Goal: Information Seeking & Learning: Learn about a topic

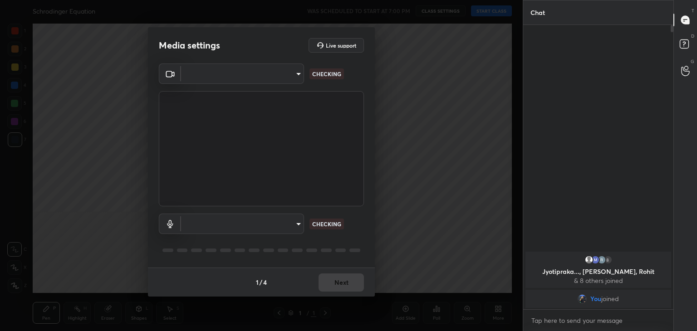
type input "a9fd4f38f379304b0caa4a79f2b732e989e7111bbf315c9f921f4749fc2d4ba3"
type input "default"
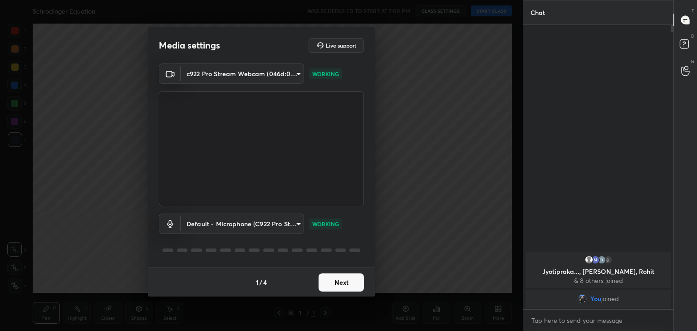
click at [348, 282] on button "Next" at bounding box center [341, 283] width 45 height 18
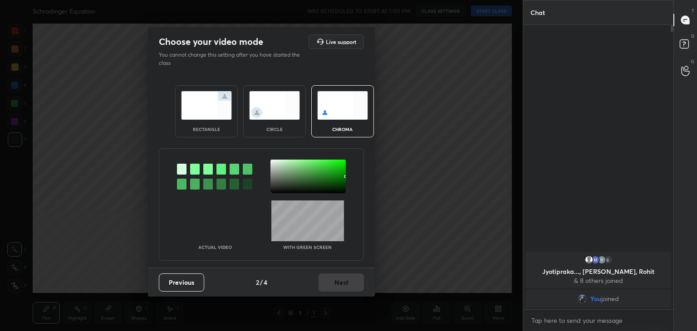
click at [279, 118] on img at bounding box center [274, 105] width 51 height 29
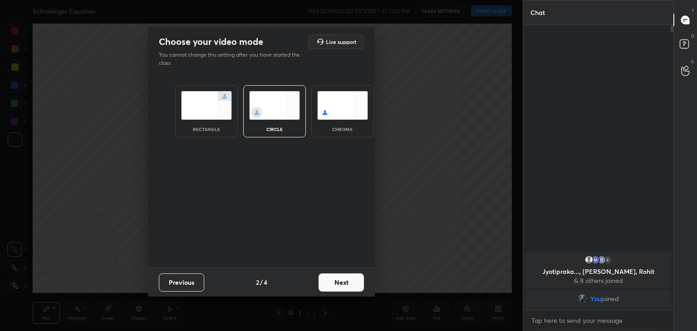
click at [349, 285] on button "Next" at bounding box center [341, 283] width 45 height 18
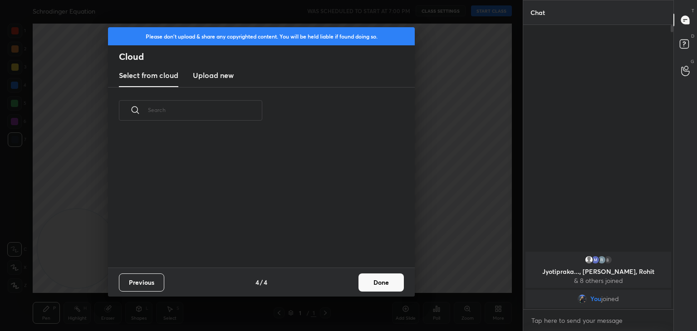
click at [363, 284] on button "Done" at bounding box center [381, 283] width 45 height 18
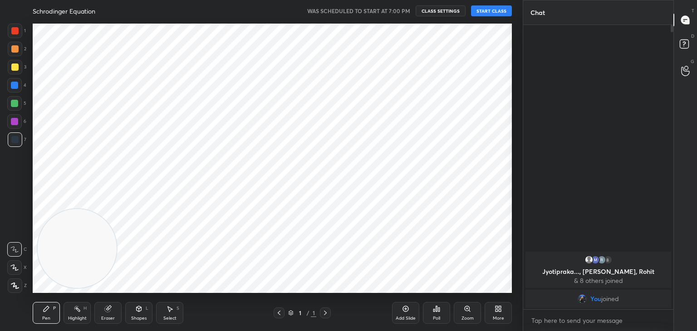
click at [12, 268] on icon at bounding box center [14, 268] width 8 height 6
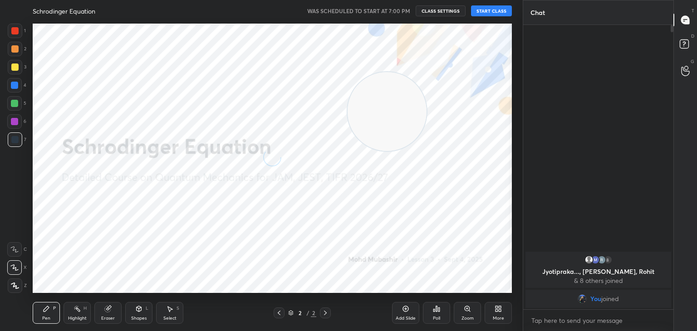
drag, startPoint x: 85, startPoint y: 244, endPoint x: 466, endPoint y: 94, distance: 409.2
click at [427, 95] on video at bounding box center [387, 111] width 79 height 79
drag, startPoint x: 496, startPoint y: 68, endPoint x: 517, endPoint y: 36, distance: 38.3
click at [522, 42] on div "1 2 3 4 5 6 7 C X Z C X Z E E Erase all [PERSON_NAME] Equation WAS SCHEDULED TO…" at bounding box center [261, 165] width 523 height 331
click at [488, 9] on button "START CLASS" at bounding box center [491, 10] width 41 height 11
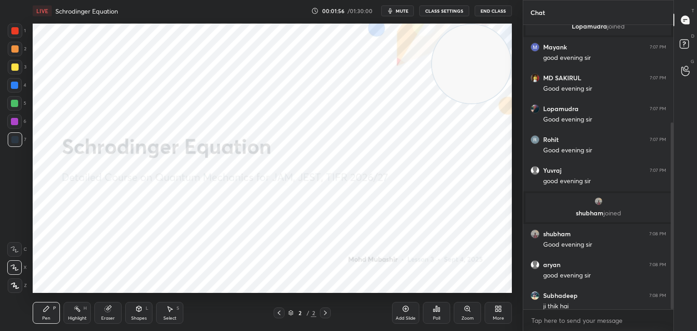
scroll to position [149, 0]
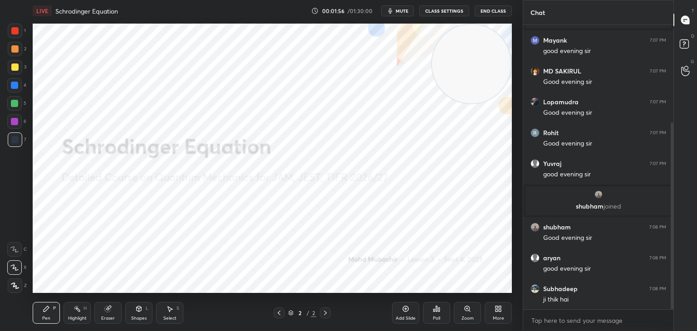
drag, startPoint x: 673, startPoint y: 80, endPoint x: 670, endPoint y: 102, distance: 22.0
click at [670, 103] on div at bounding box center [670, 167] width 5 height 285
click at [669, 174] on div at bounding box center [670, 167] width 5 height 285
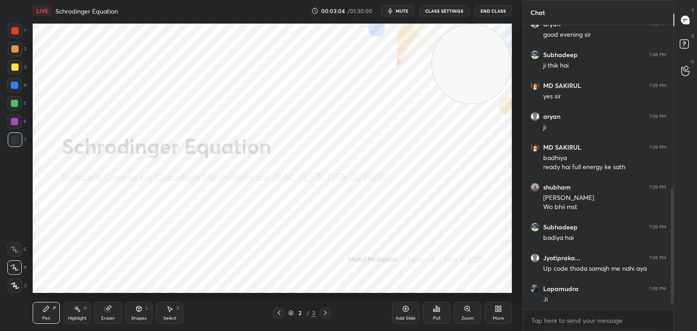
scroll to position [414, 0]
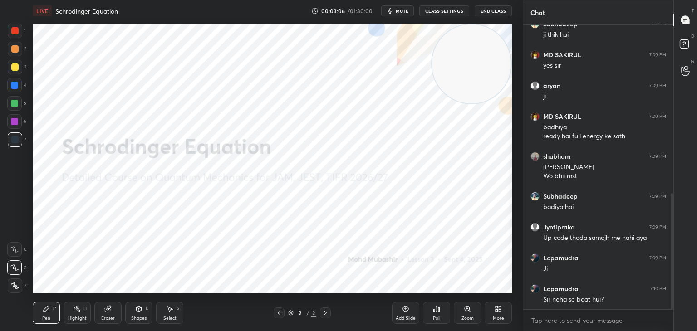
click at [689, 39] on icon at bounding box center [686, 45] width 16 height 16
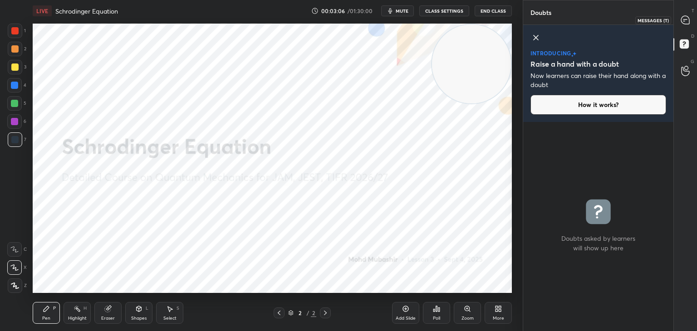
click at [686, 19] on icon at bounding box center [686, 20] width 10 height 10
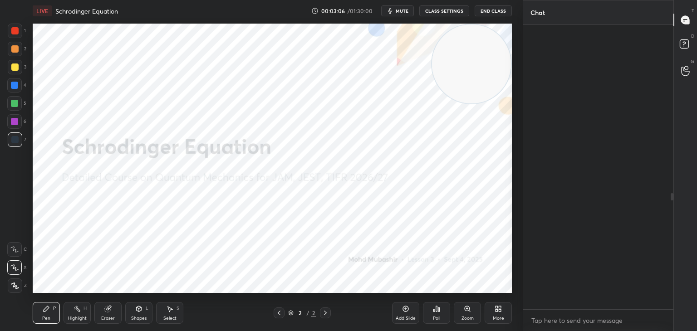
scroll to position [282, 148]
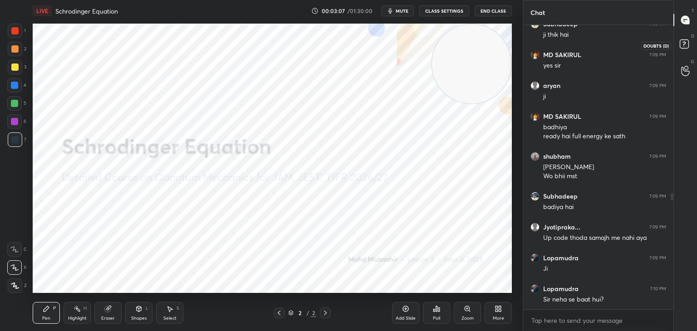
click at [684, 44] on rect at bounding box center [684, 44] width 9 height 9
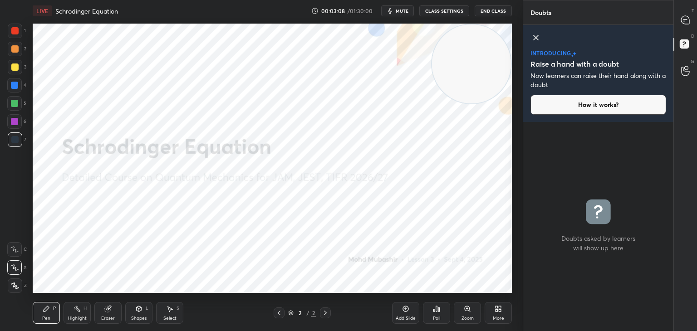
click at [536, 36] on icon at bounding box center [536, 37] width 11 height 11
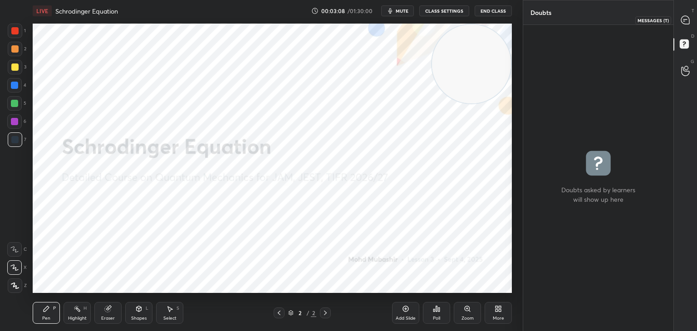
click at [684, 19] on icon at bounding box center [686, 20] width 10 height 10
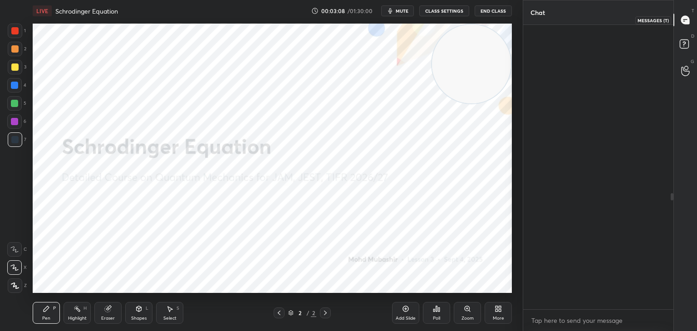
scroll to position [282, 148]
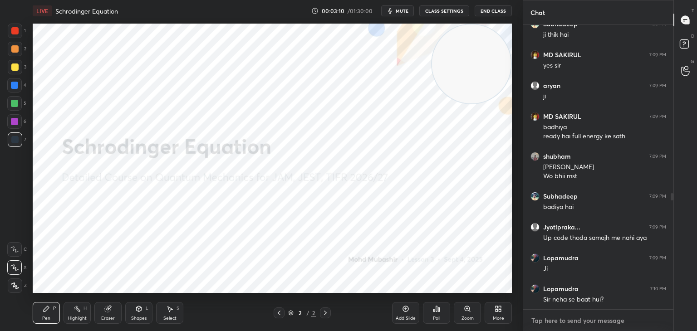
click at [562, 320] on textarea at bounding box center [599, 321] width 136 height 15
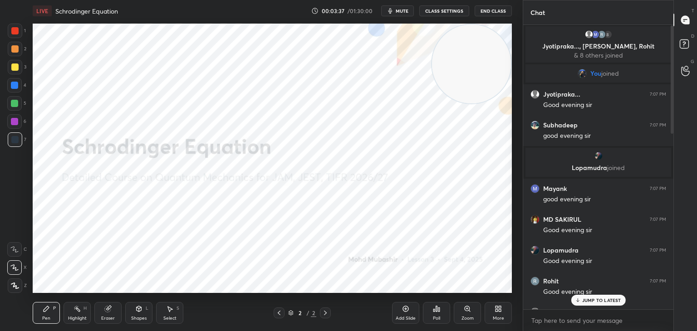
scroll to position [0, 0]
drag, startPoint x: 671, startPoint y: 250, endPoint x: 676, endPoint y: 72, distance: 178.0
click at [682, 59] on div "Chat 8 Jyotipraka..., [PERSON_NAME], [PERSON_NAME] & 8 others joined You joined…" at bounding box center [610, 165] width 174 height 331
click at [603, 297] on div "JUMP TO LATEST" at bounding box center [598, 300] width 54 height 11
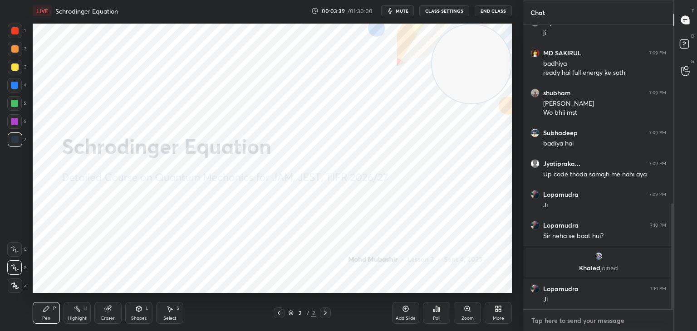
click at [586, 320] on textarea at bounding box center [599, 321] width 136 height 15
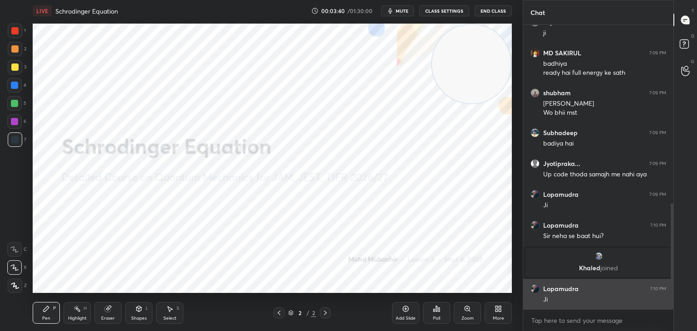
drag, startPoint x: 672, startPoint y: 267, endPoint x: 666, endPoint y: 287, distance: 20.4
click at [672, 287] on div at bounding box center [672, 256] width 3 height 106
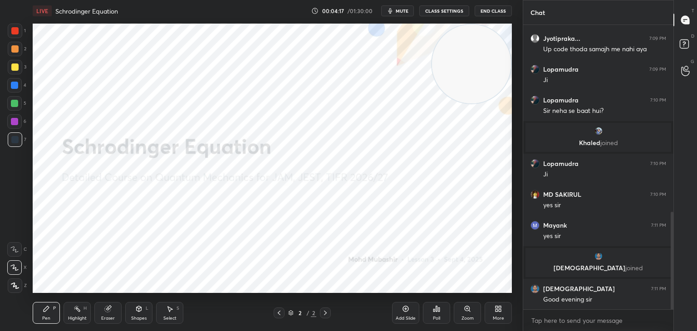
scroll to position [576, 0]
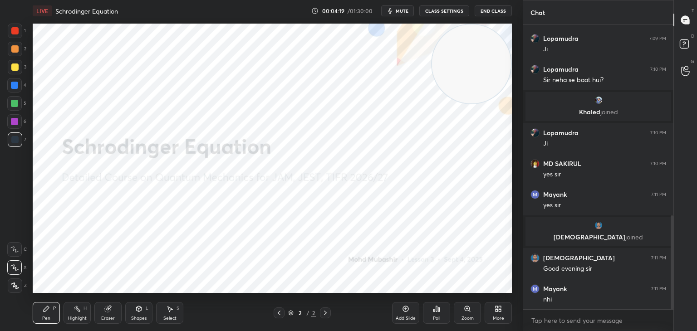
click at [396, 7] on button "mute" at bounding box center [397, 10] width 33 height 11
click at [394, 8] on button "unmute" at bounding box center [397, 10] width 33 height 11
click at [395, 8] on button "mute" at bounding box center [397, 10] width 33 height 11
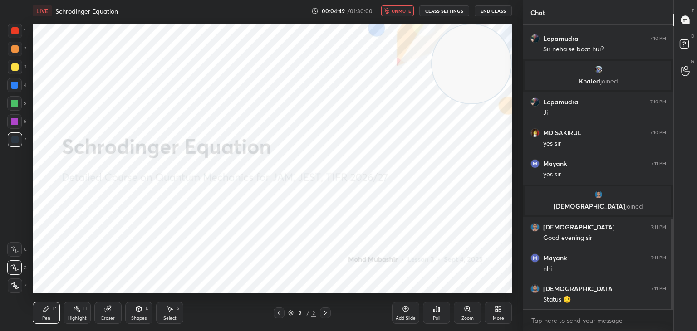
click at [399, 13] on span "unmute" at bounding box center [402, 11] width 20 height 6
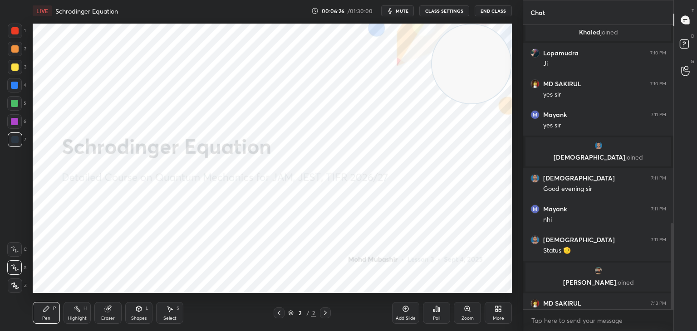
scroll to position [655, 0]
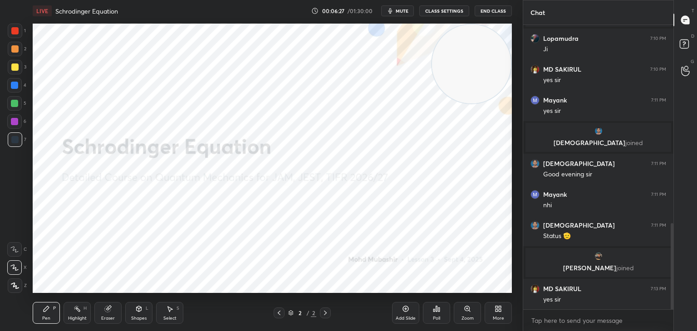
click at [498, 311] on icon at bounding box center [498, 308] width 7 height 7
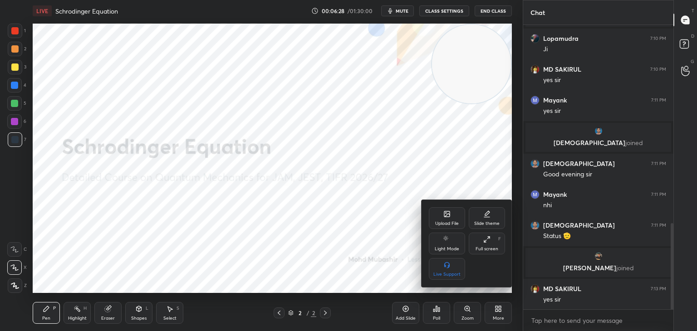
click at [439, 211] on div "Upload File" at bounding box center [447, 218] width 36 height 22
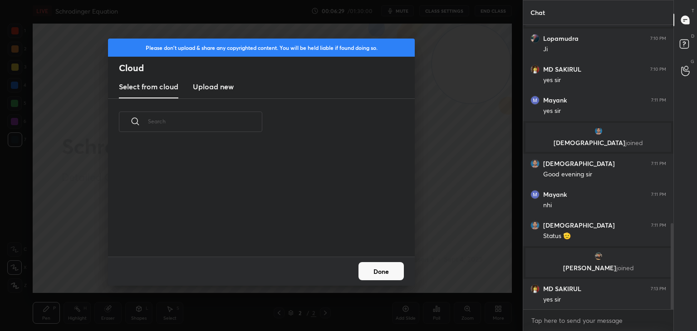
scroll to position [112, 291]
drag, startPoint x: 222, startPoint y: 78, endPoint x: 211, endPoint y: 93, distance: 18.6
click at [220, 79] on new "Upload new" at bounding box center [213, 87] width 41 height 23
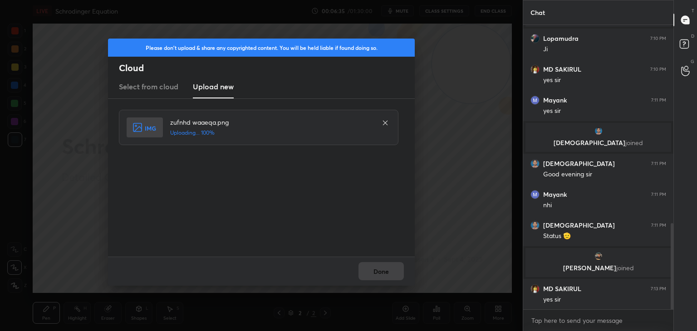
click at [390, 276] on div "Done" at bounding box center [261, 271] width 307 height 29
click at [386, 265] on div "Done" at bounding box center [261, 271] width 307 height 29
click at [380, 275] on button "Done" at bounding box center [381, 271] width 45 height 18
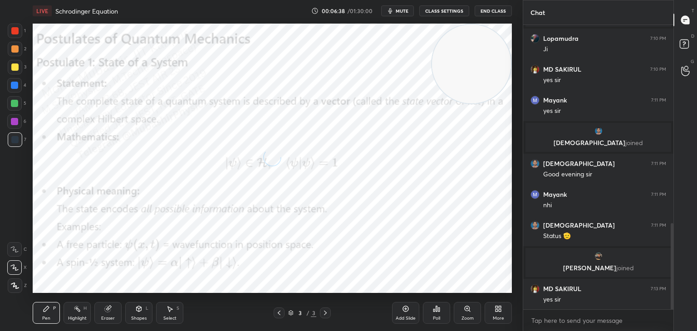
click at [71, 313] on div "Highlight H" at bounding box center [77, 313] width 27 height 22
drag, startPoint x: 482, startPoint y: 81, endPoint x: 500, endPoint y: 237, distance: 157.5
click at [502, 238] on video at bounding box center [471, 213] width 79 height 79
click at [408, 14] on button "mute" at bounding box center [397, 10] width 33 height 11
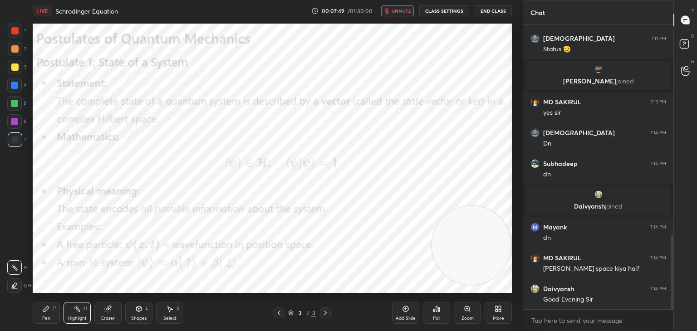
scroll to position [838, 0]
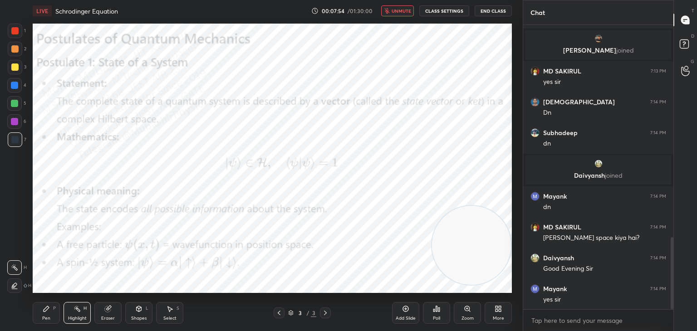
click at [403, 11] on span "unmute" at bounding box center [402, 11] width 20 height 6
drag, startPoint x: 39, startPoint y: 315, endPoint x: 8, endPoint y: 118, distance: 199.8
click at [39, 313] on div "Pen P" at bounding box center [46, 313] width 27 height 22
click at [20, 71] on div at bounding box center [15, 67] width 15 height 15
click at [11, 125] on div at bounding box center [14, 121] width 7 height 7
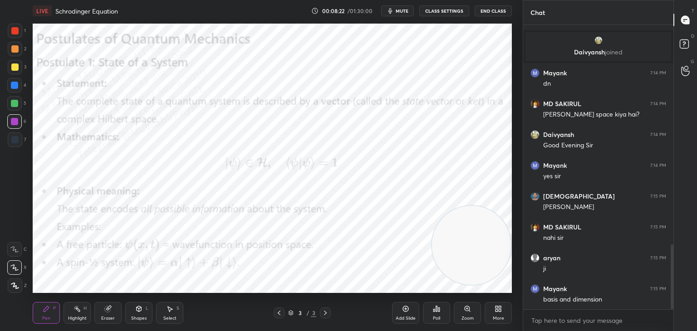
scroll to position [992, 0]
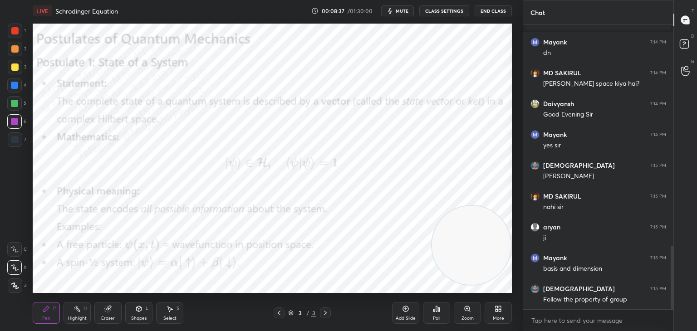
click at [74, 317] on div "Highlight H" at bounding box center [77, 313] width 27 height 22
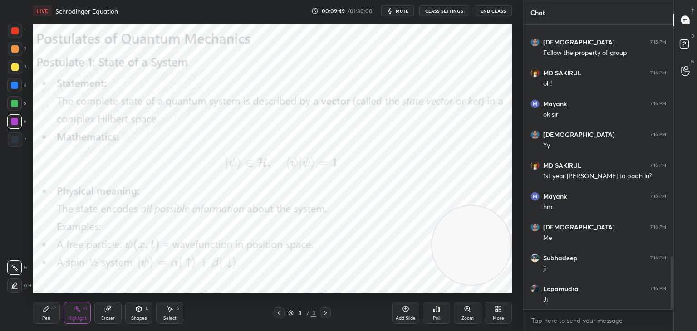
scroll to position [1270, 0]
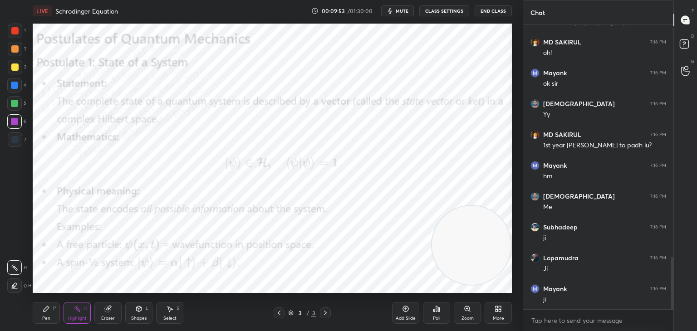
drag, startPoint x: 42, startPoint y: 315, endPoint x: 42, endPoint y: 296, distance: 18.2
click at [42, 314] on div "Pen P" at bounding box center [46, 313] width 27 height 22
drag, startPoint x: 18, startPoint y: 87, endPoint x: 30, endPoint y: 89, distance: 12.1
click at [18, 88] on div at bounding box center [14, 85] width 15 height 15
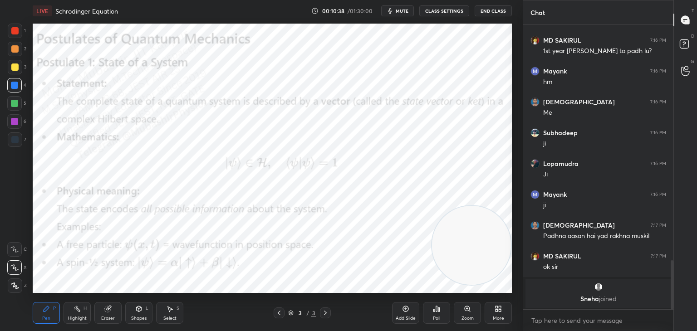
scroll to position [1190, 0]
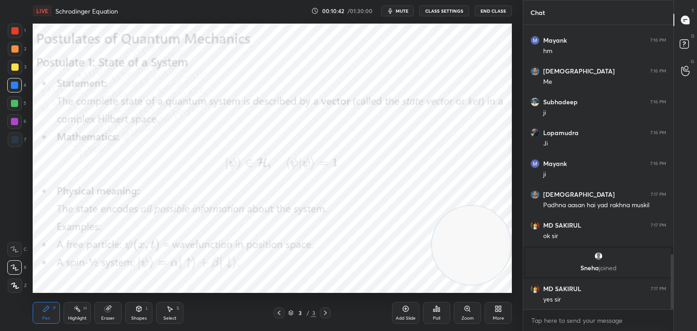
drag, startPoint x: 18, startPoint y: 49, endPoint x: 22, endPoint y: 49, distance: 4.6
click at [19, 49] on div at bounding box center [15, 49] width 15 height 15
click at [78, 315] on div "Highlight H" at bounding box center [77, 313] width 27 height 22
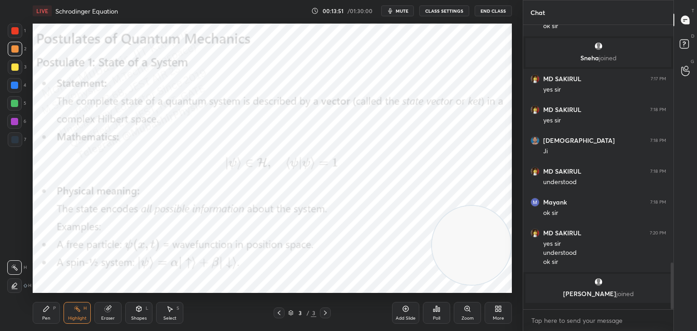
scroll to position [282, 148]
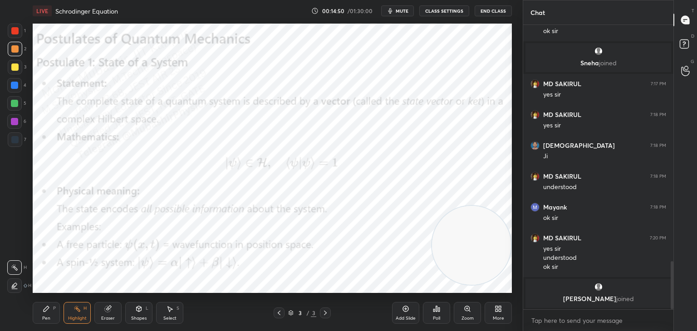
drag, startPoint x: 36, startPoint y: 320, endPoint x: 49, endPoint y: 302, distance: 22.7
click at [37, 319] on div "Pen P" at bounding box center [46, 313] width 27 height 22
click at [15, 124] on div at bounding box center [14, 121] width 7 height 7
drag, startPoint x: 13, startPoint y: 106, endPoint x: 25, endPoint y: 111, distance: 13.4
click at [13, 105] on div at bounding box center [14, 103] width 7 height 7
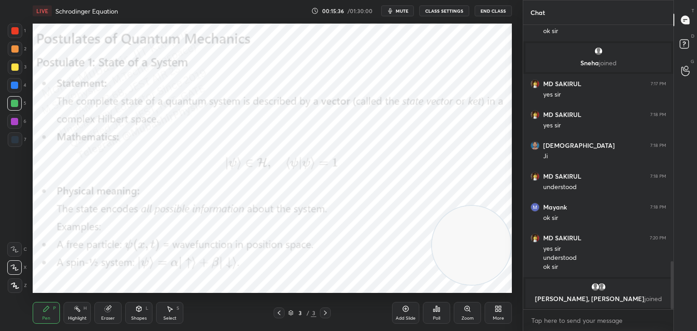
click at [172, 317] on div "Select" at bounding box center [169, 318] width 13 height 5
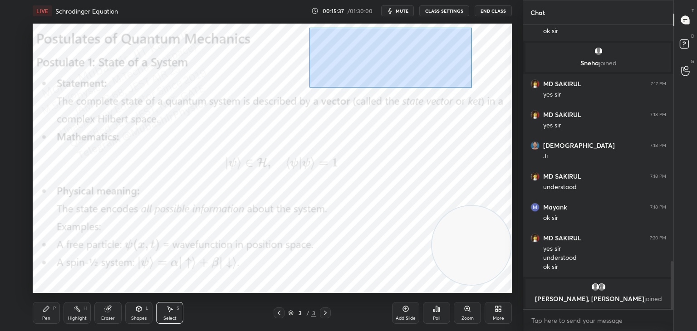
drag, startPoint x: 359, startPoint y: 54, endPoint x: 472, endPoint y: 88, distance: 117.6
click at [472, 88] on div "0 ° Undo Copy Duplicate Duplicate to new slide Delete" at bounding box center [272, 159] width 479 height 270
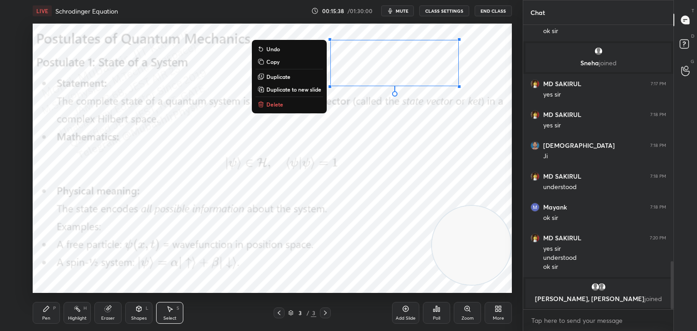
click at [283, 105] on button "Delete" at bounding box center [290, 104] width 68 height 11
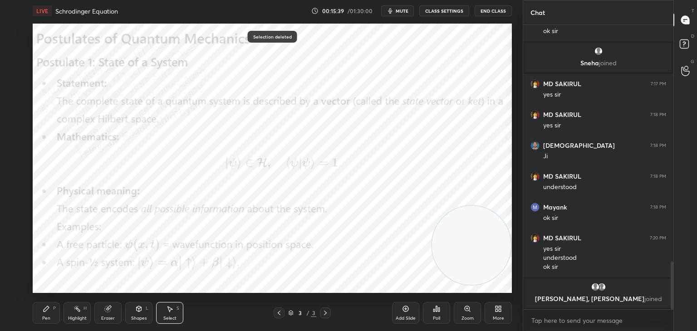
click at [51, 318] on div "Pen P" at bounding box center [46, 313] width 27 height 22
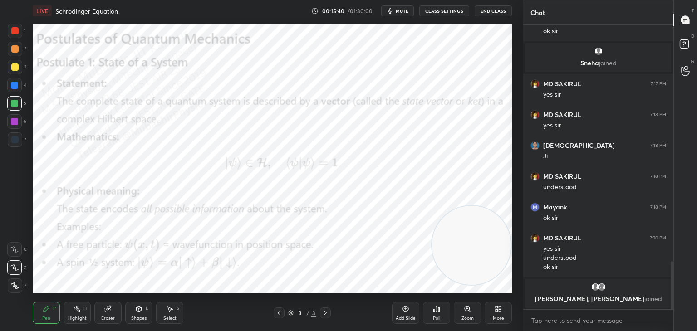
click at [17, 89] on div at bounding box center [14, 85] width 15 height 15
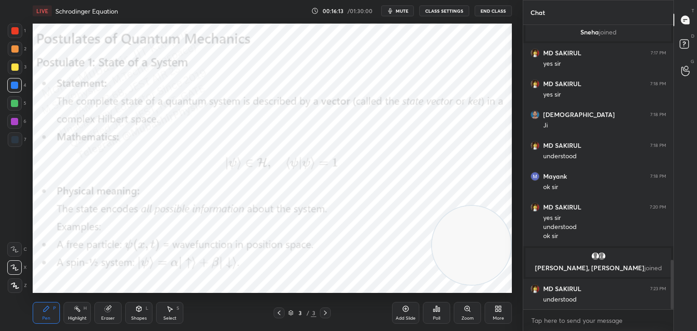
drag, startPoint x: 467, startPoint y: 222, endPoint x: 144, endPoint y: 204, distance: 322.8
click at [432, 206] on video at bounding box center [471, 245] width 79 height 79
drag, startPoint x: 77, startPoint y: 314, endPoint x: 82, endPoint y: 310, distance: 6.5
click at [79, 314] on div "Highlight H" at bounding box center [77, 313] width 27 height 22
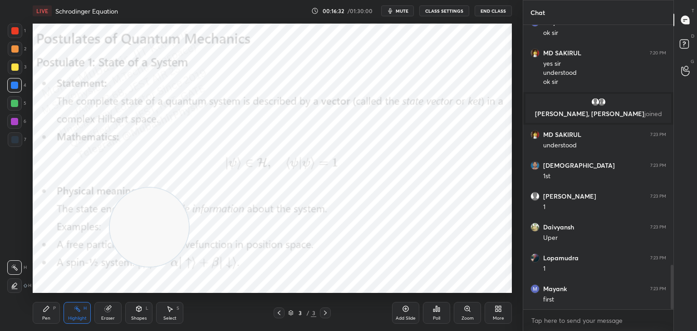
scroll to position [1538, 0]
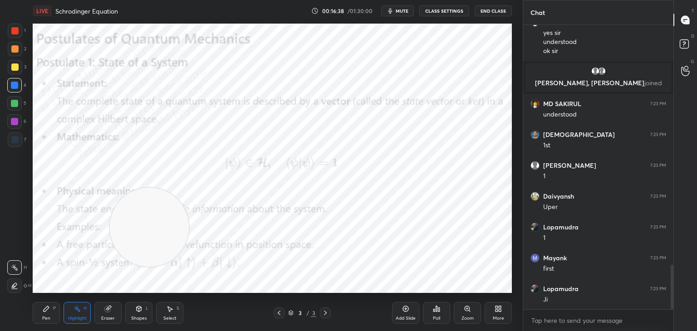
click at [164, 315] on div "Select S" at bounding box center [169, 313] width 27 height 22
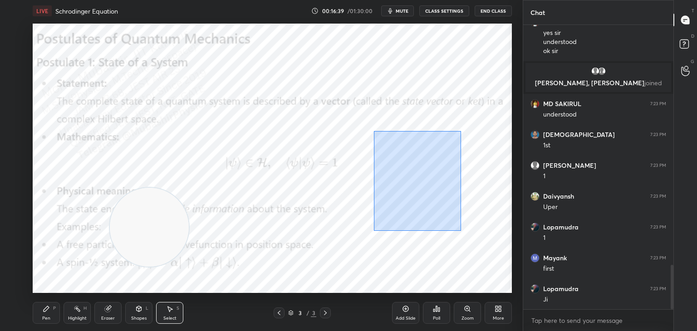
drag, startPoint x: 380, startPoint y: 123, endPoint x: 457, endPoint y: 217, distance: 120.9
click at [460, 224] on div "0 ° Undo Copy Duplicate Duplicate to new slide Delete" at bounding box center [272, 159] width 479 height 270
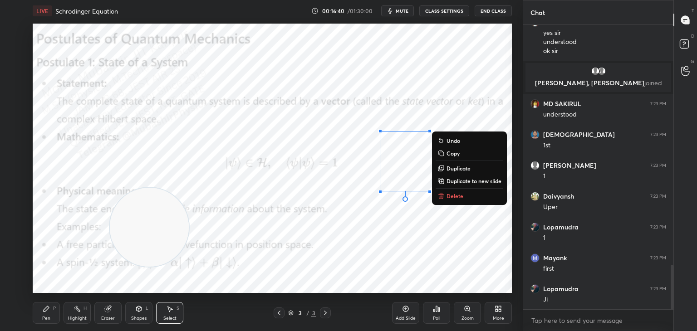
click at [453, 189] on div "0 ° Undo Copy Duplicate Duplicate to new slide Delete" at bounding box center [272, 159] width 479 height 270
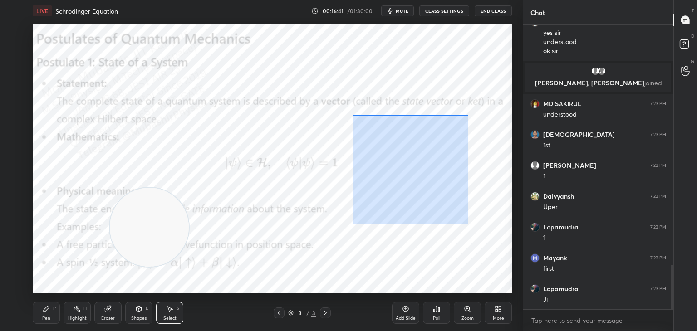
drag, startPoint x: 353, startPoint y: 115, endPoint x: 467, endPoint y: 224, distance: 157.0
click at [473, 227] on div "0 ° Undo Copy Duplicate Duplicate to new slide Delete" at bounding box center [272, 159] width 479 height 270
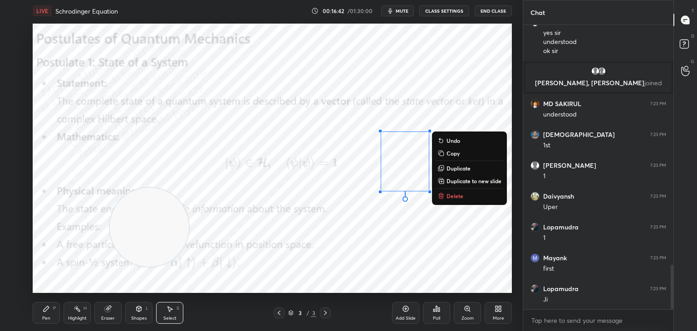
drag, startPoint x: 470, startPoint y: 195, endPoint x: 463, endPoint y: 195, distance: 7.3
click at [468, 195] on button "Delete" at bounding box center [470, 196] width 68 height 11
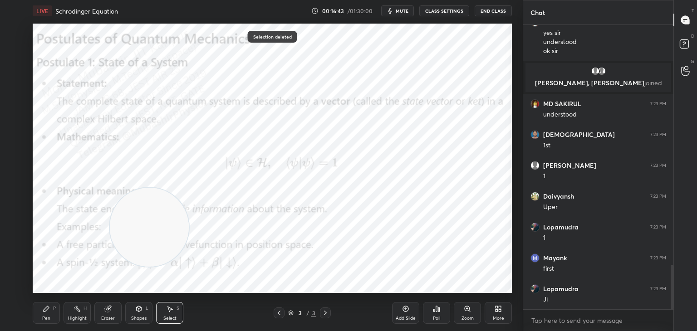
drag, startPoint x: 71, startPoint y: 309, endPoint x: 79, endPoint y: 302, distance: 10.6
click at [78, 310] on div "Highlight H" at bounding box center [77, 313] width 27 height 22
drag, startPoint x: 249, startPoint y: 211, endPoint x: 468, endPoint y: 166, distance: 224.3
click at [477, 181] on video at bounding box center [471, 172] width 79 height 79
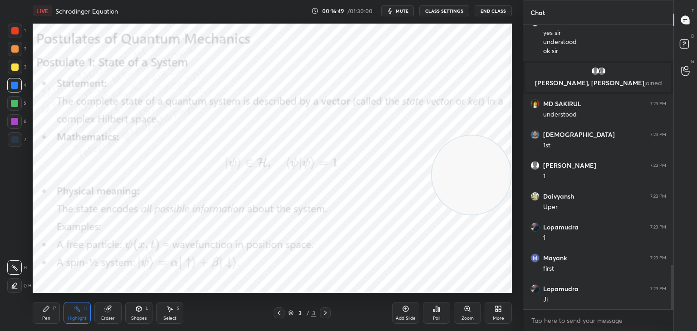
click at [42, 321] on div "Pen" at bounding box center [46, 318] width 8 height 5
click at [15, 104] on div at bounding box center [14, 103] width 7 height 7
drag, startPoint x: 17, startPoint y: 48, endPoint x: 31, endPoint y: 51, distance: 14.0
click at [17, 49] on div at bounding box center [14, 48] width 7 height 7
drag, startPoint x: 85, startPoint y: 318, endPoint x: 80, endPoint y: 320, distance: 5.7
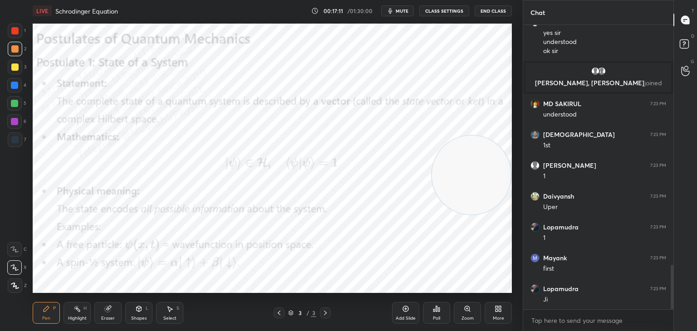
click at [88, 318] on div "Highlight H" at bounding box center [77, 313] width 27 height 22
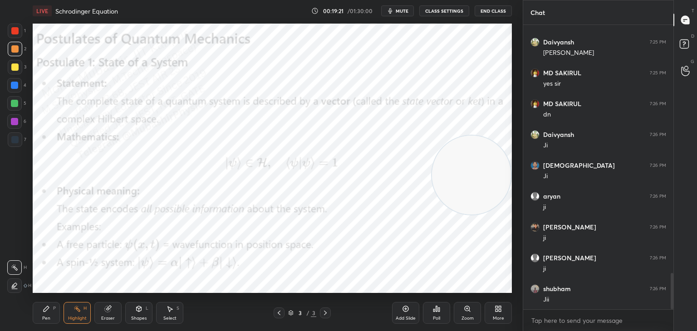
scroll to position [1939, 0]
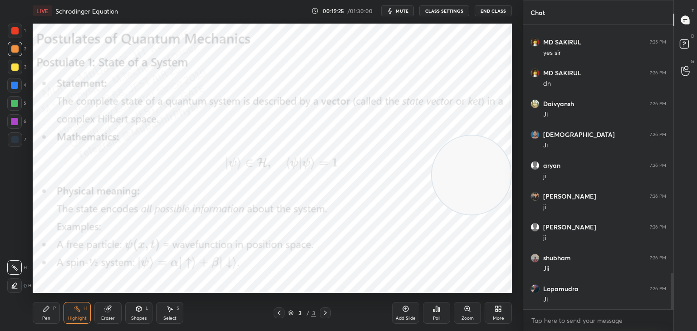
click at [44, 314] on div "Pen P" at bounding box center [46, 313] width 27 height 22
drag, startPoint x: 13, startPoint y: 109, endPoint x: 31, endPoint y: 120, distance: 21.4
click at [15, 108] on div at bounding box center [14, 103] width 15 height 15
click at [15, 126] on div at bounding box center [14, 121] width 15 height 15
click at [15, 87] on div at bounding box center [14, 85] width 7 height 7
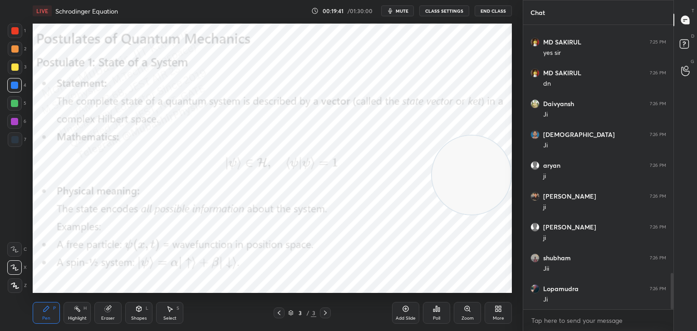
drag, startPoint x: 13, startPoint y: 71, endPoint x: 22, endPoint y: 80, distance: 12.8
click at [15, 73] on div at bounding box center [15, 67] width 15 height 15
drag, startPoint x: 78, startPoint y: 312, endPoint x: 107, endPoint y: 301, distance: 31.0
click at [77, 312] on icon at bounding box center [77, 308] width 7 height 7
click at [497, 311] on icon at bounding box center [498, 308] width 7 height 7
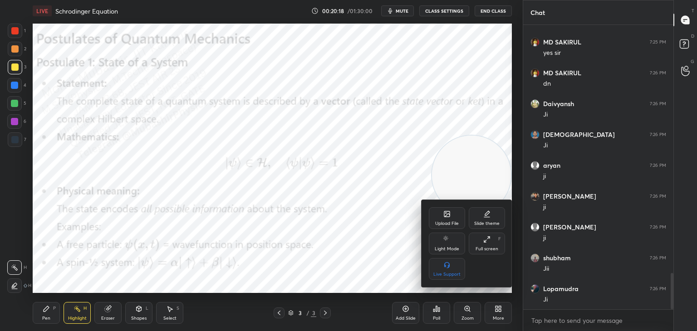
click at [441, 217] on div "Upload File" at bounding box center [447, 218] width 36 height 22
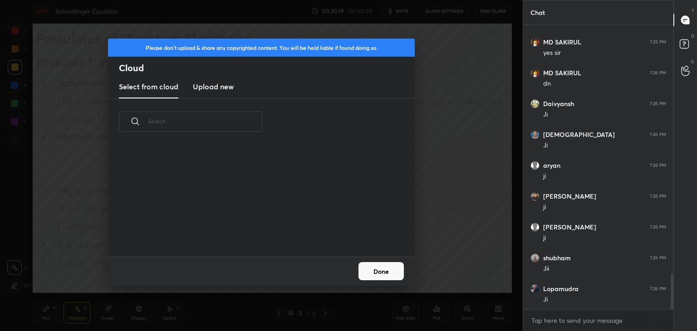
scroll to position [112, 291]
drag, startPoint x: 213, startPoint y: 89, endPoint x: 247, endPoint y: 97, distance: 34.4
click at [212, 88] on h3 "Upload new" at bounding box center [213, 86] width 41 height 11
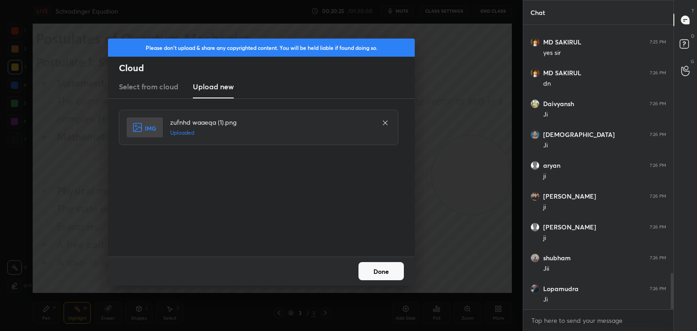
click at [383, 270] on button "Done" at bounding box center [381, 271] width 45 height 18
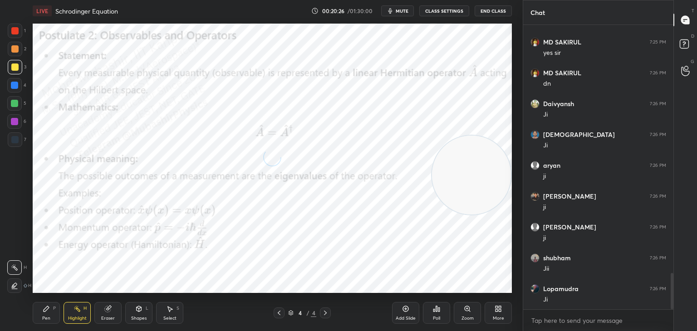
drag, startPoint x: 283, startPoint y: 310, endPoint x: 279, endPoint y: 311, distance: 4.7
click at [282, 310] on div at bounding box center [279, 313] width 11 height 11
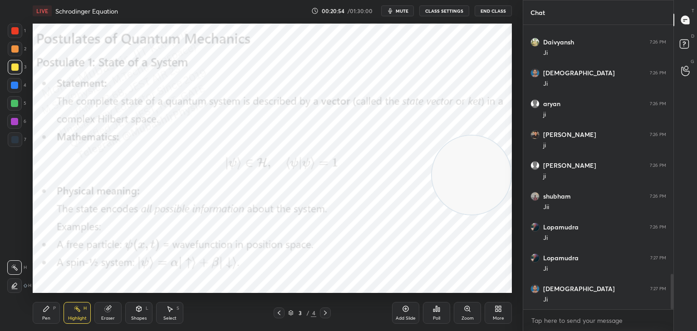
scroll to position [2032, 0]
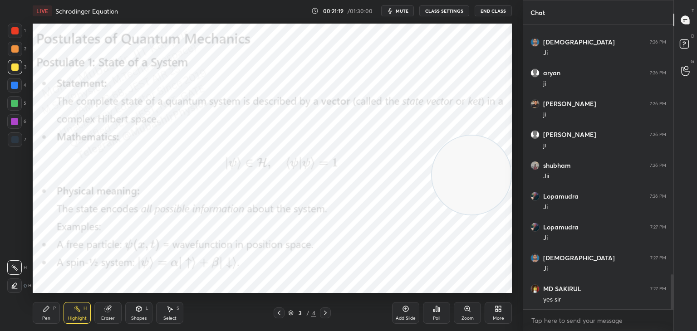
click at [329, 314] on icon at bounding box center [325, 313] width 7 height 7
click at [44, 315] on div "Pen P" at bounding box center [46, 313] width 27 height 22
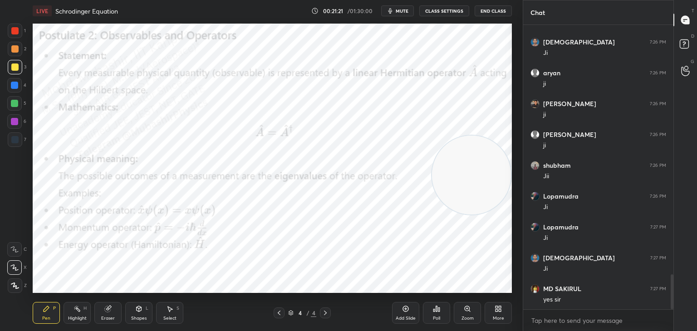
click at [15, 54] on div at bounding box center [15, 49] width 15 height 15
click at [15, 89] on div at bounding box center [14, 85] width 15 height 15
drag, startPoint x: 78, startPoint y: 318, endPoint x: 118, endPoint y: 296, distance: 45.9
click at [78, 318] on div "Highlight" at bounding box center [77, 318] width 19 height 5
drag, startPoint x: 39, startPoint y: 315, endPoint x: 69, endPoint y: 301, distance: 33.3
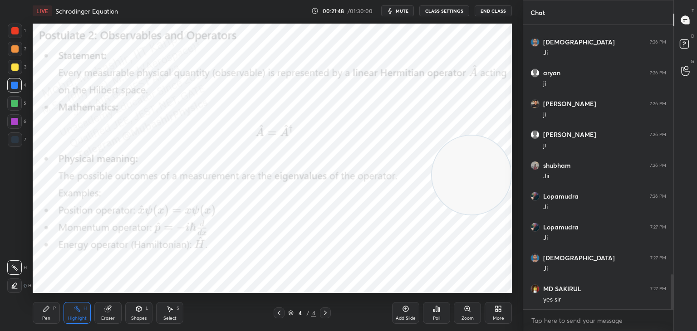
click at [41, 316] on div "Pen P" at bounding box center [46, 313] width 27 height 22
drag, startPoint x: 17, startPoint y: 128, endPoint x: 30, endPoint y: 125, distance: 14.1
click at [18, 125] on div at bounding box center [14, 121] width 15 height 15
click at [72, 318] on div "Highlight" at bounding box center [77, 318] width 19 height 5
drag, startPoint x: 44, startPoint y: 320, endPoint x: 45, endPoint y: 306, distance: 14.1
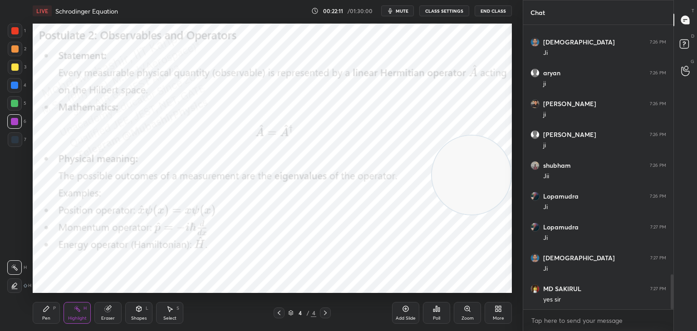
click at [44, 322] on div "Pen P" at bounding box center [46, 313] width 27 height 22
click at [20, 104] on div at bounding box center [14, 103] width 15 height 15
drag, startPoint x: 18, startPoint y: 69, endPoint x: 30, endPoint y: 70, distance: 11.8
click at [18, 70] on div at bounding box center [15, 67] width 15 height 15
click at [15, 34] on div at bounding box center [14, 30] width 7 height 7
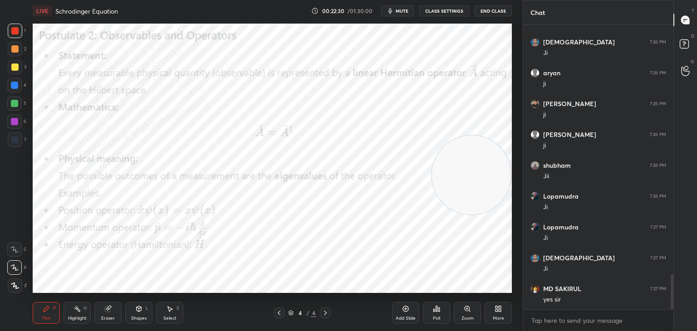
drag, startPoint x: 76, startPoint y: 310, endPoint x: 84, endPoint y: 294, distance: 18.1
click at [74, 308] on icon at bounding box center [77, 308] width 7 height 7
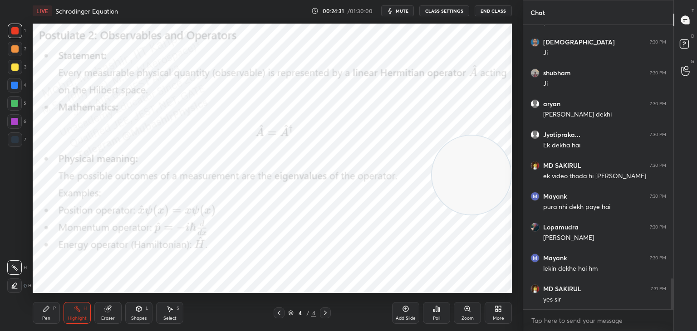
scroll to position [2340, 0]
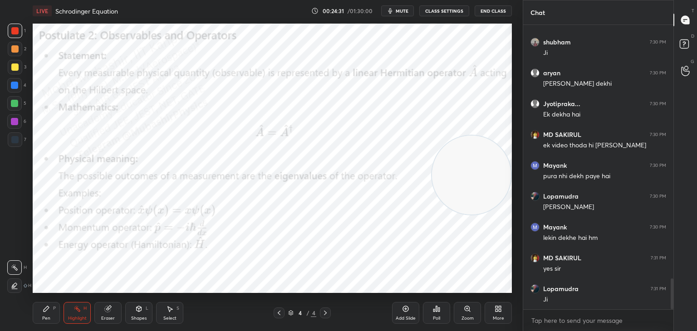
click at [281, 313] on icon at bounding box center [279, 313] width 7 height 7
click at [325, 313] on icon at bounding box center [325, 313] width 7 height 7
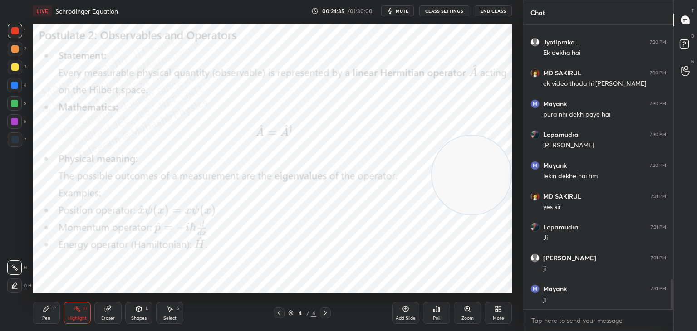
scroll to position [2433, 0]
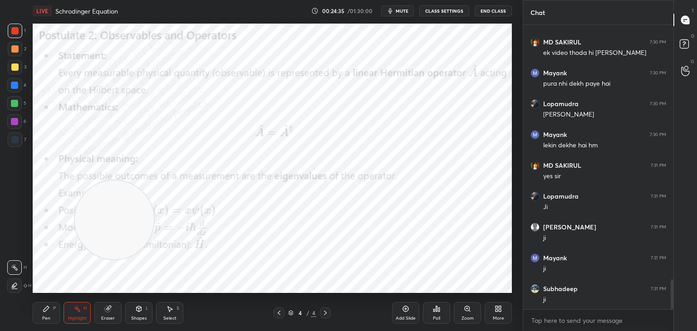
drag, startPoint x: 482, startPoint y: 175, endPoint x: 108, endPoint y: 207, distance: 376.2
click at [98, 224] on video at bounding box center [114, 220] width 79 height 79
drag, startPoint x: 45, startPoint y: 313, endPoint x: 16, endPoint y: 197, distance: 118.9
click at [45, 310] on icon at bounding box center [46, 308] width 7 height 7
click at [17, 88] on div at bounding box center [14, 85] width 7 height 7
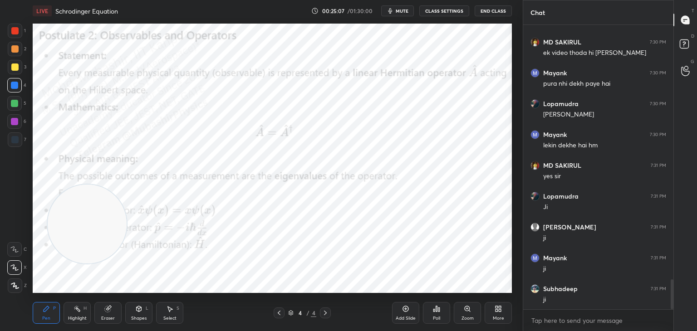
click at [175, 316] on div "Select" at bounding box center [169, 318] width 13 height 5
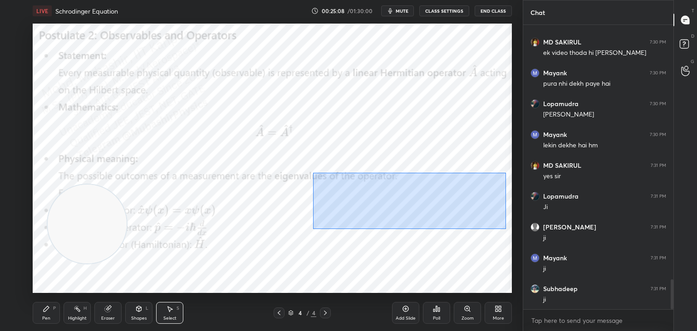
drag, startPoint x: 373, startPoint y: 206, endPoint x: 518, endPoint y: 233, distance: 147.7
click at [518, 233] on div "1 2 3 4 5 6 7 C X Z C X Z E E Erase all H H LIVE Schrodinger Equation 00:25:08 …" at bounding box center [261, 165] width 523 height 331
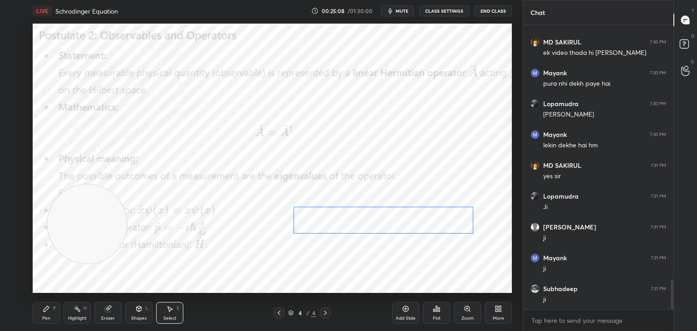
drag, startPoint x: 454, startPoint y: 210, endPoint x: 300, endPoint y: 266, distance: 163.7
click at [427, 224] on div "0 ° Undo Copy Duplicate Duplicate to new slide Delete" at bounding box center [272, 159] width 479 height 270
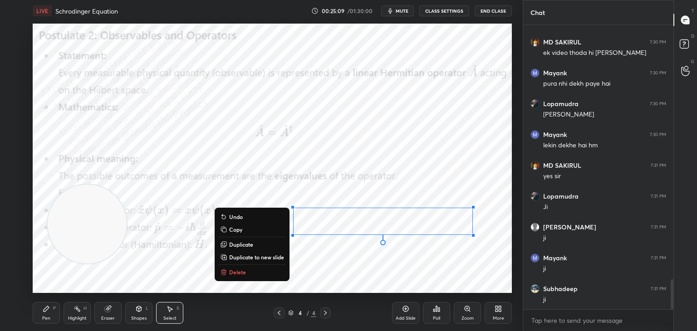
click at [73, 317] on div "Highlight" at bounding box center [77, 318] width 19 height 5
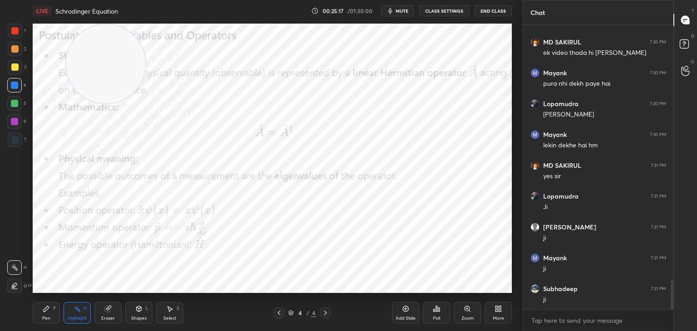
drag, startPoint x: 84, startPoint y: 236, endPoint x: 67, endPoint y: 310, distance: 74.9
click at [102, 84] on video at bounding box center [105, 64] width 79 height 79
click at [46, 311] on icon at bounding box center [46, 308] width 5 height 5
drag, startPoint x: 14, startPoint y: 113, endPoint x: 15, endPoint y: 106, distance: 7.8
click at [15, 108] on div "5" at bounding box center [16, 105] width 19 height 18
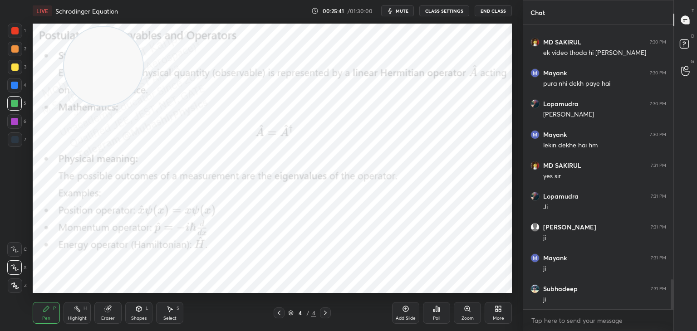
click at [74, 317] on div "Highlight" at bounding box center [77, 318] width 19 height 5
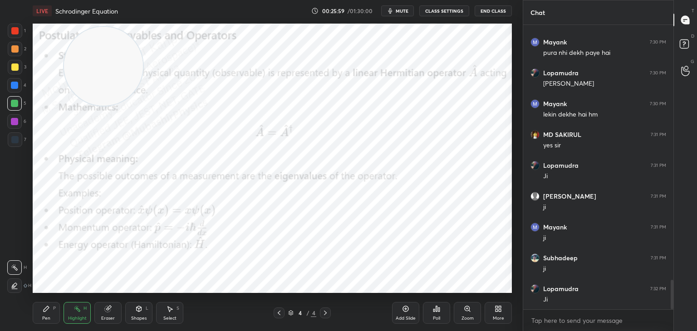
scroll to position [2495, 0]
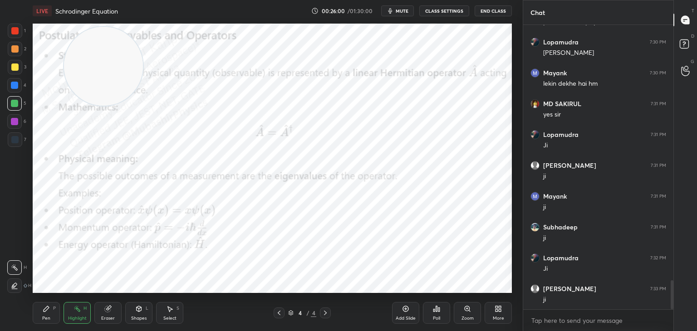
click at [502, 312] on div "More" at bounding box center [498, 313] width 27 height 22
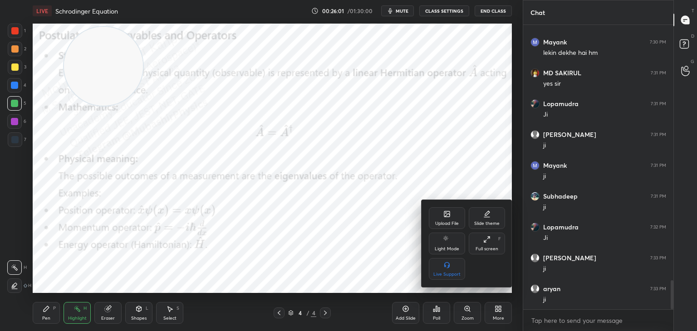
click at [443, 220] on div "Upload File" at bounding box center [447, 218] width 36 height 22
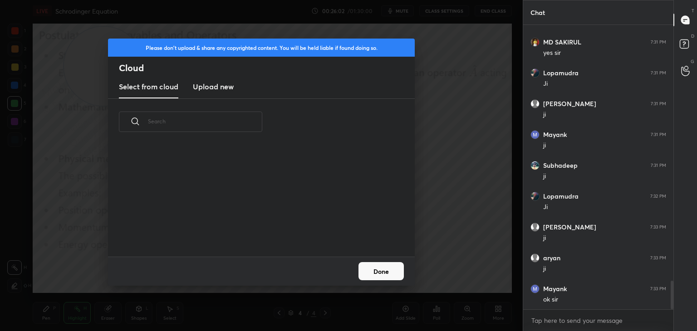
scroll to position [112, 291]
drag, startPoint x: 212, startPoint y: 84, endPoint x: 213, endPoint y: 94, distance: 9.5
click at [213, 84] on h3 "Upload new" at bounding box center [213, 86] width 41 height 11
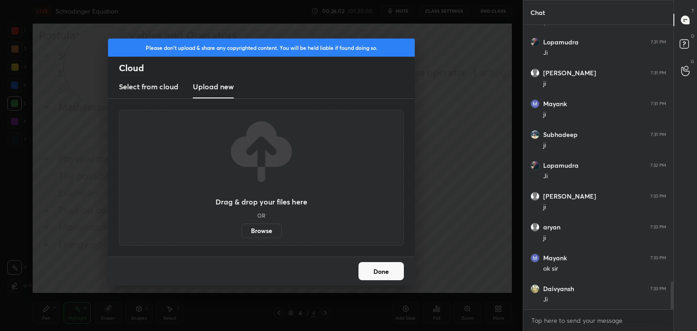
click at [260, 231] on label "Browse" at bounding box center [261, 231] width 40 height 15
click at [241, 231] on input "Browse" at bounding box center [241, 231] width 0 height 15
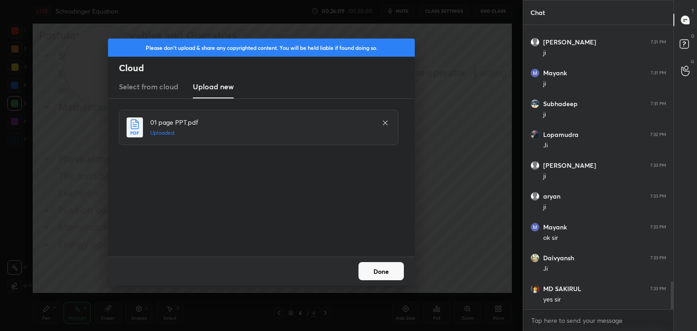
click at [388, 268] on button "Done" at bounding box center [381, 271] width 45 height 18
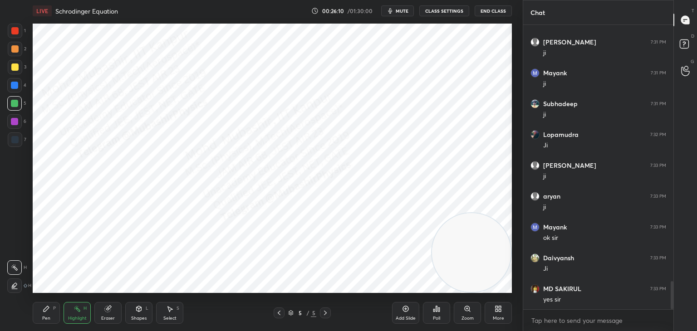
drag, startPoint x: 99, startPoint y: 73, endPoint x: 543, endPoint y: 313, distance: 504.1
click at [555, 317] on div "1 2 3 4 5 6 7 C X Z C X Z E E Erase all H H LIVE Schrodinger Equation 00:26:10 …" at bounding box center [348, 165] width 697 height 331
click at [42, 313] on div "Pen P" at bounding box center [46, 313] width 27 height 22
click at [15, 89] on div at bounding box center [14, 85] width 15 height 15
drag, startPoint x: 11, startPoint y: 49, endPoint x: 20, endPoint y: 126, distance: 77.2
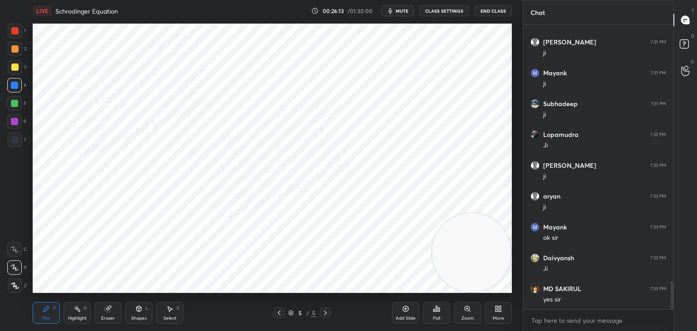
click at [11, 49] on div at bounding box center [14, 48] width 7 height 7
drag, startPoint x: 17, startPoint y: 139, endPoint x: 31, endPoint y: 135, distance: 15.2
click at [16, 139] on div at bounding box center [14, 139] width 7 height 7
click at [169, 310] on icon at bounding box center [170, 309] width 5 height 5
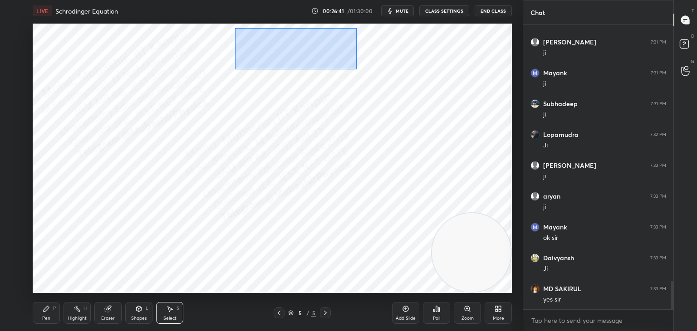
drag, startPoint x: 234, startPoint y: 28, endPoint x: 352, endPoint y: 60, distance: 121.9
click at [354, 72] on div "0 ° Undo Copy Duplicate Duplicate to new slide Delete" at bounding box center [272, 159] width 479 height 270
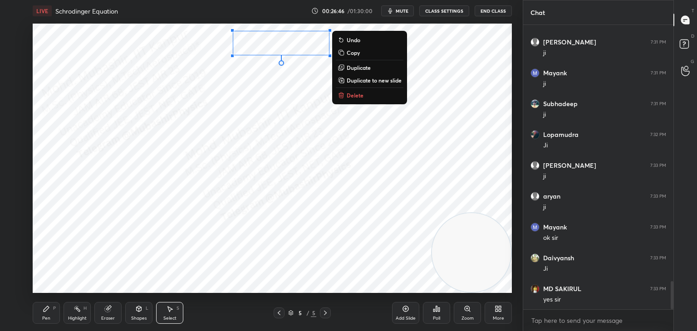
click at [358, 94] on p "Delete" at bounding box center [355, 95] width 17 height 7
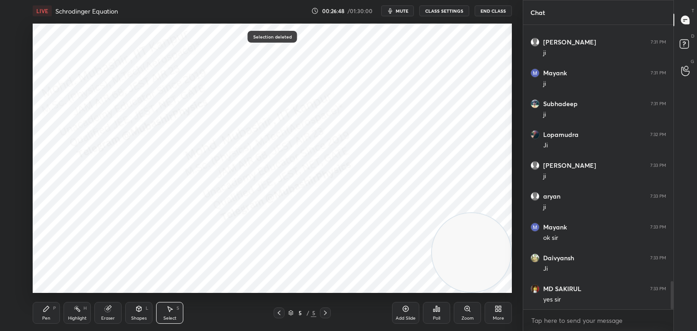
drag, startPoint x: 49, startPoint y: 310, endPoint x: 69, endPoint y: 310, distance: 20.4
click at [50, 311] on div "Pen P" at bounding box center [46, 313] width 27 height 22
drag, startPoint x: 70, startPoint y: 310, endPoint x: 74, endPoint y: 302, distance: 8.9
click at [72, 310] on div "Highlight H" at bounding box center [77, 313] width 27 height 22
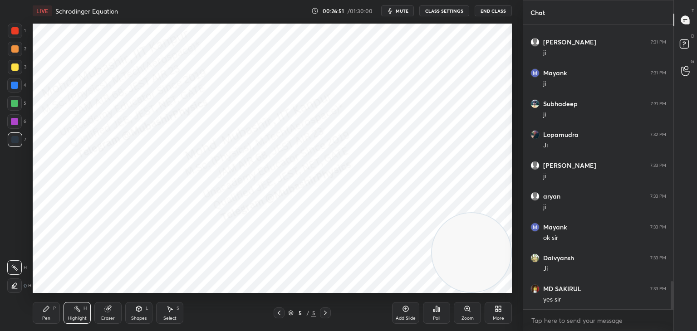
click at [44, 310] on icon at bounding box center [46, 308] width 5 height 5
click at [17, 88] on div at bounding box center [14, 85] width 7 height 7
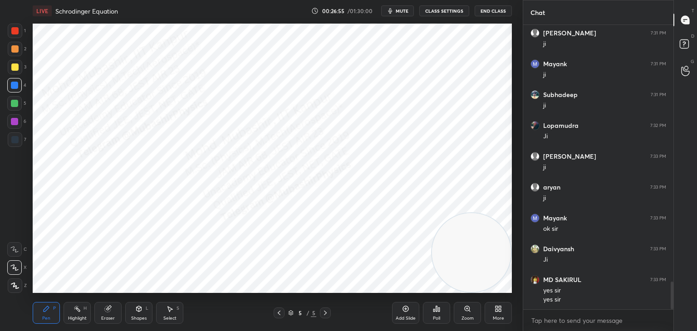
scroll to position [2658, 0]
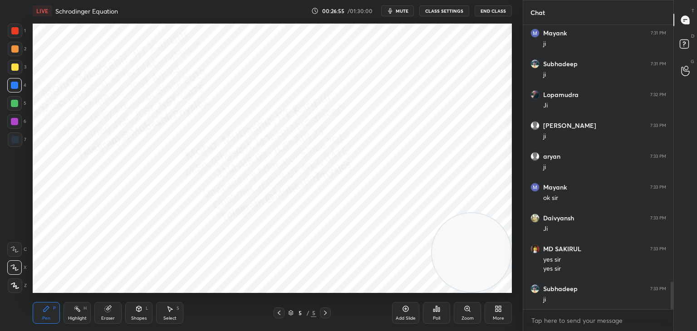
click at [82, 311] on div "Highlight H" at bounding box center [77, 313] width 27 height 22
click at [46, 320] on div "Pen" at bounding box center [46, 318] width 8 height 5
click at [138, 315] on div "Shapes L" at bounding box center [138, 313] width 27 height 22
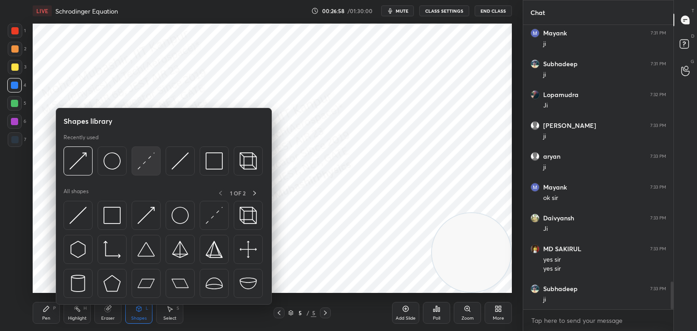
click at [150, 164] on img at bounding box center [146, 161] width 17 height 17
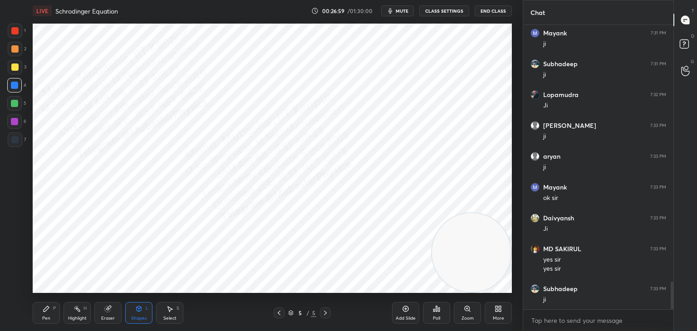
click at [16, 70] on div at bounding box center [15, 67] width 15 height 15
drag, startPoint x: 403, startPoint y: 233, endPoint x: 20, endPoint y: 291, distance: 387.0
click at [131, 273] on video at bounding box center [170, 252] width 79 height 79
drag, startPoint x: 39, startPoint y: 306, endPoint x: 36, endPoint y: 292, distance: 14.3
click at [39, 305] on div "Pen P" at bounding box center [46, 313] width 27 height 22
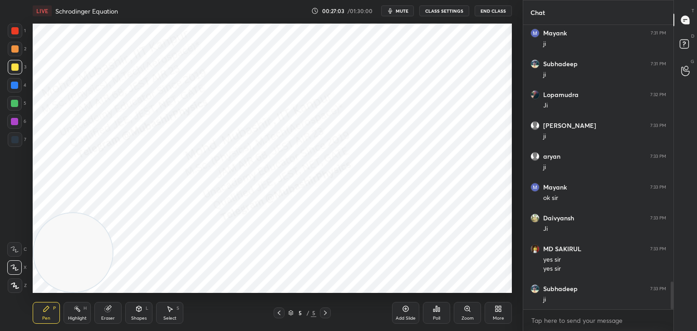
click at [10, 90] on div at bounding box center [14, 85] width 15 height 15
drag, startPoint x: 11, startPoint y: 126, endPoint x: 24, endPoint y: 125, distance: 12.3
click at [13, 126] on div at bounding box center [14, 121] width 15 height 15
drag, startPoint x: 13, startPoint y: 86, endPoint x: 24, endPoint y: 101, distance: 18.8
click at [11, 92] on div at bounding box center [14, 85] width 15 height 15
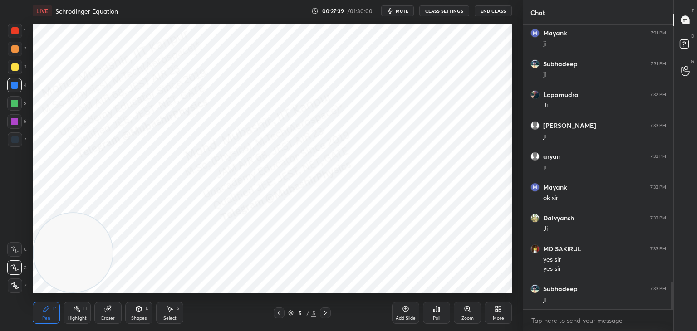
click at [15, 104] on div at bounding box center [14, 103] width 7 height 7
click at [79, 311] on icon at bounding box center [77, 308] width 7 height 7
drag, startPoint x: 77, startPoint y: 262, endPoint x: 310, endPoint y: 255, distance: 233.4
click at [305, 271] on video at bounding box center [299, 252] width 79 height 79
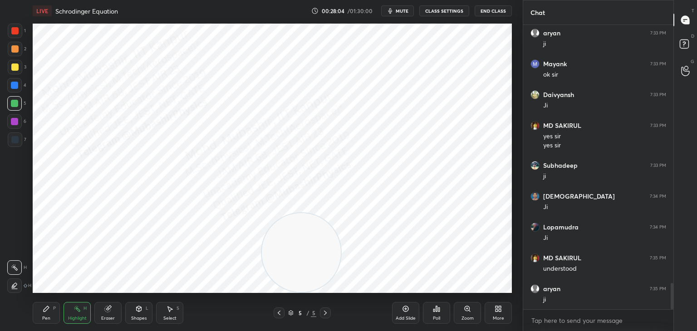
scroll to position [2812, 0]
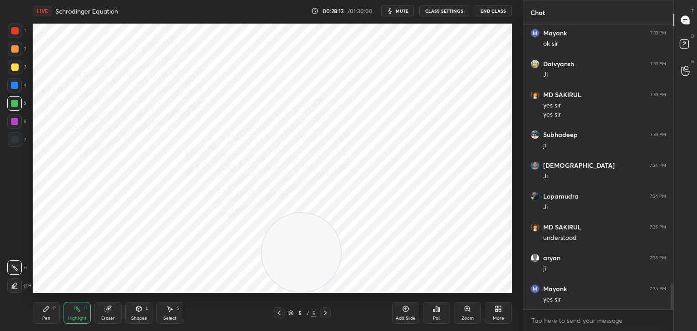
click at [399, 10] on span "mute" at bounding box center [402, 11] width 13 height 6
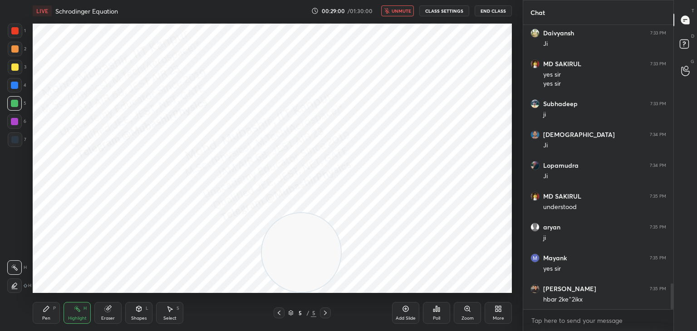
scroll to position [2874, 0]
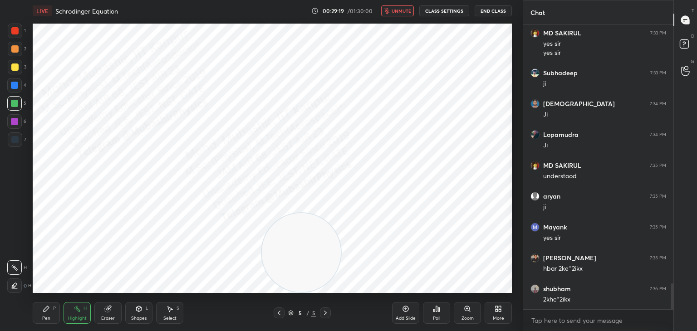
click at [408, 10] on span "unmute" at bounding box center [402, 11] width 20 height 6
click at [44, 315] on div "Pen P" at bounding box center [46, 313] width 27 height 22
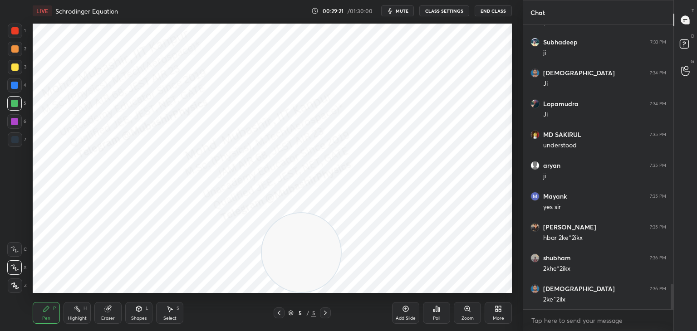
drag, startPoint x: 13, startPoint y: 55, endPoint x: 24, endPoint y: 57, distance: 11.6
click at [11, 54] on div at bounding box center [15, 49] width 15 height 15
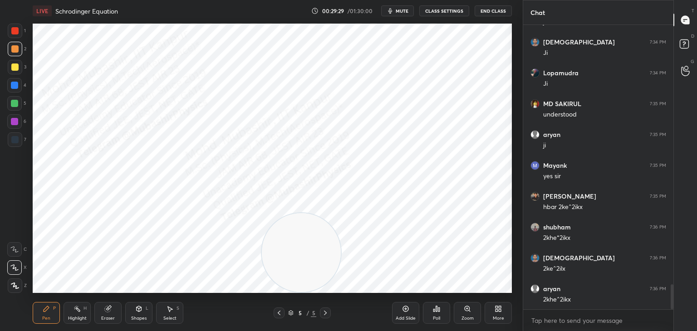
click at [16, 89] on div at bounding box center [14, 85] width 15 height 15
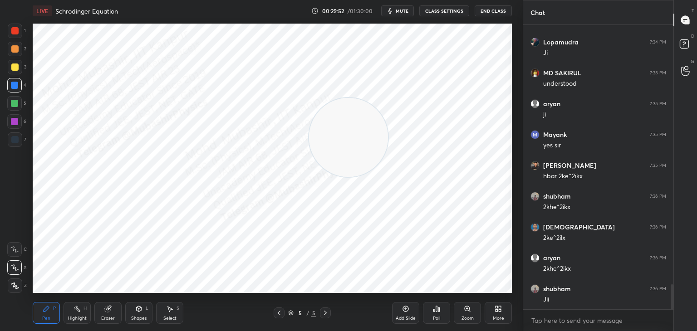
drag, startPoint x: 305, startPoint y: 236, endPoint x: 334, endPoint y: 140, distance: 100.5
click at [366, 98] on video at bounding box center [348, 137] width 79 height 79
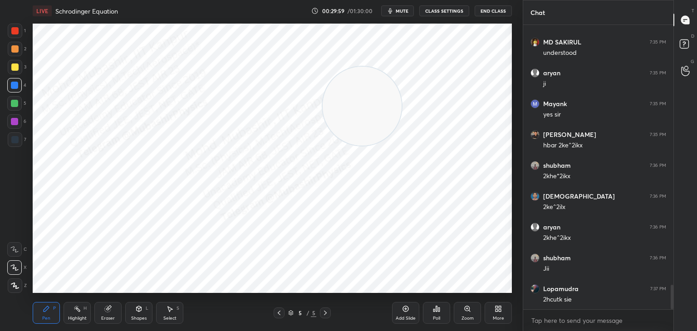
click at [20, 123] on div at bounding box center [14, 121] width 15 height 15
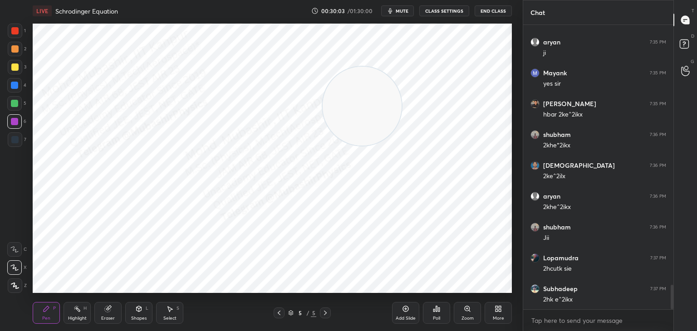
click at [13, 90] on div at bounding box center [14, 85] width 15 height 15
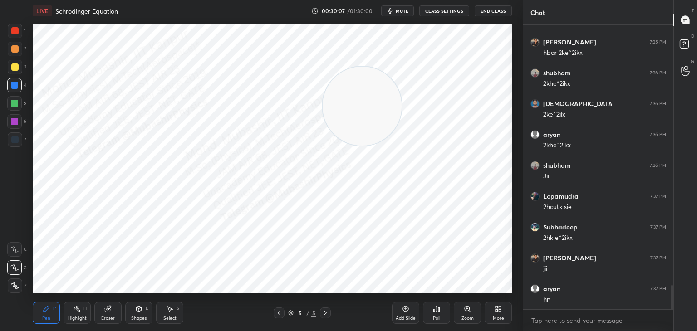
scroll to position [3121, 0]
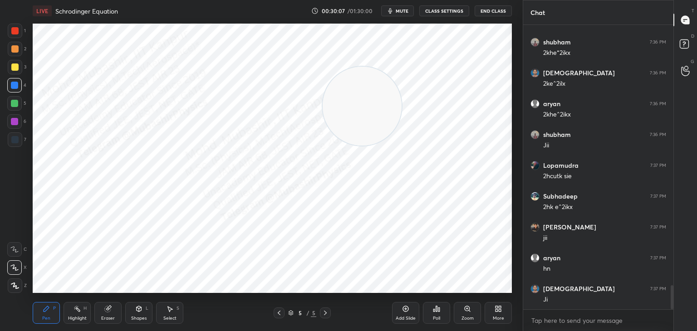
click at [13, 35] on div at bounding box center [15, 31] width 15 height 15
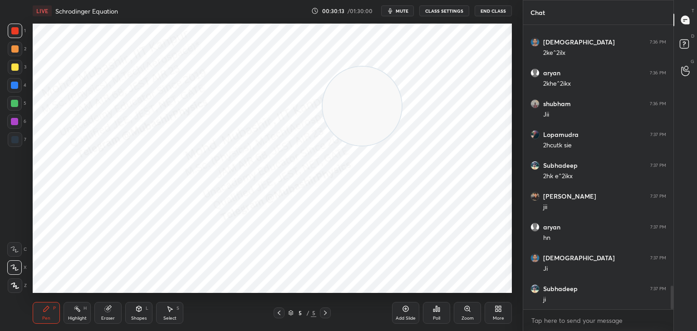
drag, startPoint x: 74, startPoint y: 317, endPoint x: 94, endPoint y: 302, distance: 25.2
click at [74, 316] on div "Highlight" at bounding box center [77, 318] width 19 height 5
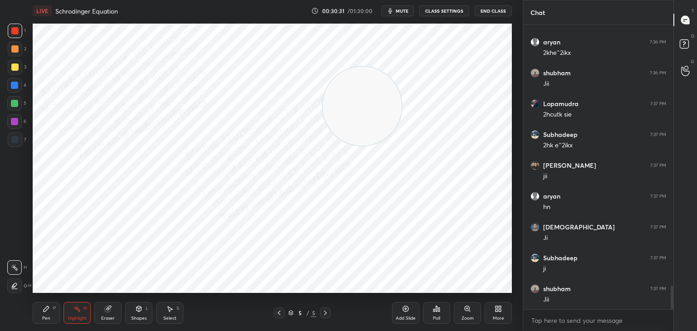
scroll to position [3214, 0]
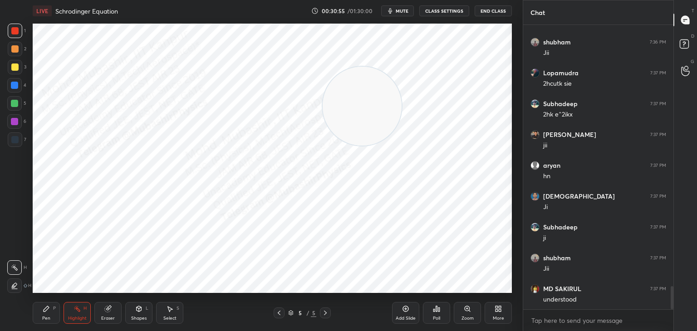
click at [507, 314] on div "More" at bounding box center [498, 313] width 27 height 22
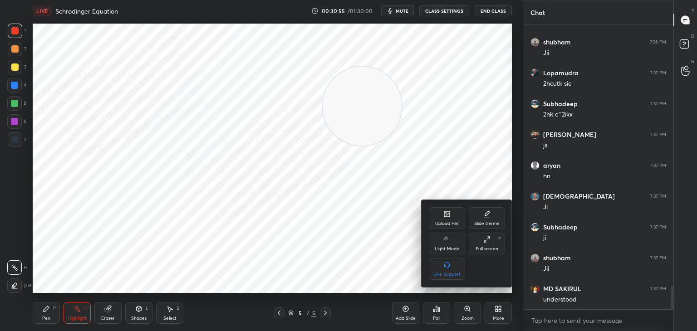
drag, startPoint x: 439, startPoint y: 217, endPoint x: 433, endPoint y: 218, distance: 6.5
click at [433, 218] on div "Upload File" at bounding box center [447, 218] width 36 height 22
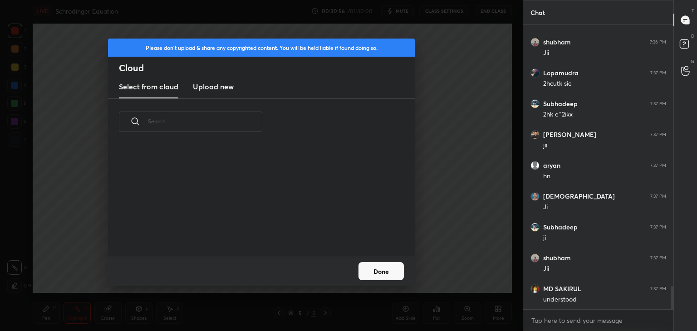
scroll to position [112, 291]
click at [202, 84] on h3 "Upload new" at bounding box center [213, 86] width 41 height 11
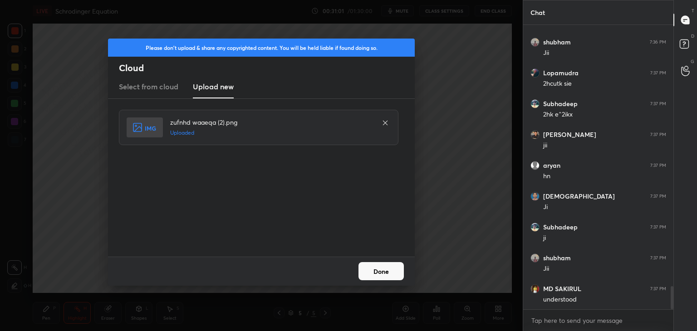
click at [376, 269] on button "Done" at bounding box center [381, 271] width 45 height 18
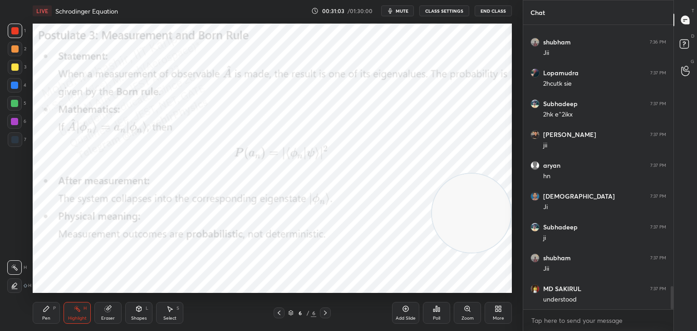
drag, startPoint x: 361, startPoint y: 111, endPoint x: 489, endPoint y: 273, distance: 206.1
click at [497, 253] on video at bounding box center [471, 213] width 79 height 79
click at [52, 310] on div "Pen P" at bounding box center [46, 313] width 27 height 22
click at [16, 83] on div at bounding box center [14, 85] width 7 height 7
drag, startPoint x: 482, startPoint y: 262, endPoint x: 435, endPoint y: 54, distance: 213.5
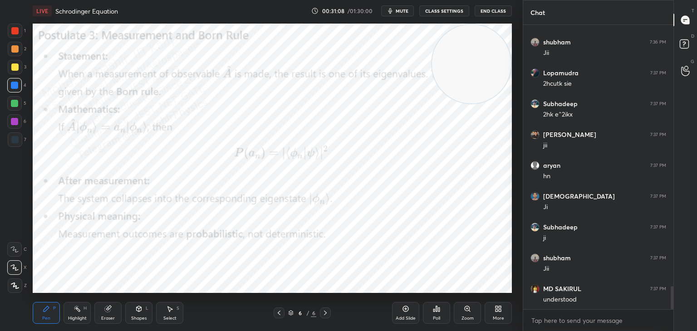
click at [511, 30] on video at bounding box center [471, 64] width 79 height 79
drag, startPoint x: 470, startPoint y: 83, endPoint x: 118, endPoint y: 39, distance: 355.0
click at [432, 35] on video at bounding box center [471, 64] width 79 height 79
click at [177, 307] on div "S" at bounding box center [178, 308] width 3 height 5
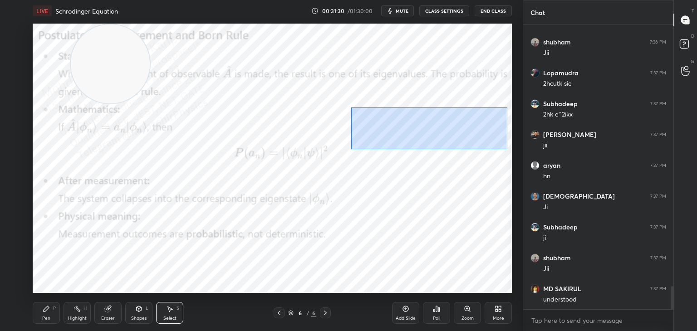
drag, startPoint x: 351, startPoint y: 108, endPoint x: 476, endPoint y: 132, distance: 126.8
click at [505, 148] on div "0 ° Undo Copy Duplicate Duplicate to new slide Delete" at bounding box center [272, 159] width 479 height 270
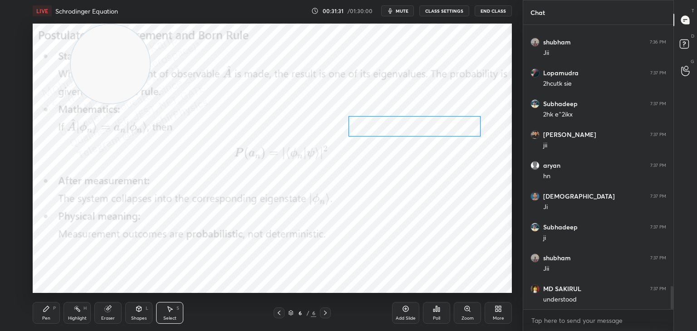
drag, startPoint x: 468, startPoint y: 133, endPoint x: 418, endPoint y: 140, distance: 51.4
click at [455, 131] on div "0 ° Undo Copy Duplicate Duplicate to new slide Delete" at bounding box center [272, 159] width 479 height 270
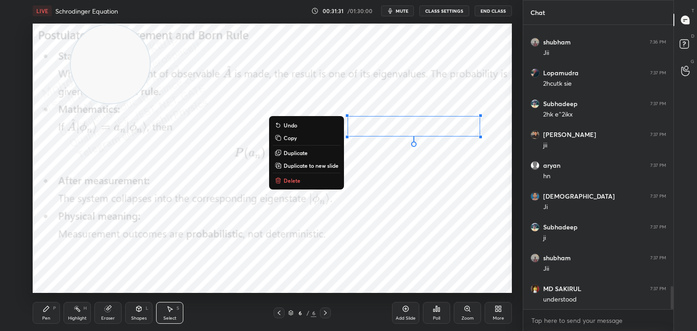
drag, startPoint x: 42, startPoint y: 315, endPoint x: 91, endPoint y: 295, distance: 53.3
click at [44, 314] on div "Pen P" at bounding box center [46, 313] width 27 height 22
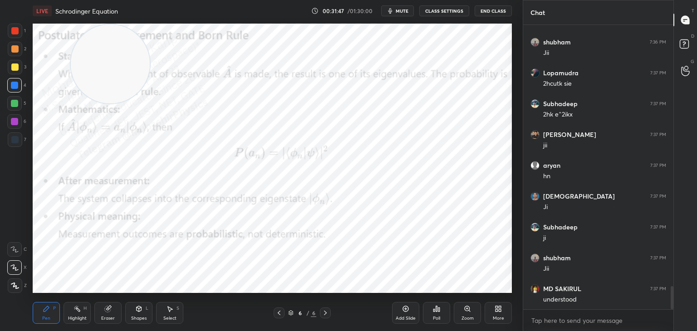
click at [78, 311] on icon at bounding box center [77, 308] width 7 height 7
drag, startPoint x: 115, startPoint y: 90, endPoint x: 466, endPoint y: 10, distance: 359.6
click at [466, 10] on div "LIVE Schrodinger Equation 00:31:59 / 01:30:00 mute CLASS SETTINGS End Class Set…" at bounding box center [272, 165] width 487 height 331
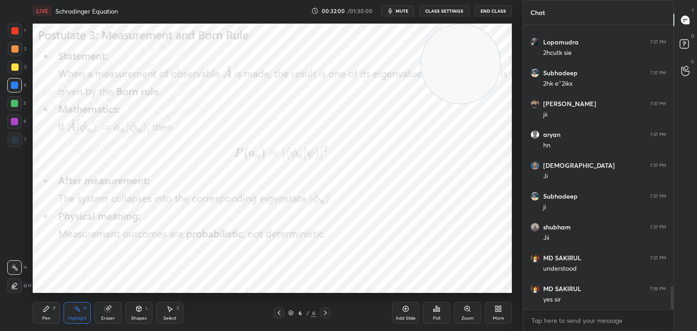
drag, startPoint x: 165, startPoint y: 313, endPoint x: 172, endPoint y: 311, distance: 7.6
click at [165, 315] on div "Select S" at bounding box center [169, 313] width 27 height 22
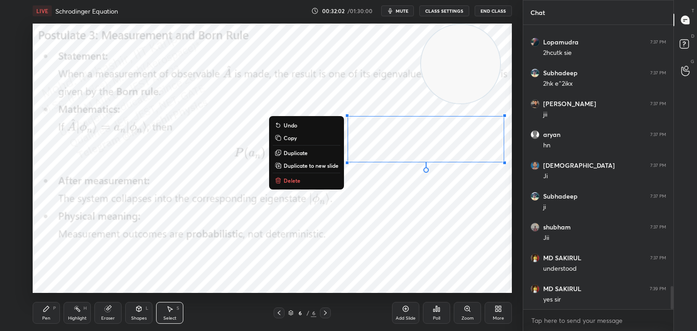
drag, startPoint x: 345, startPoint y: 104, endPoint x: 514, endPoint y: 167, distance: 180.7
click at [514, 167] on div "0 ° Undo Copy Duplicate Duplicate to new slide Delete Setting up your live clas…" at bounding box center [272, 158] width 487 height 273
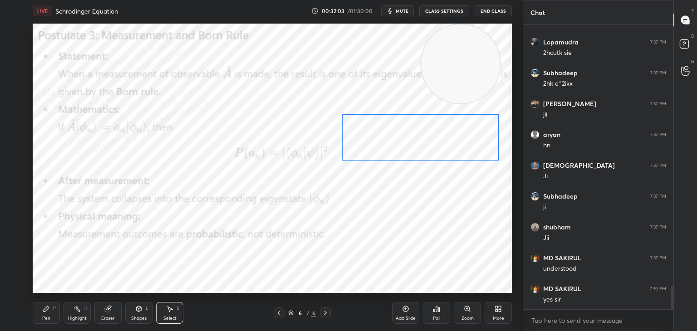
click at [466, 140] on div "0 ° Undo Copy Duplicate Duplicate to new slide Delete" at bounding box center [272, 159] width 479 height 270
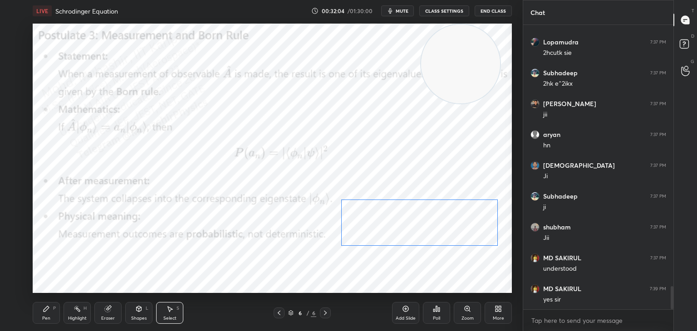
drag, startPoint x: 446, startPoint y: 157, endPoint x: 448, endPoint y: 222, distance: 65.0
click at [448, 222] on div "0 ° Undo Copy Duplicate Duplicate to new slide Delete" at bounding box center [272, 159] width 479 height 270
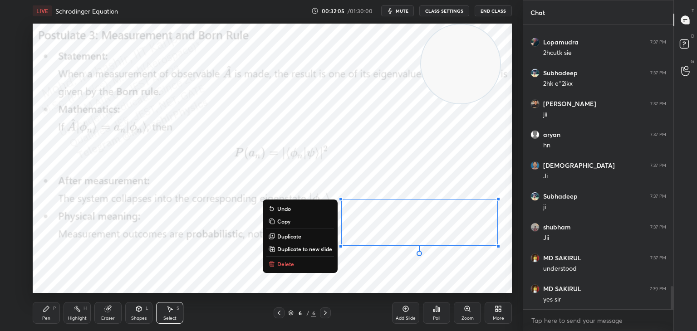
click at [140, 318] on div "Shapes" at bounding box center [138, 318] width 15 height 5
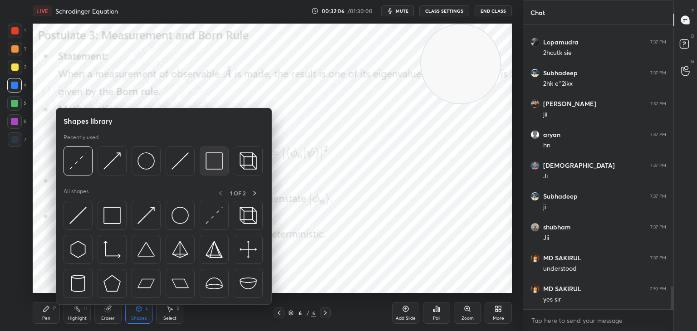
click at [207, 165] on img at bounding box center [214, 161] width 17 height 17
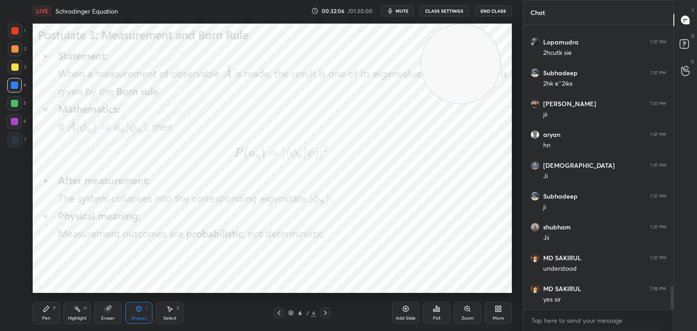
drag, startPoint x: 22, startPoint y: 32, endPoint x: 31, endPoint y: 30, distance: 9.9
click at [19, 32] on div at bounding box center [15, 31] width 15 height 15
click at [78, 316] on div "Highlight" at bounding box center [77, 318] width 19 height 5
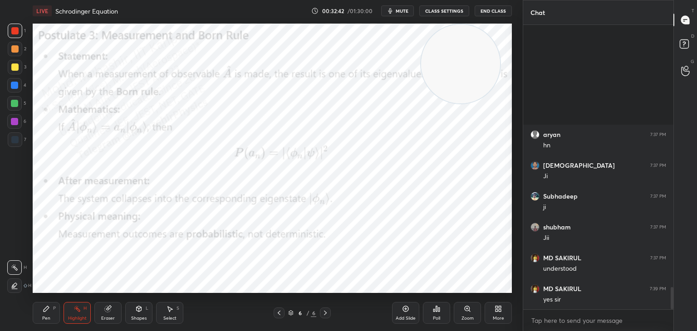
scroll to position [3399, 0]
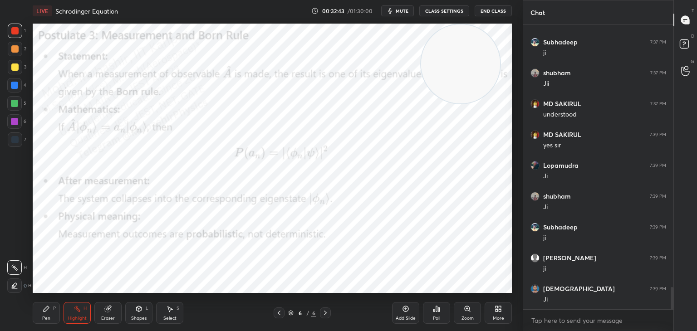
click at [499, 308] on icon at bounding box center [500, 307] width 2 height 2
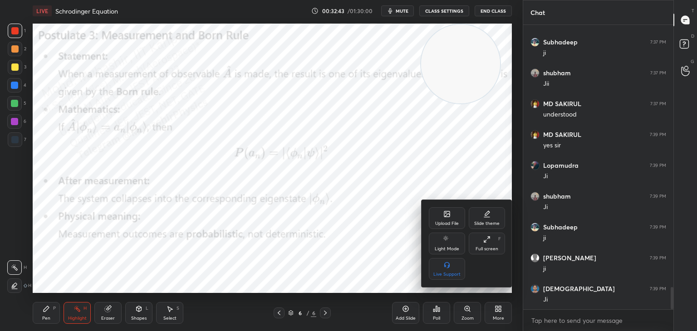
click at [447, 217] on div "Upload File" at bounding box center [447, 218] width 36 height 22
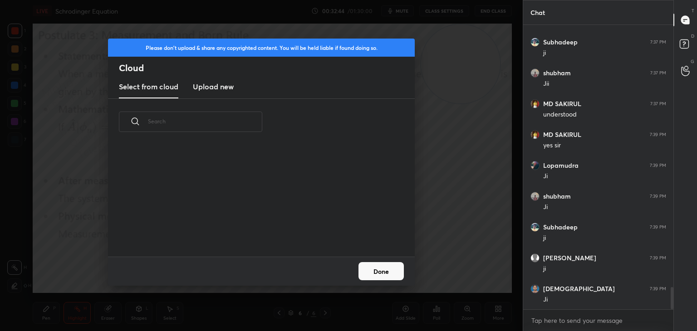
scroll to position [112, 291]
click at [215, 90] on h3 "Upload new" at bounding box center [213, 86] width 41 height 11
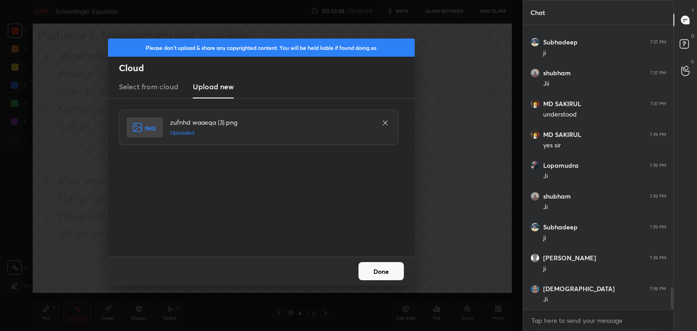
scroll to position [3430, 0]
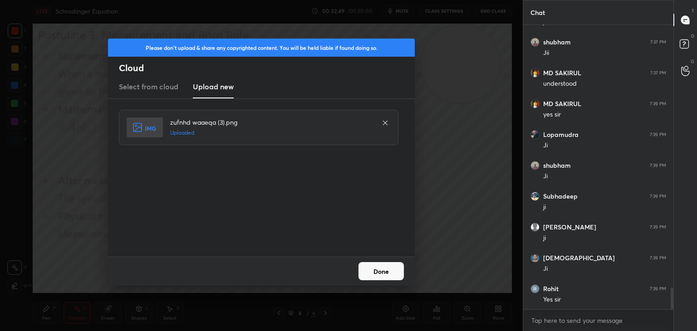
click at [385, 270] on button "Done" at bounding box center [381, 271] width 45 height 18
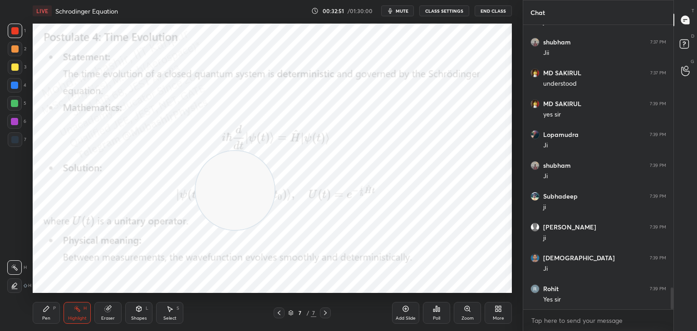
drag, startPoint x: 443, startPoint y: 86, endPoint x: 78, endPoint y: 308, distance: 427.3
click at [89, 304] on div "LIVE Schrodinger Equation 00:32:51 / 01:30:00 mute CLASS SETTINGS End Class Set…" at bounding box center [272, 165] width 487 height 331
drag, startPoint x: 44, startPoint y: 320, endPoint x: 43, endPoint y: 304, distance: 16.3
click at [44, 320] on div "Pen" at bounding box center [46, 318] width 8 height 5
click at [15, 86] on div at bounding box center [14, 85] width 7 height 7
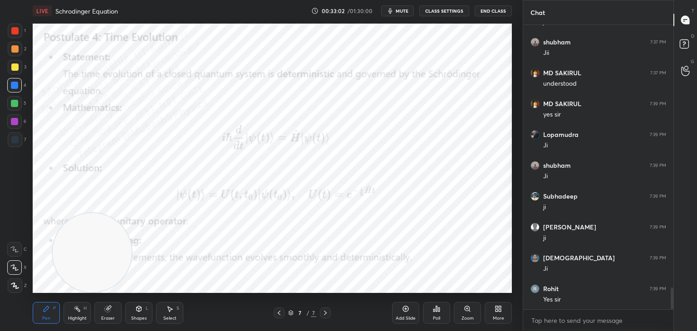
click at [12, 127] on div at bounding box center [14, 121] width 15 height 15
click at [75, 317] on div "Highlight H" at bounding box center [77, 313] width 27 height 22
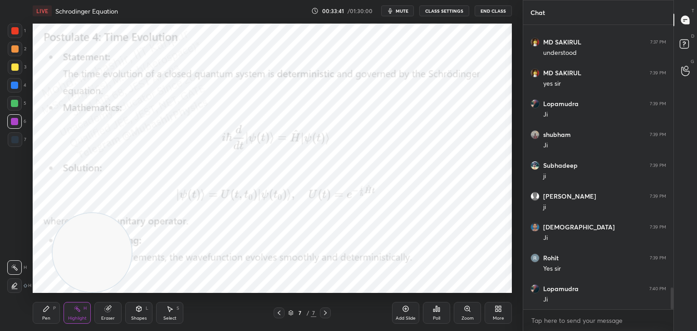
click at [167, 316] on div "Select" at bounding box center [169, 318] width 13 height 5
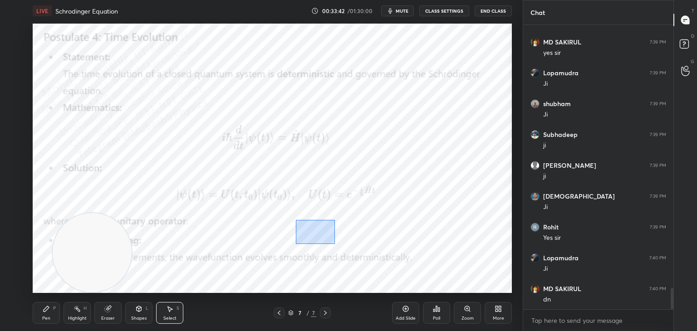
drag, startPoint x: 294, startPoint y: 224, endPoint x: 331, endPoint y: 244, distance: 42.0
click at [334, 244] on div "0 ° Undo Copy Duplicate Duplicate to new slide Delete" at bounding box center [272, 159] width 479 height 270
drag, startPoint x: 318, startPoint y: 231, endPoint x: 312, endPoint y: 231, distance: 5.4
click at [312, 231] on div "0 ° Undo Copy Duplicate Duplicate to new slide Delete" at bounding box center [272, 159] width 479 height 270
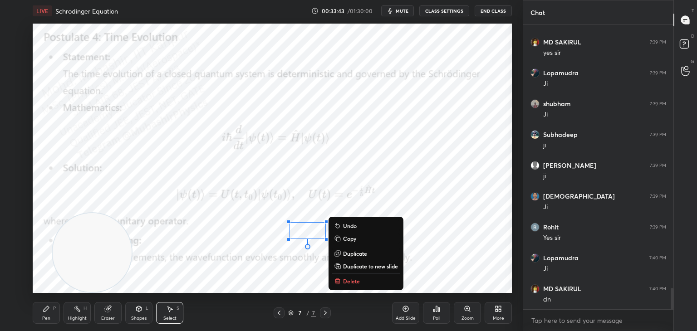
click at [309, 208] on div "0 ° Undo Copy Duplicate Duplicate to new slide Delete" at bounding box center [272, 159] width 479 height 270
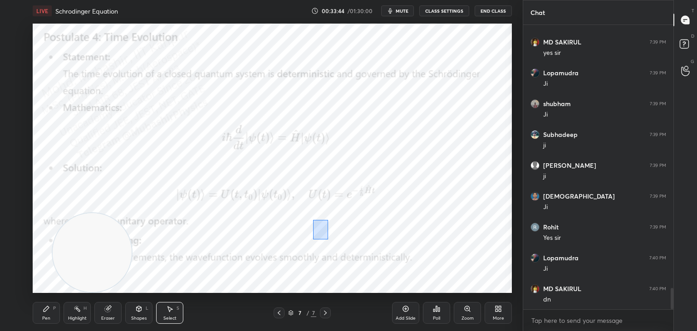
drag, startPoint x: 317, startPoint y: 225, endPoint x: 328, endPoint y: 240, distance: 18.2
click at [328, 240] on div "0 ° Undo Copy Duplicate Duplicate to new slide Delete" at bounding box center [272, 159] width 479 height 270
click at [315, 231] on div "0 ° Undo Copy Duplicate Duplicate to new slide Delete" at bounding box center [272, 159] width 479 height 270
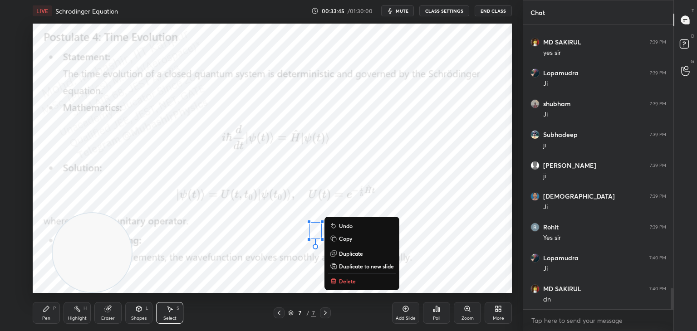
click at [250, 207] on div "0 ° Undo Copy Duplicate Duplicate to new slide Delete" at bounding box center [272, 159] width 479 height 270
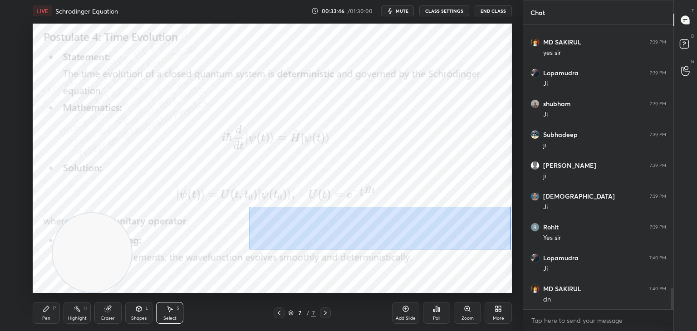
drag, startPoint x: 413, startPoint y: 231, endPoint x: 505, endPoint y: 246, distance: 93.8
click at [510, 249] on div "0 ° Undo Copy Duplicate Duplicate to new slide Delete" at bounding box center [272, 159] width 479 height 270
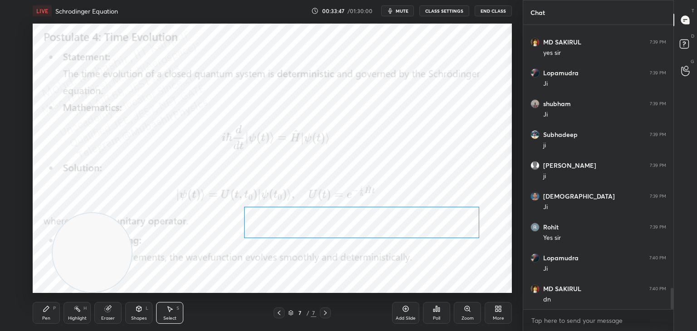
drag, startPoint x: 447, startPoint y: 224, endPoint x: 425, endPoint y: 224, distance: 21.8
click at [425, 224] on div "0 ° Undo Copy Duplicate Duplicate to new slide Delete" at bounding box center [272, 159] width 479 height 270
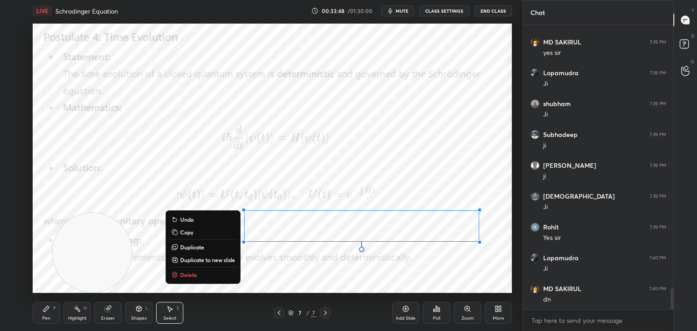
click at [420, 171] on div "0 ° Undo Copy Duplicate Duplicate to new slide Delete" at bounding box center [272, 159] width 479 height 270
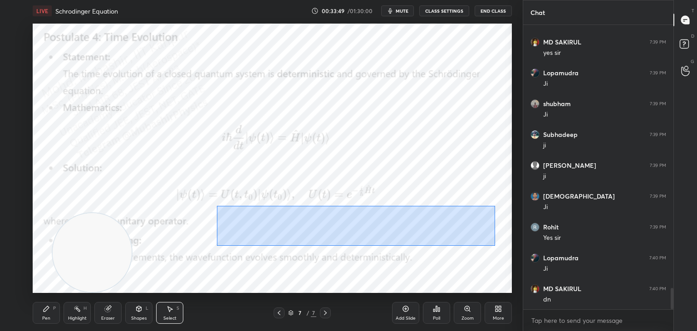
drag, startPoint x: 232, startPoint y: 209, endPoint x: 497, endPoint y: 251, distance: 268.9
click at [505, 254] on div "0 ° Undo Copy Duplicate Duplicate to new slide Delete" at bounding box center [272, 159] width 479 height 270
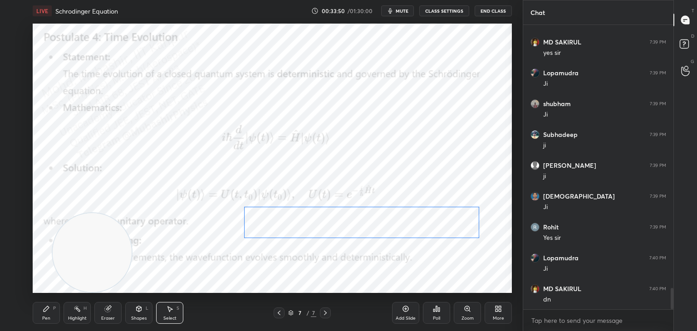
drag, startPoint x: 418, startPoint y: 229, endPoint x: 402, endPoint y: 227, distance: 16.5
click at [416, 226] on div "0 ° Undo Copy Duplicate Duplicate to new slide Delete" at bounding box center [272, 159] width 479 height 270
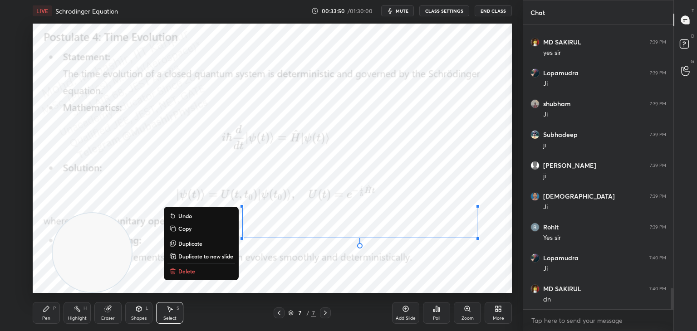
drag, startPoint x: 81, startPoint y: 310, endPoint x: 91, endPoint y: 300, distance: 14.1
click at [80, 312] on div "Highlight H" at bounding box center [77, 313] width 27 height 22
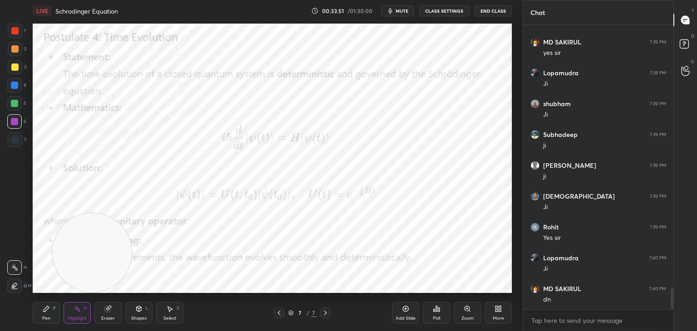
scroll to position [3522, 0]
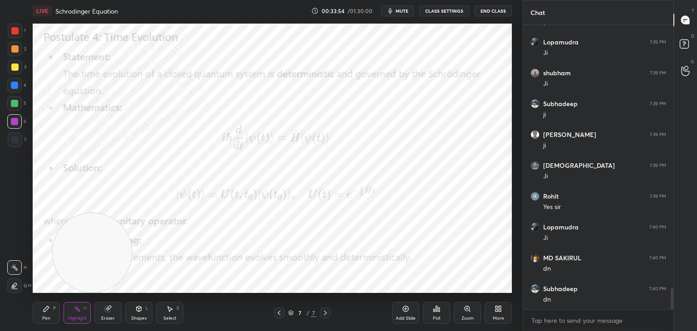
click at [325, 316] on icon at bounding box center [325, 313] width 7 height 7
click at [502, 311] on icon at bounding box center [498, 308] width 7 height 7
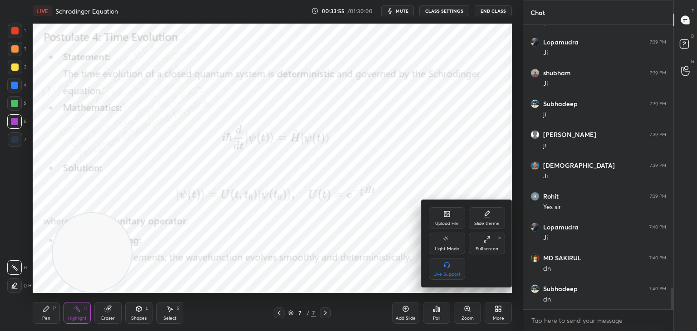
click at [443, 217] on div "Upload File" at bounding box center [447, 218] width 36 height 22
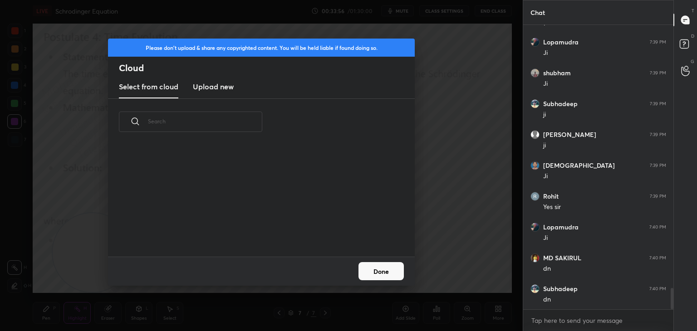
click at [214, 84] on h3 "Upload new" at bounding box center [213, 86] width 41 height 11
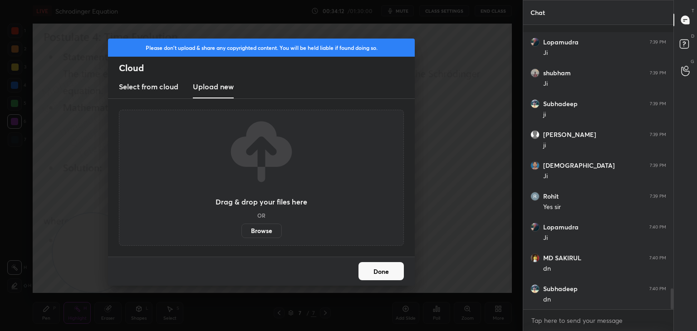
scroll to position [3584, 0]
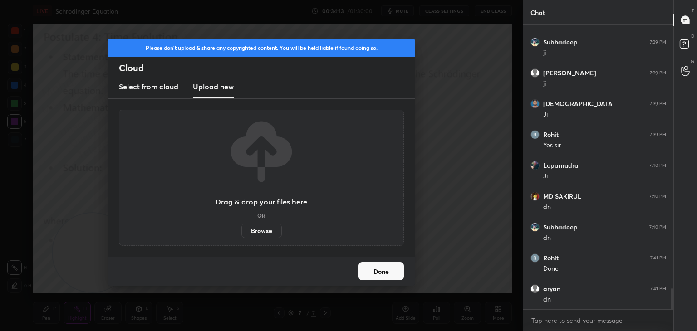
click at [383, 269] on button "Done" at bounding box center [381, 271] width 45 height 18
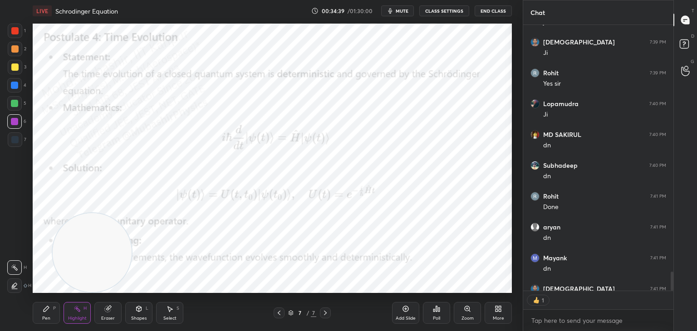
scroll to position [264, 148]
drag, startPoint x: 324, startPoint y: 312, endPoint x: 335, endPoint y: 315, distance: 12.1
click at [324, 313] on icon at bounding box center [325, 313] width 7 height 7
click at [503, 308] on div "More" at bounding box center [498, 313] width 27 height 22
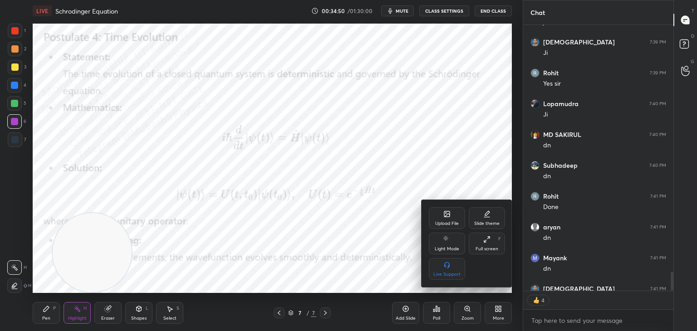
click at [449, 217] on icon at bounding box center [446, 214] width 7 height 7
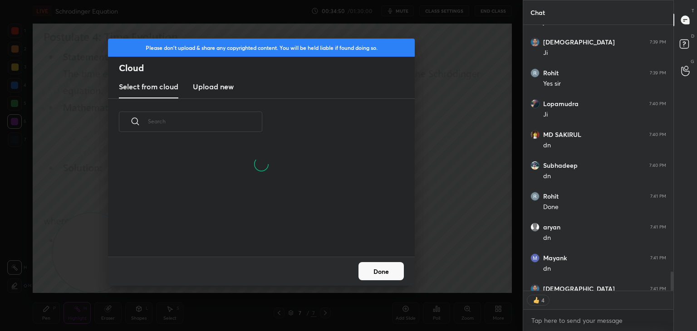
click at [206, 82] on new "Upload new" at bounding box center [213, 87] width 41 height 23
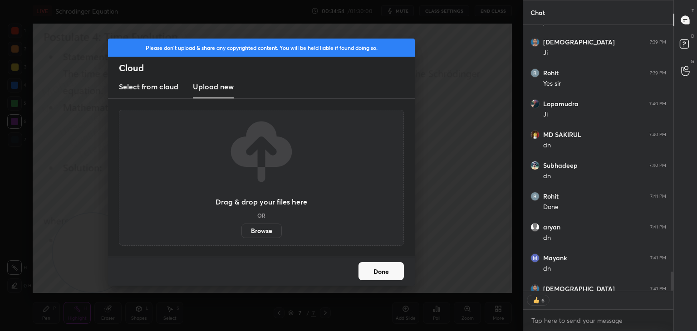
click at [271, 233] on label "Browse" at bounding box center [261, 231] width 40 height 15
click at [241, 233] on input "Browse" at bounding box center [241, 231] width 0 height 15
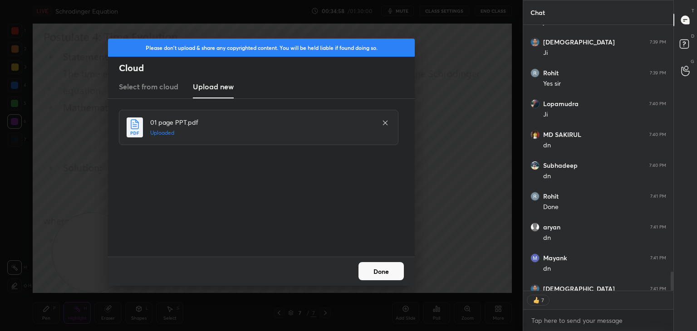
click at [382, 268] on button "Done" at bounding box center [381, 271] width 45 height 18
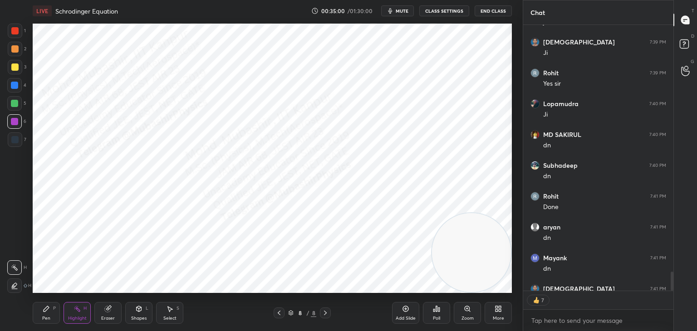
drag, startPoint x: 58, startPoint y: 247, endPoint x: 472, endPoint y: 256, distance: 414.1
click at [473, 259] on video at bounding box center [471, 252] width 79 height 79
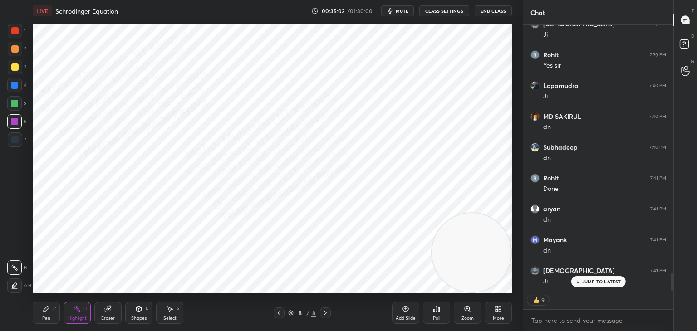
drag, startPoint x: 672, startPoint y: 277, endPoint x: 665, endPoint y: 304, distance: 27.4
click at [672, 310] on div "[PERSON_NAME] 7:39 PM [PERSON_NAME] 7:39 PM [PERSON_NAME] 7:39 PM Yes [PERSON_N…" at bounding box center [598, 178] width 150 height 306
click at [46, 313] on icon at bounding box center [46, 308] width 7 height 7
click at [13, 33] on div at bounding box center [15, 31] width 15 height 15
click at [13, 87] on div at bounding box center [14, 85] width 7 height 7
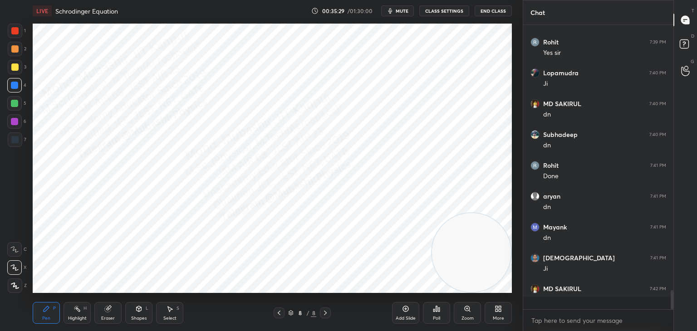
scroll to position [282, 148]
click at [12, 31] on div at bounding box center [14, 30] width 7 height 7
drag, startPoint x: 16, startPoint y: 83, endPoint x: 31, endPoint y: 83, distance: 15.0
click at [19, 83] on div at bounding box center [14, 85] width 15 height 15
click at [10, 31] on div at bounding box center [15, 31] width 15 height 15
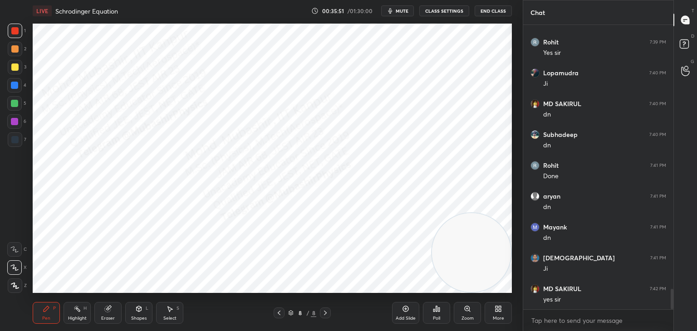
drag, startPoint x: 14, startPoint y: 90, endPoint x: 20, endPoint y: 93, distance: 6.9
click at [16, 90] on div at bounding box center [14, 85] width 15 height 15
drag, startPoint x: 13, startPoint y: 34, endPoint x: 31, endPoint y: 109, distance: 77.5
click at [13, 35] on div at bounding box center [15, 31] width 15 height 15
click at [19, 86] on div at bounding box center [14, 85] width 15 height 15
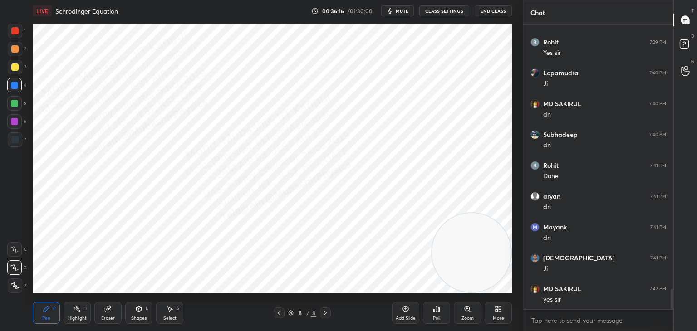
scroll to position [3707, 0]
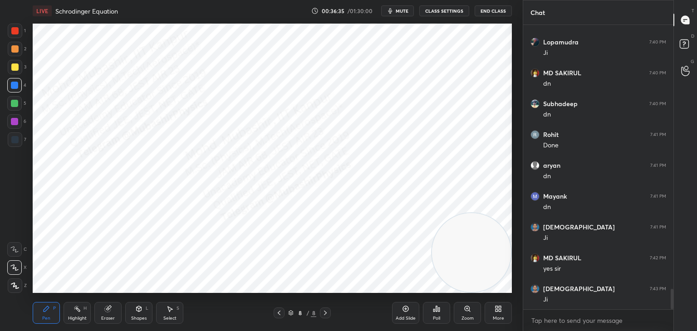
click at [74, 314] on div "Highlight H" at bounding box center [77, 313] width 27 height 22
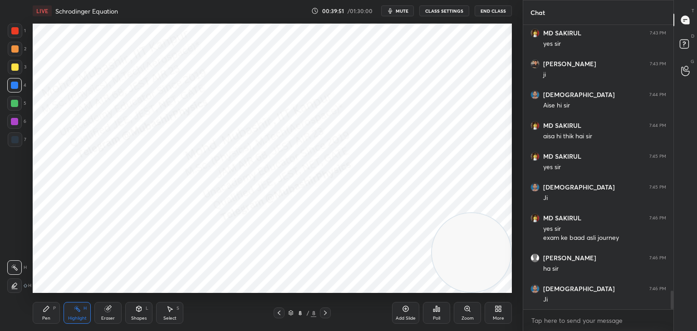
scroll to position [4025, 0]
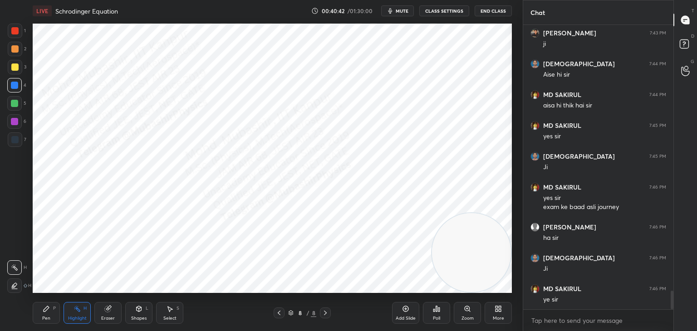
click at [491, 313] on div "More" at bounding box center [498, 313] width 27 height 22
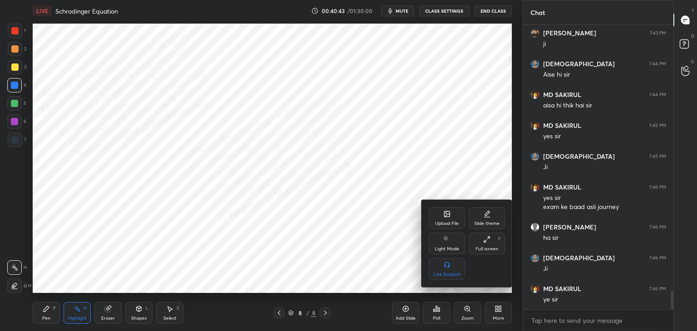
click at [442, 210] on div "Upload File" at bounding box center [447, 218] width 36 height 22
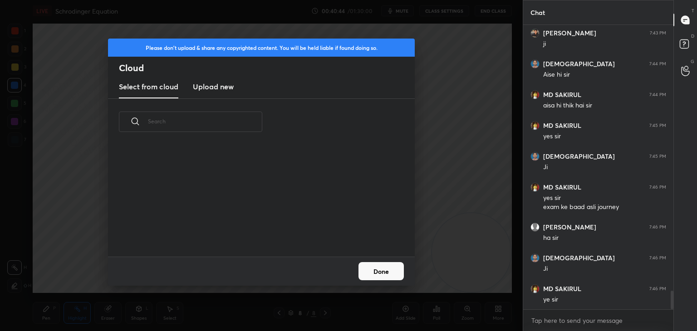
click at [214, 84] on h3 "Upload new" at bounding box center [213, 86] width 41 height 11
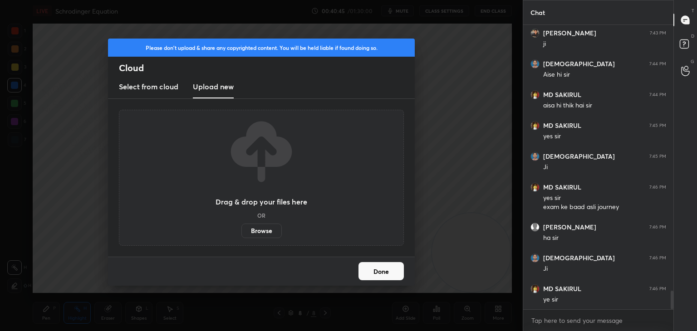
click at [265, 229] on label "Browse" at bounding box center [261, 231] width 40 height 15
click at [241, 229] on input "Browse" at bounding box center [241, 231] width 0 height 15
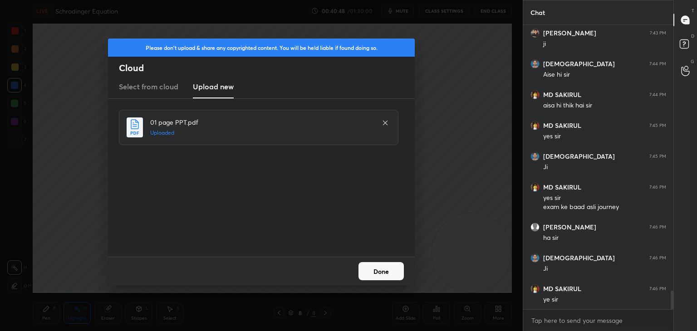
click at [372, 264] on button "Done" at bounding box center [381, 271] width 45 height 18
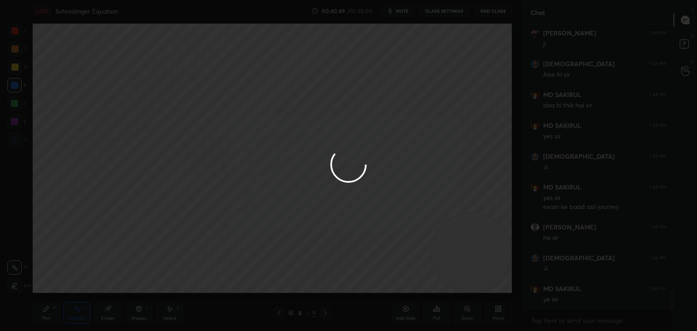
click at [42, 317] on div "Pen" at bounding box center [46, 318] width 8 height 5
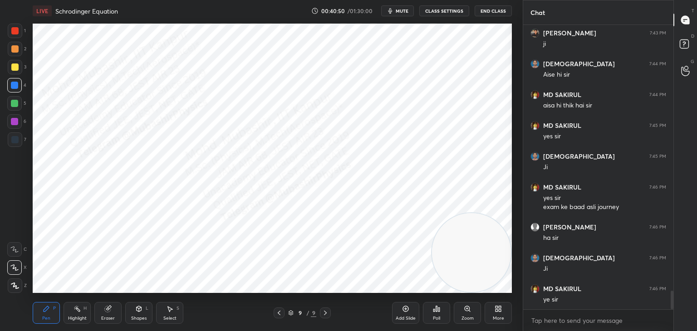
click at [13, 33] on div at bounding box center [14, 30] width 7 height 7
drag, startPoint x: 11, startPoint y: 140, endPoint x: 18, endPoint y: 139, distance: 6.9
click at [11, 139] on div at bounding box center [14, 139] width 7 height 7
click at [68, 317] on div "Highlight" at bounding box center [77, 318] width 19 height 5
click at [402, 10] on span "mute" at bounding box center [402, 11] width 13 height 6
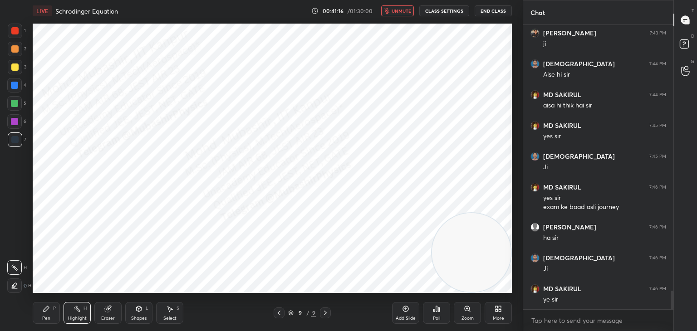
click at [401, 11] on span "unmute" at bounding box center [402, 11] width 20 height 6
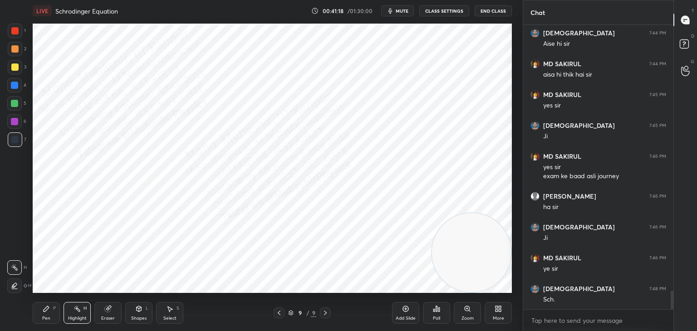
scroll to position [4087, 0]
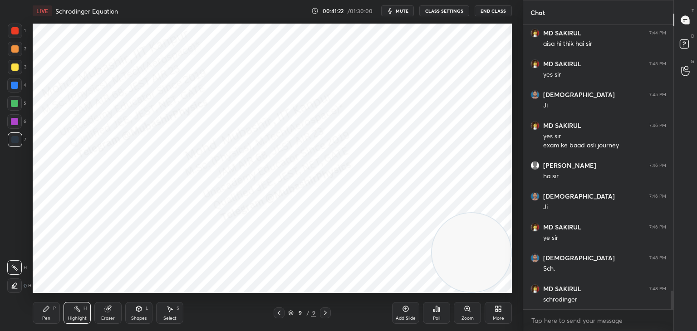
drag, startPoint x: 405, startPoint y: 12, endPoint x: 401, endPoint y: 2, distance: 10.4
click at [405, 10] on span "mute" at bounding box center [402, 11] width 13 height 6
click at [389, 12] on icon "button" at bounding box center [386, 10] width 5 height 5
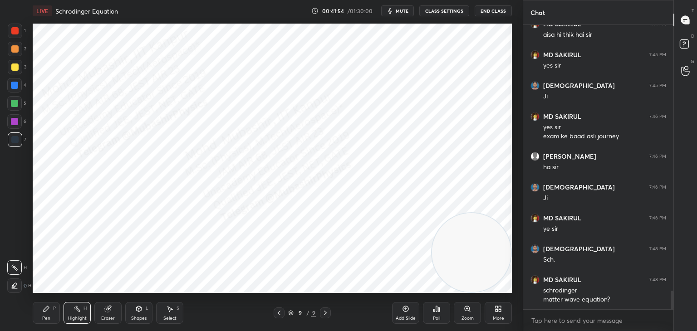
click at [503, 315] on div "More" at bounding box center [498, 313] width 27 height 22
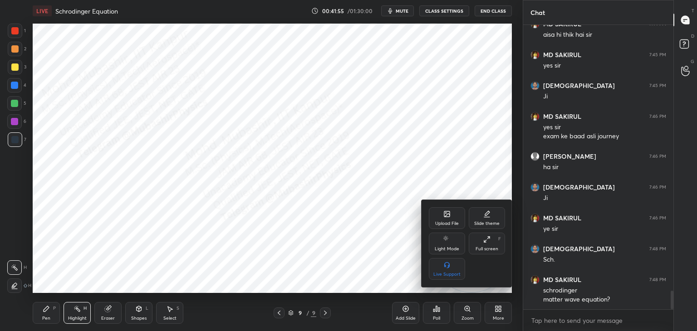
click at [438, 219] on div "Upload File" at bounding box center [447, 218] width 36 height 22
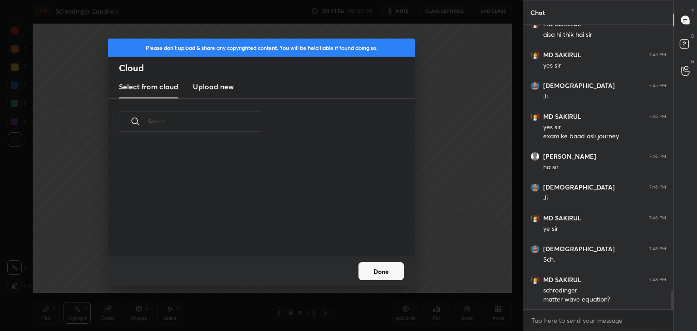
click at [217, 86] on h3 "Upload new" at bounding box center [213, 86] width 41 height 11
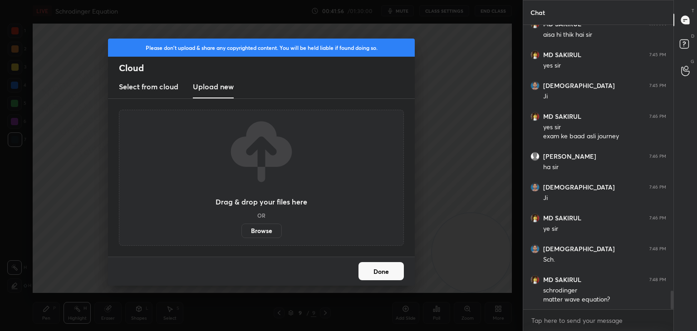
click at [260, 231] on label "Browse" at bounding box center [261, 231] width 40 height 15
click at [241, 231] on input "Browse" at bounding box center [241, 231] width 0 height 15
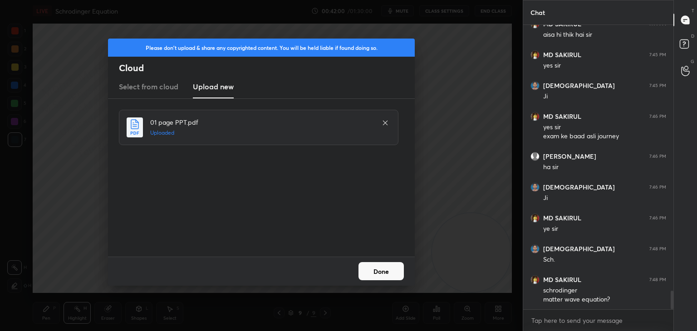
click at [370, 269] on button "Done" at bounding box center [381, 271] width 45 height 18
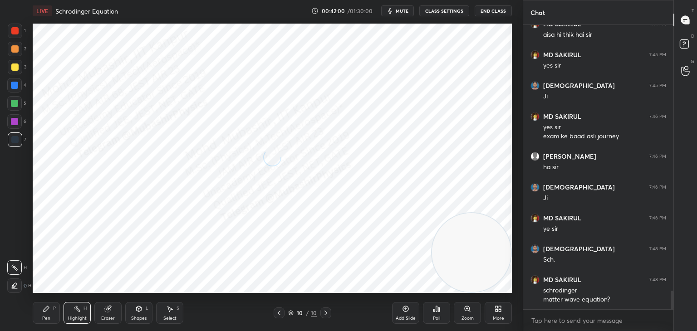
click at [44, 311] on icon at bounding box center [46, 308] width 5 height 5
drag, startPoint x: 11, startPoint y: 120, endPoint x: 25, endPoint y: 84, distance: 38.8
click at [11, 119] on div at bounding box center [14, 121] width 7 height 7
drag, startPoint x: 17, startPoint y: 66, endPoint x: 24, endPoint y: 66, distance: 7.3
click at [24, 66] on div "3" at bounding box center [17, 67] width 19 height 15
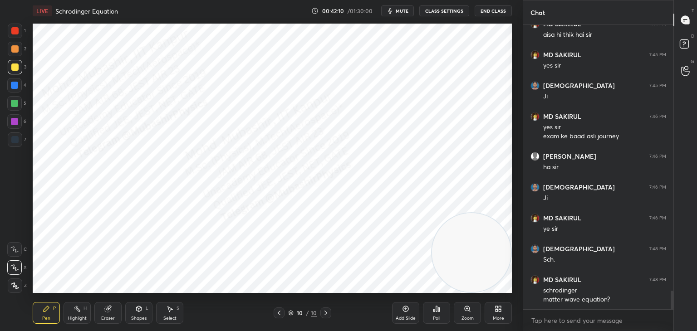
drag, startPoint x: 17, startPoint y: 49, endPoint x: 30, endPoint y: 49, distance: 12.7
click at [18, 49] on div at bounding box center [14, 48] width 7 height 7
click at [15, 103] on div at bounding box center [14, 103] width 7 height 7
click at [13, 87] on div at bounding box center [14, 85] width 7 height 7
drag, startPoint x: 16, startPoint y: 108, endPoint x: 27, endPoint y: 108, distance: 10.4
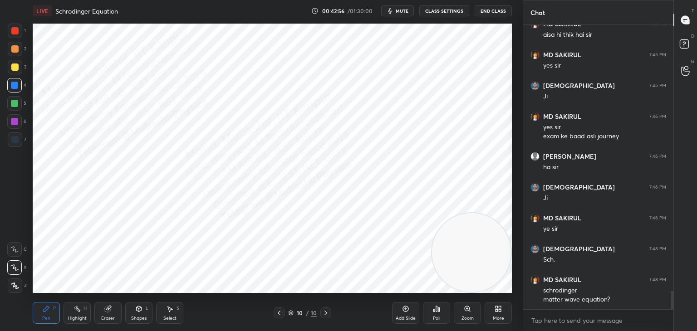
click at [18, 108] on div at bounding box center [14, 103] width 15 height 15
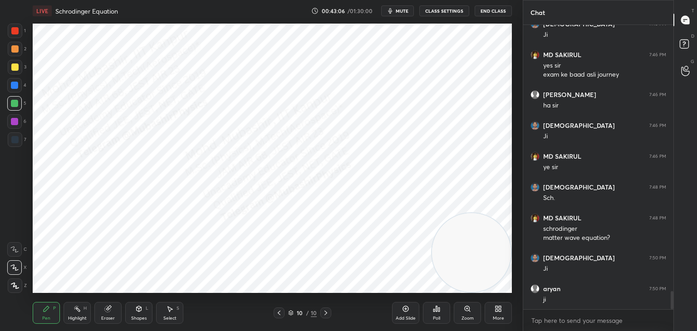
scroll to position [4189, 0]
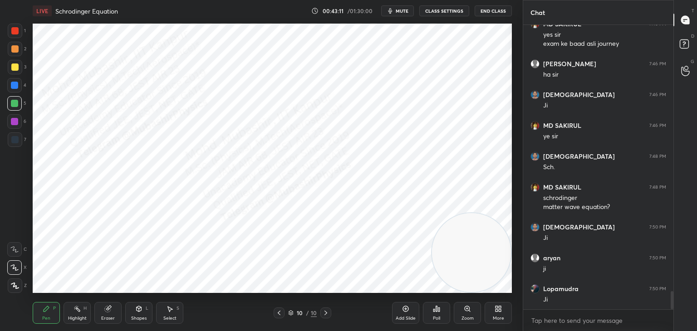
click at [15, 54] on div at bounding box center [15, 49] width 15 height 15
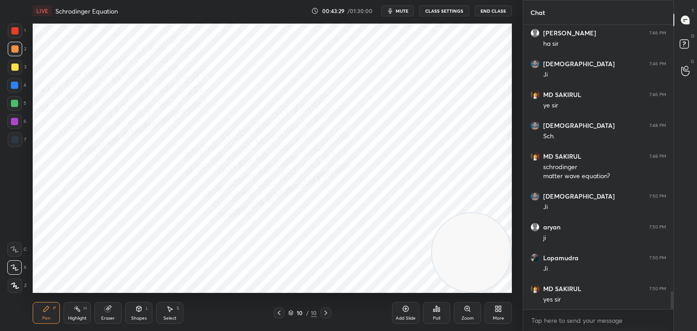
click at [75, 319] on div "Highlight" at bounding box center [77, 318] width 19 height 5
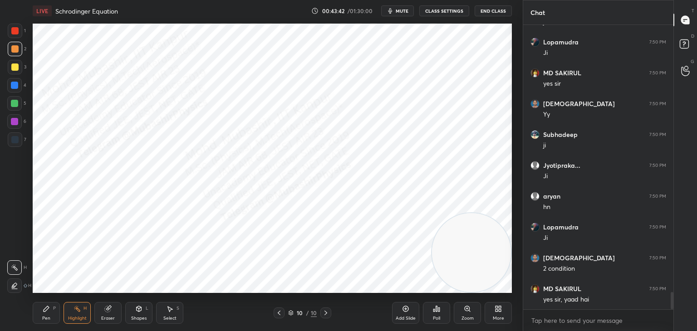
scroll to position [4466, 0]
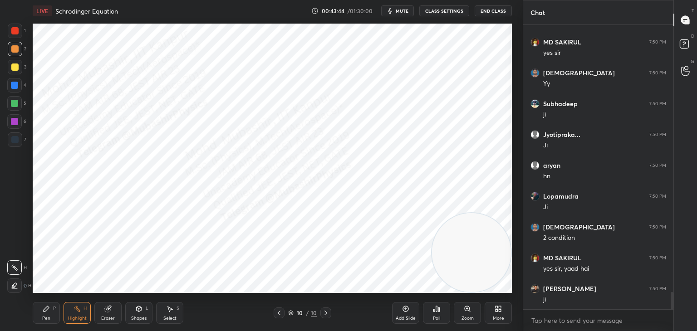
drag, startPoint x: 48, startPoint y: 314, endPoint x: 44, endPoint y: 299, distance: 15.2
click at [46, 314] on div "Pen P" at bounding box center [46, 313] width 27 height 22
click at [15, 89] on div at bounding box center [14, 85] width 15 height 15
drag, startPoint x: 13, startPoint y: 70, endPoint x: 25, endPoint y: 71, distance: 12.8
click at [15, 70] on div at bounding box center [14, 67] width 7 height 7
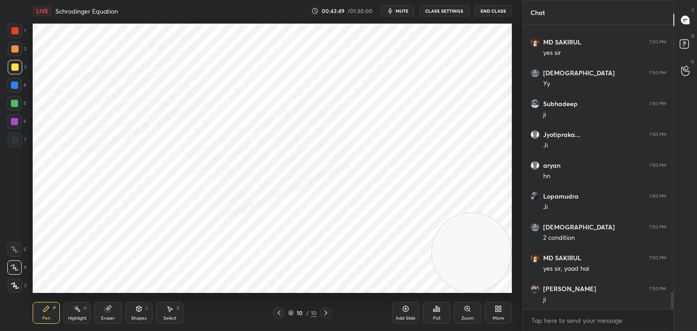
drag, startPoint x: 8, startPoint y: 30, endPoint x: 31, endPoint y: 37, distance: 23.8
click at [11, 32] on div at bounding box center [15, 31] width 15 height 15
drag, startPoint x: 478, startPoint y: 201, endPoint x: 500, endPoint y: 74, distance: 129.4
click at [502, 48] on video at bounding box center [471, 64] width 79 height 79
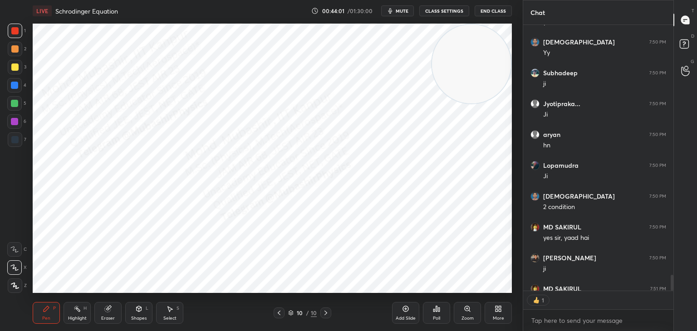
scroll to position [3, 3]
drag, startPoint x: 15, startPoint y: 87, endPoint x: 27, endPoint y: 109, distance: 26.0
click at [15, 87] on div at bounding box center [14, 85] width 7 height 7
click at [20, 73] on div at bounding box center [15, 67] width 15 height 15
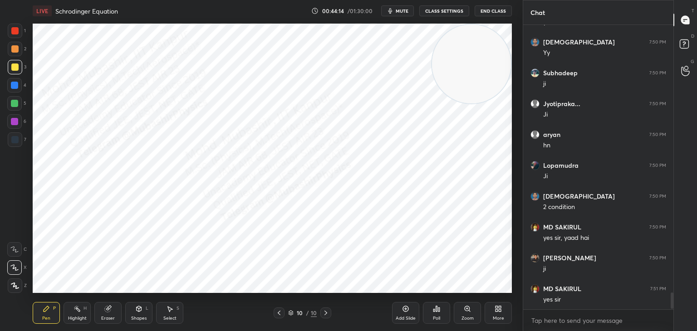
drag, startPoint x: 9, startPoint y: 137, endPoint x: 15, endPoint y: 139, distance: 6.3
click at [10, 137] on div at bounding box center [15, 140] width 15 height 15
drag, startPoint x: 75, startPoint y: 313, endPoint x: 107, endPoint y: 306, distance: 32.4
click at [75, 313] on icon at bounding box center [77, 308] width 7 height 7
click at [45, 310] on icon at bounding box center [46, 308] width 7 height 7
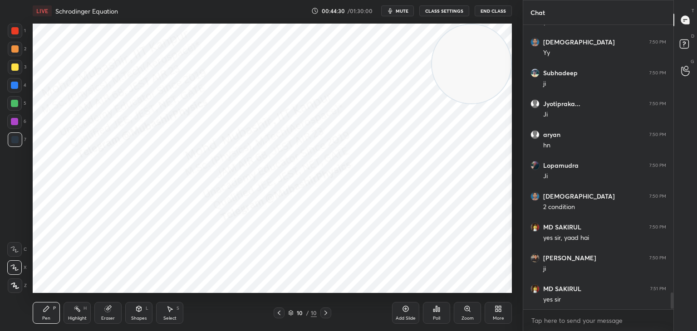
click at [15, 82] on div at bounding box center [14, 85] width 15 height 15
click at [499, 313] on div "More" at bounding box center [498, 313] width 27 height 22
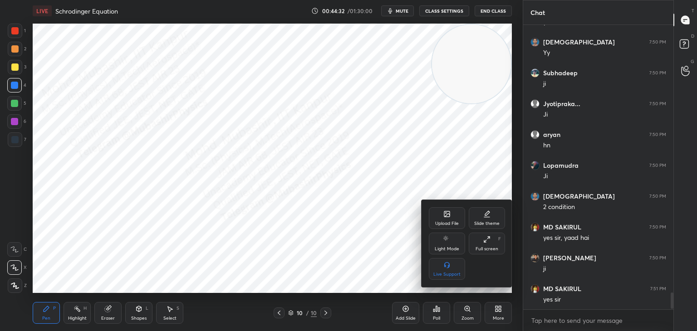
click at [444, 217] on div "Upload File" at bounding box center [447, 218] width 36 height 22
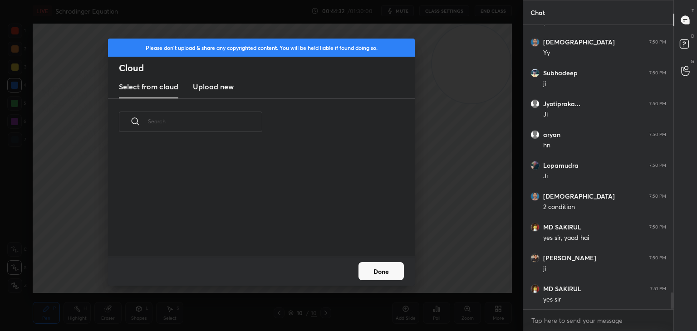
scroll to position [112, 291]
click at [216, 80] on new "Upload new" at bounding box center [213, 87] width 41 height 23
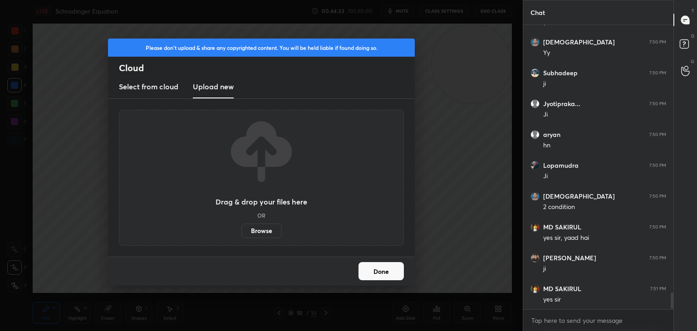
click at [262, 231] on label "Browse" at bounding box center [261, 231] width 40 height 15
click at [241, 231] on input "Browse" at bounding box center [241, 231] width 0 height 15
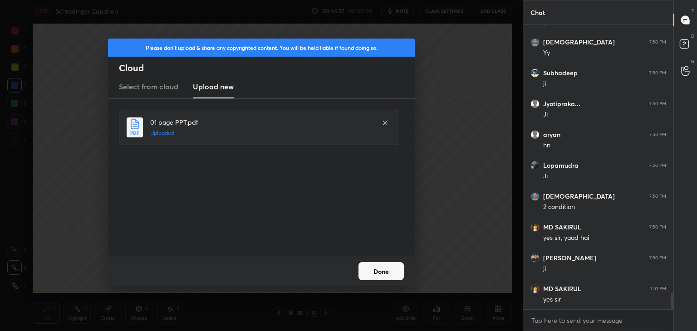
click at [383, 277] on button "Done" at bounding box center [381, 271] width 45 height 18
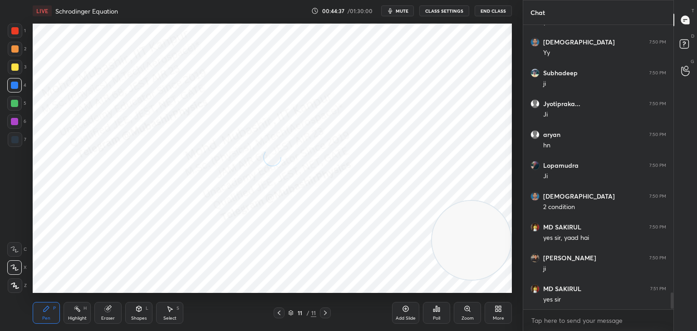
drag, startPoint x: 532, startPoint y: 219, endPoint x: 438, endPoint y: 220, distance: 94.0
click at [543, 273] on div "1 2 3 4 5 6 7 C X Z C X Z E E Erase all H H LIVE Schrodinger Equation 00:44:37 …" at bounding box center [348, 165] width 697 height 331
drag, startPoint x: 13, startPoint y: 126, endPoint x: 24, endPoint y: 123, distance: 11.7
click at [15, 125] on div at bounding box center [14, 121] width 15 height 15
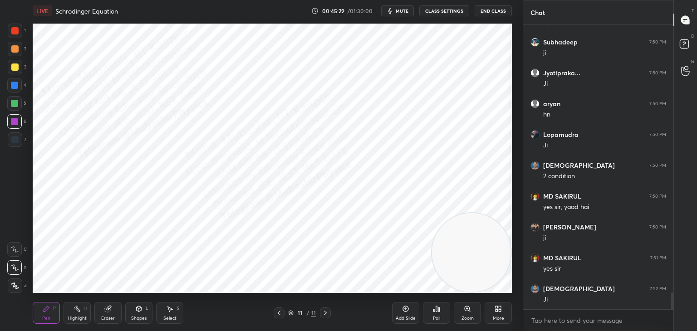
scroll to position [4559, 0]
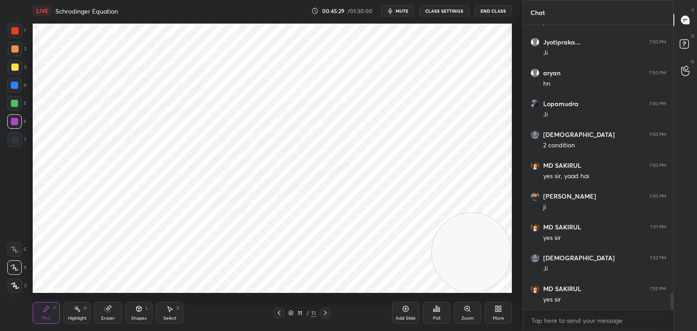
drag, startPoint x: 14, startPoint y: 86, endPoint x: 24, endPoint y: 108, distance: 24.2
click at [15, 86] on div at bounding box center [14, 85] width 7 height 7
drag, startPoint x: 74, startPoint y: 313, endPoint x: 82, endPoint y: 295, distance: 18.7
click at [74, 309] on icon at bounding box center [77, 308] width 7 height 7
click at [279, 312] on icon at bounding box center [279, 313] width 7 height 7
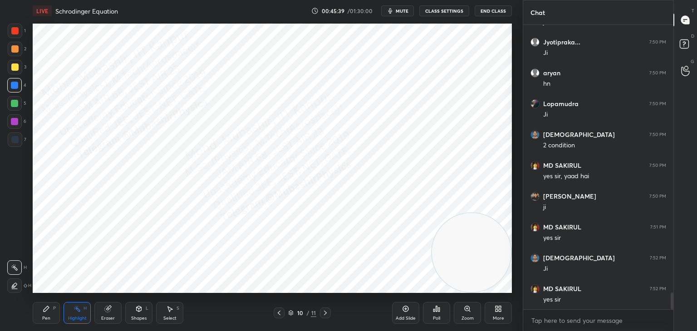
click at [329, 313] on icon at bounding box center [325, 313] width 7 height 7
click at [54, 309] on div "P" at bounding box center [54, 308] width 3 height 5
click at [133, 319] on div "Shapes" at bounding box center [138, 318] width 15 height 5
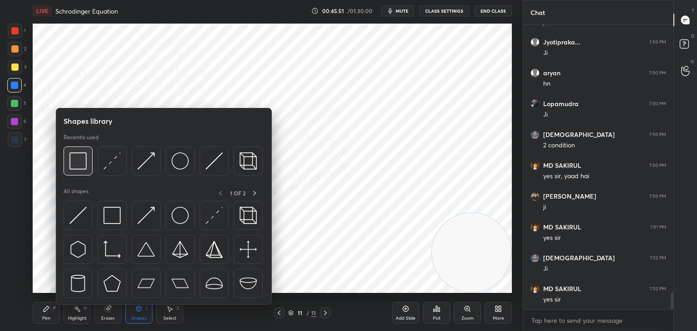
click at [84, 163] on img at bounding box center [77, 161] width 17 height 17
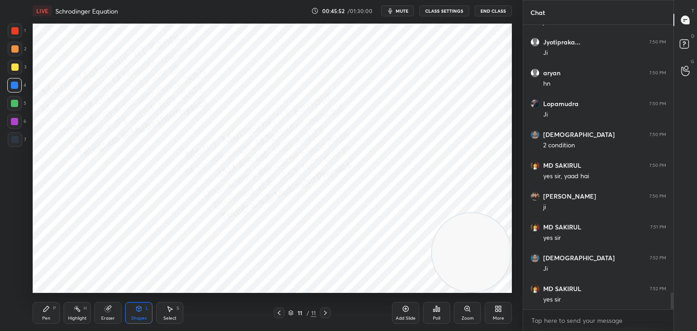
click at [16, 32] on div at bounding box center [14, 30] width 7 height 7
drag, startPoint x: 19, startPoint y: 141, endPoint x: 24, endPoint y: 144, distance: 5.7
click at [18, 143] on div at bounding box center [15, 140] width 15 height 15
drag, startPoint x: 56, startPoint y: 315, endPoint x: 57, endPoint y: 309, distance: 5.5
click at [56, 314] on div "Pen P" at bounding box center [46, 313] width 27 height 22
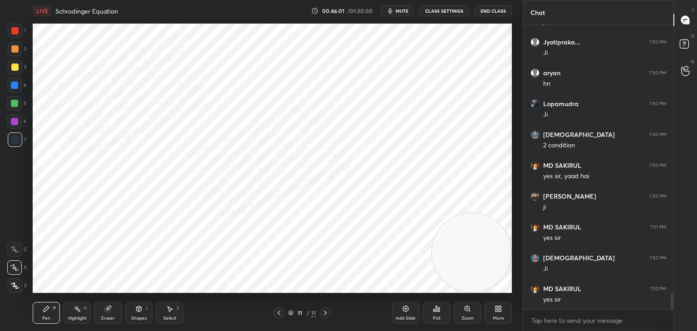
drag, startPoint x: 84, startPoint y: 316, endPoint x: 93, endPoint y: 315, distance: 9.3
click at [83, 316] on div "Highlight" at bounding box center [77, 318] width 19 height 5
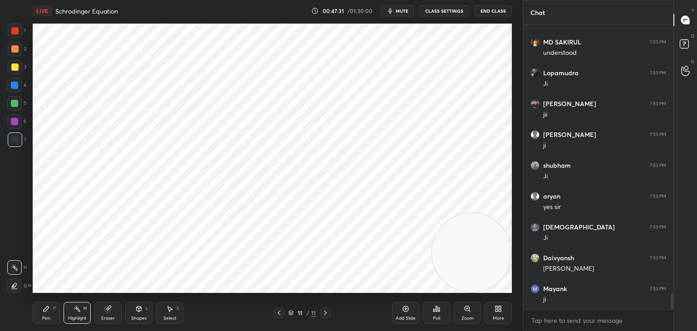
scroll to position [4929, 0]
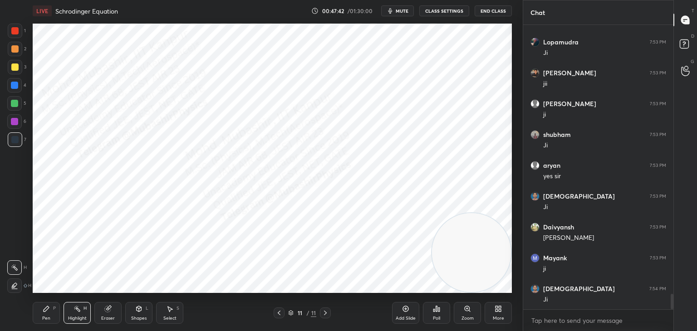
click at [274, 315] on div at bounding box center [279, 313] width 11 height 11
click at [276, 315] on icon at bounding box center [279, 313] width 7 height 7
click at [280, 315] on icon at bounding box center [279, 313] width 7 height 7
click at [286, 310] on div "8 / 11" at bounding box center [302, 313] width 57 height 11
click at [280, 313] on icon at bounding box center [279, 313] width 7 height 7
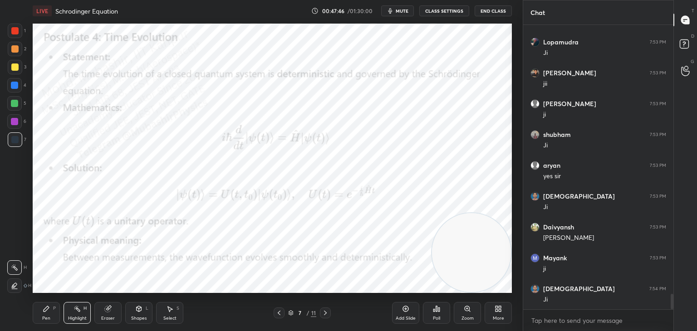
click at [281, 313] on icon at bounding box center [279, 313] width 7 height 7
click at [282, 313] on icon at bounding box center [279, 313] width 7 height 7
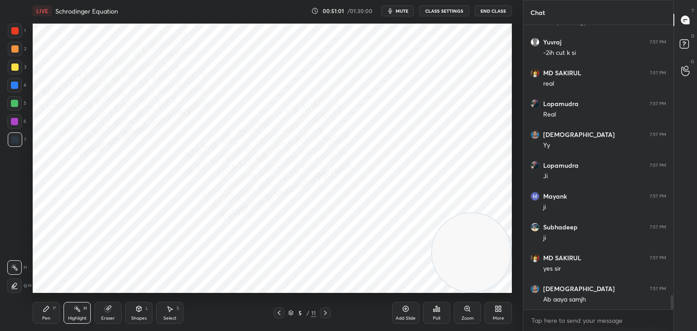
scroll to position [5463, 0]
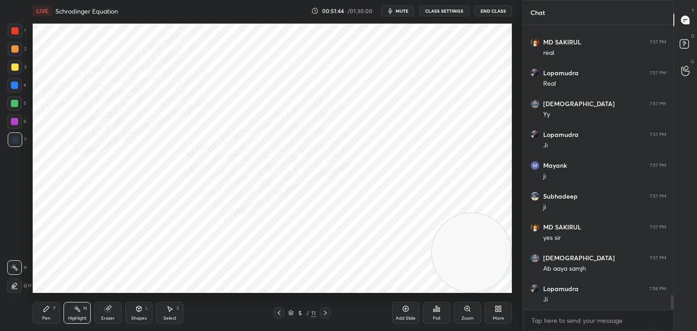
drag, startPoint x: 112, startPoint y: 273, endPoint x: 167, endPoint y: 259, distance: 57.2
click at [169, 258] on div "Idle time detected You have been inactive for more than a minute while taking t…" at bounding box center [261, 165] width 523 height 331
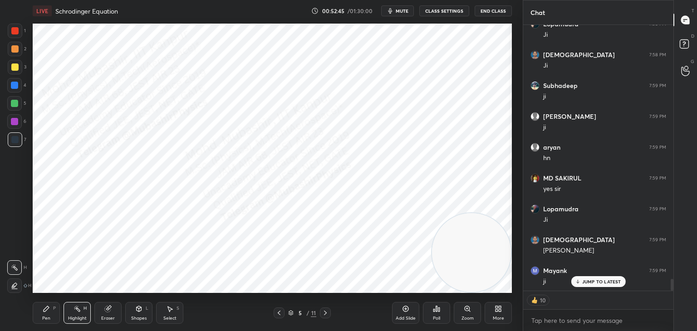
scroll to position [5759, 0]
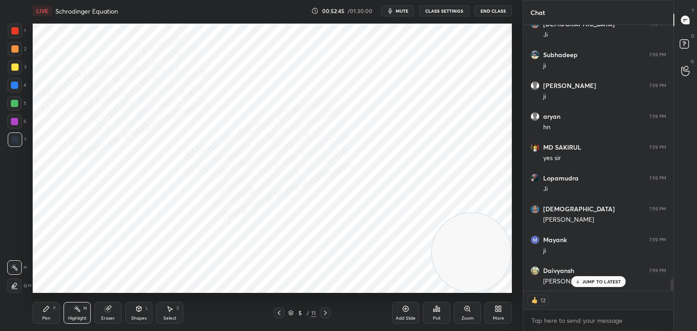
click at [581, 284] on icon at bounding box center [578, 281] width 6 height 5
click at [567, 318] on textarea at bounding box center [599, 321] width 136 height 15
drag, startPoint x: 672, startPoint y: 284, endPoint x: 664, endPoint y: 302, distance: 20.3
click at [670, 300] on div "[PERSON_NAME] 7:58 PM [PERSON_NAME] 7:58 PM [PERSON_NAME] 7:59 PM ji [PERSON_NA…" at bounding box center [598, 178] width 150 height 306
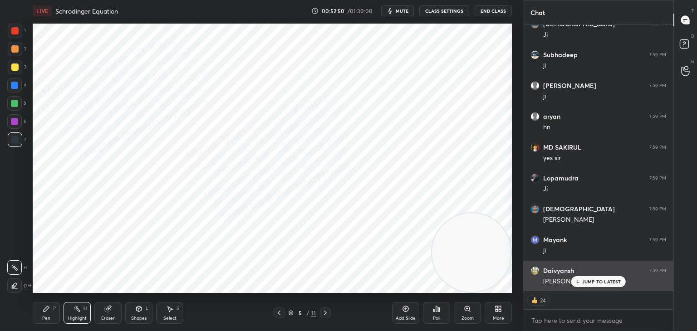
click at [597, 278] on div "JUMP TO LATEST" at bounding box center [598, 281] width 54 height 11
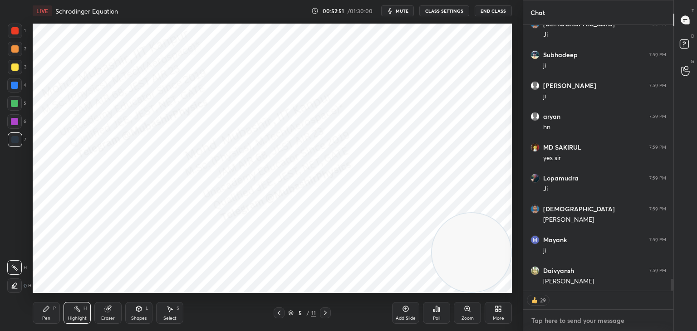
click at [583, 321] on textarea at bounding box center [599, 321] width 136 height 15
click at [327, 313] on icon at bounding box center [325, 313] width 7 height 7
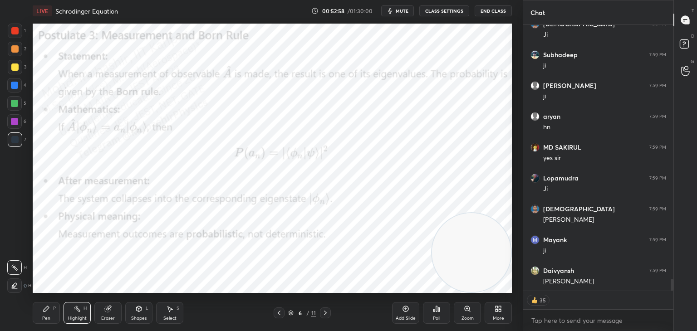
click at [329, 312] on icon at bounding box center [325, 313] width 7 height 7
click at [327, 313] on icon at bounding box center [325, 313] width 7 height 7
click at [327, 314] on icon at bounding box center [325, 313] width 7 height 7
click at [327, 310] on icon at bounding box center [325, 313] width 7 height 7
click at [327, 311] on icon at bounding box center [325, 313] width 7 height 7
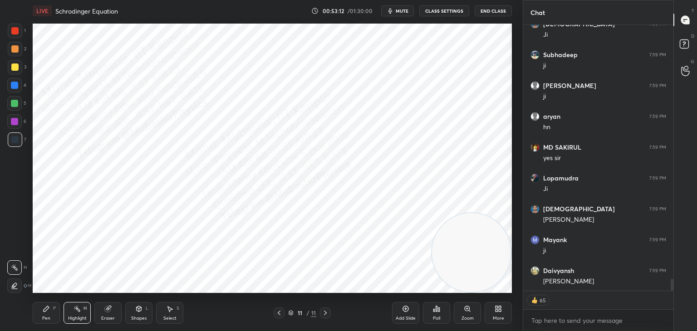
click at [278, 315] on icon at bounding box center [279, 313] width 7 height 7
drag, startPoint x: 326, startPoint y: 315, endPoint x: 320, endPoint y: 311, distance: 7.6
click at [325, 315] on icon at bounding box center [325, 313] width 7 height 7
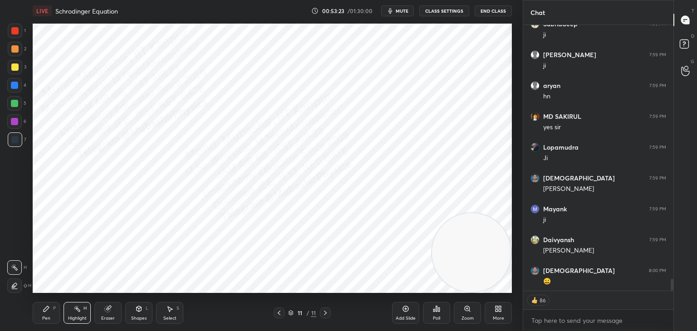
scroll to position [5821, 0]
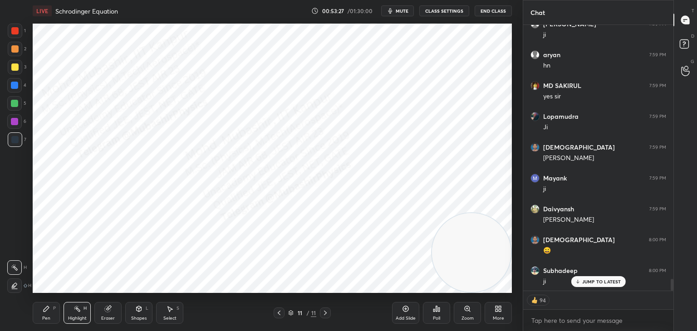
click at [278, 316] on icon at bounding box center [279, 313] width 7 height 7
click at [279, 315] on icon at bounding box center [279, 313] width 7 height 7
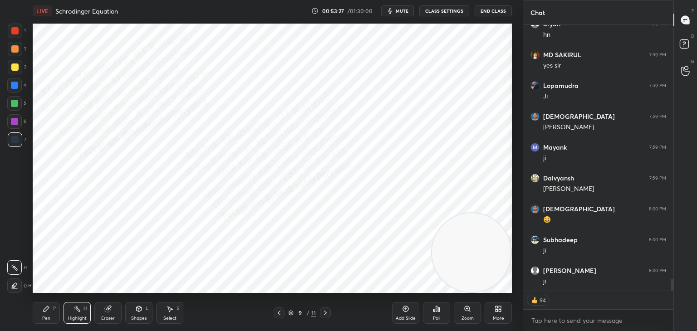
click at [280, 313] on icon at bounding box center [279, 313] width 7 height 7
click at [277, 313] on icon at bounding box center [279, 313] width 7 height 7
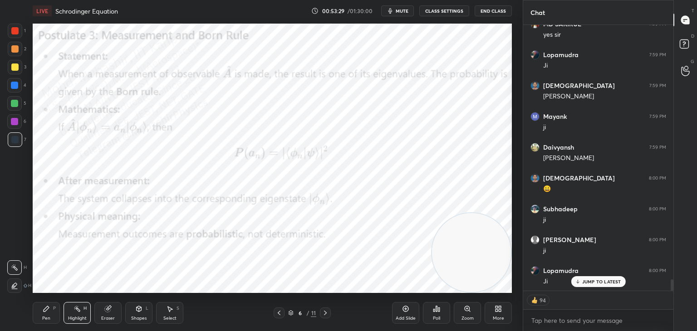
click at [325, 315] on icon at bounding box center [325, 313] width 7 height 7
click at [324, 311] on icon at bounding box center [325, 313] width 7 height 7
click at [323, 310] on icon at bounding box center [325, 313] width 7 height 7
click at [323, 311] on icon at bounding box center [325, 313] width 7 height 7
click at [321, 313] on div at bounding box center [325, 313] width 11 height 11
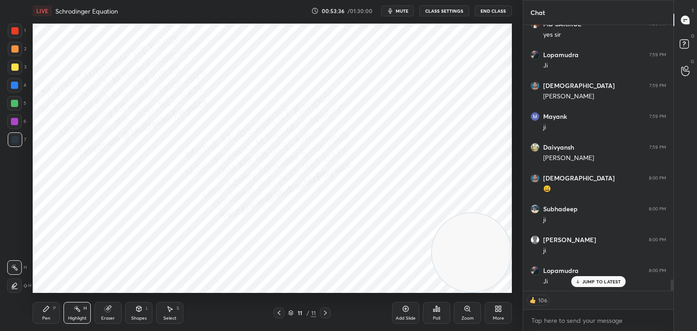
click at [325, 313] on icon at bounding box center [325, 313] width 7 height 7
click at [507, 313] on div "More" at bounding box center [498, 313] width 27 height 22
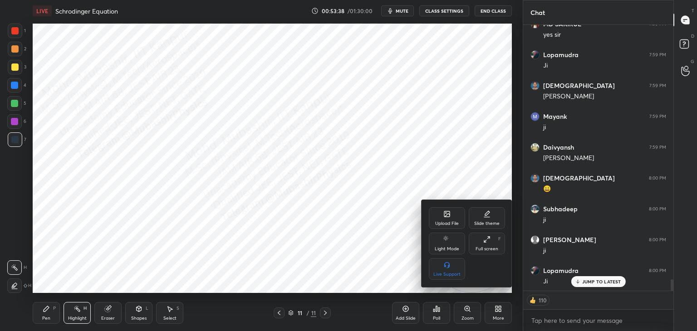
click at [444, 213] on icon at bounding box center [446, 214] width 5 height 5
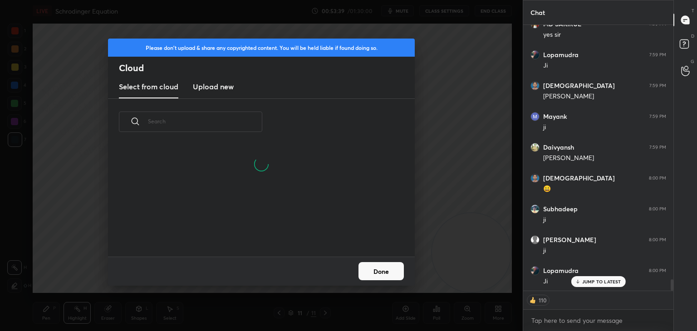
click at [220, 81] on h3 "Upload new" at bounding box center [213, 86] width 41 height 11
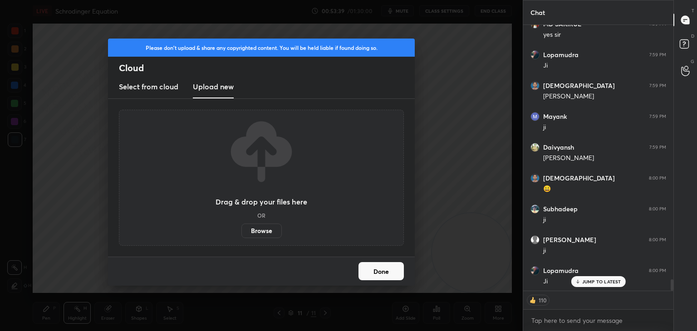
click at [258, 233] on label "Browse" at bounding box center [261, 231] width 40 height 15
click at [241, 233] on input "Browse" at bounding box center [241, 231] width 0 height 15
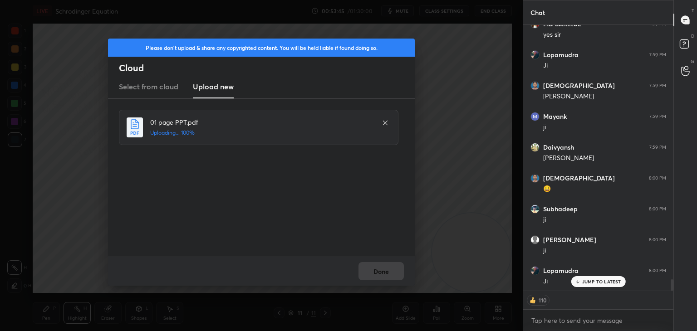
click at [374, 271] on div "Done" at bounding box center [261, 271] width 307 height 29
click at [382, 271] on div "Done" at bounding box center [261, 271] width 307 height 29
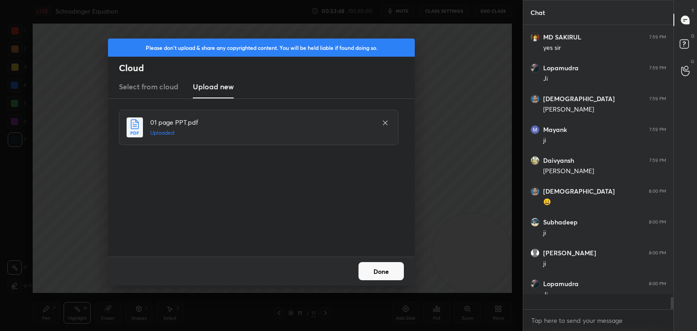
scroll to position [3, 3]
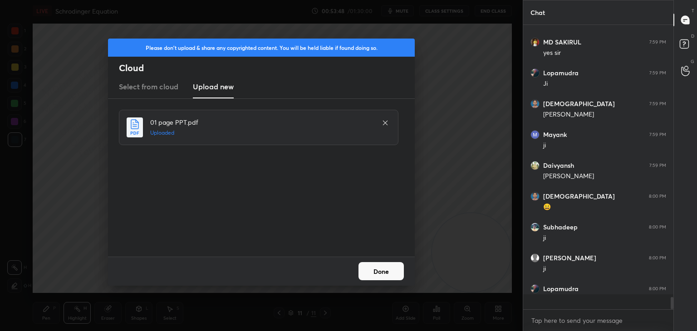
click at [382, 273] on button "Done" at bounding box center [381, 271] width 45 height 18
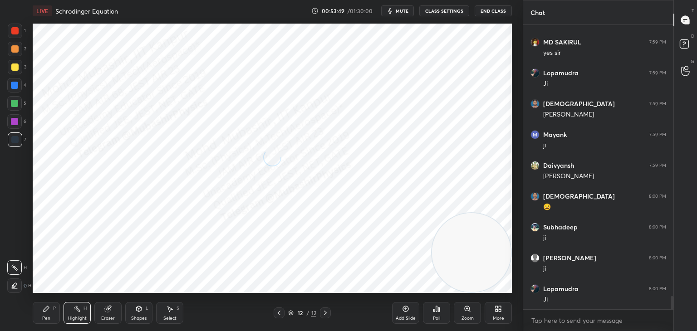
drag, startPoint x: 50, startPoint y: 315, endPoint x: 47, endPoint y: 309, distance: 6.9
click at [47, 314] on div "Pen P" at bounding box center [46, 313] width 27 height 22
click at [17, 86] on div at bounding box center [14, 85] width 7 height 7
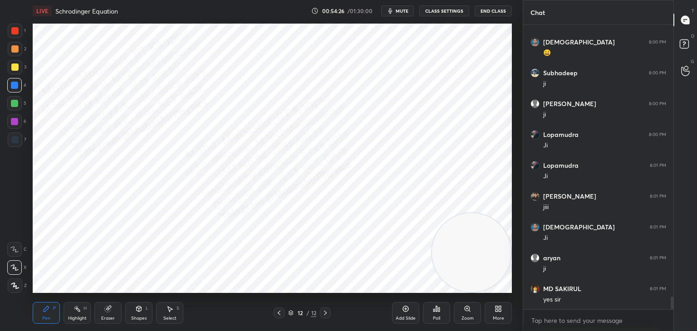
scroll to position [6080, 0]
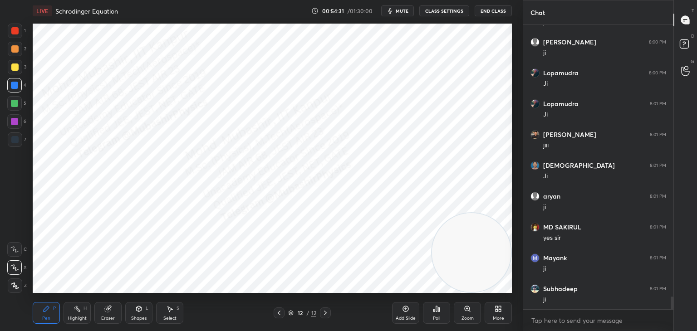
drag, startPoint x: 6, startPoint y: 123, endPoint x: 13, endPoint y: 126, distance: 7.9
click at [7, 124] on div at bounding box center [14, 121] width 15 height 15
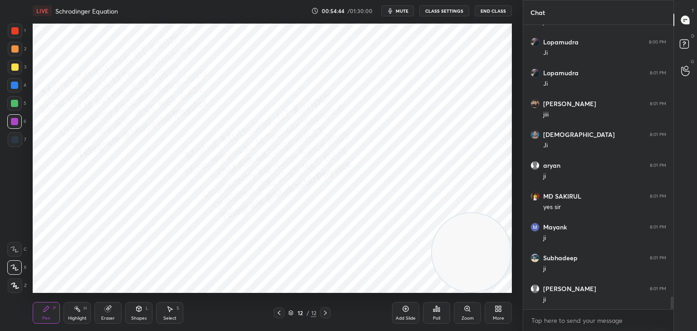
click at [80, 316] on div "Highlight" at bounding box center [77, 318] width 19 height 5
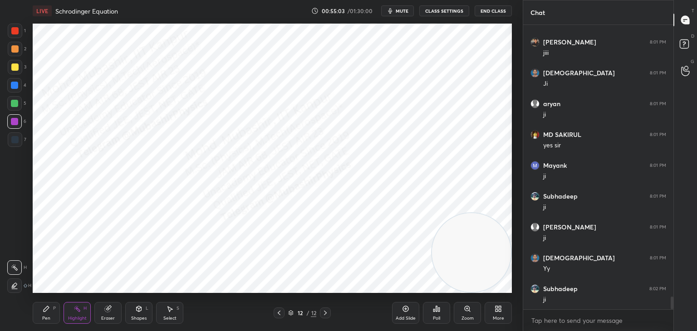
scroll to position [6204, 0]
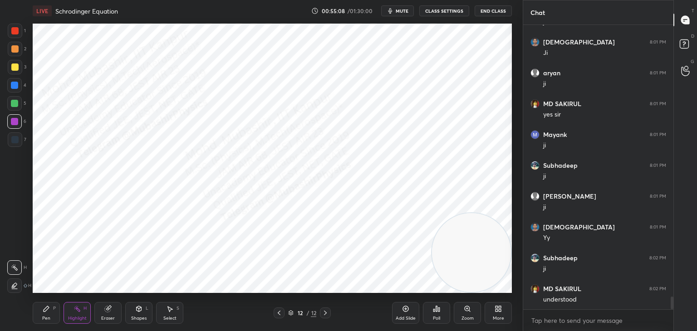
drag, startPoint x: 50, startPoint y: 320, endPoint x: 95, endPoint y: 299, distance: 49.5
click at [49, 320] on div "Pen" at bounding box center [46, 318] width 8 height 5
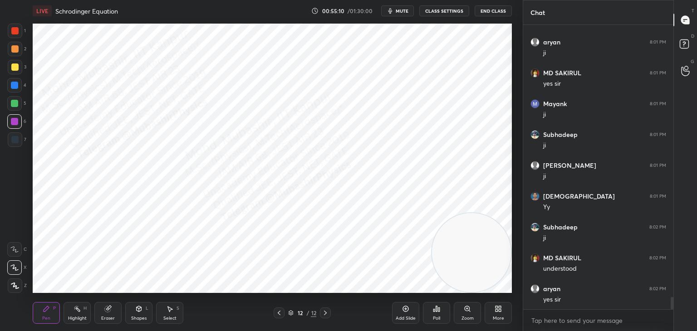
scroll to position [6296, 0]
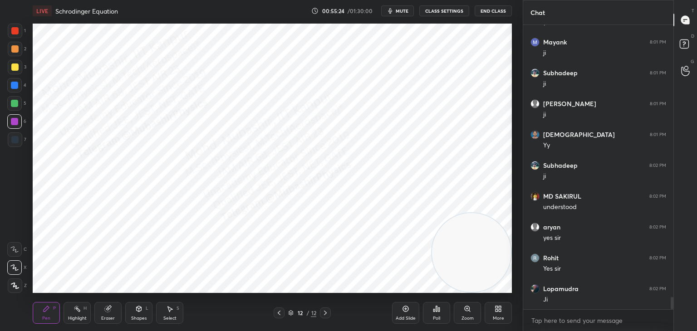
click at [13, 92] on div "4" at bounding box center [16, 87] width 19 height 18
drag, startPoint x: 73, startPoint y: 315, endPoint x: 89, endPoint y: 312, distance: 16.6
click at [78, 314] on div "Highlight H" at bounding box center [77, 313] width 27 height 22
click at [275, 313] on div at bounding box center [279, 313] width 11 height 11
click at [276, 313] on icon at bounding box center [279, 313] width 7 height 7
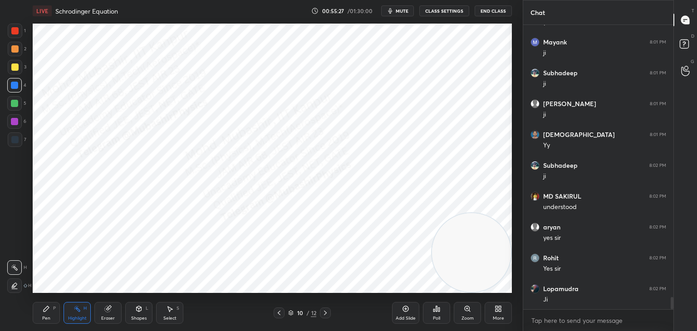
click at [276, 313] on icon at bounding box center [279, 313] width 7 height 7
click at [278, 315] on icon at bounding box center [279, 313] width 7 height 7
click at [279, 314] on icon at bounding box center [279, 313] width 7 height 7
click at [323, 314] on icon at bounding box center [325, 313] width 7 height 7
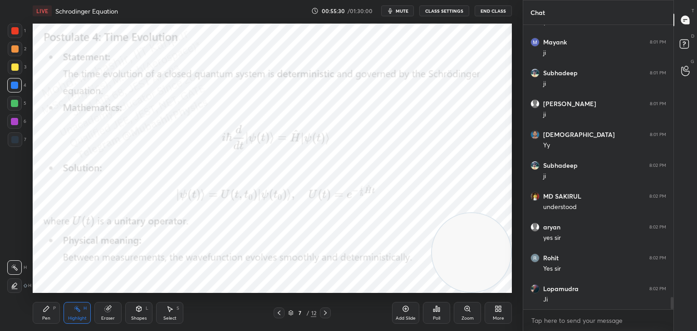
click at [322, 313] on icon at bounding box center [325, 313] width 7 height 7
click at [321, 313] on div at bounding box center [325, 313] width 11 height 11
click at [323, 315] on icon at bounding box center [325, 313] width 7 height 7
click at [322, 315] on icon at bounding box center [325, 313] width 7 height 7
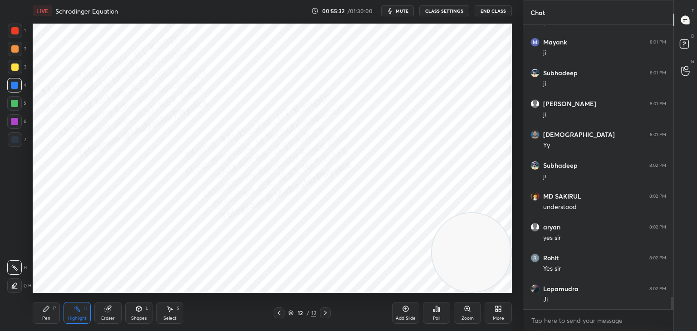
click at [36, 316] on div "Pen P" at bounding box center [46, 313] width 27 height 22
drag, startPoint x: 10, startPoint y: 98, endPoint x: 27, endPoint y: 106, distance: 18.9
click at [11, 99] on div at bounding box center [14, 103] width 15 height 15
click at [144, 312] on div "Shapes L" at bounding box center [138, 313] width 27 height 22
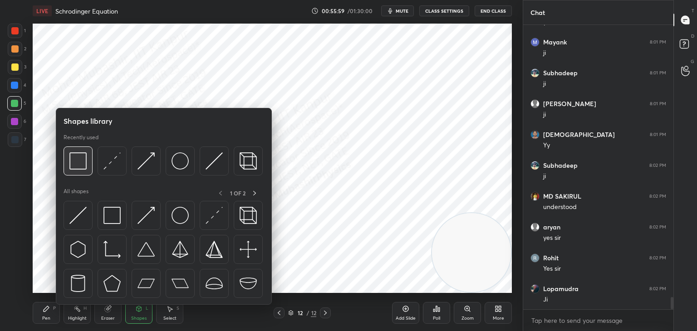
click at [79, 170] on div at bounding box center [78, 161] width 29 height 29
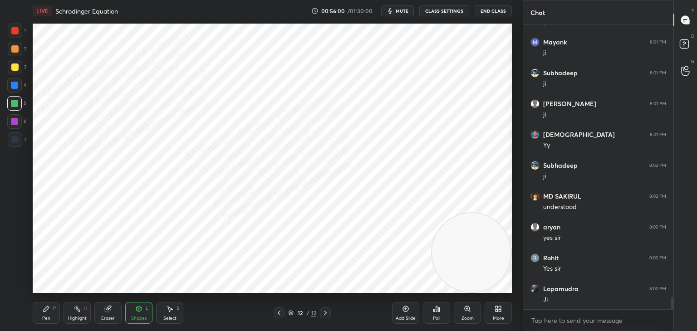
click at [11, 52] on div at bounding box center [15, 49] width 15 height 15
drag, startPoint x: 478, startPoint y: 238, endPoint x: 444, endPoint y: 66, distance: 175.4
click at [486, 63] on video at bounding box center [471, 64] width 79 height 79
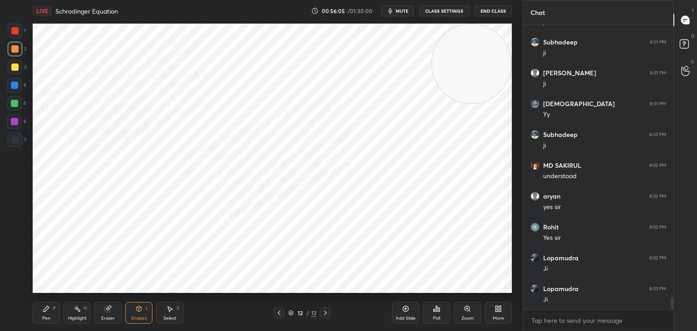
click at [69, 311] on div "Highlight H" at bounding box center [77, 313] width 27 height 22
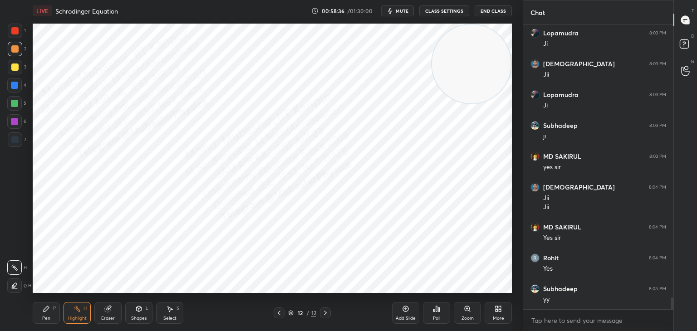
scroll to position [6614, 0]
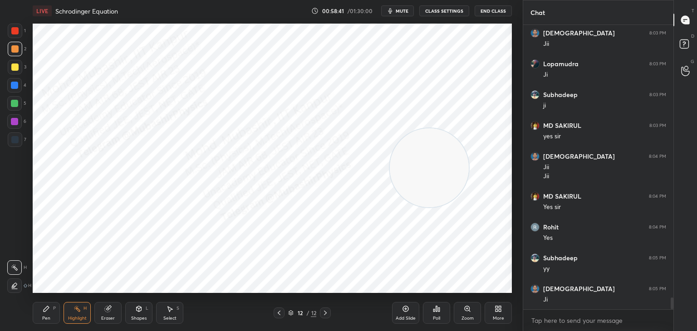
drag, startPoint x: 454, startPoint y: 157, endPoint x: 436, endPoint y: 177, distance: 26.7
click at [436, 177] on video at bounding box center [429, 167] width 79 height 79
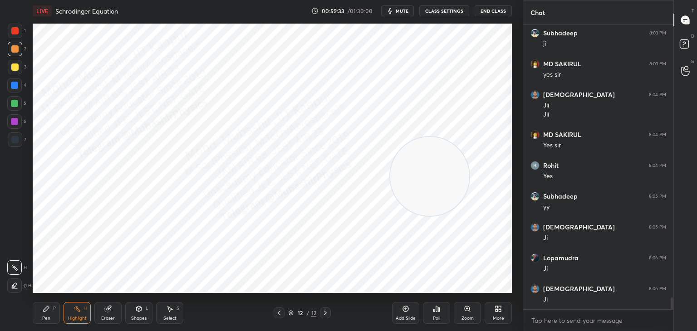
scroll to position [6707, 0]
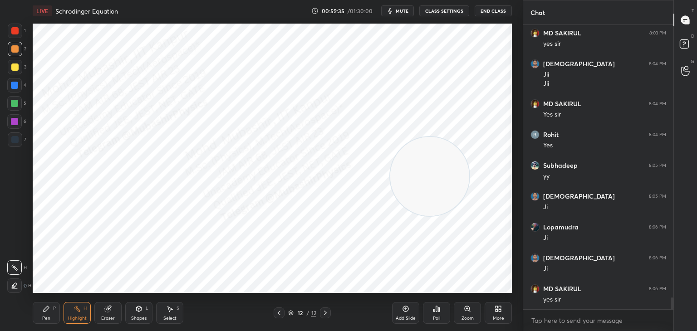
click at [279, 311] on icon at bounding box center [279, 313] width 7 height 7
click at [278, 315] on icon at bounding box center [279, 313] width 7 height 7
drag, startPoint x: 326, startPoint y: 313, endPoint x: 312, endPoint y: 297, distance: 20.6
click at [325, 313] on icon at bounding box center [325, 313] width 7 height 7
click at [325, 316] on icon at bounding box center [325, 313] width 7 height 7
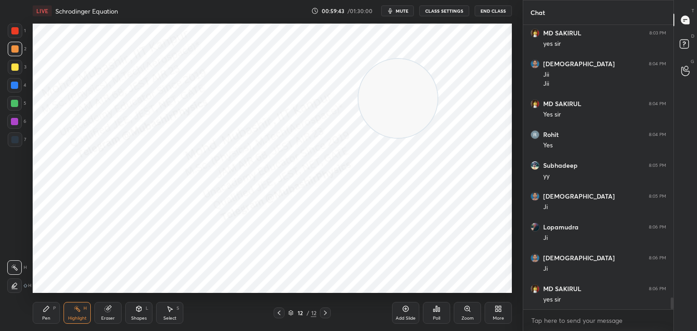
drag, startPoint x: 406, startPoint y: 96, endPoint x: 298, endPoint y: 45, distance: 119.4
click at [359, 59] on video at bounding box center [398, 98] width 79 height 79
click at [40, 312] on div "Pen P" at bounding box center [46, 313] width 27 height 22
drag, startPoint x: 16, startPoint y: 29, endPoint x: 28, endPoint y: 33, distance: 12.2
click at [16, 30] on div at bounding box center [14, 30] width 7 height 7
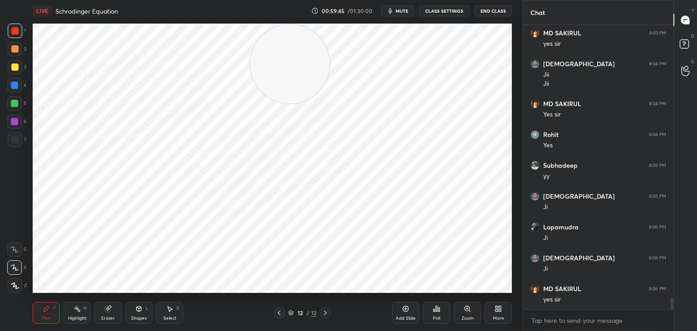
click at [276, 312] on div at bounding box center [279, 313] width 11 height 11
click at [325, 310] on icon at bounding box center [325, 313] width 7 height 7
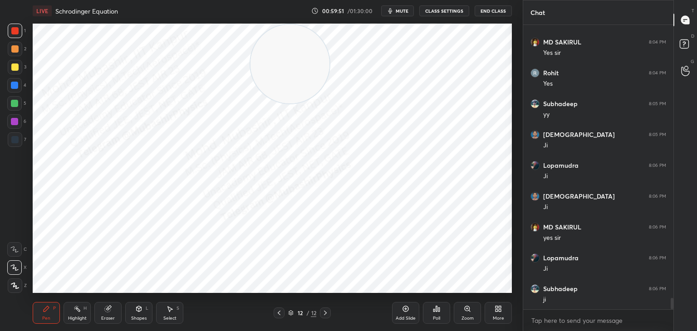
scroll to position [6799, 0]
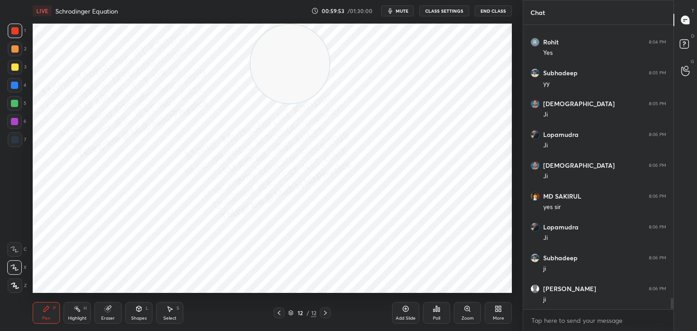
click at [279, 313] on icon at bounding box center [279, 313] width 3 height 5
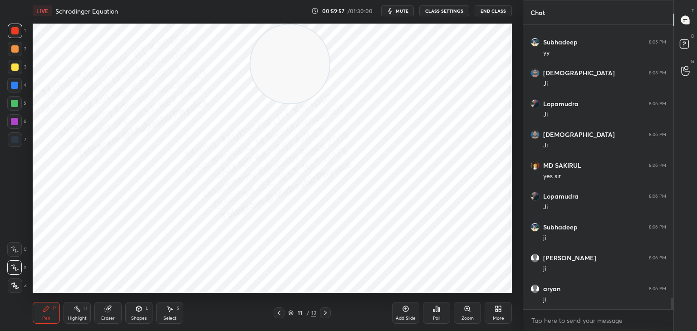
scroll to position [6861, 0]
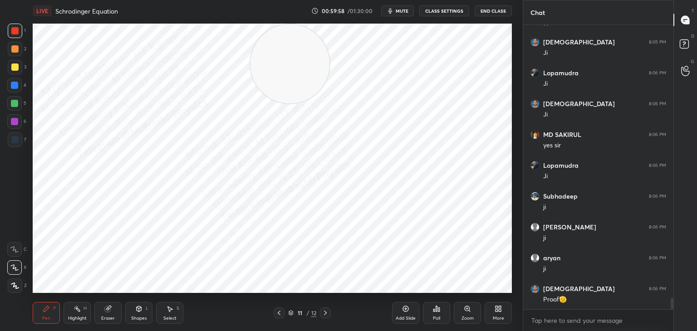
drag, startPoint x: 87, startPoint y: 311, endPoint x: 207, endPoint y: 311, distance: 119.8
click at [84, 313] on div "Highlight H" at bounding box center [77, 313] width 27 height 22
click at [325, 315] on icon at bounding box center [325, 313] width 7 height 7
drag, startPoint x: 295, startPoint y: 55, endPoint x: 157, endPoint y: 46, distance: 138.7
click at [241, 46] on video at bounding box center [280, 64] width 79 height 79
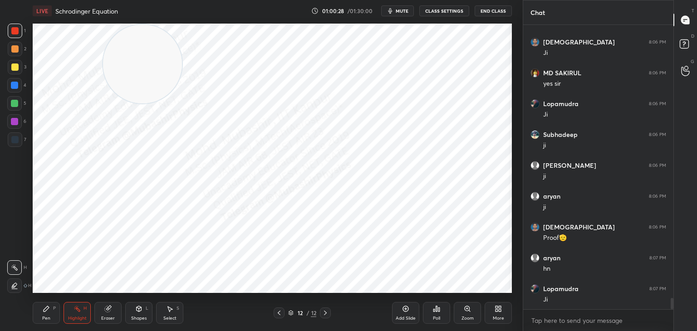
scroll to position [6954, 0]
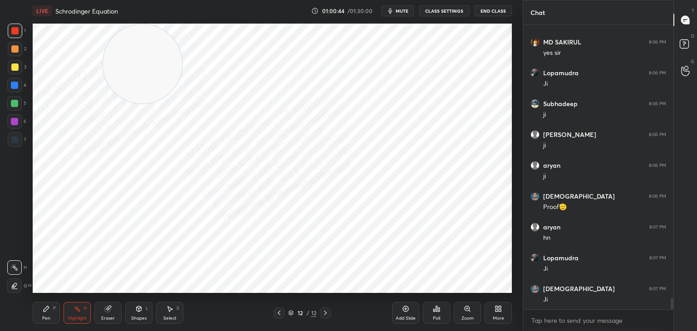
click at [283, 313] on div at bounding box center [279, 313] width 11 height 11
click at [281, 313] on div at bounding box center [279, 313] width 11 height 11
click at [281, 313] on icon at bounding box center [279, 313] width 7 height 7
click at [281, 315] on icon at bounding box center [279, 313] width 7 height 7
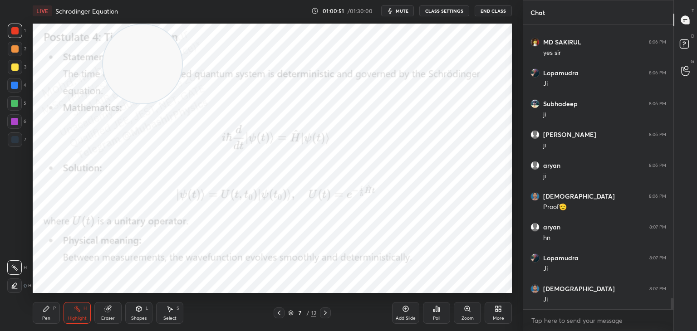
click at [329, 315] on icon at bounding box center [325, 313] width 7 height 7
click at [329, 314] on icon at bounding box center [325, 313] width 7 height 7
click at [328, 314] on icon at bounding box center [325, 313] width 7 height 7
click at [329, 313] on icon at bounding box center [325, 313] width 7 height 7
click at [328, 313] on icon at bounding box center [325, 313] width 7 height 7
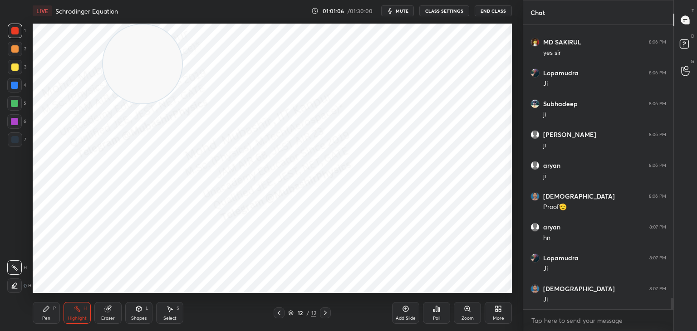
drag, startPoint x: 328, startPoint y: 313, endPoint x: 318, endPoint y: 318, distance: 11.4
click at [325, 315] on icon at bounding box center [325, 313] width 7 height 7
click at [278, 316] on icon at bounding box center [279, 313] width 7 height 7
click at [278, 317] on div at bounding box center [279, 313] width 11 height 11
click at [324, 316] on icon at bounding box center [325, 313] width 7 height 7
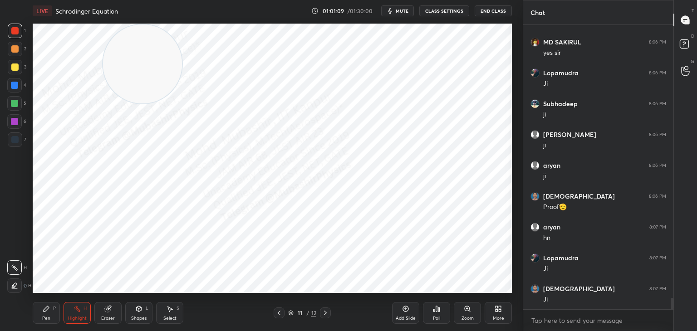
click at [322, 316] on icon at bounding box center [325, 313] width 7 height 7
click at [322, 317] on div at bounding box center [325, 313] width 11 height 11
drag, startPoint x: 321, startPoint y: 317, endPoint x: 327, endPoint y: 305, distance: 13.4
click at [321, 319] on div "Pen P Highlight H Eraser Shapes L Select S 12 / 12 Add Slide Poll Zoom More" at bounding box center [272, 313] width 479 height 36
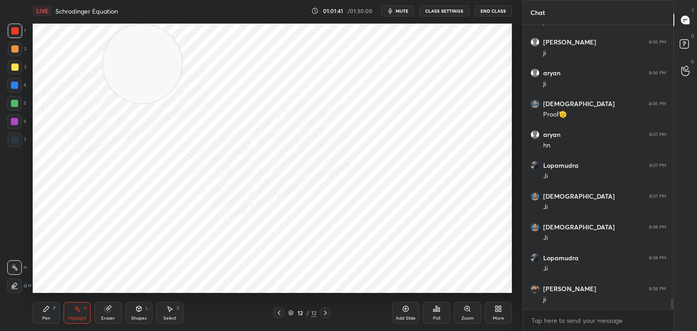
scroll to position [7077, 0]
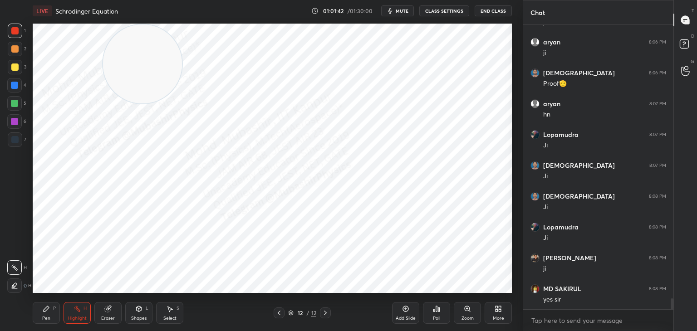
click at [280, 313] on icon at bounding box center [279, 313] width 7 height 7
drag, startPoint x: 140, startPoint y: 72, endPoint x: 446, endPoint y: 185, distance: 326.0
click at [521, 191] on div "1 2 3 4 5 6 7 C X Z C X Z E E Erase all H H LIVE Schrodinger Equation 01:01:43 …" at bounding box center [261, 165] width 523 height 331
drag, startPoint x: 280, startPoint y: 313, endPoint x: 241, endPoint y: 314, distance: 39.0
click at [278, 315] on icon at bounding box center [279, 313] width 7 height 7
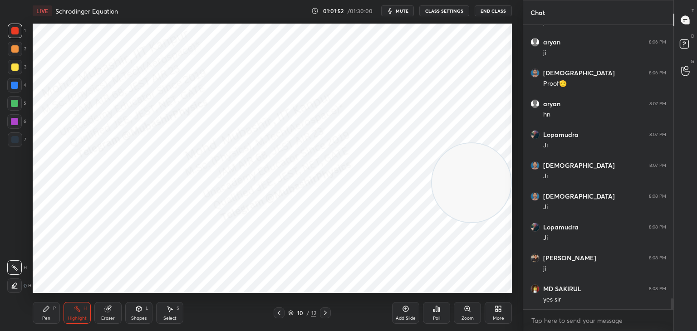
click at [321, 315] on div at bounding box center [325, 313] width 11 height 11
click at [325, 315] on div at bounding box center [325, 313] width 11 height 11
click at [330, 315] on div at bounding box center [325, 313] width 11 height 11
click at [280, 315] on icon at bounding box center [279, 313] width 3 height 5
click at [278, 313] on icon at bounding box center [279, 313] width 7 height 7
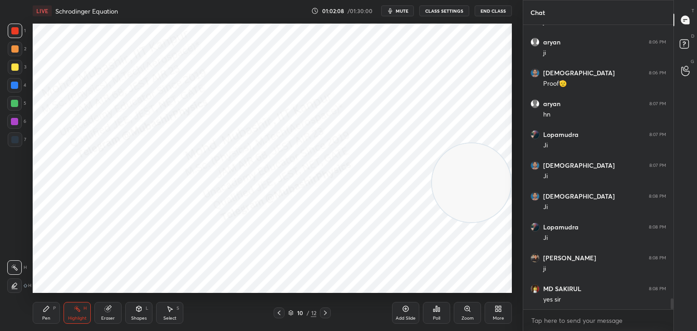
click at [274, 316] on div at bounding box center [279, 313] width 11 height 11
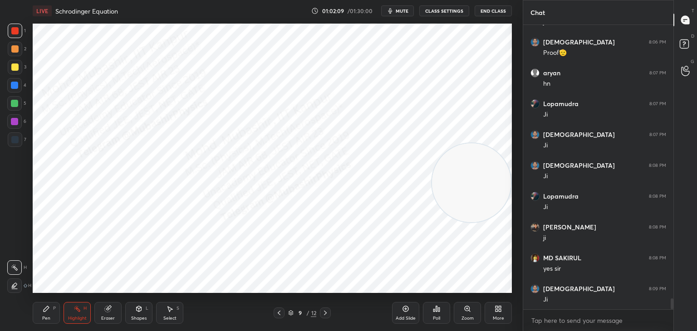
click at [330, 313] on div at bounding box center [325, 313] width 11 height 11
click at [329, 313] on div at bounding box center [325, 313] width 11 height 11
click at [328, 313] on icon at bounding box center [325, 313] width 7 height 7
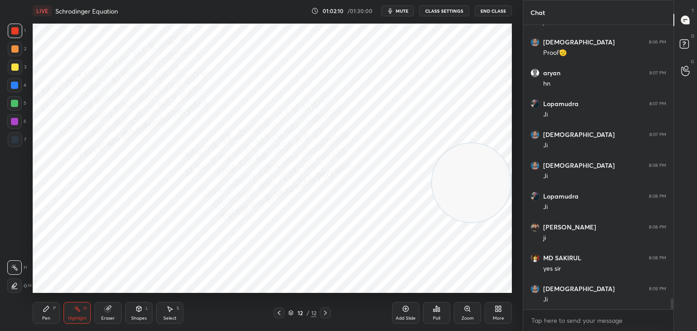
click at [328, 313] on icon at bounding box center [325, 313] width 7 height 7
click at [329, 315] on icon at bounding box center [325, 313] width 7 height 7
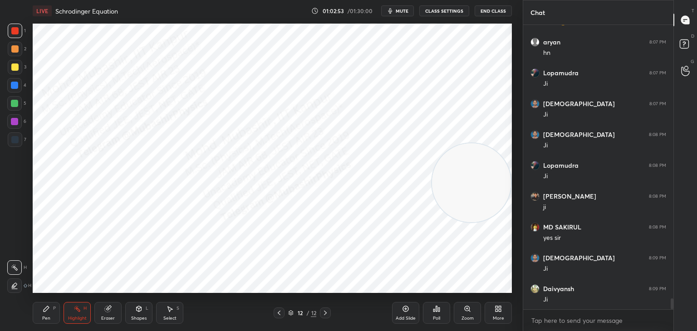
scroll to position [7170, 0]
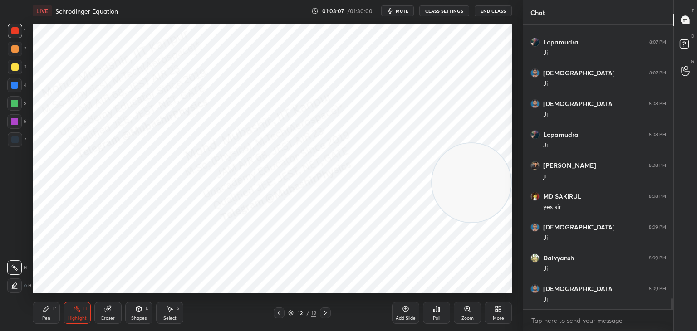
click at [281, 315] on div at bounding box center [279, 313] width 11 height 11
click at [280, 315] on div at bounding box center [279, 313] width 11 height 11
click at [329, 317] on div at bounding box center [325, 313] width 11 height 11
click at [326, 315] on icon at bounding box center [325, 313] width 7 height 7
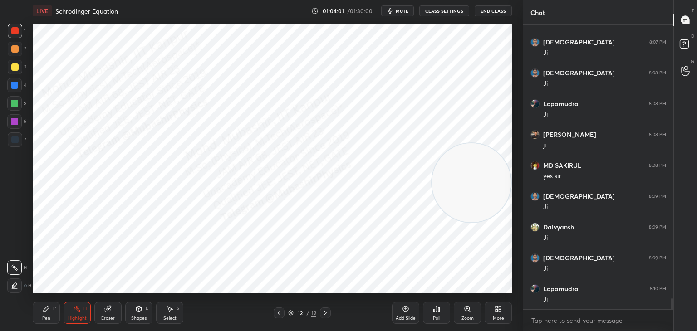
click at [498, 308] on icon at bounding box center [498, 308] width 7 height 7
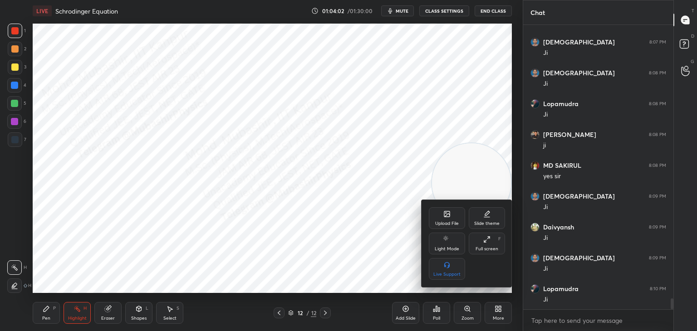
click at [449, 212] on div "Upload File" at bounding box center [447, 218] width 36 height 22
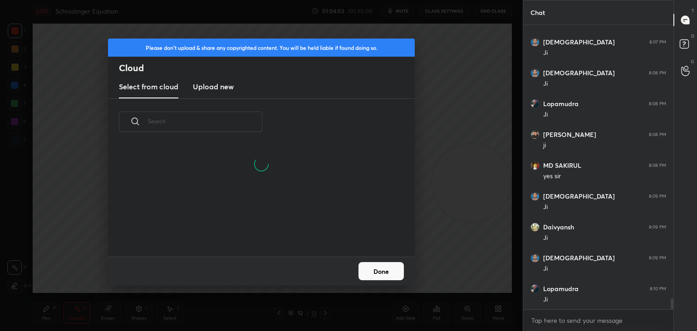
click at [209, 88] on h3 "Upload new" at bounding box center [213, 86] width 41 height 11
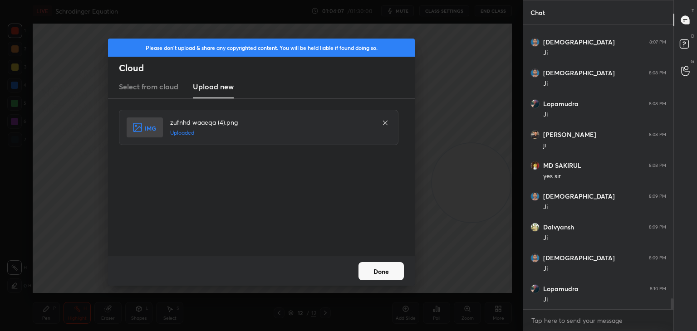
click at [384, 273] on button "Done" at bounding box center [381, 271] width 45 height 18
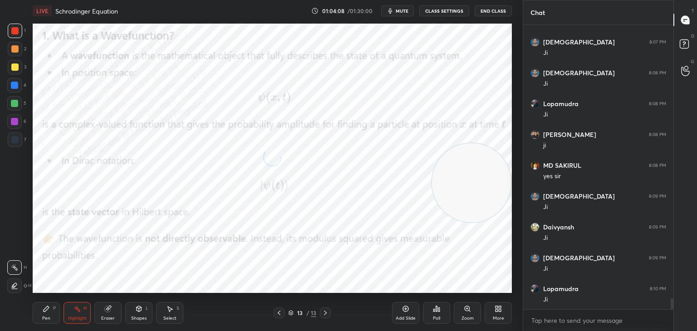
click at [34, 314] on div "Pen P" at bounding box center [46, 313] width 27 height 22
drag, startPoint x: 15, startPoint y: 81, endPoint x: 25, endPoint y: 87, distance: 12.6
click at [15, 86] on div at bounding box center [14, 85] width 15 height 15
drag, startPoint x: 489, startPoint y: 218, endPoint x: 483, endPoint y: 257, distance: 39.5
click at [507, 262] on video at bounding box center [471, 252] width 79 height 79
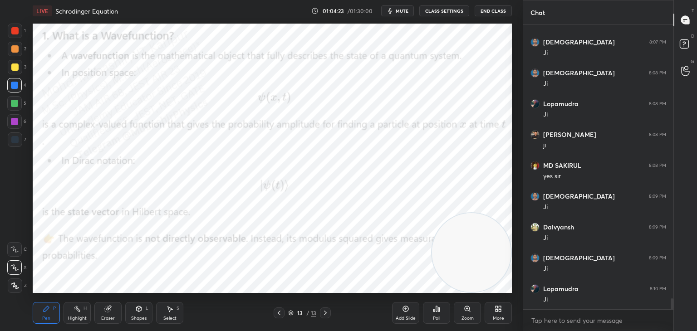
click at [20, 125] on div at bounding box center [14, 121] width 15 height 15
drag, startPoint x: 487, startPoint y: 158, endPoint x: 445, endPoint y: 69, distance: 98.5
click at [477, 88] on video at bounding box center [471, 127] width 79 height 79
drag, startPoint x: 12, startPoint y: 50, endPoint x: 19, endPoint y: 53, distance: 7.3
click at [13, 51] on div at bounding box center [14, 48] width 7 height 7
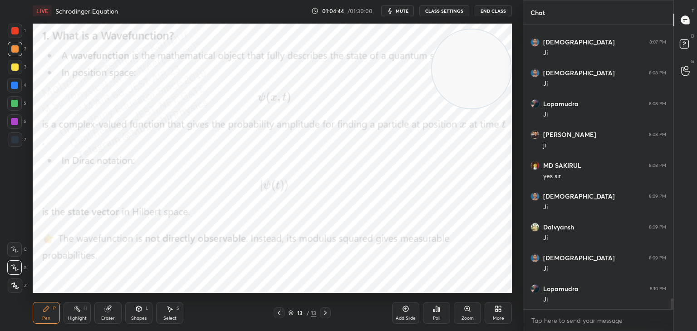
drag, startPoint x: 69, startPoint y: 316, endPoint x: 84, endPoint y: 310, distance: 15.9
click at [69, 317] on div "Highlight" at bounding box center [77, 318] width 19 height 5
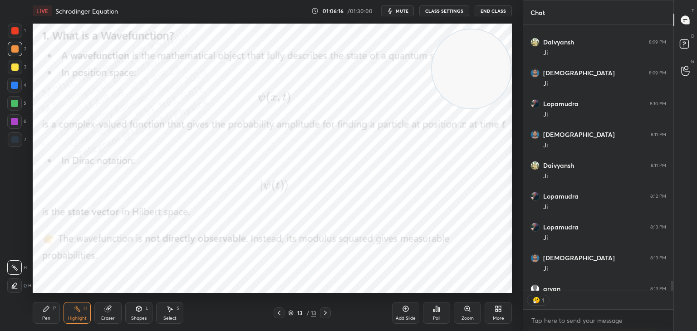
scroll to position [7435, 0]
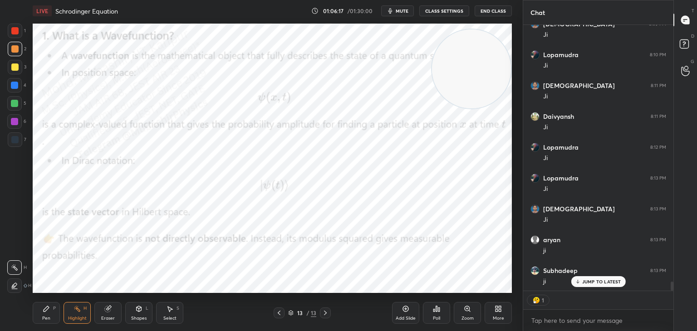
click at [436, 13] on button "CLASS SETTINGS" at bounding box center [444, 10] width 50 height 11
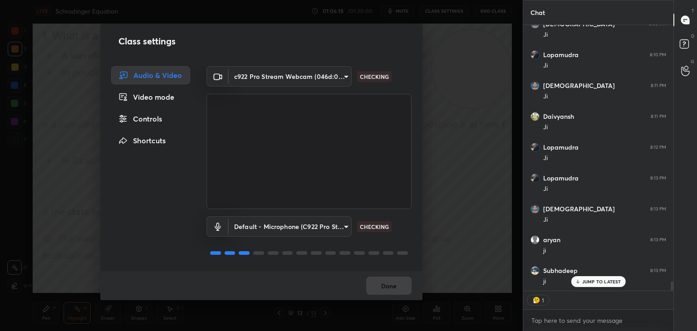
click at [149, 123] on div "Controls" at bounding box center [150, 119] width 79 height 18
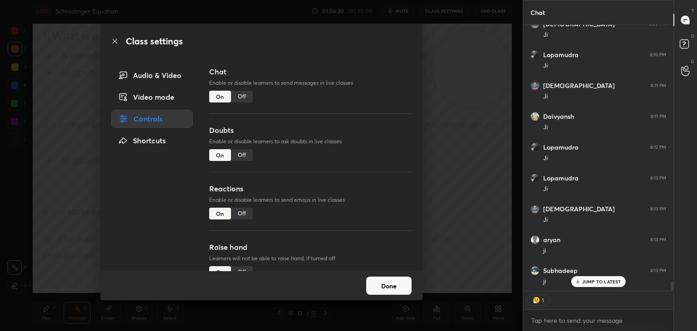
click at [241, 213] on div "Off" at bounding box center [242, 214] width 22 height 12
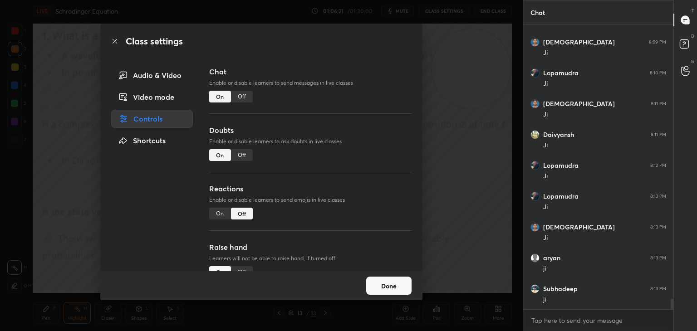
click at [377, 283] on button "Done" at bounding box center [388, 286] width 45 height 18
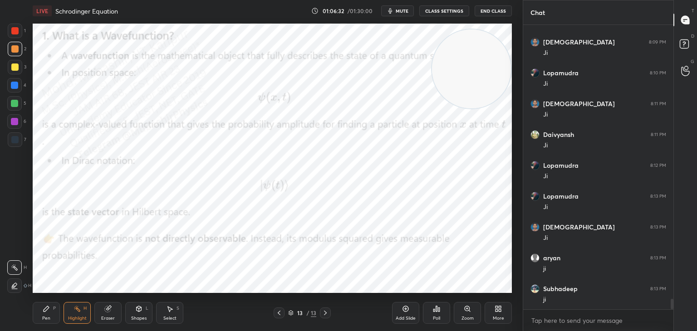
drag, startPoint x: 477, startPoint y: 72, endPoint x: 428, endPoint y: 171, distance: 110.4
click at [442, 108] on video at bounding box center [471, 69] width 79 height 79
drag, startPoint x: 458, startPoint y: 108, endPoint x: 438, endPoint y: 72, distance: 41.2
click at [469, 36] on video at bounding box center [471, 64] width 79 height 79
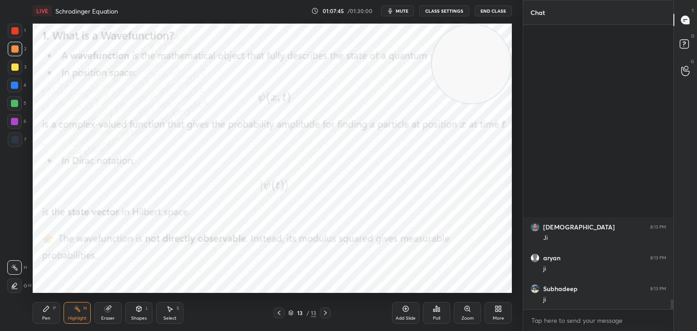
scroll to position [7664, 0]
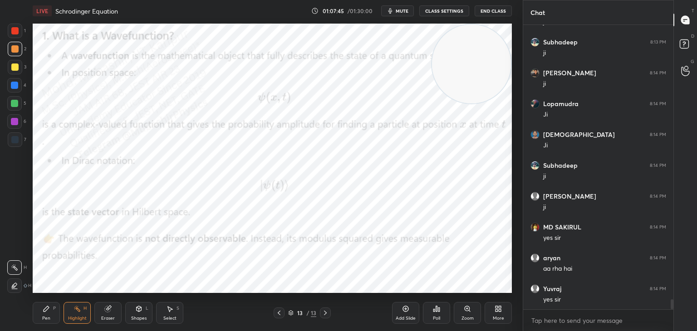
click at [496, 317] on div "More" at bounding box center [498, 318] width 11 height 5
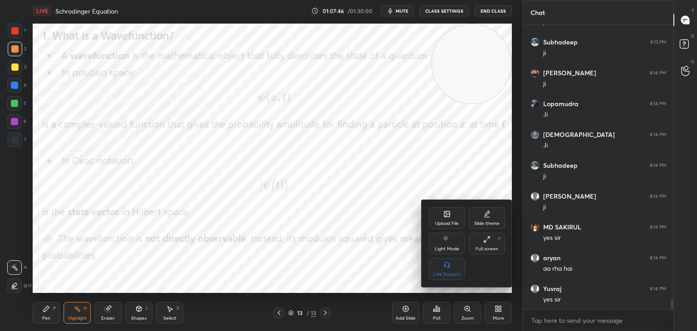
click at [451, 215] on div "Upload File" at bounding box center [447, 218] width 36 height 22
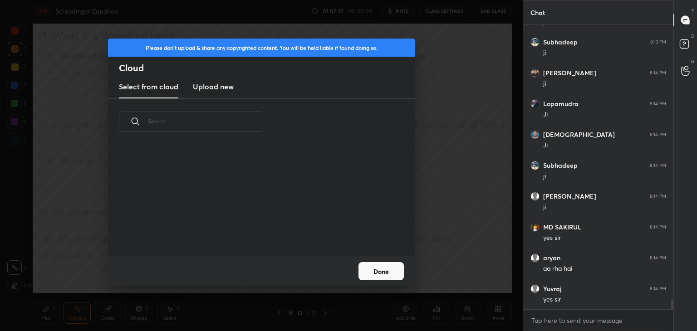
drag, startPoint x: 226, startPoint y: 86, endPoint x: 236, endPoint y: 86, distance: 10.0
click at [222, 86] on h3 "Upload new" at bounding box center [213, 86] width 41 height 11
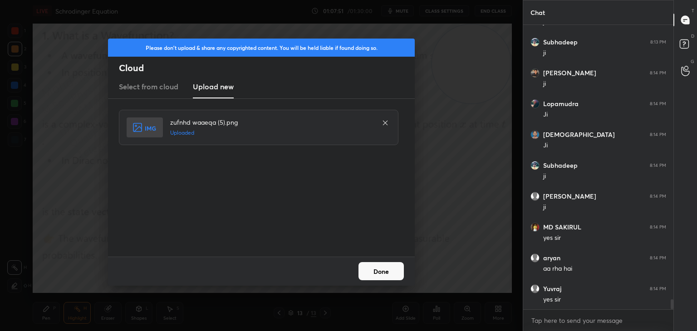
click at [381, 276] on button "Done" at bounding box center [381, 271] width 45 height 18
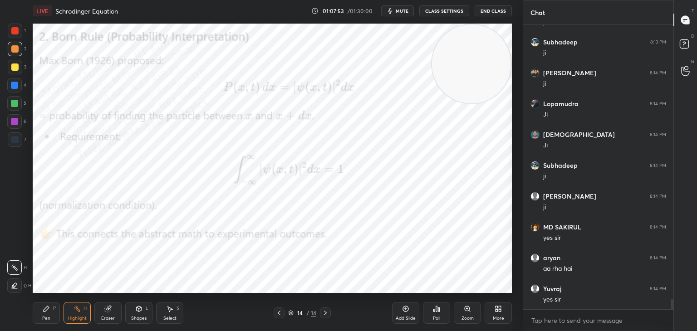
drag, startPoint x: 474, startPoint y: 75, endPoint x: 503, endPoint y: 67, distance: 29.9
click at [501, 69] on video at bounding box center [471, 64] width 79 height 79
click at [42, 317] on div "Pen" at bounding box center [46, 318] width 8 height 5
click at [73, 316] on div "Highlight" at bounding box center [77, 318] width 19 height 5
drag, startPoint x: 47, startPoint y: 325, endPoint x: 48, endPoint y: 306, distance: 18.2
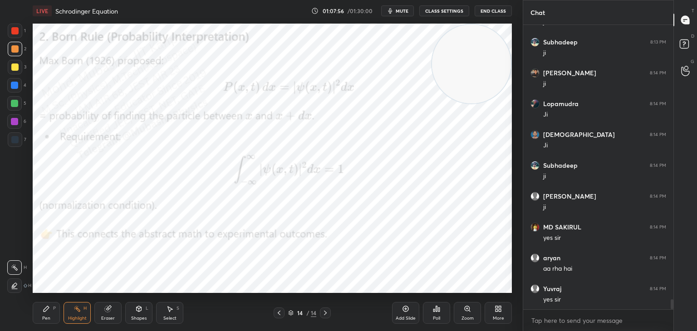
click at [48, 321] on div "Pen P Highlight H Eraser Shapes L Select S 14 / 14 Add Slide Poll Zoom More" at bounding box center [272, 313] width 479 height 36
click at [18, 90] on div at bounding box center [14, 85] width 15 height 15
drag, startPoint x: 46, startPoint y: 311, endPoint x: 21, endPoint y: 132, distance: 180.6
click at [45, 306] on icon at bounding box center [46, 308] width 7 height 7
click at [8, 124] on div at bounding box center [14, 121] width 15 height 15
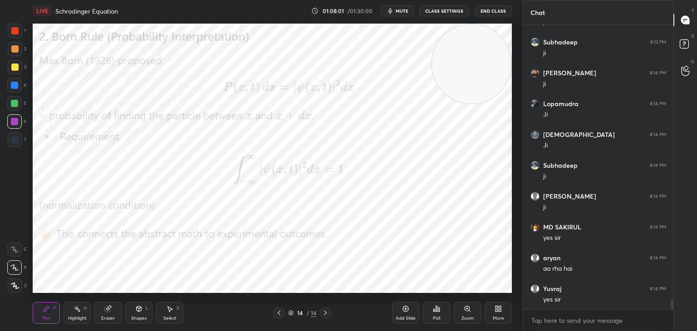
click at [20, 84] on div at bounding box center [14, 85] width 15 height 15
click at [10, 48] on div at bounding box center [15, 49] width 15 height 15
click at [18, 84] on div at bounding box center [14, 85] width 7 height 7
click at [136, 318] on div "Shapes" at bounding box center [138, 318] width 15 height 5
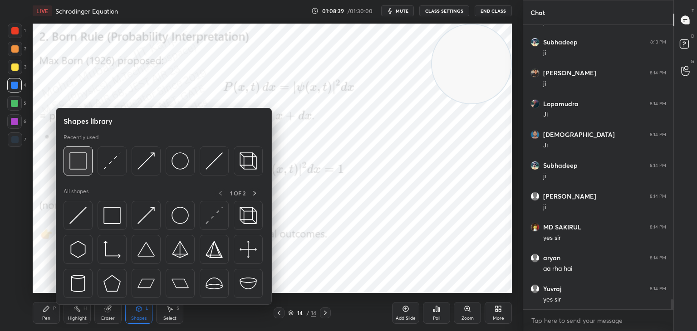
click at [84, 168] on img at bounding box center [77, 161] width 17 height 17
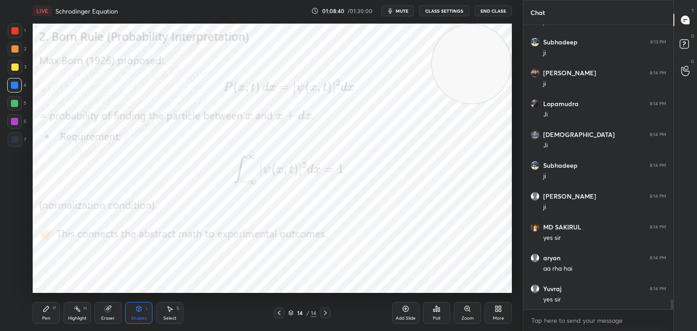
drag, startPoint x: 10, startPoint y: 35, endPoint x: 23, endPoint y: 40, distance: 14.7
click at [10, 35] on div at bounding box center [15, 31] width 15 height 15
click at [82, 307] on div "Highlight H" at bounding box center [77, 313] width 27 height 22
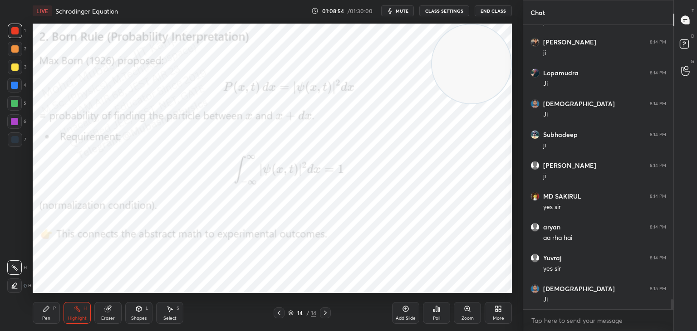
click at [404, 8] on span "mute" at bounding box center [402, 11] width 13 height 6
click at [401, 8] on span "unmute" at bounding box center [402, 11] width 20 height 6
click at [405, 12] on span "mute" at bounding box center [402, 11] width 13 height 6
click at [500, 315] on div "More" at bounding box center [498, 313] width 27 height 22
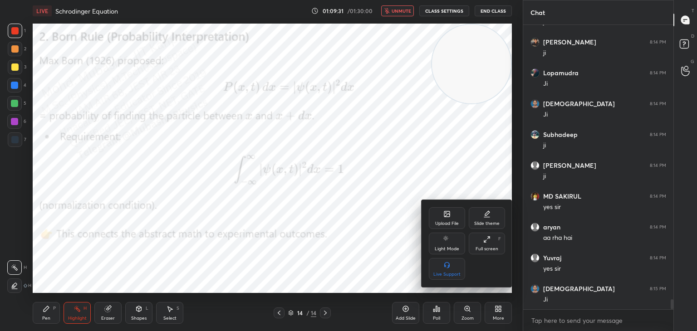
click at [447, 216] on icon at bounding box center [447, 215] width 5 height 3
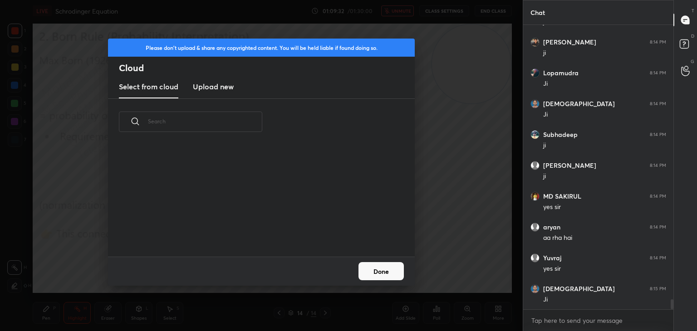
click at [209, 86] on h3 "Upload new" at bounding box center [213, 86] width 41 height 11
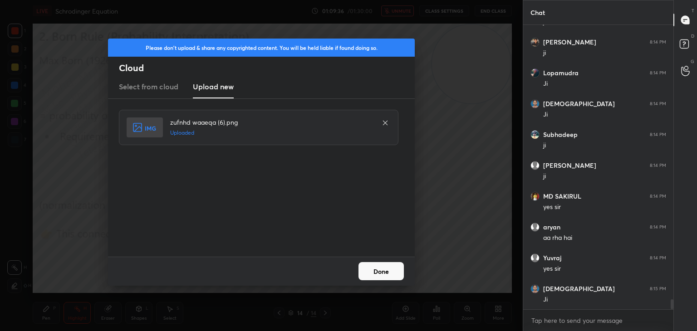
click at [385, 271] on button "Done" at bounding box center [381, 271] width 45 height 18
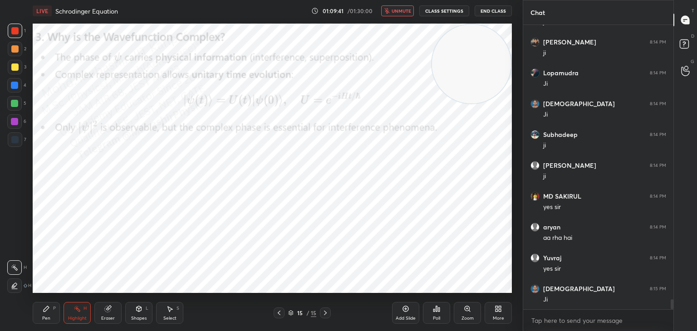
click at [393, 10] on button "unmute" at bounding box center [397, 10] width 33 height 11
drag, startPoint x: 404, startPoint y: 10, endPoint x: 391, endPoint y: 2, distance: 15.4
click at [404, 9] on span "mute" at bounding box center [402, 11] width 13 height 6
click at [403, 10] on span "unmute" at bounding box center [402, 11] width 20 height 6
drag, startPoint x: 391, startPoint y: 113, endPoint x: 84, endPoint y: 295, distance: 357.0
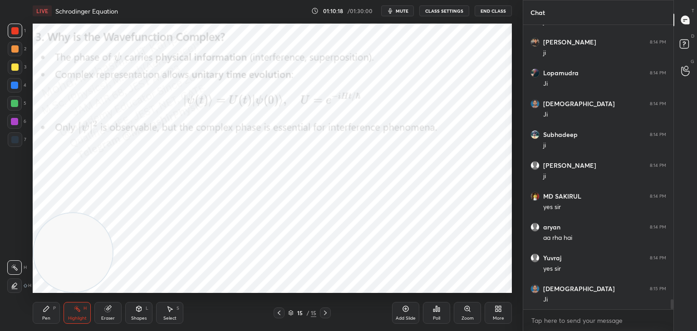
click at [84, 294] on div "Setting up your live class Poll for secs No correct answer Start poll" at bounding box center [272, 158] width 487 height 273
click at [39, 319] on div "Pen P" at bounding box center [46, 313] width 27 height 22
click at [17, 84] on div at bounding box center [14, 85] width 7 height 7
click at [403, 10] on span "mute" at bounding box center [402, 11] width 13 height 6
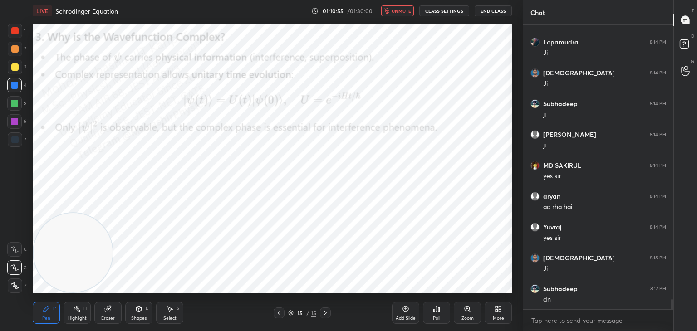
scroll to position [7756, 0]
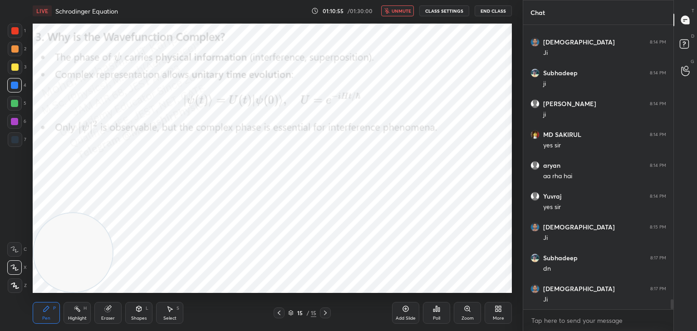
drag, startPoint x: 402, startPoint y: 10, endPoint x: 407, endPoint y: 15, distance: 7.1
click at [402, 8] on span "unmute" at bounding box center [402, 11] width 20 height 6
click at [508, 308] on div "More" at bounding box center [498, 313] width 27 height 22
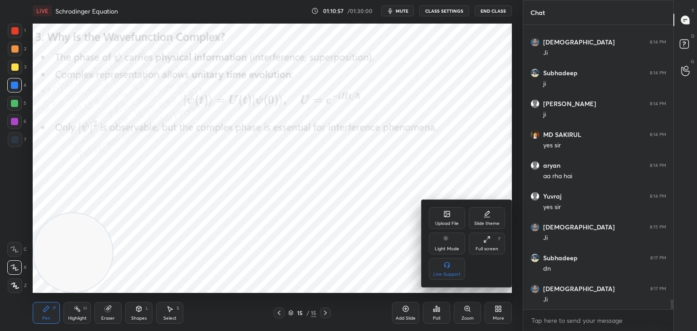
click at [452, 220] on div "Upload File" at bounding box center [447, 218] width 36 height 22
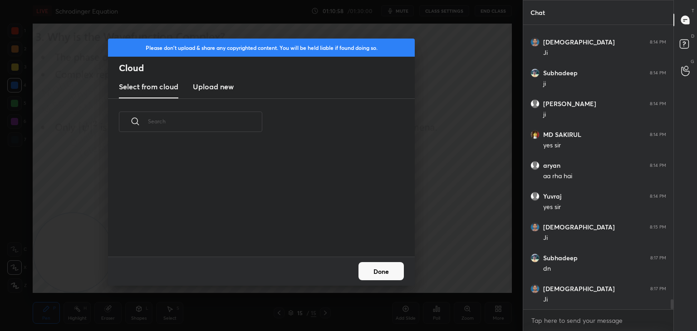
scroll to position [2, 5]
drag, startPoint x: 223, startPoint y: 88, endPoint x: 289, endPoint y: 80, distance: 66.3
click at [218, 88] on h3 "Upload new" at bounding box center [213, 86] width 41 height 11
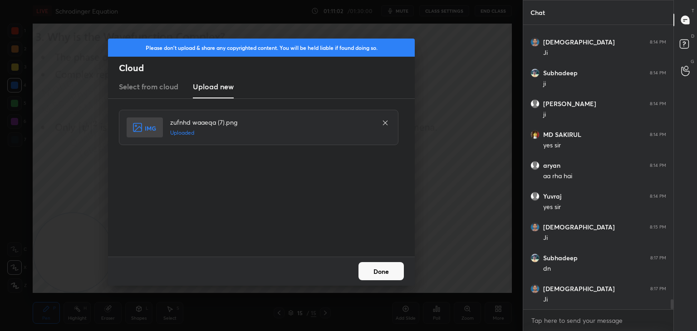
click at [384, 275] on button "Done" at bounding box center [381, 271] width 45 height 18
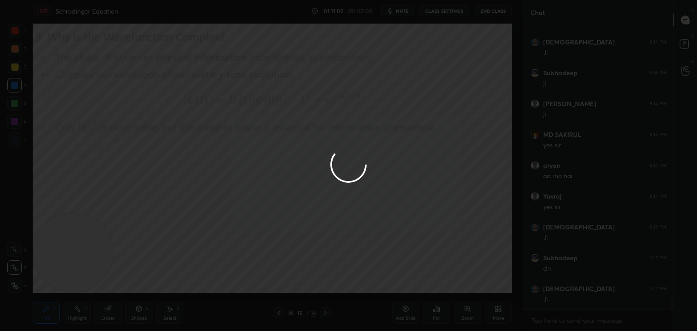
click at [82, 320] on div "Highlight H" at bounding box center [77, 313] width 27 height 22
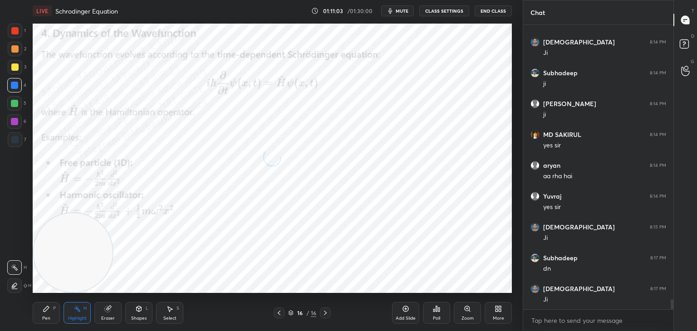
drag, startPoint x: 57, startPoint y: 283, endPoint x: 71, endPoint y: 270, distance: 19.6
click at [53, 290] on video at bounding box center [73, 252] width 79 height 79
drag, startPoint x: 123, startPoint y: 229, endPoint x: 463, endPoint y: 28, distance: 394.2
click at [514, 10] on div "LIVE Schrodinger Equation 01:11:04 / 01:30:00 mute CLASS SETTINGS End Class Set…" at bounding box center [272, 165] width 487 height 331
click at [42, 311] on div "Pen P" at bounding box center [46, 313] width 27 height 22
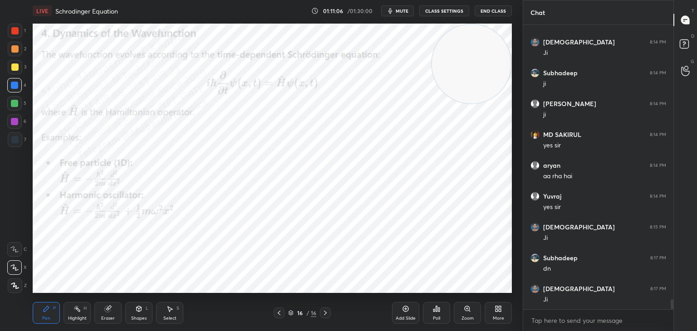
click at [14, 65] on div at bounding box center [14, 67] width 7 height 7
drag, startPoint x: 477, startPoint y: 54, endPoint x: 535, endPoint y: 311, distance: 263.8
click at [555, 321] on div "1 2 3 4 5 6 7 C X Z C X Z E E Erase all H H LIVE Schrodinger Equation 01:11:12 …" at bounding box center [348, 165] width 697 height 331
drag, startPoint x: 14, startPoint y: 37, endPoint x: 31, endPoint y: 37, distance: 16.8
click at [14, 35] on div at bounding box center [15, 31] width 15 height 15
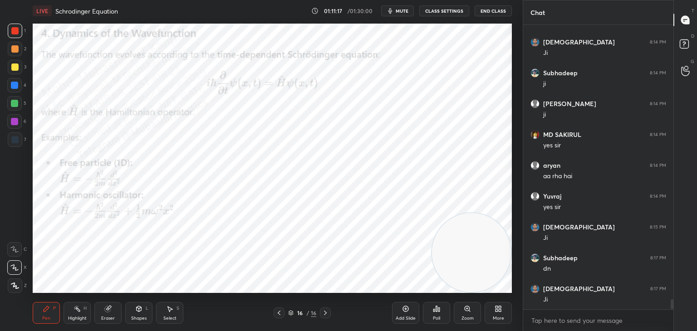
click at [14, 89] on div at bounding box center [14, 85] width 15 height 15
click at [79, 320] on div "Highlight" at bounding box center [77, 318] width 19 height 5
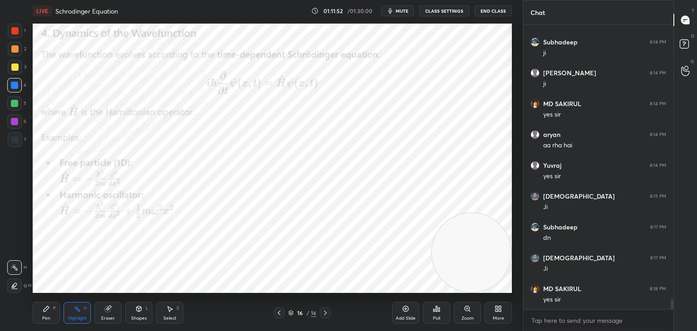
click at [503, 319] on div "More" at bounding box center [498, 318] width 11 height 5
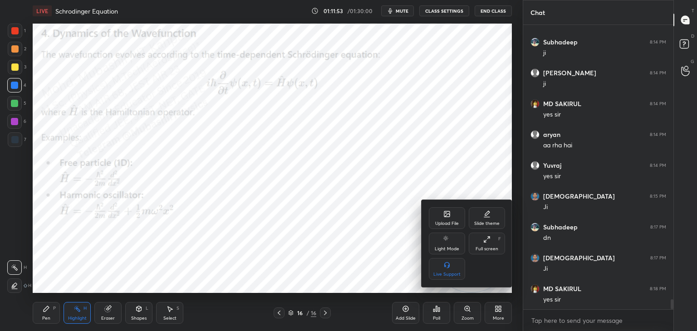
click at [445, 217] on icon at bounding box center [446, 214] width 7 height 7
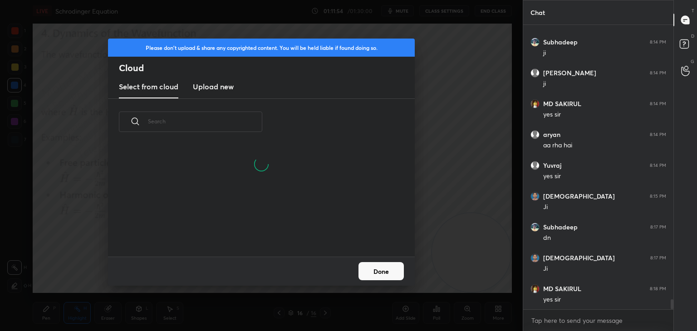
click at [222, 86] on h3 "Upload new" at bounding box center [213, 86] width 41 height 11
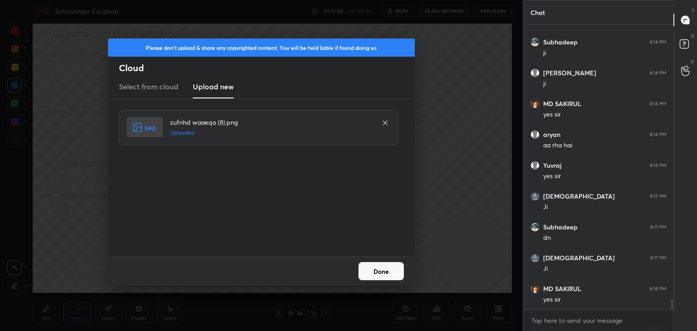
click at [382, 273] on button "Done" at bounding box center [381, 271] width 45 height 18
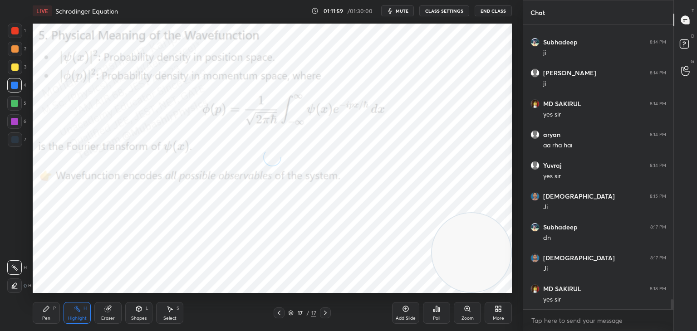
click at [44, 313] on div "Pen P" at bounding box center [46, 313] width 27 height 22
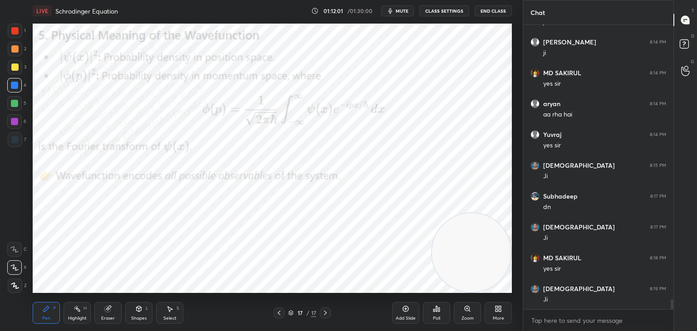
click at [19, 46] on div at bounding box center [15, 49] width 15 height 15
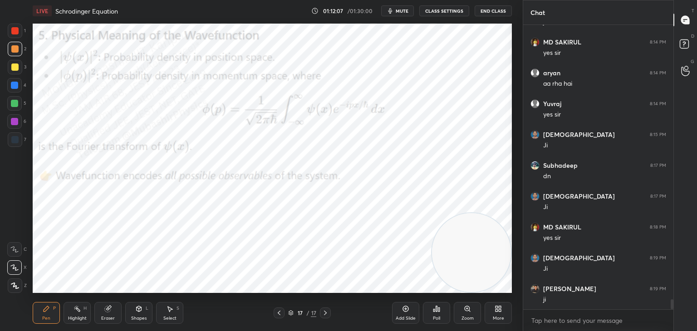
click at [16, 107] on div at bounding box center [14, 103] width 15 height 15
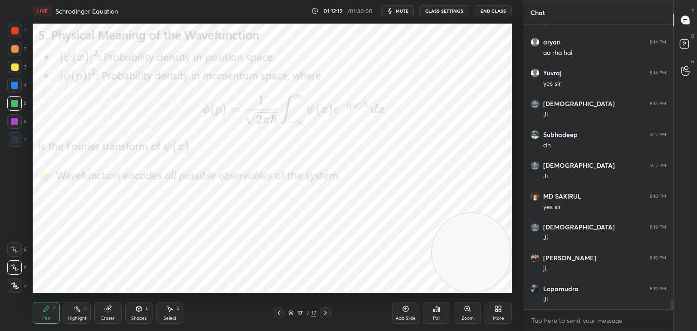
scroll to position [7910, 0]
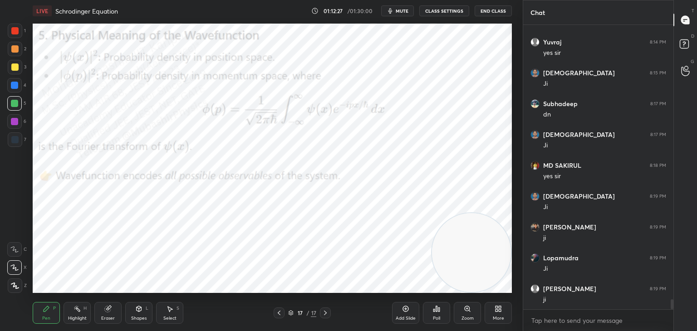
click at [20, 118] on div at bounding box center [14, 121] width 15 height 15
click at [74, 311] on icon at bounding box center [77, 308] width 7 height 7
click at [277, 315] on icon at bounding box center [279, 313] width 7 height 7
click at [280, 313] on icon at bounding box center [279, 313] width 7 height 7
click at [278, 313] on icon at bounding box center [279, 313] width 7 height 7
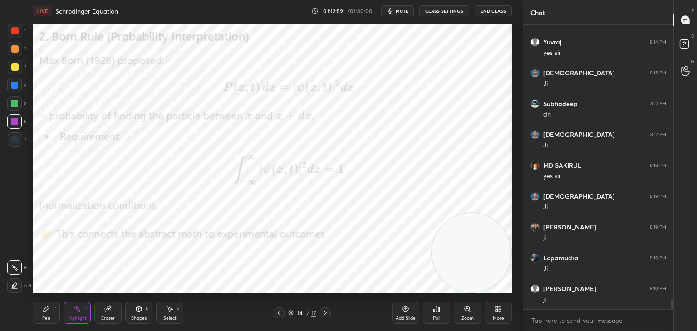
scroll to position [7941, 0]
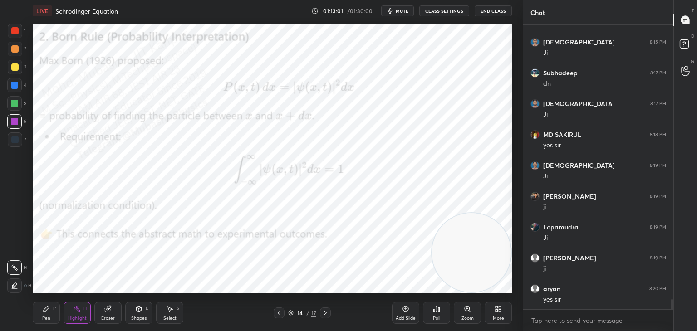
click at [323, 315] on icon at bounding box center [325, 313] width 7 height 7
click at [325, 316] on icon at bounding box center [325, 313] width 7 height 7
click at [324, 317] on div at bounding box center [325, 313] width 11 height 11
click at [46, 317] on div "Pen" at bounding box center [46, 318] width 8 height 5
click at [73, 316] on div "Highlight" at bounding box center [77, 318] width 19 height 5
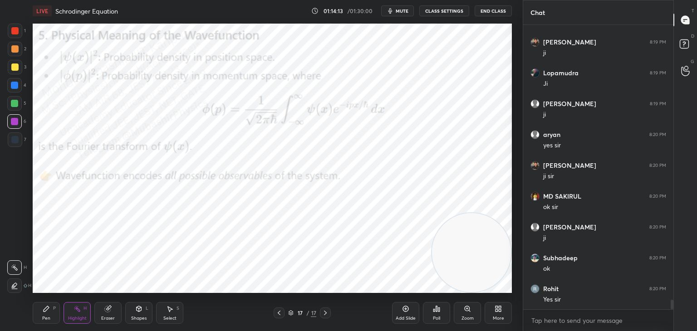
scroll to position [8127, 0]
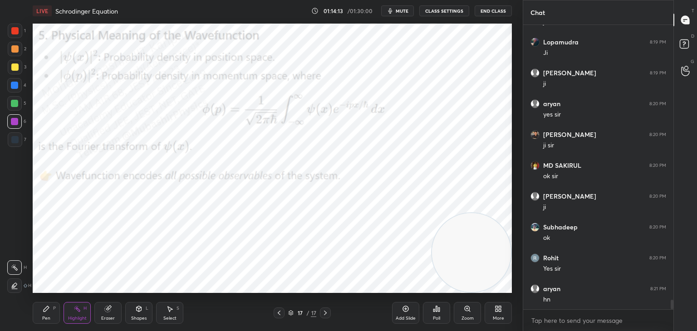
click at [495, 312] on icon at bounding box center [498, 308] width 7 height 7
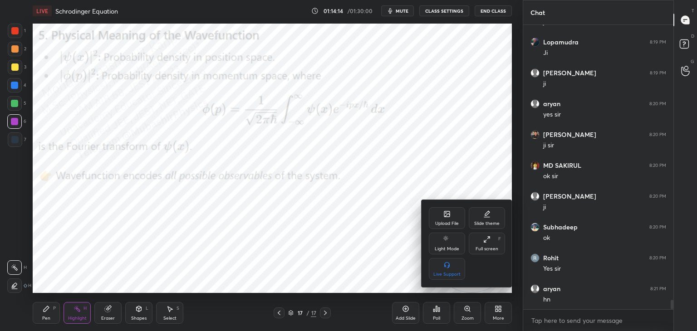
click at [436, 217] on div "Upload File" at bounding box center [447, 218] width 36 height 22
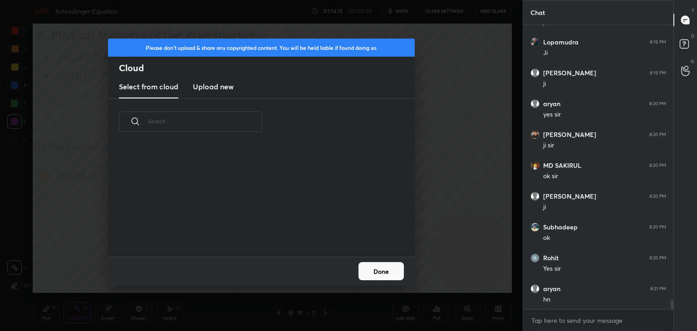
scroll to position [112, 291]
click at [213, 90] on h3 "Upload new" at bounding box center [213, 86] width 41 height 11
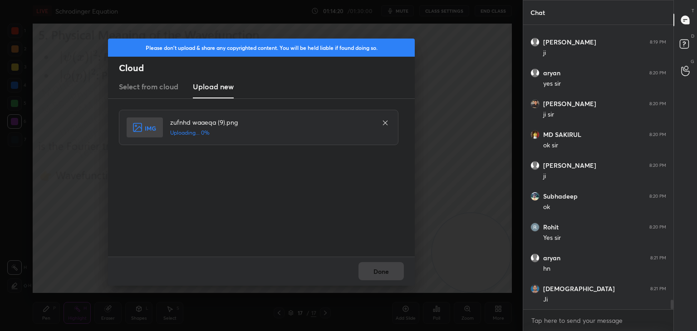
scroll to position [8188, 0]
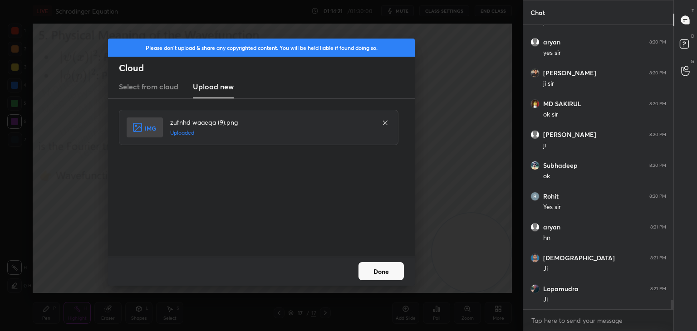
click at [384, 278] on button "Done" at bounding box center [381, 271] width 45 height 18
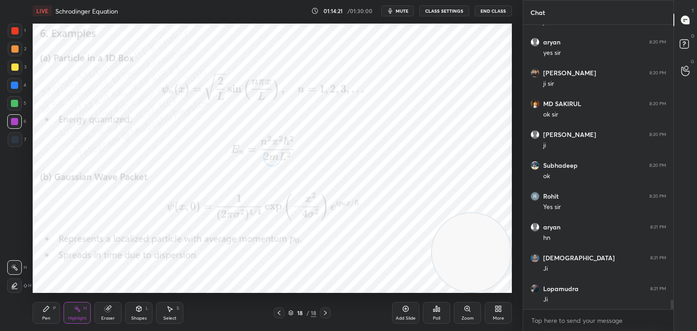
click at [46, 315] on div "Pen P" at bounding box center [46, 313] width 27 height 22
click at [10, 86] on div at bounding box center [14, 85] width 15 height 15
click at [15, 64] on div at bounding box center [14, 67] width 7 height 7
click at [16, 49] on div at bounding box center [14, 48] width 7 height 7
drag, startPoint x: 11, startPoint y: 70, endPoint x: 16, endPoint y: 69, distance: 4.6
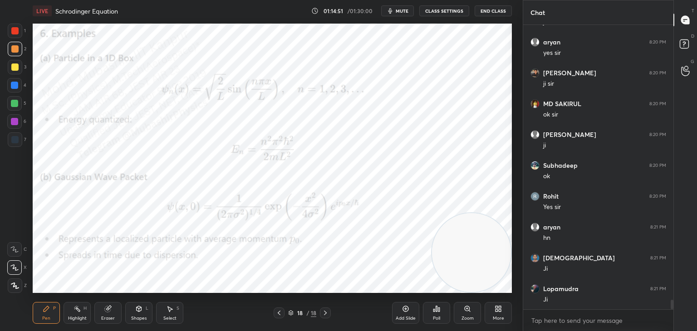
click at [12, 69] on div at bounding box center [14, 67] width 7 height 7
drag, startPoint x: 14, startPoint y: 121, endPoint x: 30, endPoint y: 126, distance: 16.2
click at [15, 124] on div at bounding box center [14, 121] width 7 height 7
click at [73, 316] on div "Highlight" at bounding box center [77, 318] width 19 height 5
click at [36, 312] on div "Pen P" at bounding box center [46, 313] width 27 height 22
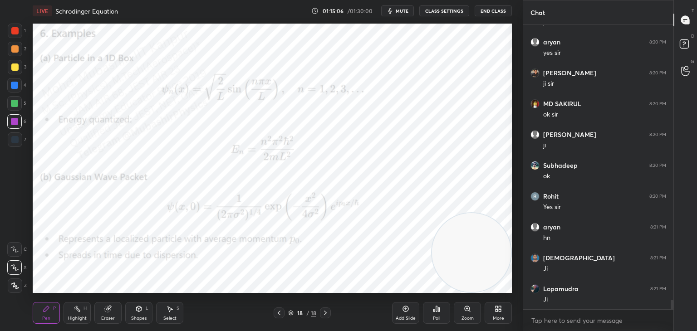
click at [79, 310] on icon at bounding box center [77, 308] width 7 height 7
click at [497, 314] on div "More" at bounding box center [498, 313] width 27 height 22
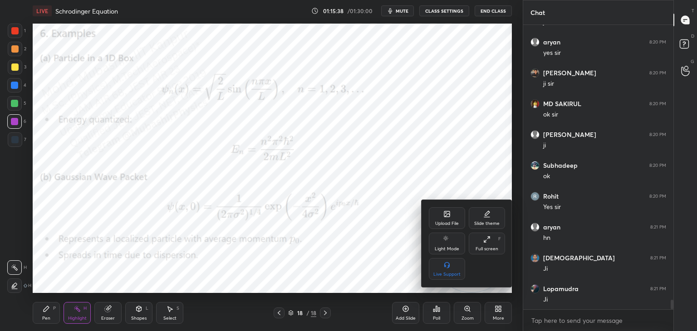
click at [448, 224] on div "Upload File" at bounding box center [447, 224] width 24 height 5
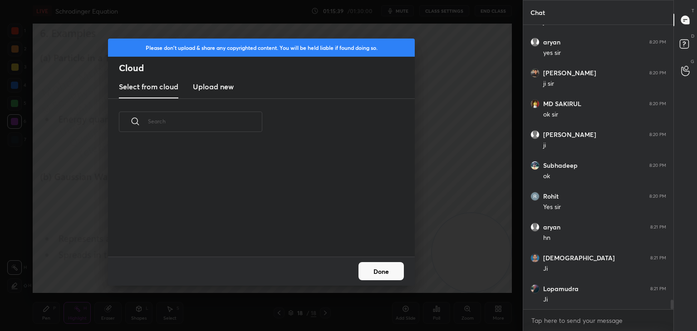
click at [218, 90] on h3 "Upload new" at bounding box center [213, 86] width 41 height 11
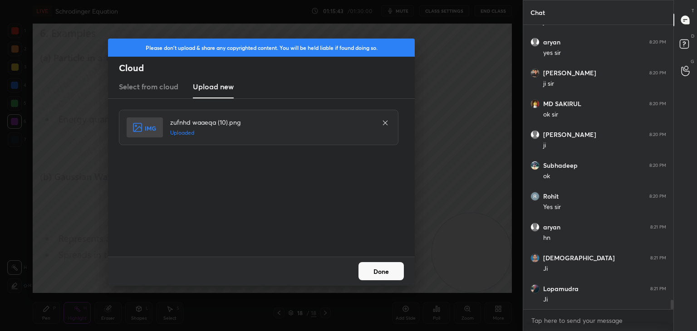
click at [369, 272] on button "Done" at bounding box center [381, 271] width 45 height 18
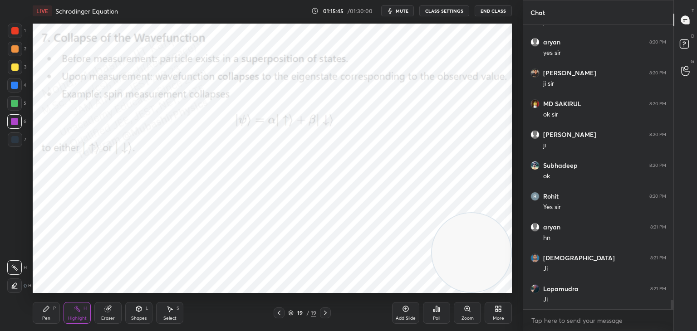
drag, startPoint x: 47, startPoint y: 317, endPoint x: 46, endPoint y: 299, distance: 18.2
click at [46, 317] on div "Pen" at bounding box center [46, 318] width 8 height 5
click at [12, 84] on div at bounding box center [14, 85] width 7 height 7
click at [9, 70] on div "1 2 3 4 5 6 7 C X Z C X Z E E Erase all H H" at bounding box center [14, 159] width 29 height 270
click at [6, 69] on div "1 2 3 4 5 6 7 C X Z C X Z E E Erase all H H" at bounding box center [14, 159] width 29 height 270
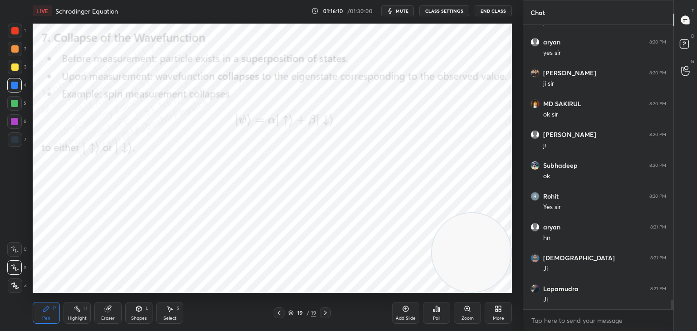
click at [13, 70] on div "1 2 3 4 5 6 7 C X Z C X Z E E Erase all H H" at bounding box center [14, 159] width 29 height 270
click at [14, 66] on div at bounding box center [14, 67] width 7 height 7
click at [20, 54] on div at bounding box center [15, 49] width 15 height 15
click at [13, 122] on div at bounding box center [14, 121] width 7 height 7
click at [71, 307] on div "Highlight H" at bounding box center [77, 313] width 27 height 22
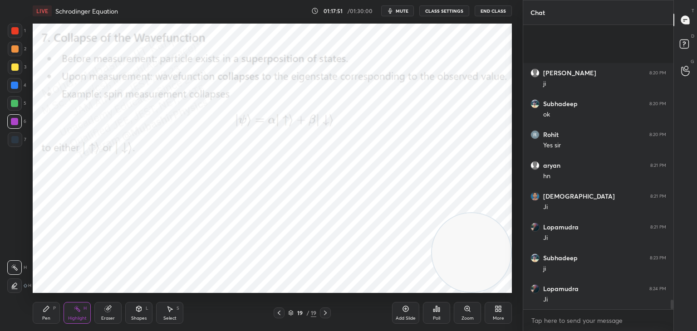
scroll to position [8343, 0]
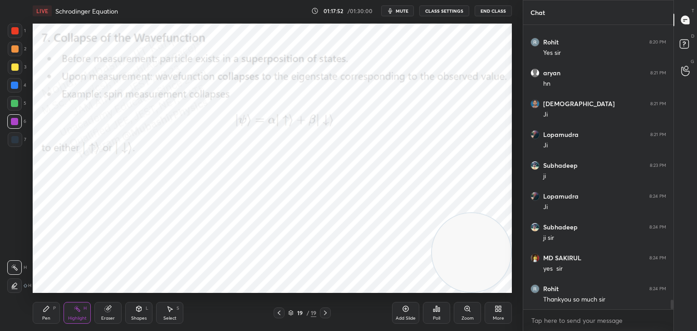
click at [505, 312] on div "More" at bounding box center [498, 313] width 27 height 22
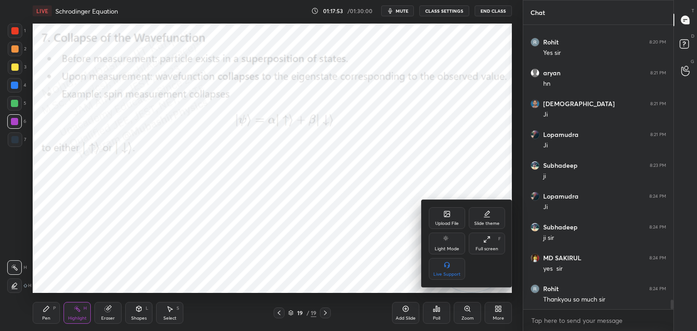
click at [445, 219] on div "Upload File" at bounding box center [447, 218] width 36 height 22
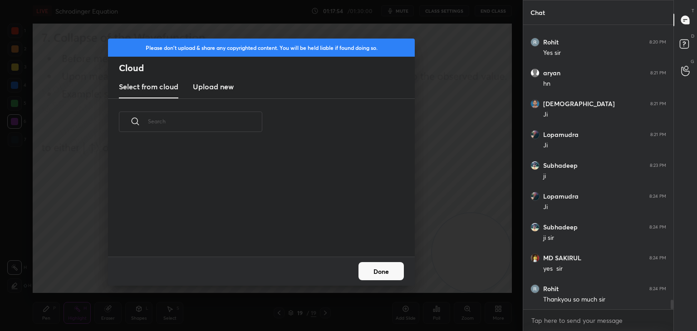
scroll to position [112, 291]
click at [211, 88] on h3 "Upload new" at bounding box center [213, 86] width 41 height 11
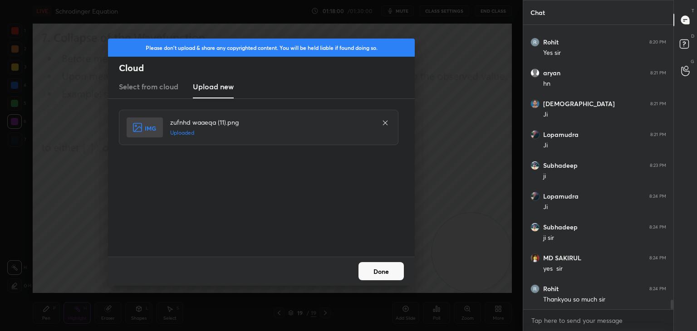
click at [381, 276] on button "Done" at bounding box center [381, 271] width 45 height 18
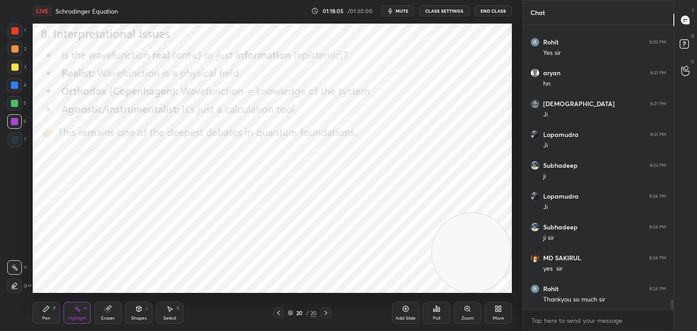
click at [409, 12] on span "mute" at bounding box center [402, 11] width 13 height 6
click at [394, 6] on button "unmute" at bounding box center [397, 10] width 33 height 11
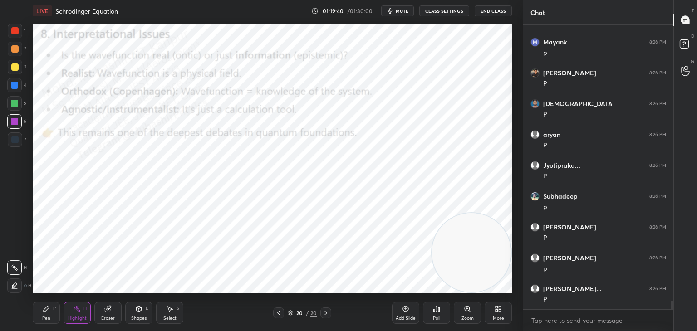
scroll to position [8991, 0]
click at [508, 312] on div "More" at bounding box center [498, 313] width 27 height 22
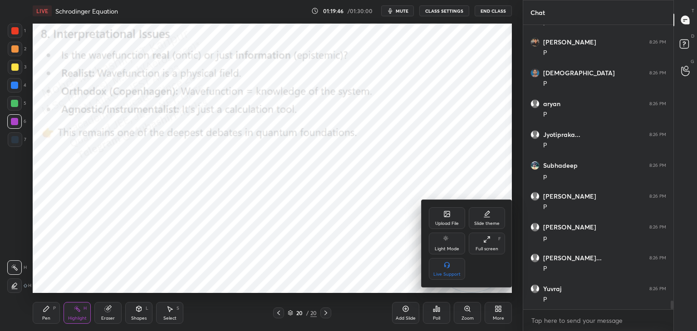
click at [448, 213] on icon at bounding box center [446, 214] width 5 height 5
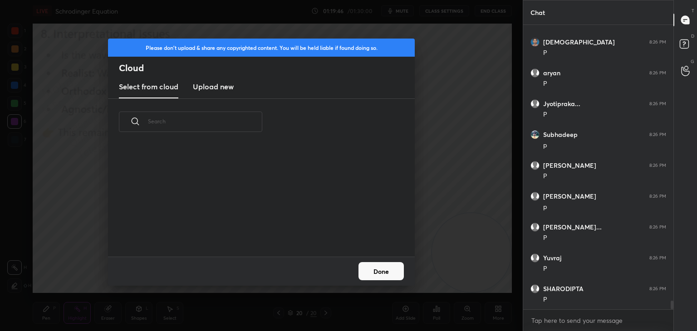
scroll to position [112, 291]
click at [219, 81] on h3 "Upload new" at bounding box center [213, 86] width 41 height 11
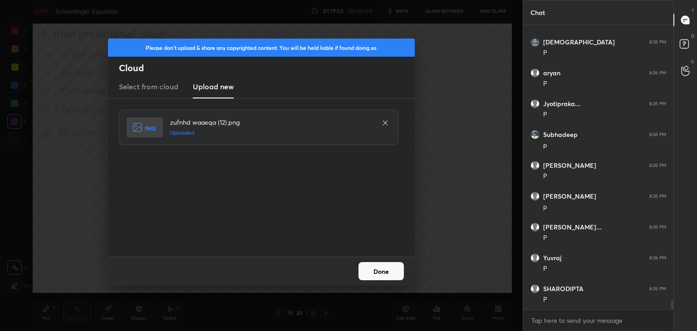
click at [380, 276] on button "Done" at bounding box center [381, 271] width 45 height 18
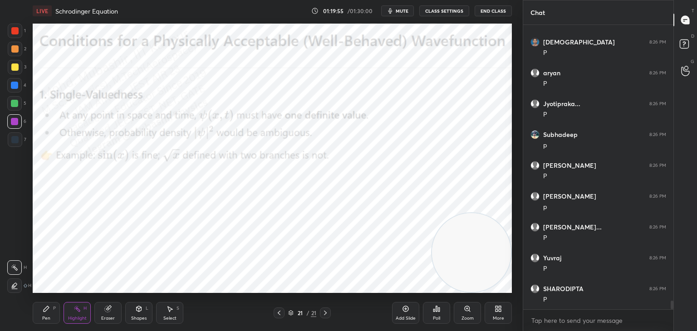
click at [43, 313] on icon at bounding box center [46, 308] width 7 height 7
click at [13, 89] on div at bounding box center [14, 85] width 15 height 15
drag, startPoint x: 12, startPoint y: 31, endPoint x: 32, endPoint y: 52, distance: 28.6
click at [15, 34] on div at bounding box center [14, 30] width 7 height 7
drag, startPoint x: 13, startPoint y: 121, endPoint x: 29, endPoint y: 117, distance: 16.8
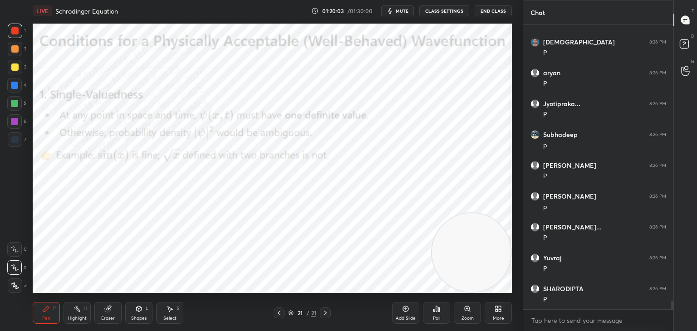
click at [13, 120] on div at bounding box center [14, 121] width 7 height 7
click at [18, 84] on div at bounding box center [14, 85] width 15 height 15
click at [18, 77] on div "3" at bounding box center [17, 69] width 19 height 18
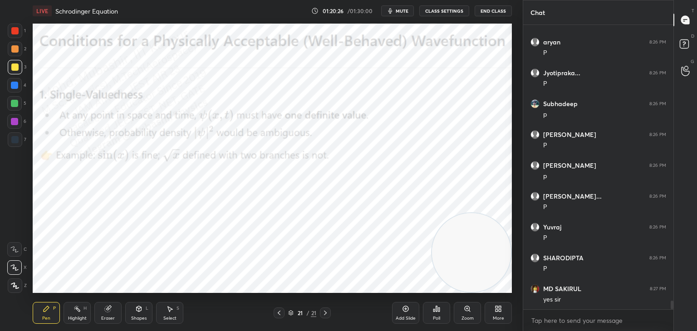
click at [87, 309] on div "Highlight H" at bounding box center [77, 313] width 27 height 22
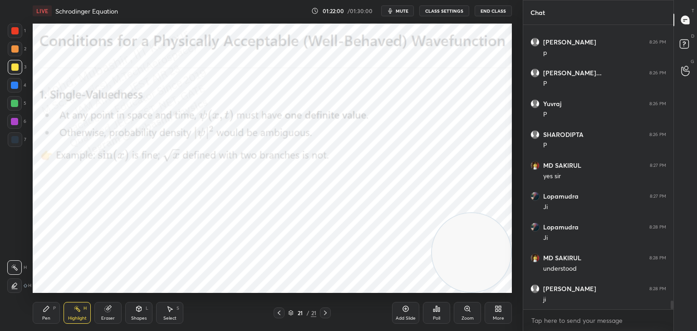
scroll to position [9207, 0]
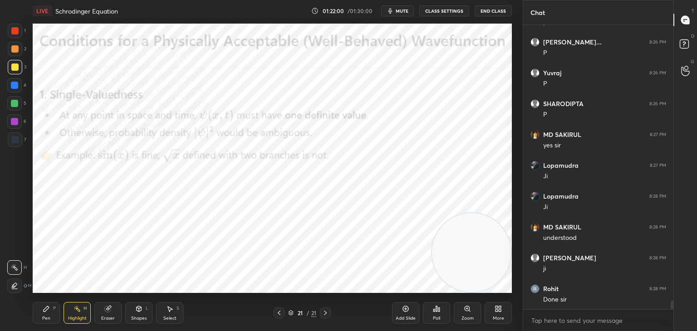
click at [502, 312] on div "More" at bounding box center [498, 313] width 27 height 22
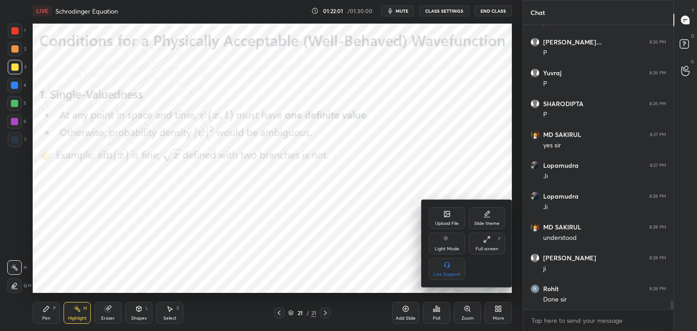
click at [447, 217] on icon at bounding box center [446, 214] width 5 height 5
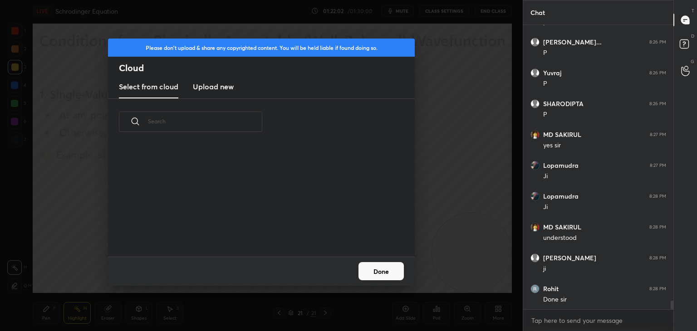
click at [227, 80] on new "Upload new" at bounding box center [213, 87] width 41 height 23
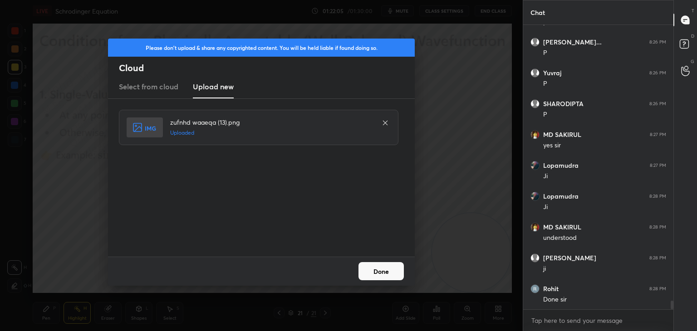
click at [381, 275] on button "Done" at bounding box center [381, 271] width 45 height 18
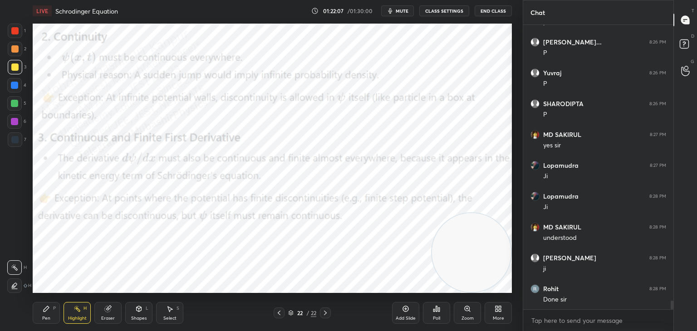
click at [40, 317] on div "Pen P" at bounding box center [46, 313] width 27 height 22
drag, startPoint x: 18, startPoint y: 51, endPoint x: 28, endPoint y: 52, distance: 9.5
click at [18, 51] on div at bounding box center [15, 49] width 15 height 15
drag, startPoint x: 13, startPoint y: 87, endPoint x: 18, endPoint y: 86, distance: 5.5
click at [15, 87] on div at bounding box center [14, 85] width 7 height 7
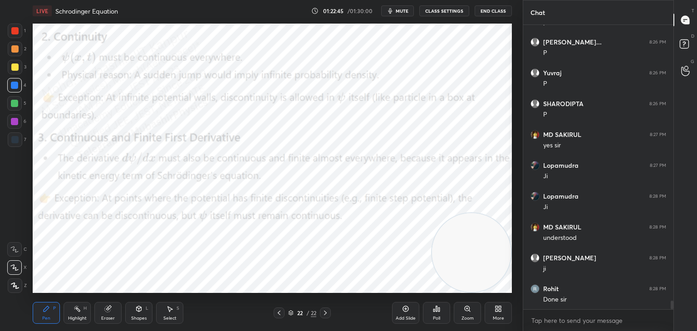
scroll to position [9238, 0]
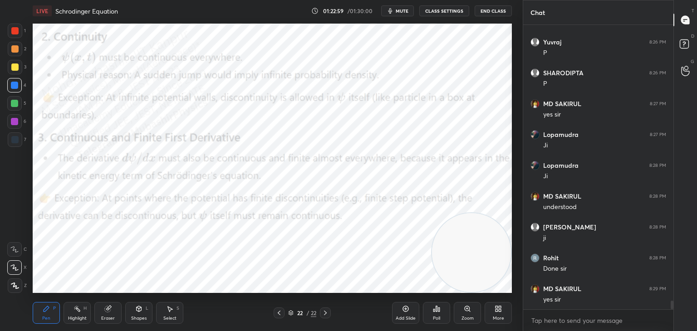
drag, startPoint x: 16, startPoint y: 72, endPoint x: 22, endPoint y: 73, distance: 6.0
click at [18, 73] on div at bounding box center [15, 67] width 15 height 15
drag, startPoint x: 490, startPoint y: 219, endPoint x: 478, endPoint y: 42, distance: 177.4
click at [511, 34] on video at bounding box center [471, 64] width 79 height 79
drag, startPoint x: 14, startPoint y: 123, endPoint x: 29, endPoint y: 129, distance: 16.7
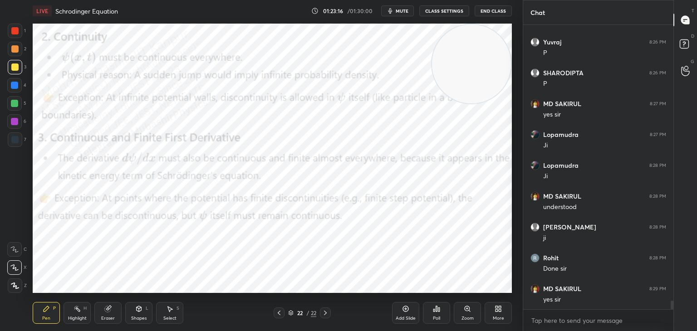
click at [12, 124] on div at bounding box center [14, 121] width 7 height 7
click at [72, 319] on div "Highlight" at bounding box center [77, 318] width 19 height 5
click at [54, 313] on div "Pen P" at bounding box center [46, 313] width 27 height 22
drag, startPoint x: 19, startPoint y: 108, endPoint x: 29, endPoint y: 117, distance: 13.5
click at [19, 108] on div at bounding box center [14, 103] width 15 height 15
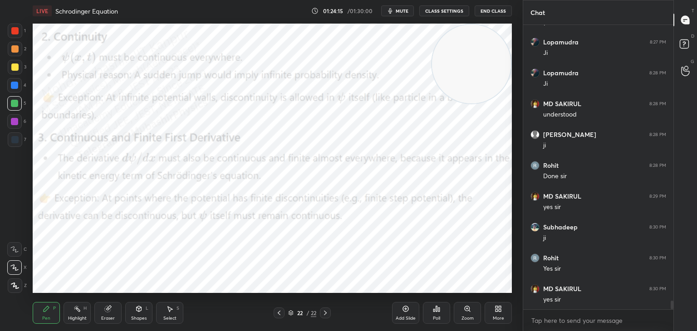
scroll to position [9361, 0]
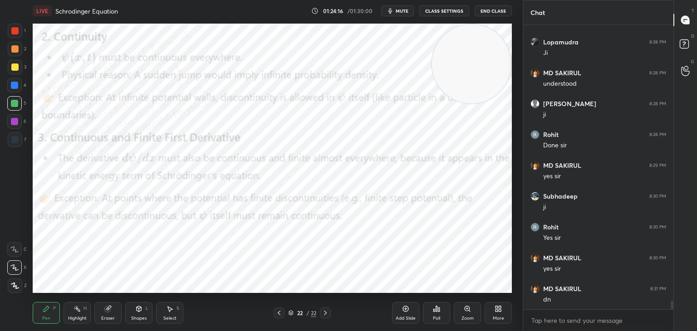
click at [493, 309] on div "More" at bounding box center [498, 313] width 27 height 22
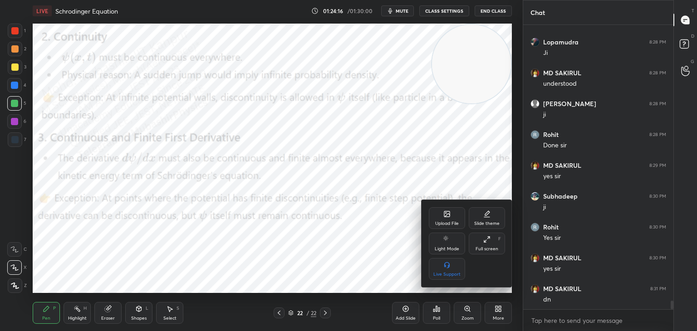
click at [450, 222] on div "Upload File" at bounding box center [447, 224] width 24 height 5
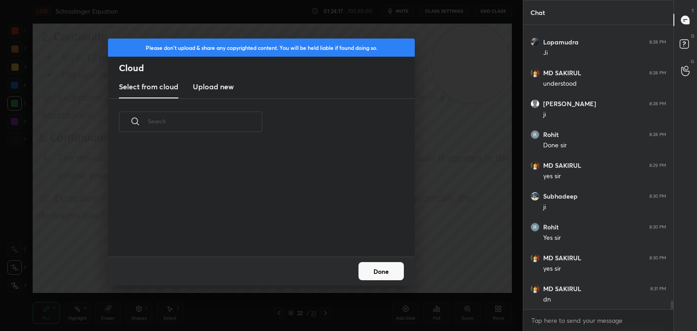
drag, startPoint x: 227, startPoint y: 79, endPoint x: 292, endPoint y: 81, distance: 64.5
click at [226, 80] on new "Upload new" at bounding box center [213, 87] width 41 height 23
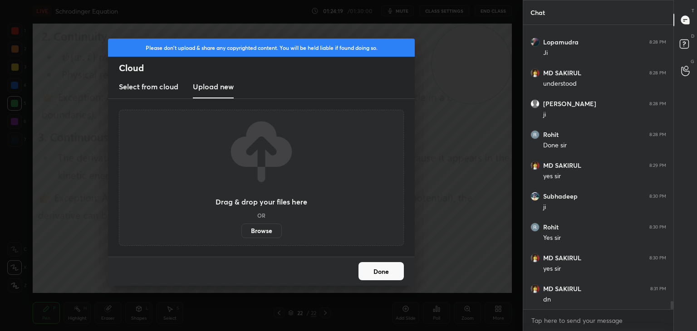
scroll to position [9392, 0]
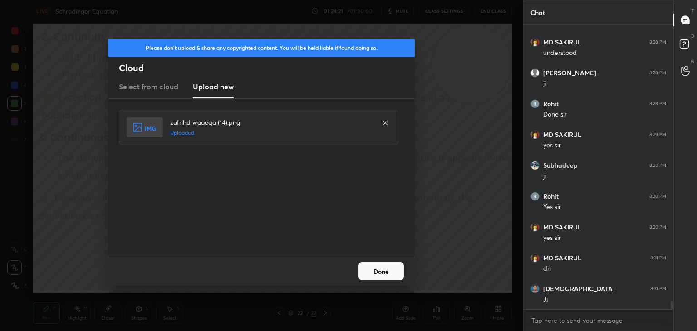
click at [383, 273] on button "Done" at bounding box center [381, 271] width 45 height 18
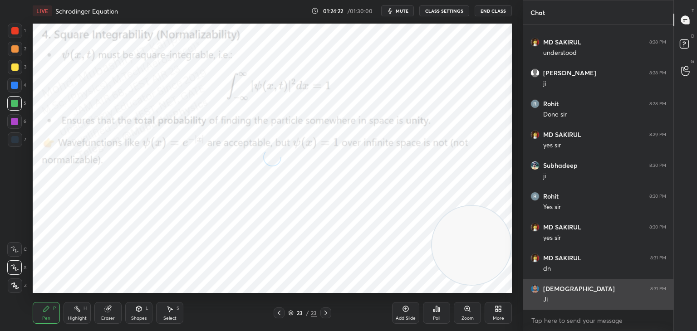
drag, startPoint x: 490, startPoint y: 116, endPoint x: 523, endPoint y: 281, distance: 167.6
click at [529, 281] on div "1 2 3 4 5 6 7 C X Z C X Z E E Erase all H H LIVE Schrodinger Equation 01:24:22 …" at bounding box center [348, 165] width 697 height 331
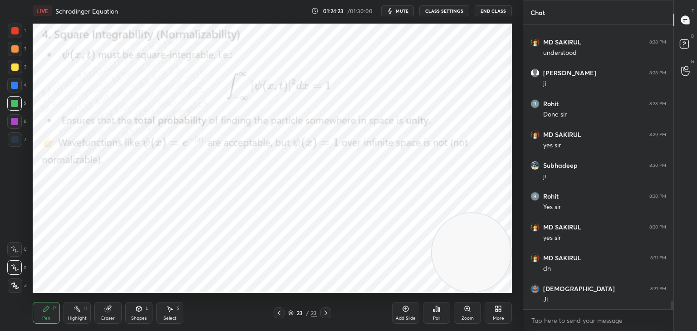
scroll to position [9423, 0]
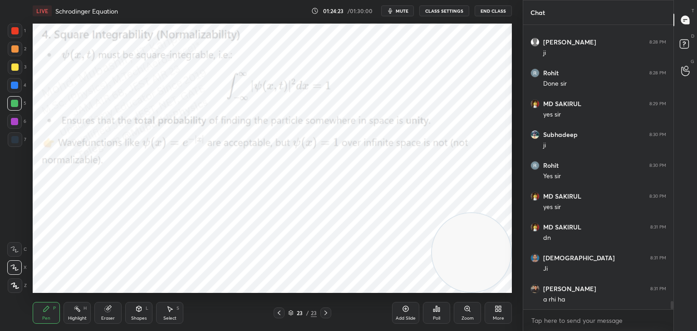
drag, startPoint x: 15, startPoint y: 88, endPoint x: 25, endPoint y: 86, distance: 11.0
click at [15, 88] on div at bounding box center [14, 85] width 7 height 7
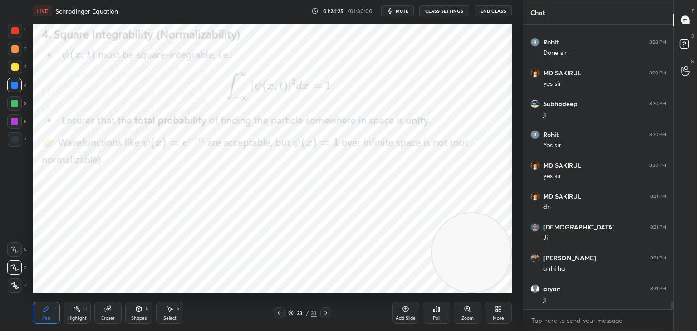
drag, startPoint x: 10, startPoint y: 49, endPoint x: 26, endPoint y: 48, distance: 16.4
click at [11, 48] on div at bounding box center [15, 49] width 15 height 15
click at [15, 88] on div at bounding box center [14, 85] width 7 height 7
drag, startPoint x: 16, startPoint y: 122, endPoint x: 31, endPoint y: 125, distance: 14.9
click at [16, 121] on div at bounding box center [14, 121] width 7 height 7
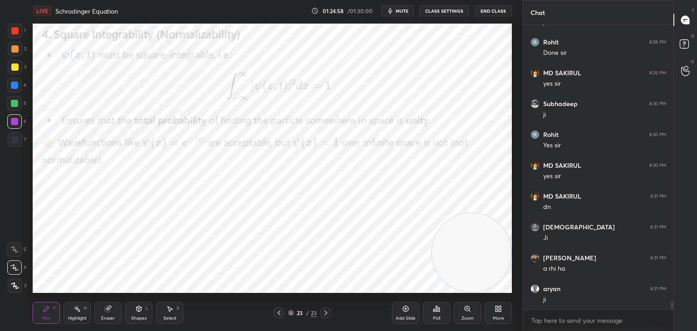
click at [76, 317] on div "Highlight" at bounding box center [77, 318] width 19 height 5
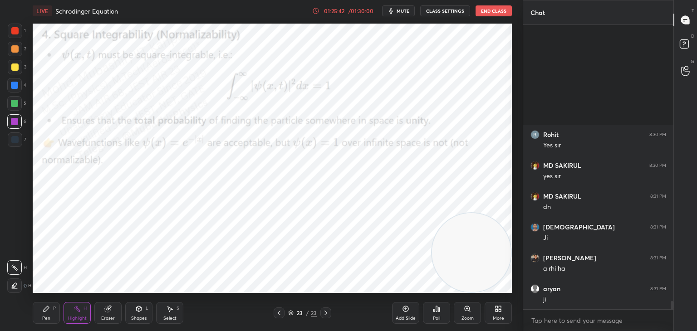
scroll to position [9608, 0]
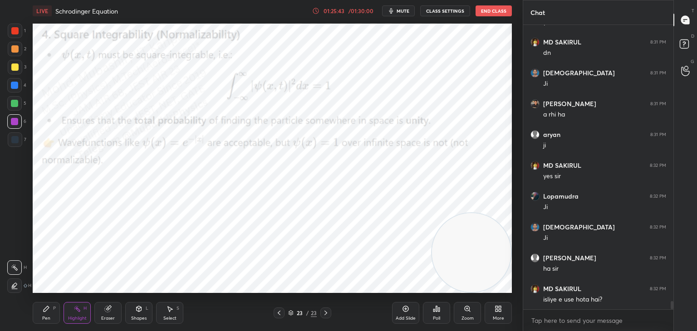
click at [496, 311] on icon at bounding box center [498, 308] width 7 height 7
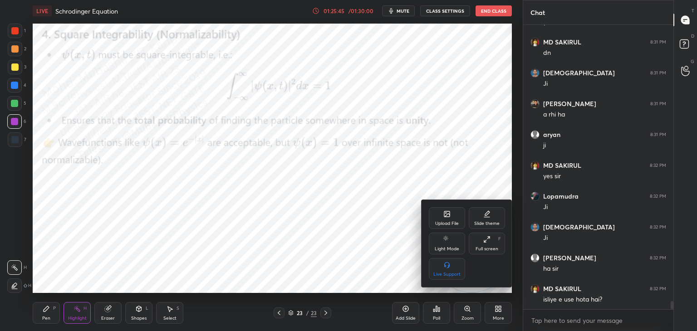
click at [446, 223] on div "Upload File" at bounding box center [447, 224] width 24 height 5
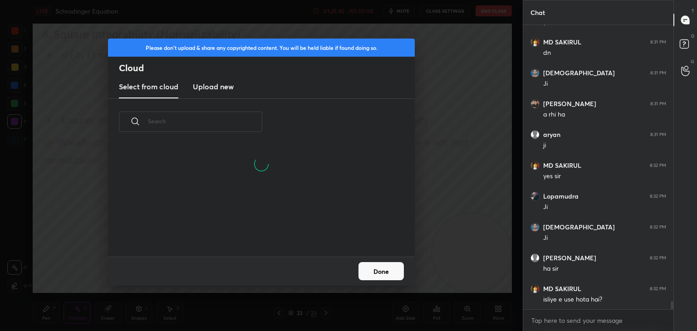
click at [222, 84] on h3 "Upload new" at bounding box center [213, 86] width 41 height 11
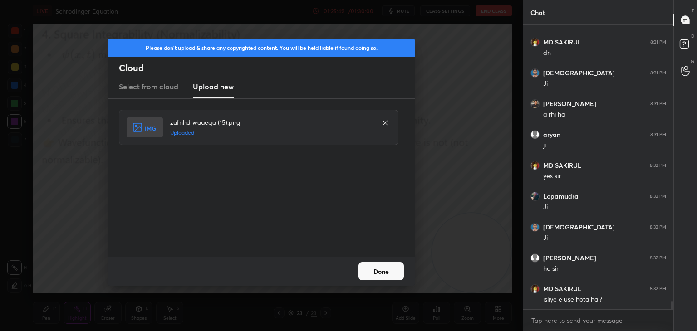
click at [385, 270] on button "Done" at bounding box center [381, 271] width 45 height 18
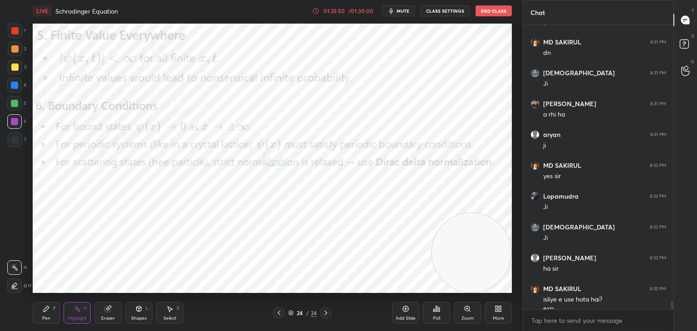
scroll to position [9617, 0]
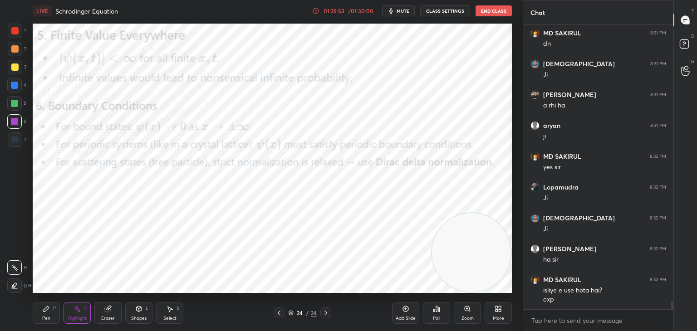
drag, startPoint x: 279, startPoint y: 311, endPoint x: 276, endPoint y: 295, distance: 16.5
click at [276, 311] on icon at bounding box center [279, 313] width 7 height 7
drag, startPoint x: 325, startPoint y: 315, endPoint x: 324, endPoint y: 310, distance: 5.2
click at [327, 313] on icon at bounding box center [326, 313] width 3 height 5
click at [44, 313] on div "Pen P" at bounding box center [46, 313] width 27 height 22
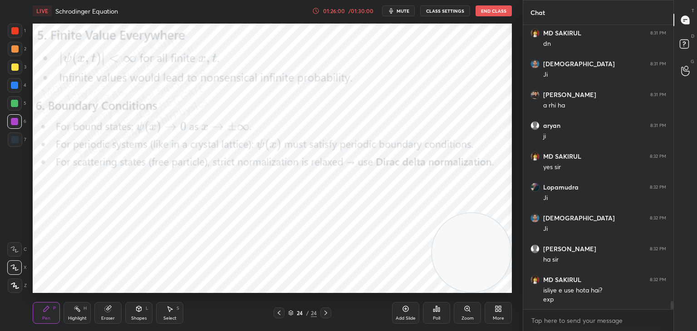
drag, startPoint x: 13, startPoint y: 51, endPoint x: 19, endPoint y: 55, distance: 7.2
click at [15, 54] on div at bounding box center [15, 49] width 15 height 15
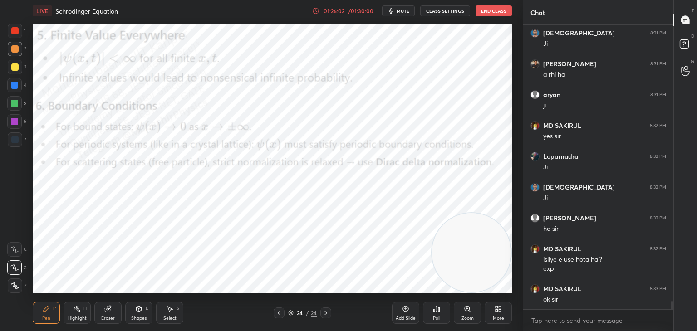
drag, startPoint x: 19, startPoint y: 88, endPoint x: 24, endPoint y: 86, distance: 5.2
click at [19, 87] on div at bounding box center [14, 85] width 15 height 15
click at [12, 121] on div at bounding box center [14, 121] width 7 height 7
drag, startPoint x: 15, startPoint y: 106, endPoint x: 27, endPoint y: 106, distance: 11.8
click at [16, 106] on div at bounding box center [14, 103] width 7 height 7
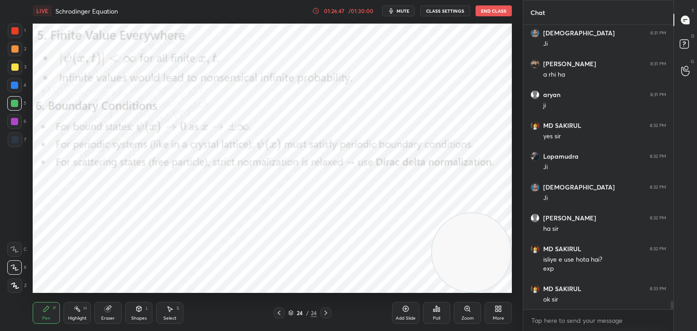
click at [11, 67] on div at bounding box center [15, 67] width 15 height 15
drag, startPoint x: 18, startPoint y: 86, endPoint x: 26, endPoint y: 93, distance: 10.4
click at [18, 90] on div at bounding box center [14, 85] width 15 height 15
click at [76, 314] on div "Highlight H" at bounding box center [77, 313] width 27 height 22
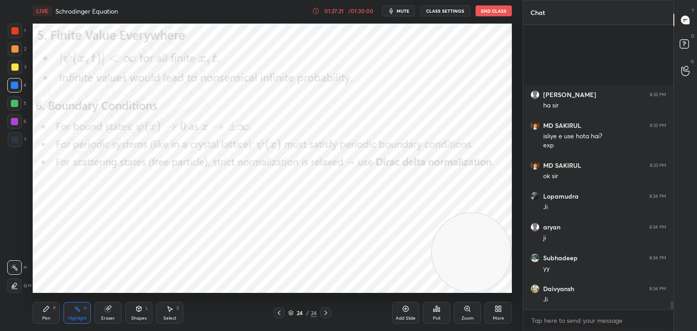
scroll to position [9864, 0]
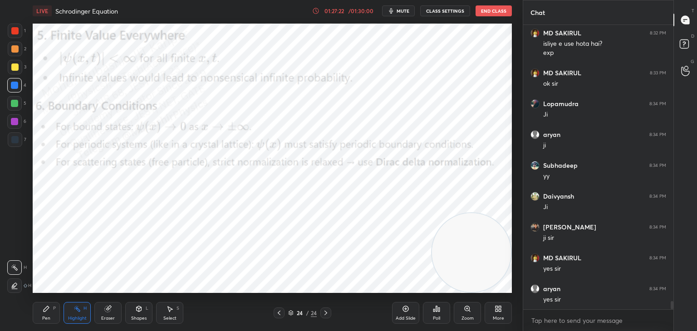
drag, startPoint x: 508, startPoint y: 309, endPoint x: 503, endPoint y: 310, distance: 5.3
click at [503, 310] on div "More" at bounding box center [498, 313] width 27 height 22
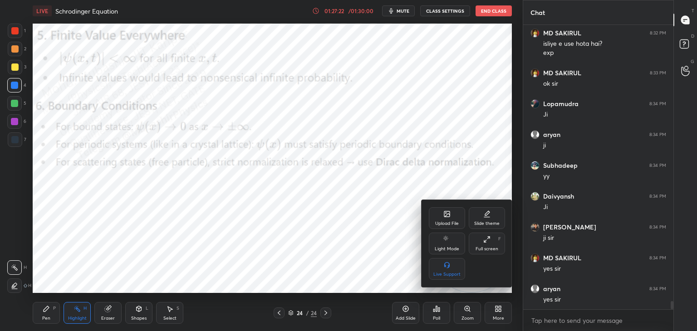
click at [450, 220] on div "Upload File" at bounding box center [447, 218] width 36 height 22
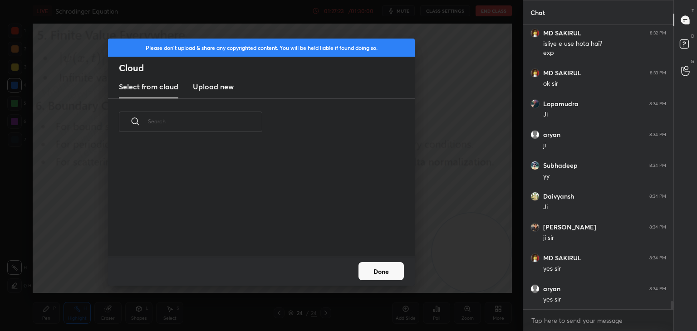
scroll to position [2, 5]
click at [214, 84] on h3 "Upload new" at bounding box center [213, 86] width 41 height 11
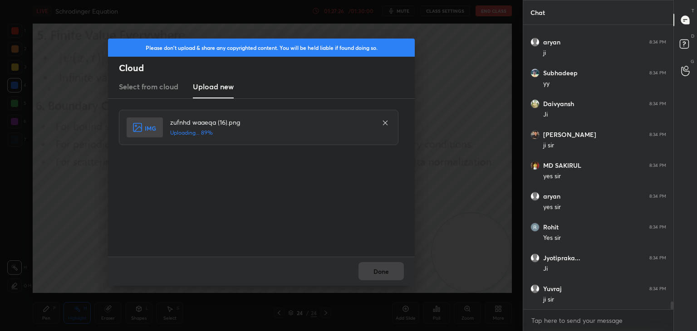
scroll to position [9987, 0]
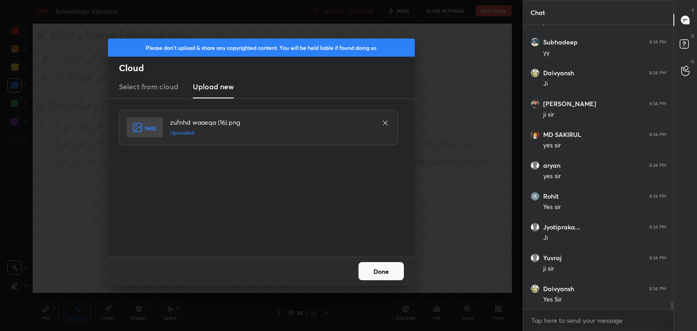
click at [392, 278] on button "Done" at bounding box center [381, 271] width 45 height 18
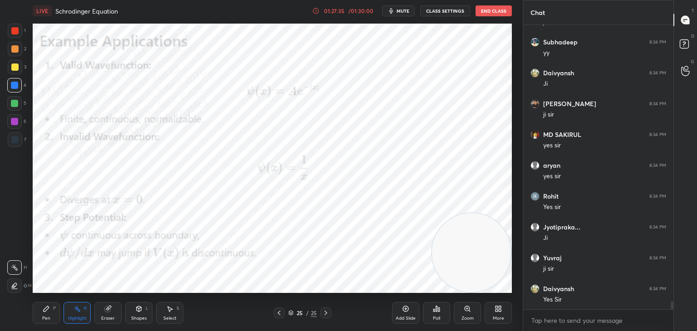
click at [44, 324] on div "Pen P" at bounding box center [46, 313] width 27 height 22
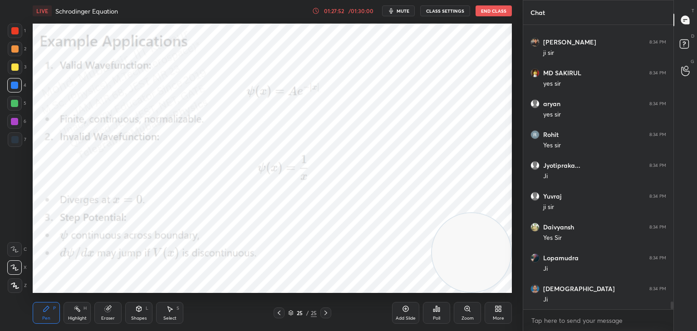
scroll to position [10080, 0]
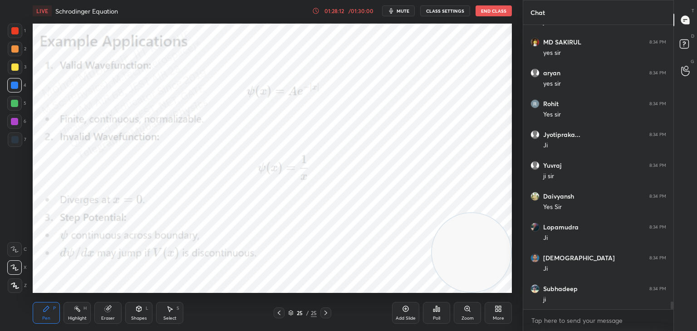
click at [65, 318] on div "Highlight H" at bounding box center [77, 313] width 27 height 22
click at [36, 313] on div "Pen P" at bounding box center [46, 313] width 27 height 22
click at [15, 124] on div at bounding box center [14, 121] width 7 height 7
drag, startPoint x: 16, startPoint y: 103, endPoint x: 27, endPoint y: 119, distance: 19.9
click at [16, 105] on div at bounding box center [14, 103] width 7 height 7
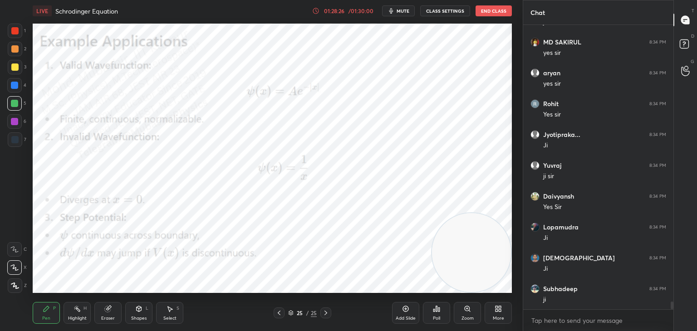
click at [74, 310] on icon at bounding box center [77, 308] width 7 height 7
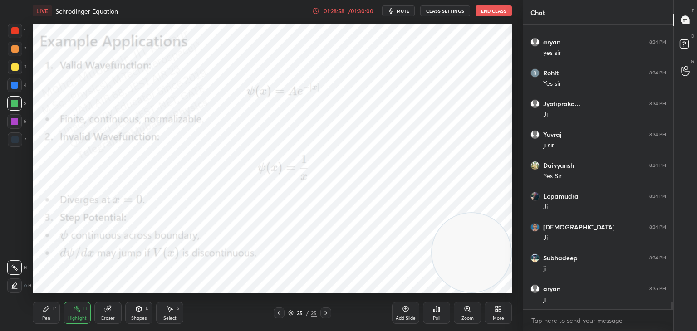
click at [499, 308] on icon at bounding box center [500, 307] width 2 height 2
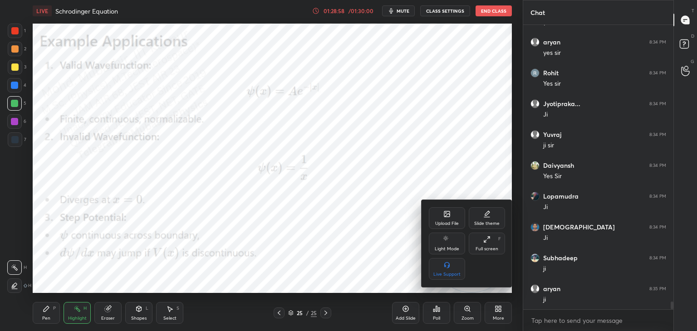
click at [447, 217] on icon at bounding box center [446, 214] width 5 height 5
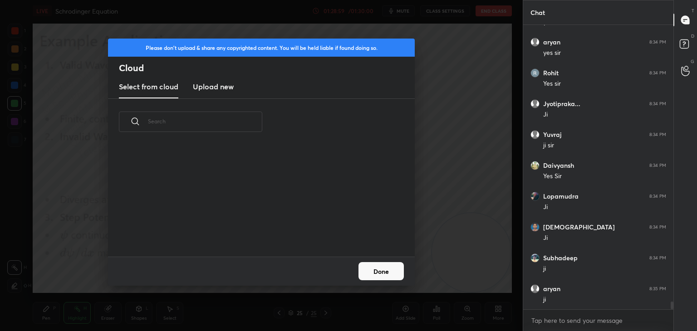
scroll to position [112, 291]
click at [210, 89] on h3 "Upload new" at bounding box center [213, 86] width 41 height 11
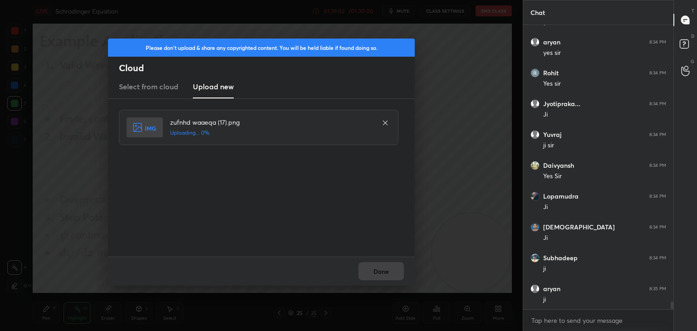
click at [383, 266] on div "Done" at bounding box center [261, 271] width 307 height 29
click at [384, 272] on button "Done" at bounding box center [381, 271] width 45 height 18
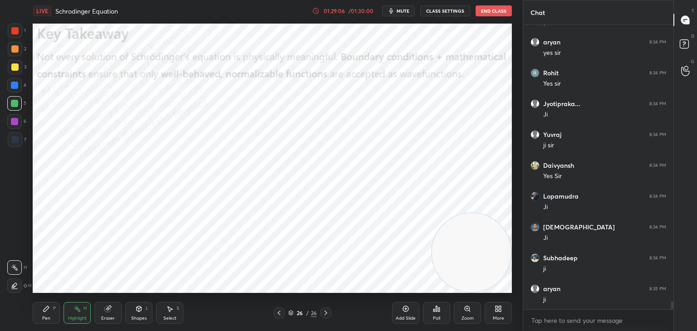
click at [42, 316] on div "Pen" at bounding box center [46, 318] width 8 height 5
drag, startPoint x: 15, startPoint y: 53, endPoint x: 29, endPoint y: 54, distance: 14.6
click at [16, 53] on div at bounding box center [15, 49] width 15 height 15
drag, startPoint x: 18, startPoint y: 88, endPoint x: 29, endPoint y: 88, distance: 11.3
click at [18, 88] on div at bounding box center [14, 85] width 15 height 15
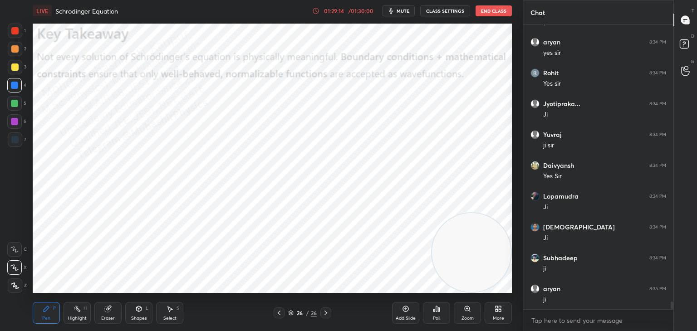
click at [13, 34] on div at bounding box center [14, 30] width 7 height 7
click at [15, 107] on div at bounding box center [14, 103] width 15 height 15
click at [72, 312] on div "Highlight H" at bounding box center [77, 313] width 27 height 22
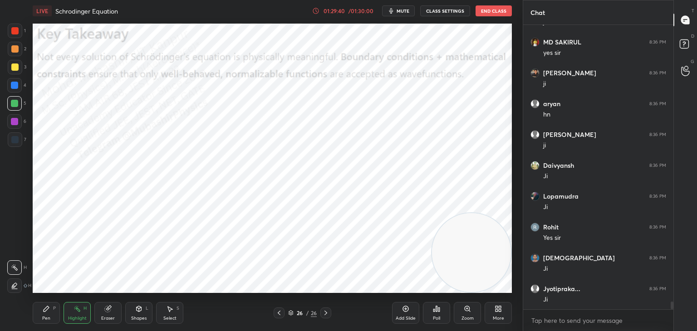
scroll to position [10420, 0]
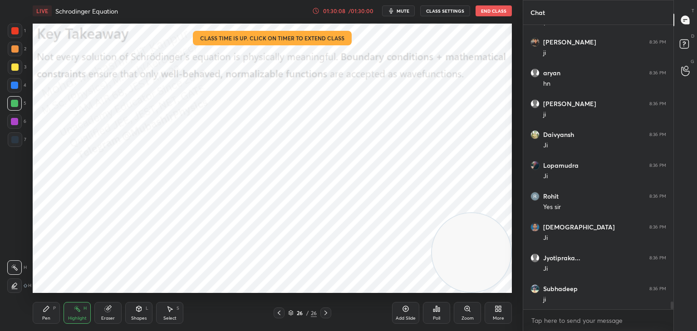
click at [325, 314] on icon at bounding box center [326, 313] width 3 height 5
click at [501, 311] on icon at bounding box center [500, 311] width 2 height 2
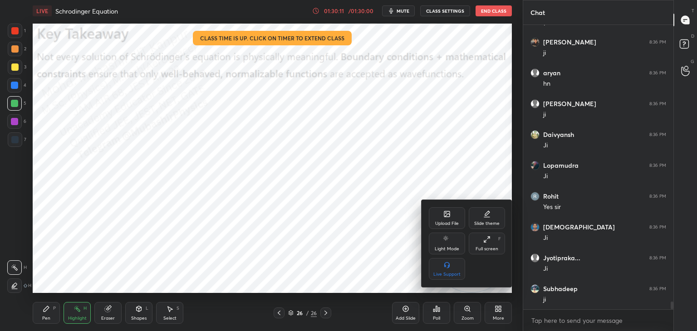
click at [445, 216] on icon at bounding box center [447, 215] width 5 height 3
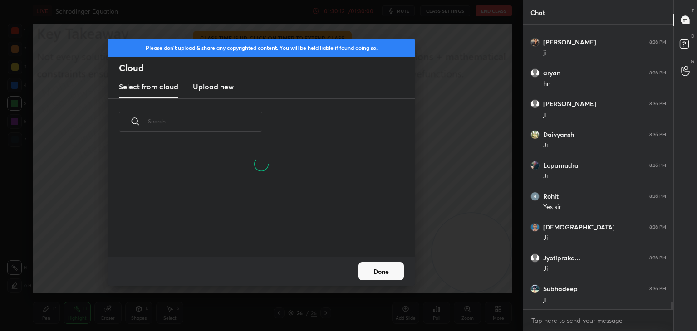
click at [218, 84] on h3 "Upload new" at bounding box center [213, 86] width 41 height 11
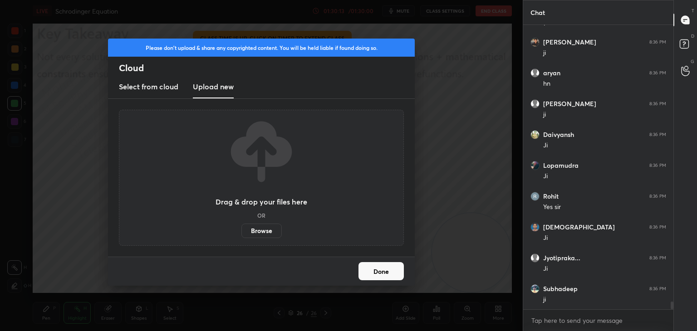
click at [264, 231] on label "Browse" at bounding box center [261, 231] width 40 height 15
click at [241, 231] on input "Browse" at bounding box center [241, 231] width 0 height 15
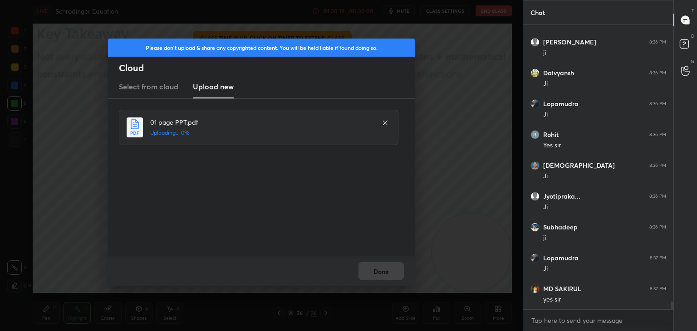
scroll to position [10512, 0]
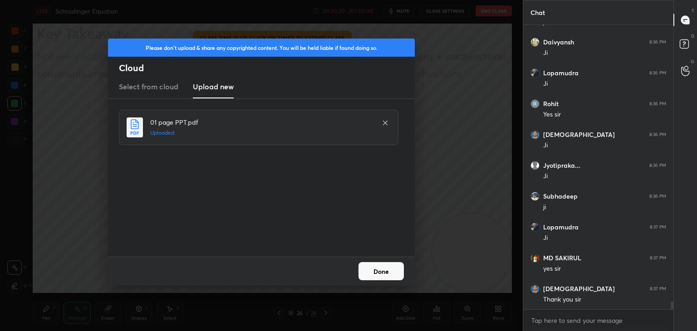
click at [382, 275] on button "Done" at bounding box center [381, 271] width 45 height 18
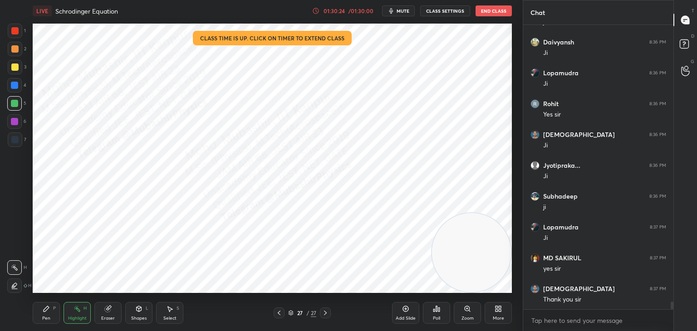
click at [48, 318] on div "Pen" at bounding box center [46, 318] width 8 height 5
drag, startPoint x: 13, startPoint y: 34, endPoint x: 25, endPoint y: 34, distance: 11.8
click at [13, 34] on div at bounding box center [15, 31] width 15 height 15
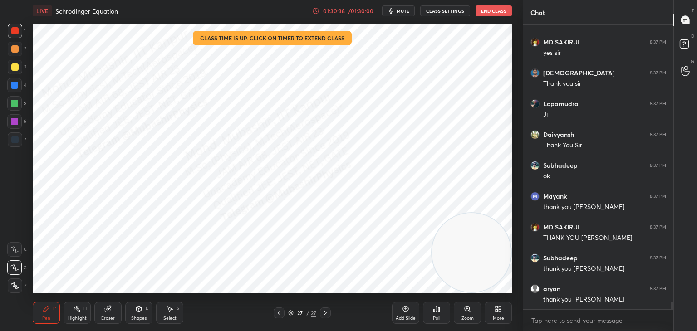
scroll to position [10759, 0]
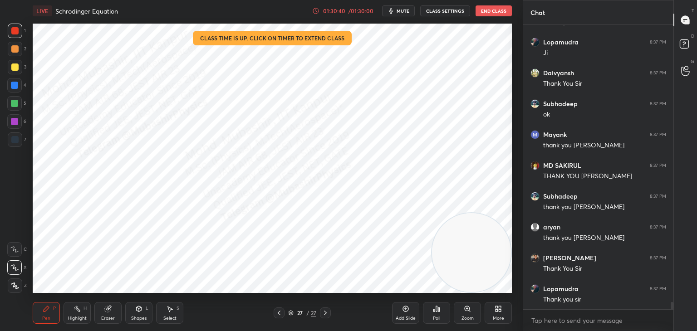
click at [17, 84] on div at bounding box center [14, 85] width 7 height 7
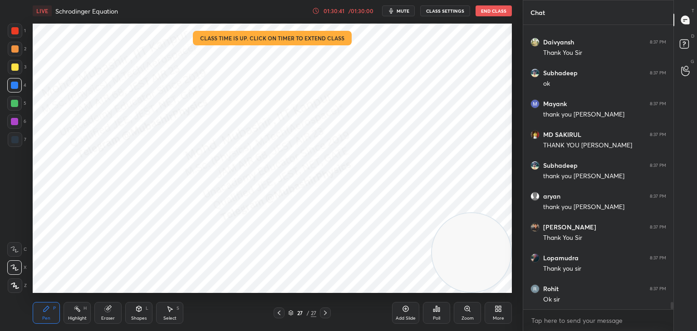
scroll to position [10852, 0]
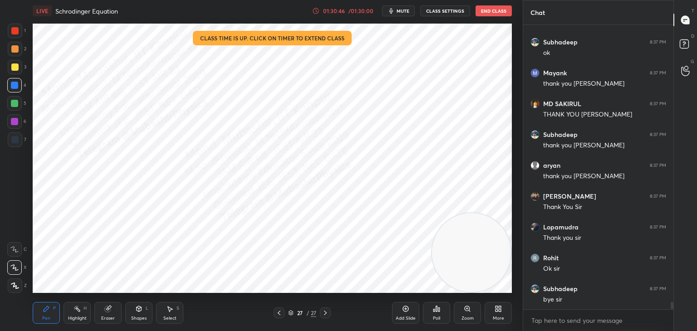
click at [80, 316] on div "Highlight" at bounding box center [77, 318] width 19 height 5
click at [496, 8] on button "End Class" at bounding box center [494, 10] width 36 height 11
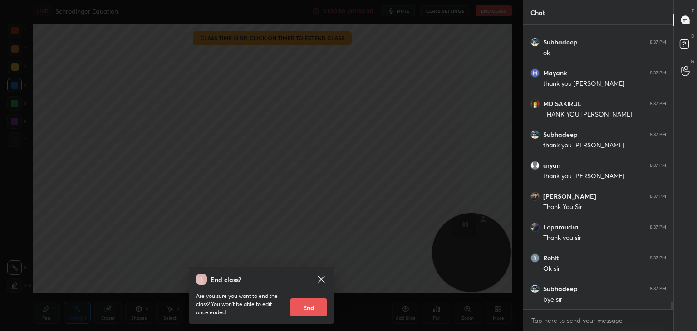
scroll to position [10883, 0]
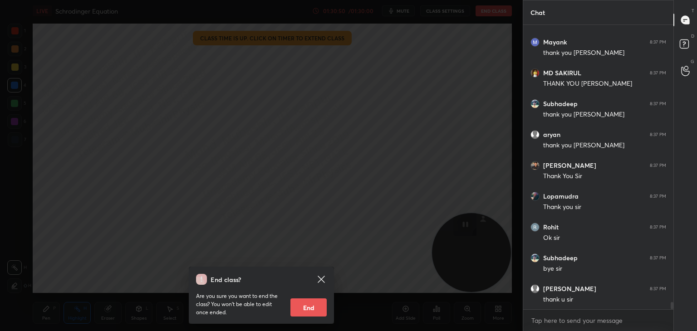
drag, startPoint x: 314, startPoint y: 307, endPoint x: 317, endPoint y: 291, distance: 16.2
click at [315, 308] on button "End" at bounding box center [308, 308] width 36 height 18
type textarea "x"
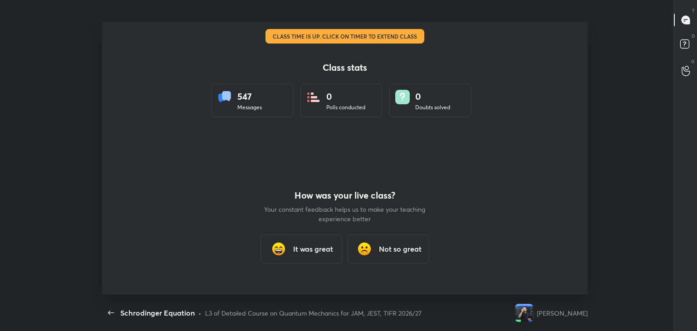
scroll to position [0, 0]
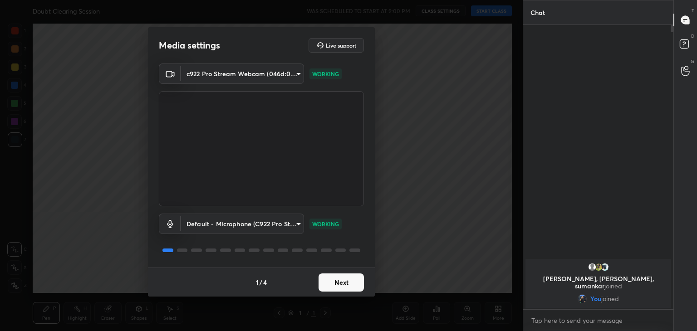
scroll to position [45116, 44903]
click at [344, 284] on button "Next" at bounding box center [341, 283] width 45 height 18
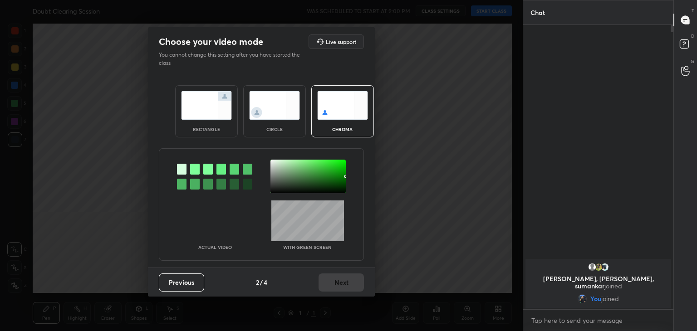
click at [278, 140] on div "rectangle circle chroma" at bounding box center [261, 111] width 195 height 74
click at [280, 121] on div "circle" at bounding box center [274, 111] width 63 height 52
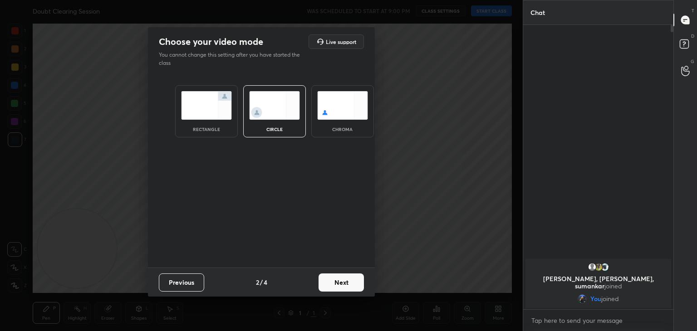
click at [341, 269] on div "Previous 2 / 4 Next" at bounding box center [261, 282] width 227 height 29
click at [343, 281] on button "Next" at bounding box center [341, 283] width 45 height 18
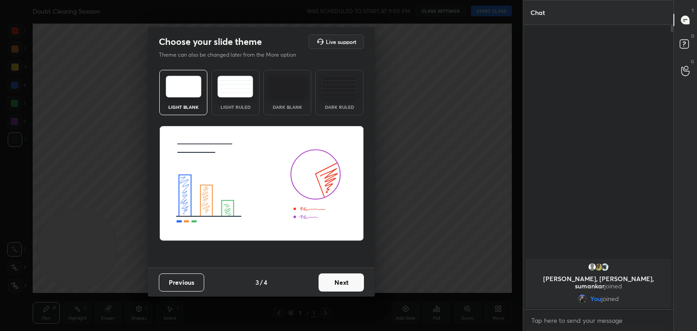
click at [353, 281] on button "Next" at bounding box center [341, 283] width 45 height 18
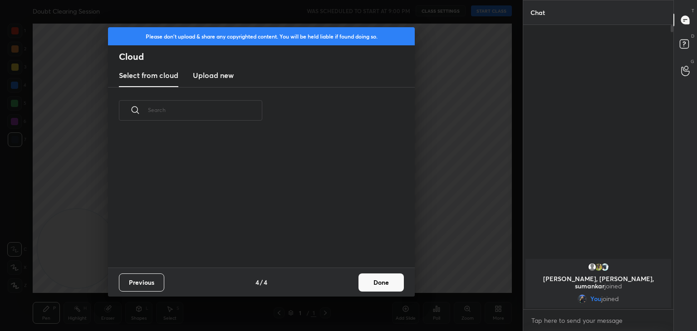
click at [374, 279] on button "Done" at bounding box center [381, 283] width 45 height 18
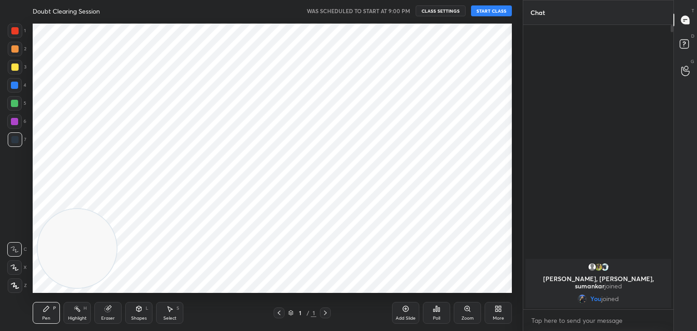
click at [19, 262] on div at bounding box center [14, 268] width 15 height 15
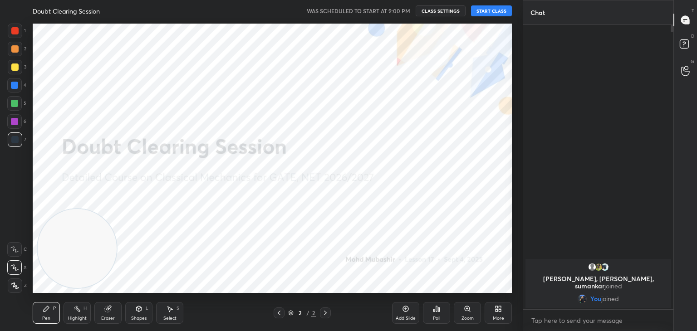
click at [488, 13] on button "START CLASS" at bounding box center [491, 10] width 41 height 11
drag, startPoint x: 76, startPoint y: 259, endPoint x: 510, endPoint y: 84, distance: 467.8
click at [519, 100] on div "1 2 3 4 5 6 7 C X Z C X Z E E Erase all H H LIVE Doubt Clearing Session 00:00:0…" at bounding box center [261, 165] width 523 height 331
drag, startPoint x: 512, startPoint y: 50, endPoint x: 507, endPoint y: 44, distance: 8.4
click at [516, 38] on div "1 2 3 4 5 6 7 C X Z C X Z E E Erase all H H LIVE Doubt Clearing Session 00:00:0…" at bounding box center [261, 165] width 523 height 331
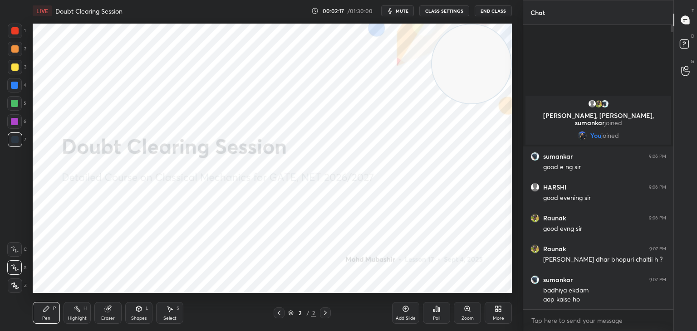
click at [107, 317] on div "Eraser" at bounding box center [108, 318] width 14 height 5
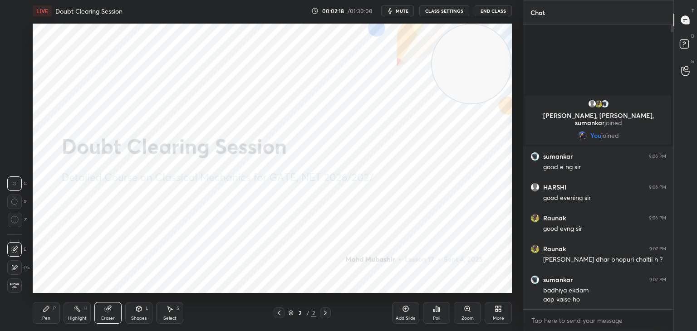
click at [15, 286] on span "Erase all" at bounding box center [15, 286] width 14 height 6
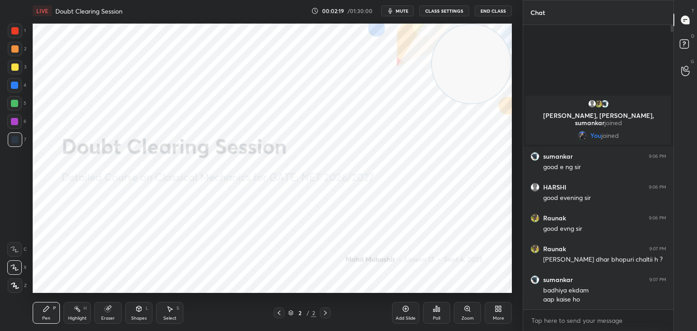
click at [71, 311] on div "Highlight H" at bounding box center [77, 313] width 27 height 22
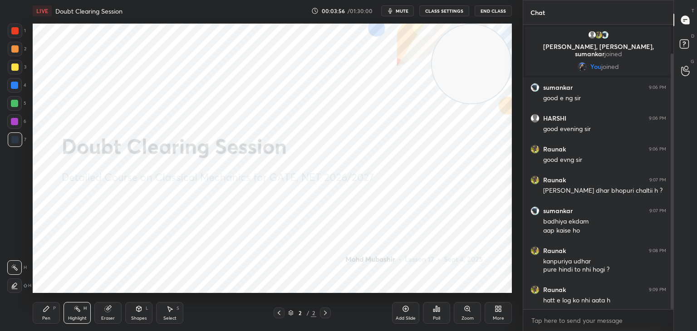
scroll to position [32, 0]
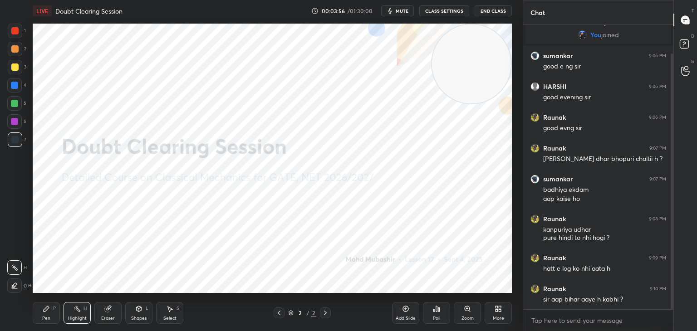
drag, startPoint x: 672, startPoint y: 178, endPoint x: 674, endPoint y: 198, distance: 20.1
click at [676, 197] on div "Chat HARSHI, Raunak, sumankar joined You joined sumankar 9:06 PM good e ng sir …" at bounding box center [610, 165] width 174 height 331
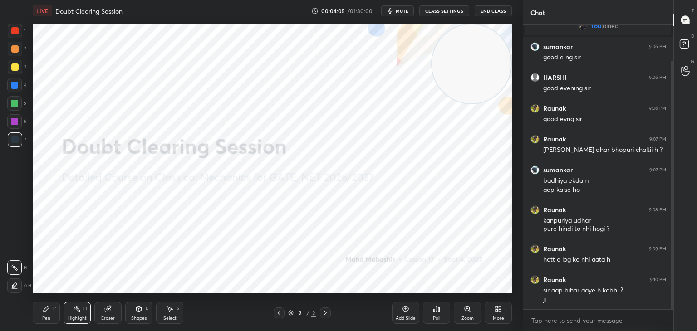
click at [22, 137] on div "1 2 3 4 5 6 7 C X Z C X Z E E Erase all H H LIVE Doubt Clearing Session 00:04:0…" at bounding box center [258, 165] width 516 height 331
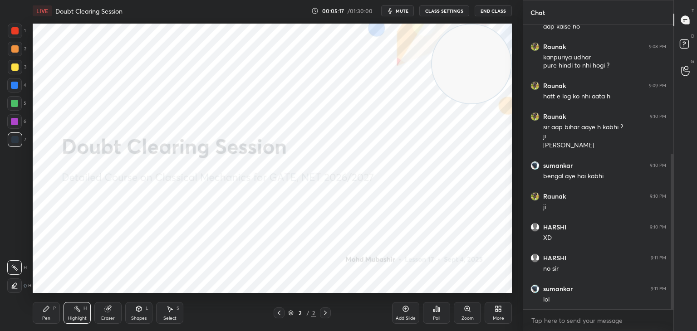
scroll to position [235, 0]
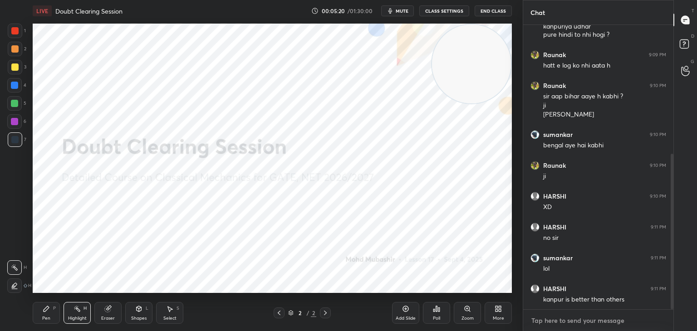
click at [561, 316] on textarea at bounding box center [599, 321] width 136 height 15
type textarea "x"
drag, startPoint x: 465, startPoint y: 79, endPoint x: 459, endPoint y: 59, distance: 21.7
click at [482, 57] on video at bounding box center [471, 64] width 79 height 79
click at [407, 8] on span "mute" at bounding box center [402, 11] width 13 height 6
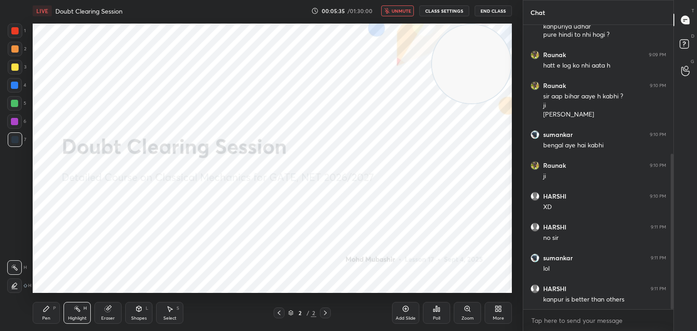
click at [403, 11] on span "unmute" at bounding box center [402, 11] width 20 height 6
click at [51, 310] on div "Pen P" at bounding box center [46, 313] width 27 height 22
click at [18, 87] on div at bounding box center [14, 85] width 15 height 15
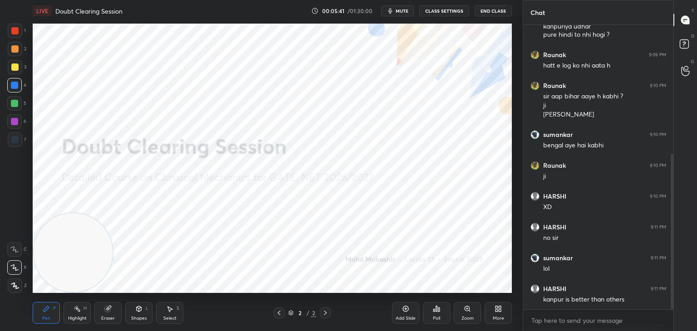
drag, startPoint x: 476, startPoint y: 71, endPoint x: 94, endPoint y: 261, distance: 427.1
click at [76, 271] on video at bounding box center [73, 252] width 79 height 79
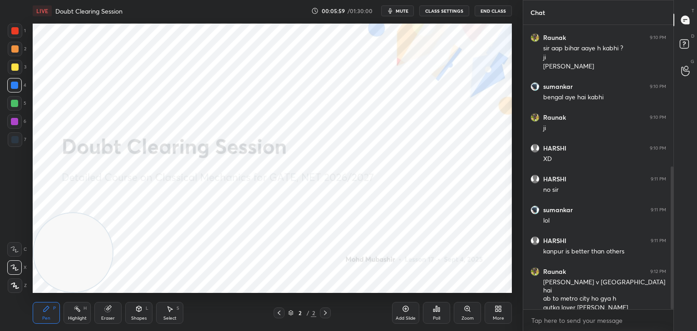
scroll to position [314, 0]
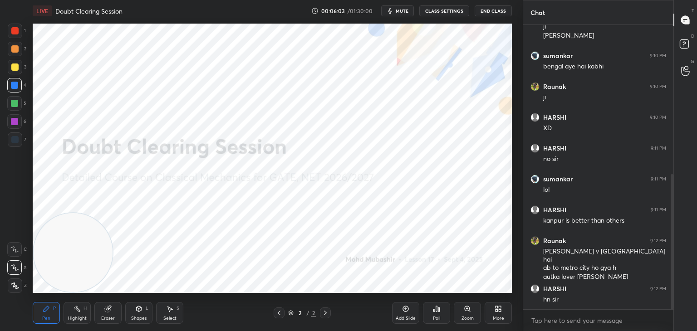
click at [391, 5] on button "mute" at bounding box center [397, 10] width 33 height 11
click at [396, 10] on span "unmute" at bounding box center [402, 11] width 20 height 6
click at [405, 8] on button "mute" at bounding box center [397, 10] width 33 height 11
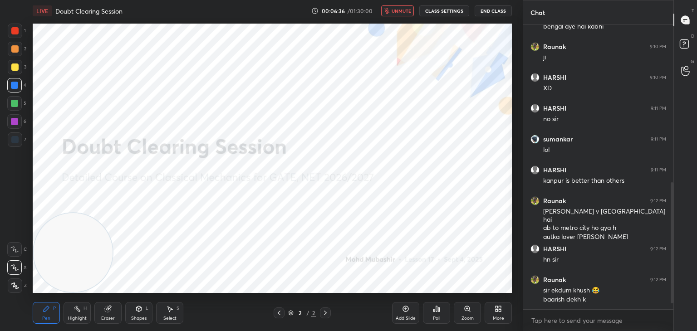
scroll to position [385, 0]
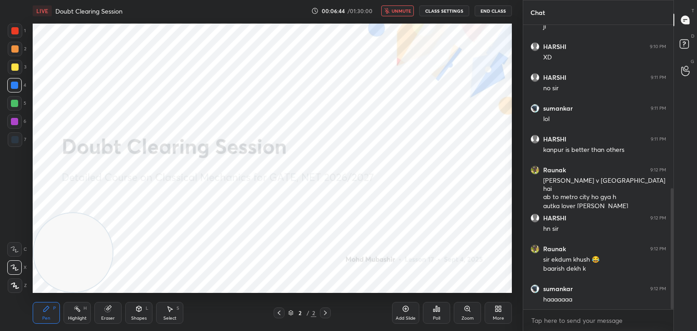
drag, startPoint x: 405, startPoint y: 13, endPoint x: 398, endPoint y: 22, distance: 11.6
click at [401, 8] on span "unmute" at bounding box center [402, 11] width 20 height 6
click at [109, 318] on div "Eraser" at bounding box center [108, 318] width 14 height 5
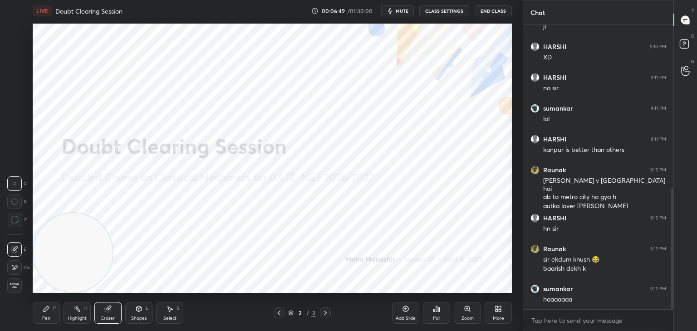
click at [17, 285] on span "Erase all" at bounding box center [15, 286] width 14 height 6
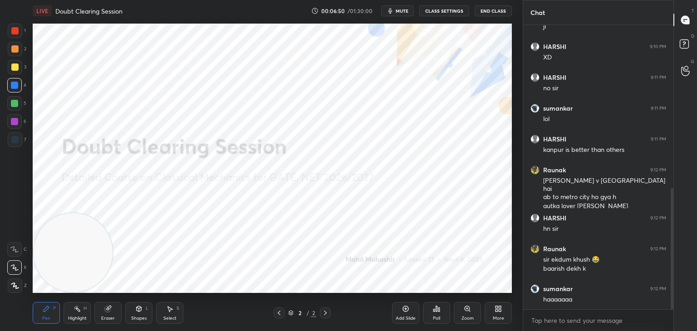
click at [74, 315] on div "Highlight H" at bounding box center [77, 313] width 27 height 22
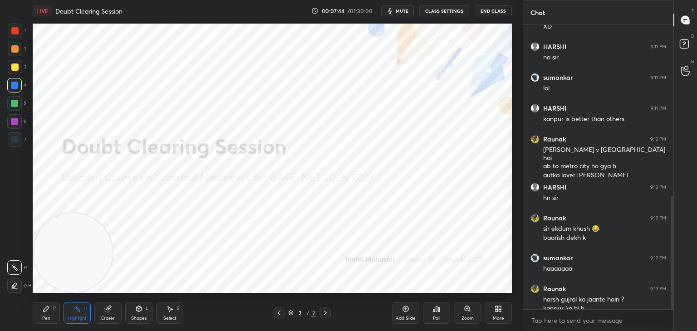
scroll to position [433, 0]
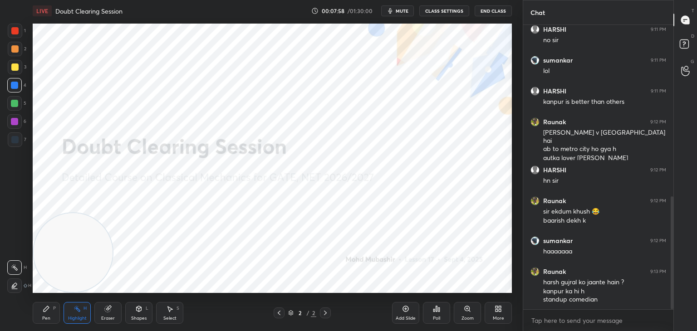
click at [53, 316] on div "Pen P" at bounding box center [46, 313] width 27 height 22
click at [82, 314] on div "Highlight H" at bounding box center [77, 313] width 27 height 22
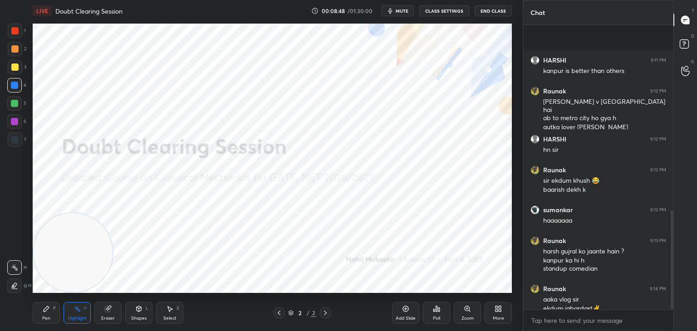
scroll to position [535, 0]
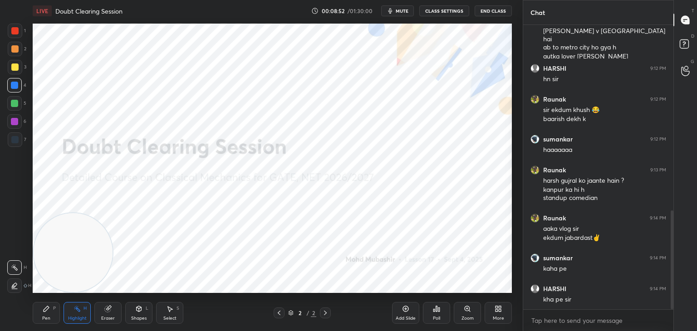
drag, startPoint x: 49, startPoint y: 315, endPoint x: 67, endPoint y: 312, distance: 18.7
click at [47, 316] on div "Pen P" at bounding box center [46, 313] width 27 height 22
click at [71, 311] on div "Highlight H" at bounding box center [77, 313] width 27 height 22
click at [41, 313] on div "Pen P" at bounding box center [46, 313] width 27 height 22
click at [14, 127] on div at bounding box center [14, 121] width 15 height 15
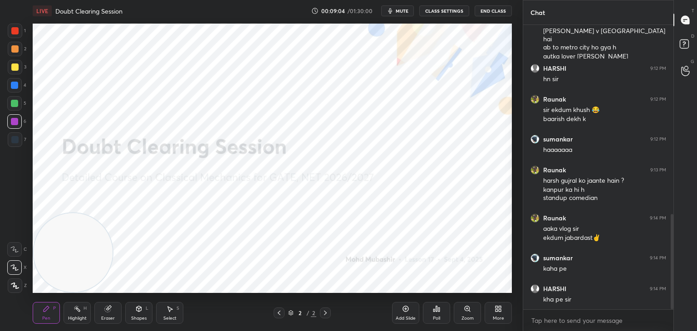
scroll to position [566, 0]
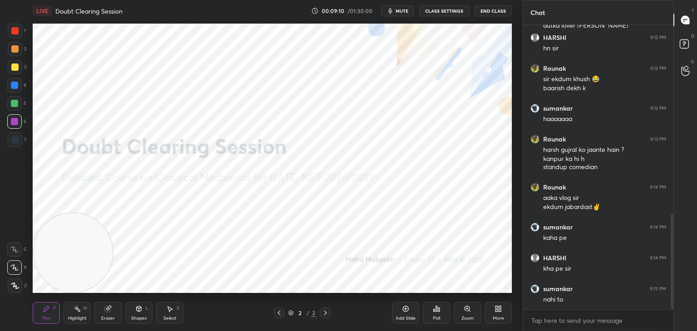
click at [20, 92] on div at bounding box center [14, 85] width 15 height 15
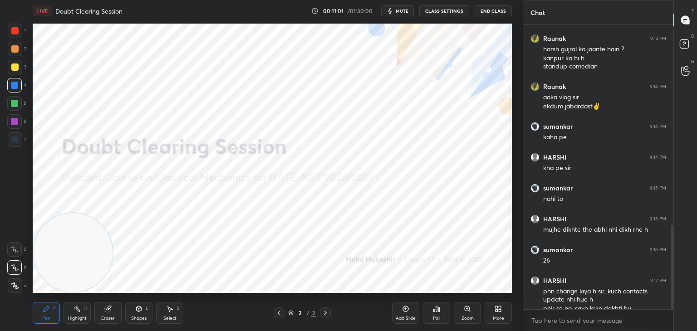
scroll to position [675, 0]
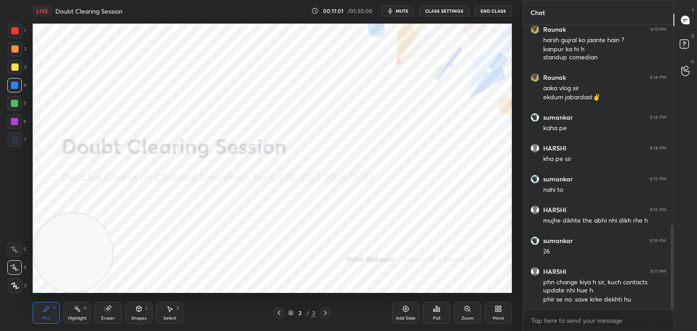
click at [110, 314] on div "Eraser" at bounding box center [107, 313] width 27 height 22
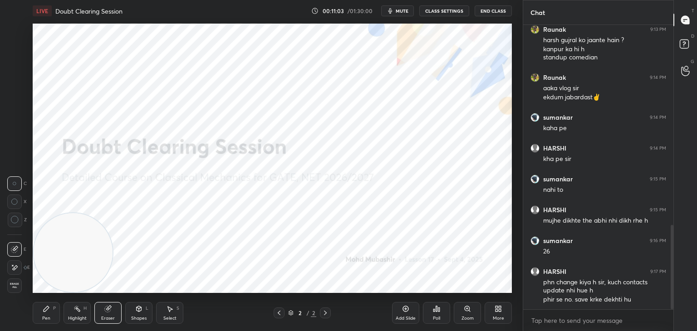
click at [19, 288] on span "Erase all" at bounding box center [15, 286] width 14 height 6
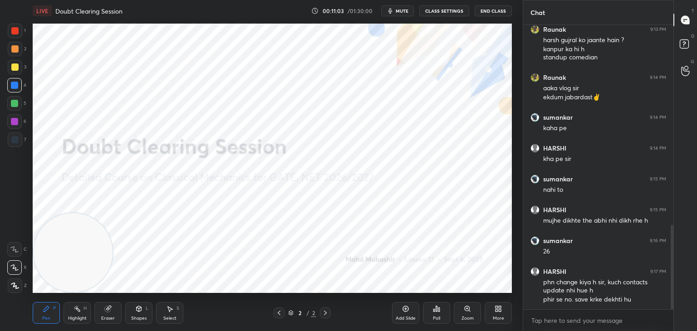
click at [65, 313] on div "Highlight H" at bounding box center [77, 313] width 27 height 22
drag, startPoint x: 55, startPoint y: 290, endPoint x: 59, endPoint y: 285, distance: 7.1
click at [59, 289] on video at bounding box center [73, 252] width 79 height 79
drag, startPoint x: 73, startPoint y: 201, endPoint x: 72, endPoint y: 65, distance: 135.3
click at [69, 149] on video at bounding box center [78, 188] width 79 height 79
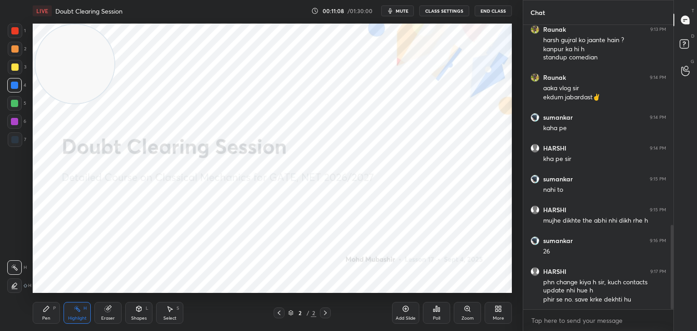
click at [499, 311] on icon at bounding box center [500, 311] width 2 height 2
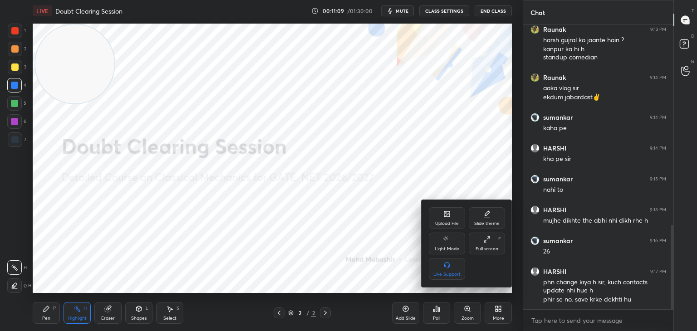
click at [447, 218] on div "Upload File" at bounding box center [447, 218] width 36 height 22
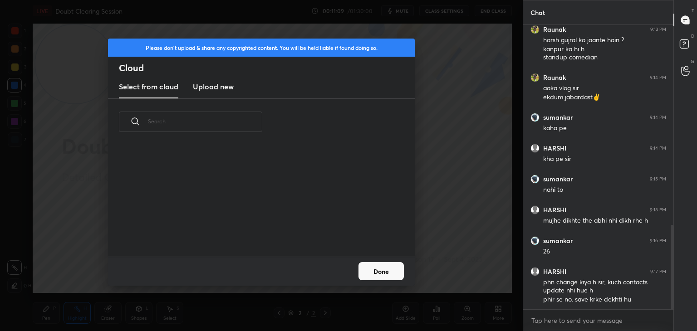
scroll to position [112, 291]
click at [209, 79] on new "Upload new" at bounding box center [213, 87] width 41 height 23
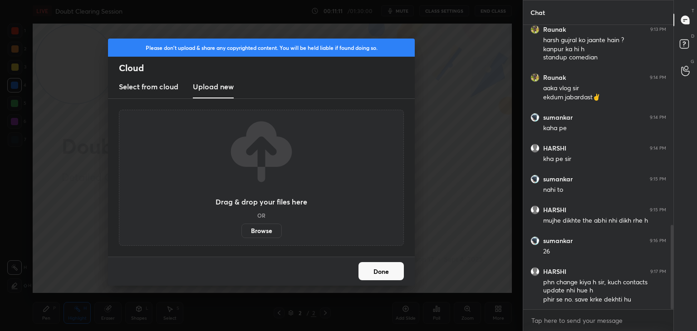
click at [266, 235] on label "Browse" at bounding box center [261, 231] width 40 height 15
click at [241, 235] on input "Browse" at bounding box center [241, 231] width 0 height 15
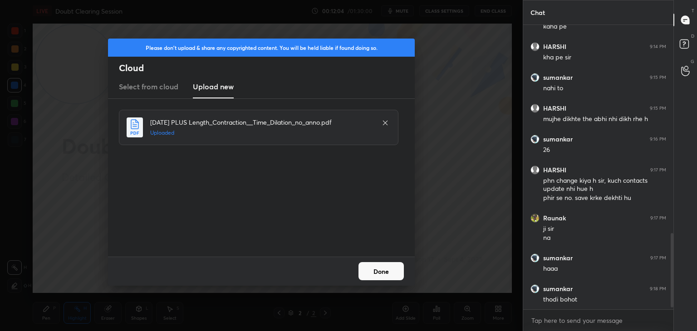
scroll to position [808, 0]
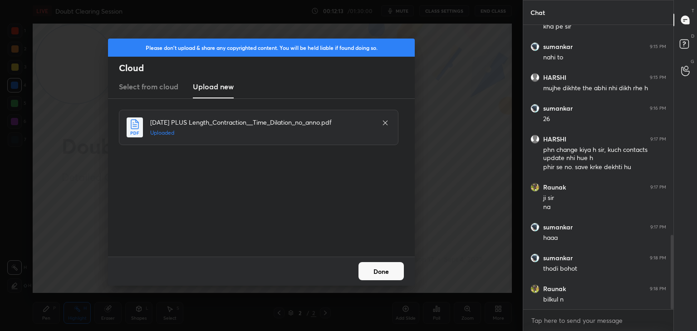
click at [370, 277] on button "Done" at bounding box center [381, 271] width 45 height 18
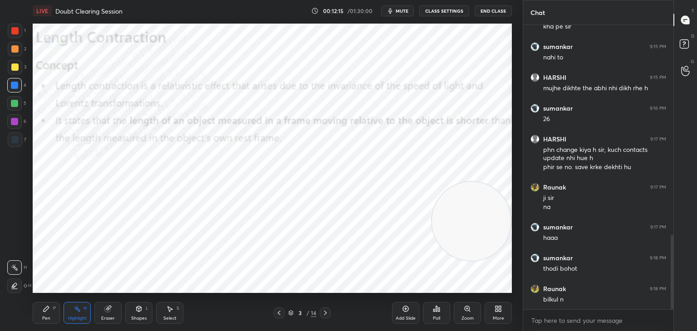
drag, startPoint x: 96, startPoint y: 85, endPoint x: 496, endPoint y: 244, distance: 430.7
click at [502, 245] on video at bounding box center [471, 221] width 79 height 79
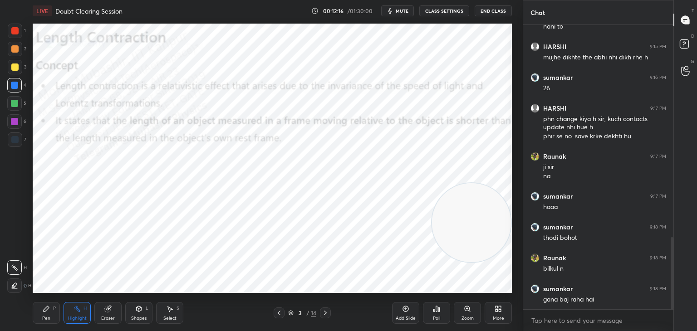
click at [50, 312] on div "Pen P" at bounding box center [46, 313] width 27 height 22
click at [11, 126] on div at bounding box center [14, 121] width 15 height 15
click at [75, 323] on div "Highlight H" at bounding box center [77, 313] width 27 height 22
click at [47, 312] on icon at bounding box center [46, 308] width 7 height 7
drag, startPoint x: 69, startPoint y: 311, endPoint x: 76, endPoint y: 309, distance: 6.9
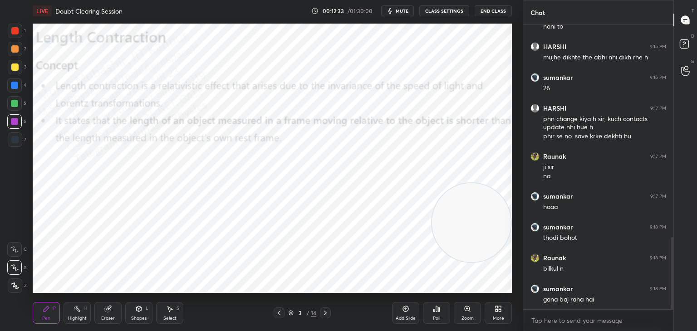
click at [70, 311] on div "Highlight H" at bounding box center [77, 313] width 27 height 22
click at [276, 313] on icon at bounding box center [279, 313] width 7 height 7
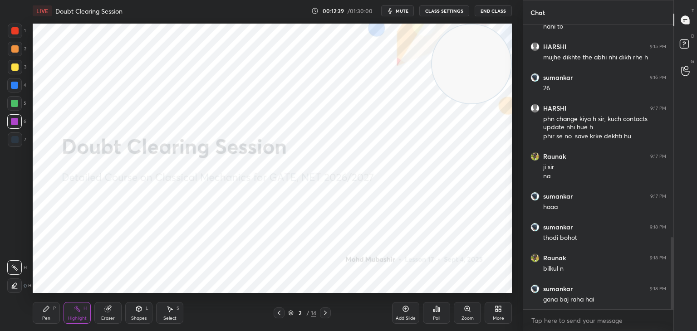
drag, startPoint x: 483, startPoint y: 215, endPoint x: 476, endPoint y: 84, distance: 131.4
click at [505, 39] on video at bounding box center [471, 64] width 79 height 79
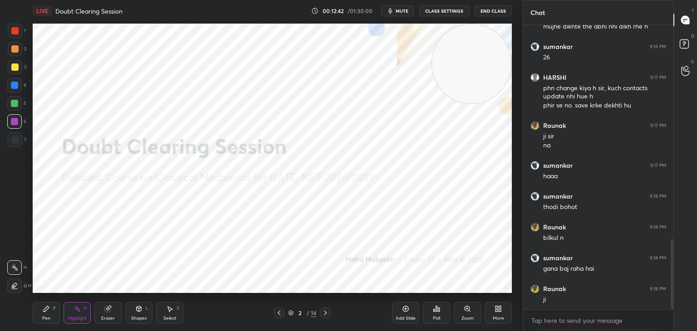
click at [325, 312] on icon at bounding box center [325, 313] width 7 height 7
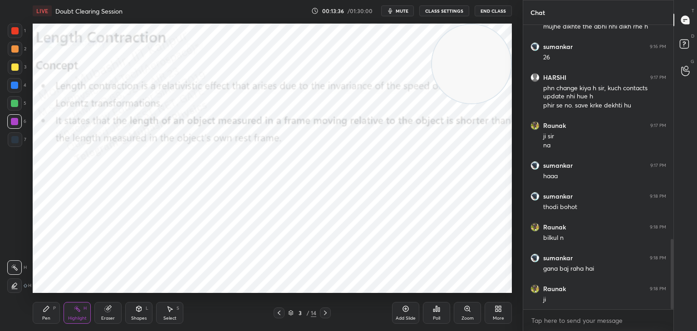
scroll to position [909, 0]
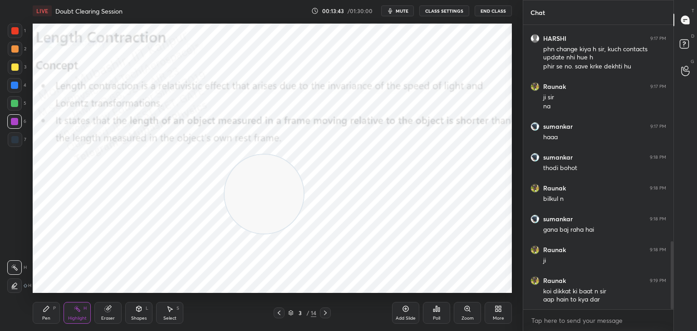
drag, startPoint x: 389, startPoint y: 135, endPoint x: 77, endPoint y: 313, distance: 359.2
click at [62, 0] on html "1 2 3 4 5 6 7 C X Z C X Z E E Erase all H H LIVE Doubt Clearing Session 00:13:4…" at bounding box center [348, 0] width 697 height 0
click at [44, 313] on div "Pen P" at bounding box center [46, 313] width 27 height 22
click at [12, 48] on div at bounding box center [14, 48] width 7 height 7
click at [13, 89] on div at bounding box center [14, 85] width 15 height 15
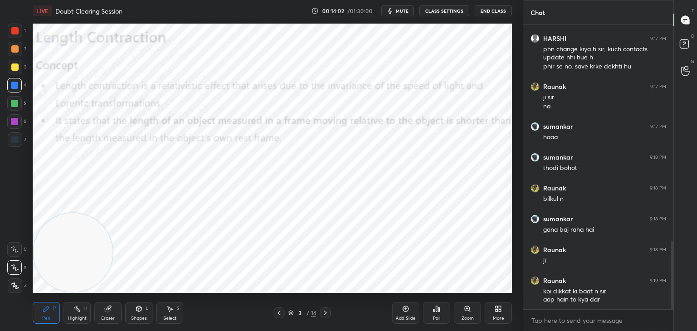
click at [326, 314] on icon at bounding box center [325, 313] width 7 height 7
click at [10, 118] on div at bounding box center [14, 121] width 15 height 15
click at [62, 319] on div "Pen P Highlight H Eraser Shapes L Select S" at bounding box center [123, 313] width 180 height 22
drag, startPoint x: 80, startPoint y: 316, endPoint x: 99, endPoint y: 292, distance: 30.7
click at [79, 316] on div "Highlight" at bounding box center [77, 318] width 19 height 5
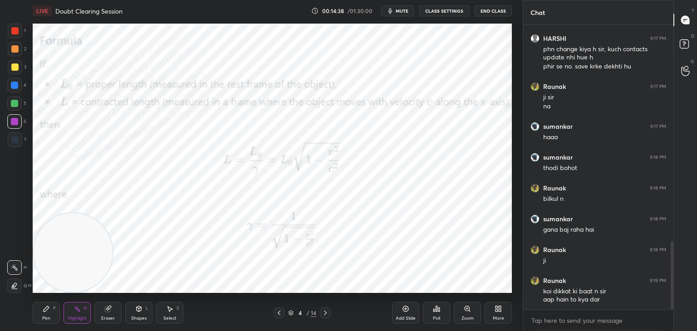
click at [325, 315] on icon at bounding box center [325, 313] width 7 height 7
click at [42, 315] on div "Pen P" at bounding box center [46, 313] width 27 height 22
drag, startPoint x: 67, startPoint y: 258, endPoint x: 22, endPoint y: 218, distance: 60.4
click at [24, 292] on div "1 2 3 4 5 6 7 C X Z C X Z E E Erase all H H LIVE Doubt Clearing Session 00:14:4…" at bounding box center [258, 165] width 516 height 331
click at [12, 81] on div at bounding box center [14, 85] width 15 height 15
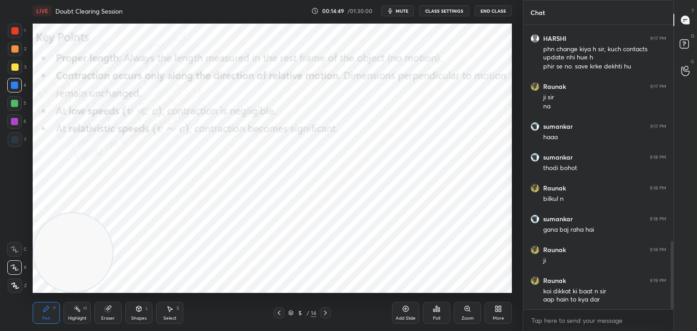
click at [10, 128] on div at bounding box center [14, 121] width 15 height 15
click at [13, 106] on div at bounding box center [14, 103] width 7 height 7
click at [10, 87] on div at bounding box center [14, 85] width 15 height 15
click at [18, 55] on div at bounding box center [15, 49] width 15 height 15
click at [19, 82] on div at bounding box center [14, 85] width 15 height 15
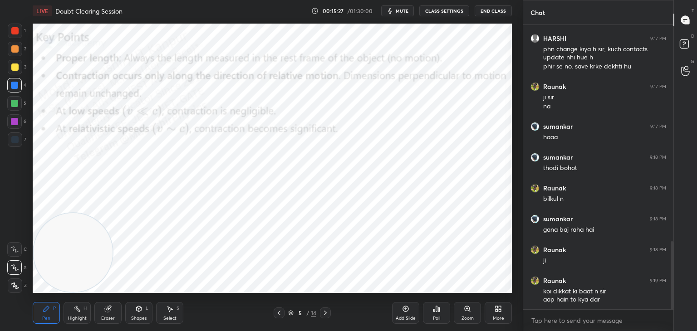
click at [19, 109] on div at bounding box center [14, 103] width 15 height 15
drag, startPoint x: 20, startPoint y: 68, endPoint x: 28, endPoint y: 69, distance: 7.9
click at [20, 69] on div at bounding box center [15, 67] width 15 height 15
drag, startPoint x: 11, startPoint y: 40, endPoint x: 14, endPoint y: 44, distance: 4.9
click at [11, 42] on div "1 2 3 4 5 6 7" at bounding box center [16, 87] width 19 height 127
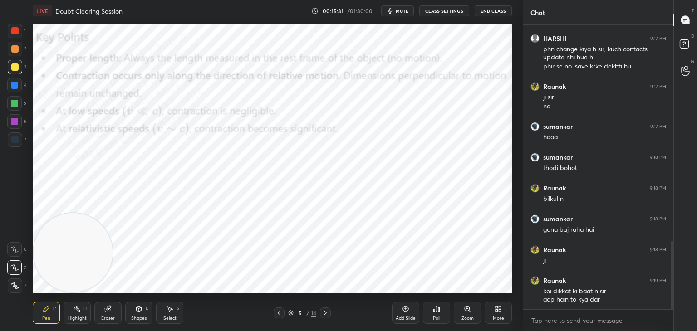
click at [12, 51] on div at bounding box center [14, 48] width 7 height 7
drag, startPoint x: 19, startPoint y: 32, endPoint x: 30, endPoint y: 37, distance: 12.8
click at [19, 33] on div at bounding box center [15, 31] width 15 height 15
click at [502, 313] on div "More" at bounding box center [498, 313] width 27 height 22
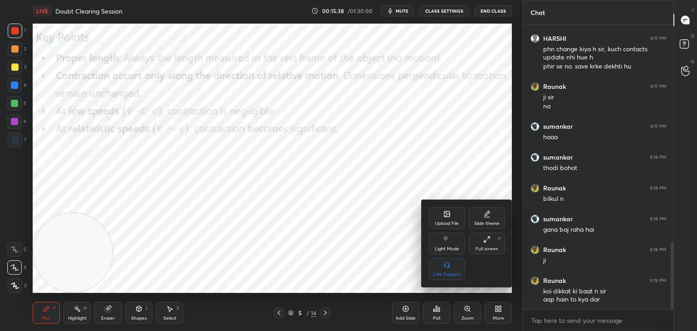
drag, startPoint x: 74, startPoint y: 263, endPoint x: 425, endPoint y: 76, distance: 397.2
click at [459, 49] on div at bounding box center [348, 165] width 697 height 331
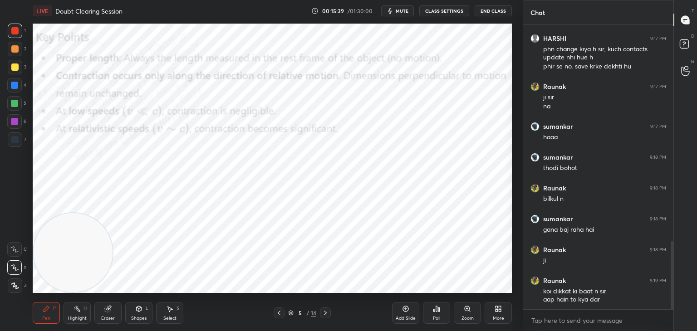
click at [280, 315] on icon at bounding box center [279, 313] width 7 height 7
drag, startPoint x: 59, startPoint y: 273, endPoint x: 447, endPoint y: 33, distance: 456.7
click at [113, 213] on video at bounding box center [73, 252] width 79 height 79
click at [280, 313] on icon at bounding box center [279, 313] width 7 height 7
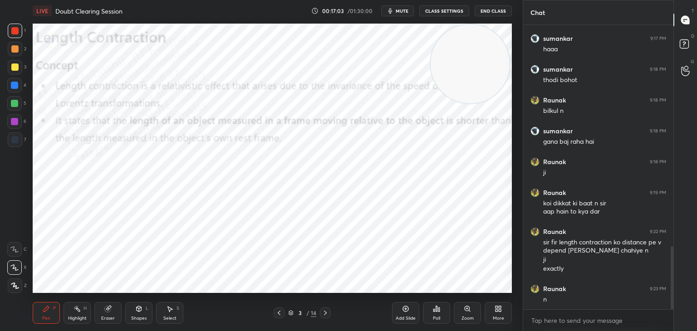
scroll to position [1006, 0]
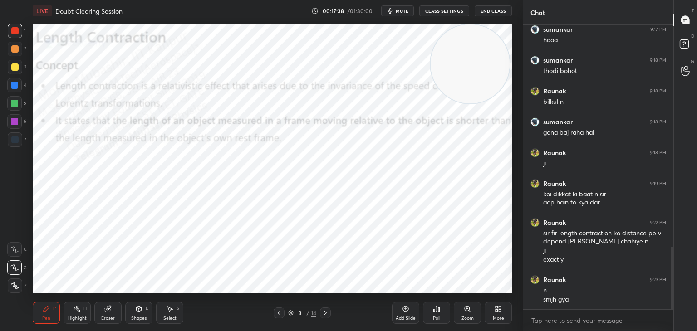
click at [323, 311] on icon at bounding box center [325, 313] width 7 height 7
click at [325, 312] on icon at bounding box center [325, 313] width 7 height 7
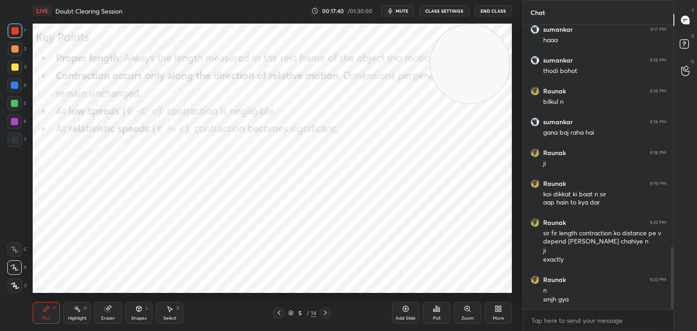
click at [325, 313] on icon at bounding box center [325, 313] width 7 height 7
click at [279, 314] on icon at bounding box center [279, 313] width 3 height 5
click at [325, 315] on icon at bounding box center [325, 313] width 7 height 7
click at [278, 313] on icon at bounding box center [279, 313] width 3 height 5
click at [503, 312] on div "More" at bounding box center [498, 313] width 27 height 22
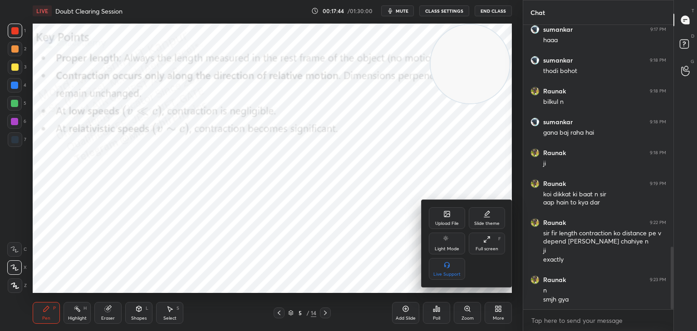
click at [446, 225] on div "Upload File" at bounding box center [447, 224] width 24 height 5
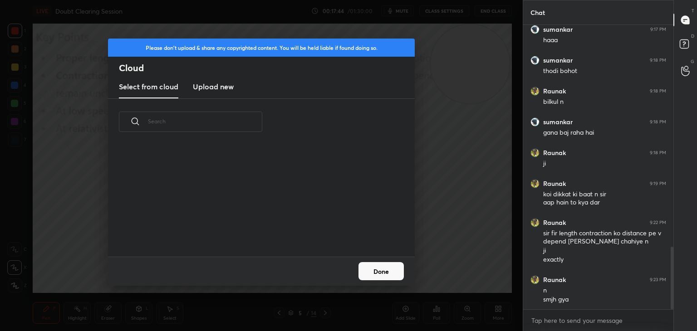
scroll to position [112, 291]
click at [212, 84] on new "Upload new" at bounding box center [213, 87] width 41 height 23
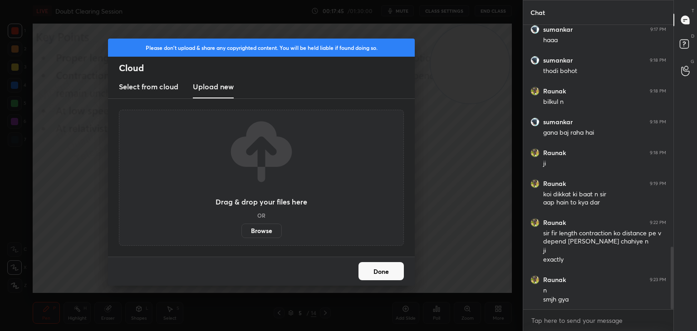
click at [267, 234] on label "Browse" at bounding box center [261, 231] width 40 height 15
click at [241, 234] on input "Browse" at bounding box center [241, 231] width 0 height 15
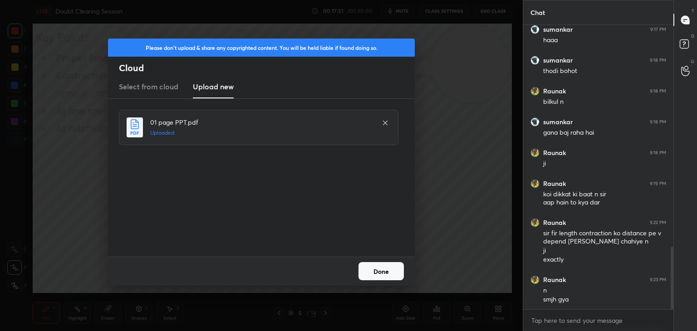
click at [397, 272] on button "Done" at bounding box center [381, 271] width 45 height 18
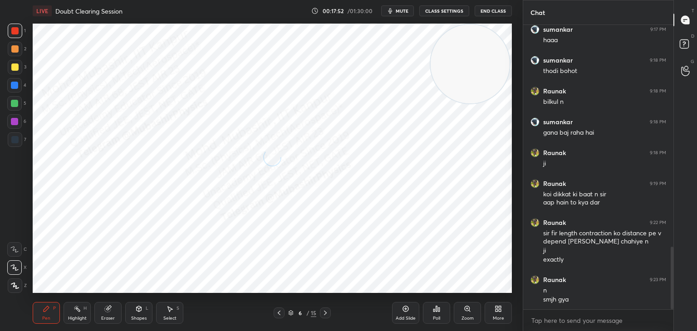
click at [140, 313] on div "Shapes L" at bounding box center [138, 313] width 27 height 22
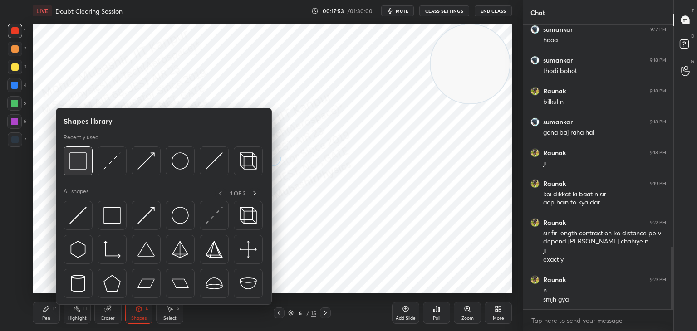
click at [78, 167] on img at bounding box center [77, 161] width 17 height 17
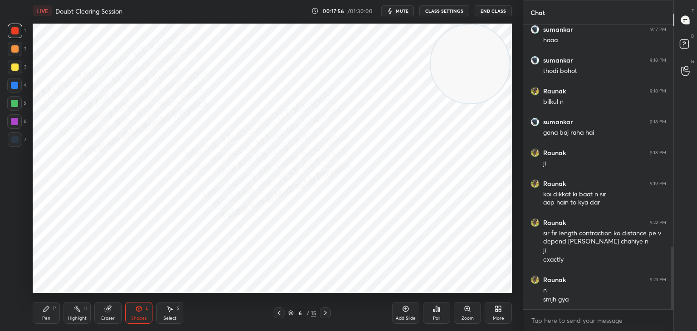
click at [15, 54] on div at bounding box center [15, 49] width 15 height 15
click at [51, 309] on div "Pen P" at bounding box center [46, 313] width 27 height 22
drag, startPoint x: 13, startPoint y: 91, endPoint x: 27, endPoint y: 89, distance: 14.2
click at [15, 91] on div at bounding box center [14, 85] width 15 height 15
drag, startPoint x: 476, startPoint y: 55, endPoint x: 261, endPoint y: 291, distance: 319.0
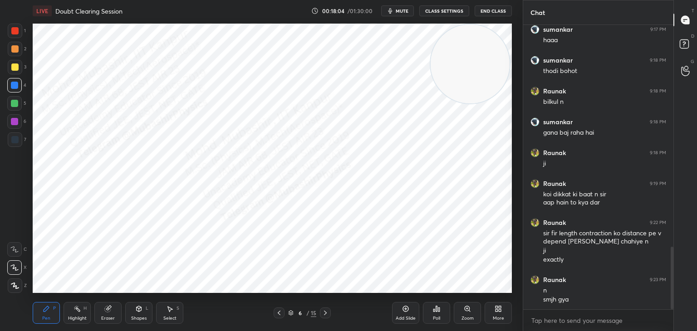
click at [431, 103] on video at bounding box center [470, 64] width 79 height 79
click at [18, 140] on div at bounding box center [15, 140] width 15 height 15
click at [167, 319] on div "Select" at bounding box center [169, 318] width 13 height 5
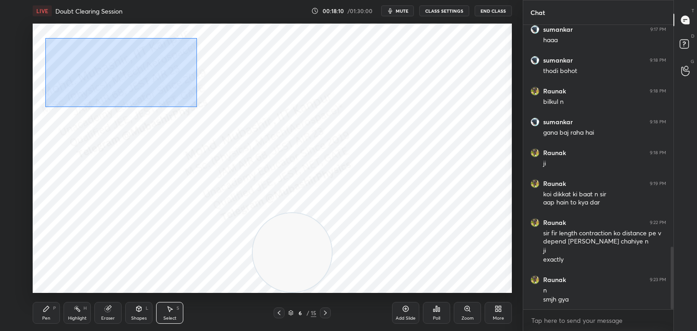
drag, startPoint x: 45, startPoint y: 38, endPoint x: 200, endPoint y: 110, distance: 170.2
click at [200, 115] on div "0 ° Undo Copy Duplicate Duplicate to new slide Delete" at bounding box center [272, 159] width 479 height 270
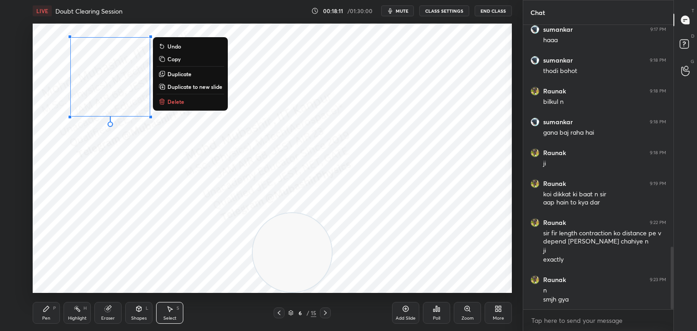
click at [187, 72] on p "Duplicate" at bounding box center [179, 73] width 24 height 7
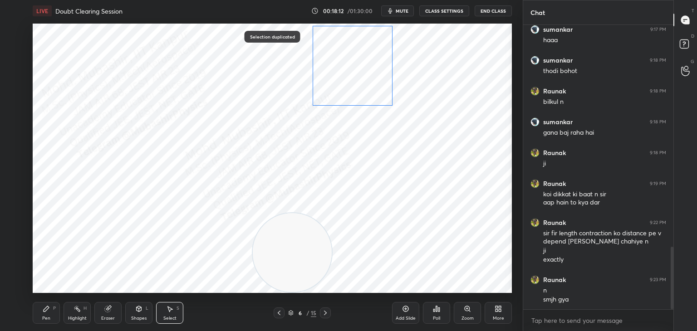
drag, startPoint x: 126, startPoint y: 91, endPoint x: 358, endPoint y: 69, distance: 232.5
click at [358, 69] on div "0 ° Undo Copy Duplicate Duplicate to new slide Delete" at bounding box center [272, 159] width 479 height 270
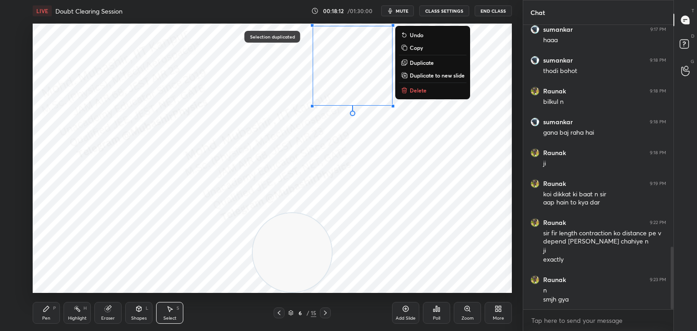
drag, startPoint x: 347, startPoint y: 148, endPoint x: 354, endPoint y: 138, distance: 12.3
click at [347, 146] on div "0 ° Undo Copy Duplicate Duplicate to new slide Delete" at bounding box center [272, 159] width 479 height 270
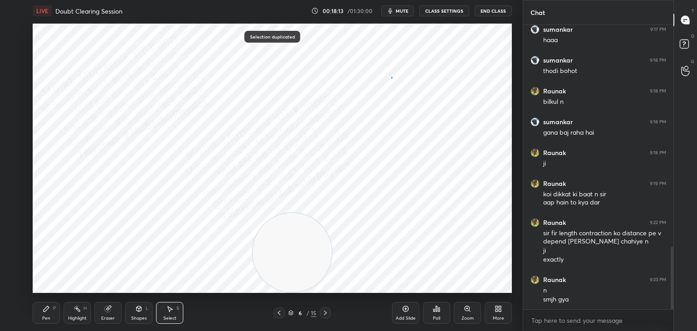
drag, startPoint x: 391, startPoint y: 77, endPoint x: 398, endPoint y: 84, distance: 9.6
click at [396, 84] on div "0 ° Undo Copy Duplicate Duplicate to new slide Delete" at bounding box center [272, 159] width 479 height 270
drag, startPoint x: 392, startPoint y: 84, endPoint x: 379, endPoint y: 84, distance: 13.6
click at [379, 84] on div at bounding box center [380, 85] width 4 height 4
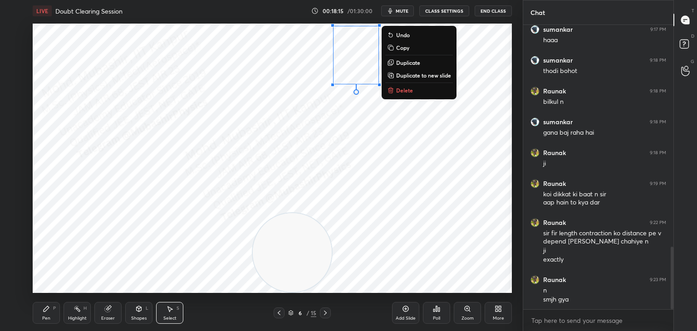
drag, startPoint x: 325, startPoint y: 178, endPoint x: 276, endPoint y: 189, distance: 50.2
click at [322, 180] on div "0 ° Undo Copy Duplicate Duplicate to new slide Delete" at bounding box center [272, 159] width 479 height 270
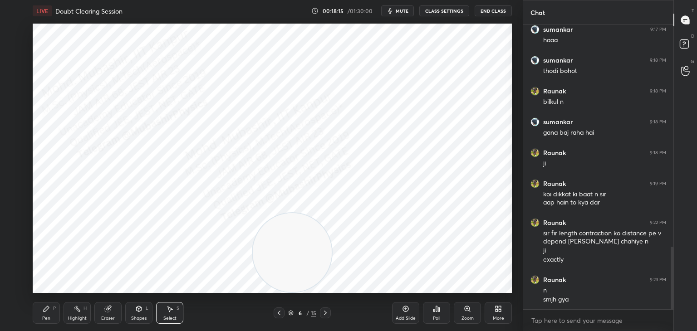
click at [49, 316] on div "Pen P" at bounding box center [46, 313] width 27 height 22
drag, startPoint x: 16, startPoint y: 84, endPoint x: 26, endPoint y: 88, distance: 10.0
click at [15, 85] on div at bounding box center [14, 85] width 7 height 7
drag, startPoint x: 289, startPoint y: 261, endPoint x: 195, endPoint y: 64, distance: 219.1
click at [222, 143] on video at bounding box center [261, 182] width 79 height 79
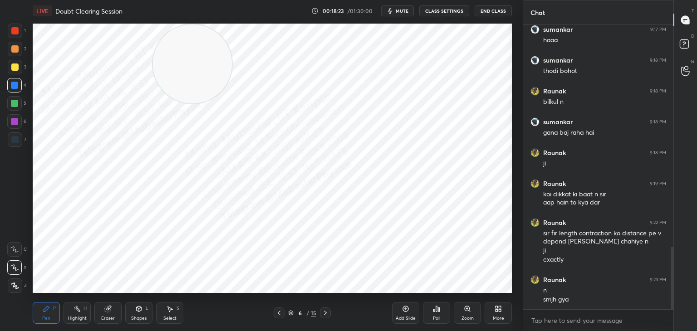
click at [13, 105] on div at bounding box center [14, 103] width 7 height 7
drag, startPoint x: 18, startPoint y: 28, endPoint x: 31, endPoint y: 31, distance: 13.0
click at [20, 30] on div at bounding box center [15, 31] width 15 height 15
drag, startPoint x: 186, startPoint y: 93, endPoint x: 98, endPoint y: 236, distance: 167.7
click at [98, 259] on video at bounding box center [86, 252] width 79 height 79
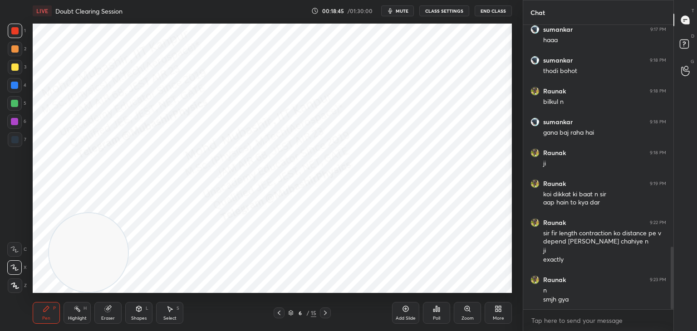
click at [82, 313] on div "Highlight H" at bounding box center [77, 313] width 27 height 22
click at [503, 314] on div "More" at bounding box center [498, 313] width 27 height 22
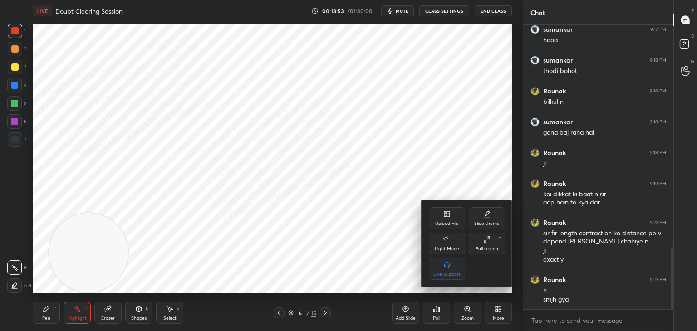
click at [445, 217] on icon at bounding box center [447, 215] width 5 height 3
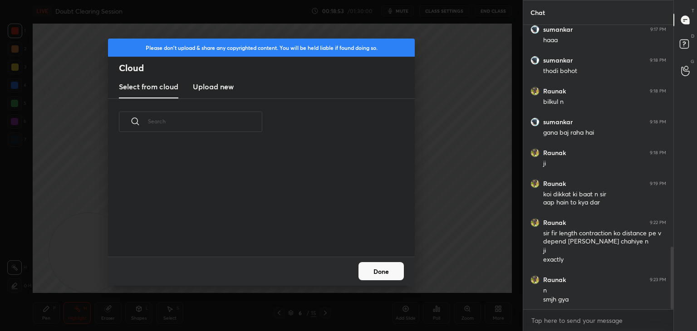
click at [212, 85] on h3 "Upload new" at bounding box center [213, 86] width 41 height 11
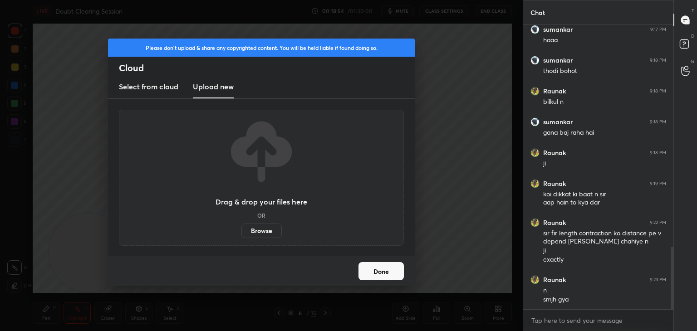
click at [265, 229] on label "Browse" at bounding box center [261, 231] width 40 height 15
click at [241, 229] on input "Browse" at bounding box center [241, 231] width 0 height 15
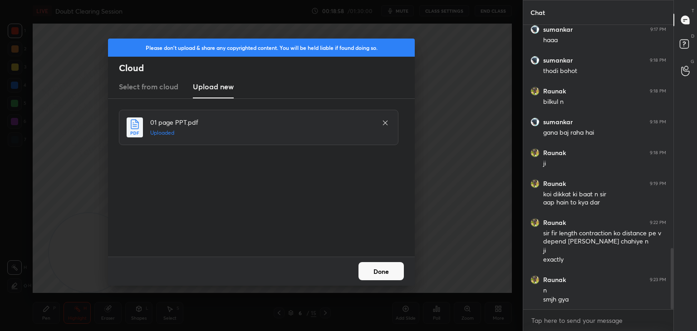
scroll to position [1037, 0]
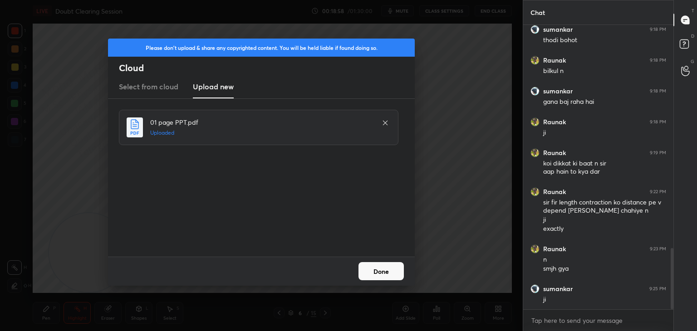
click at [394, 271] on button "Done" at bounding box center [381, 271] width 45 height 18
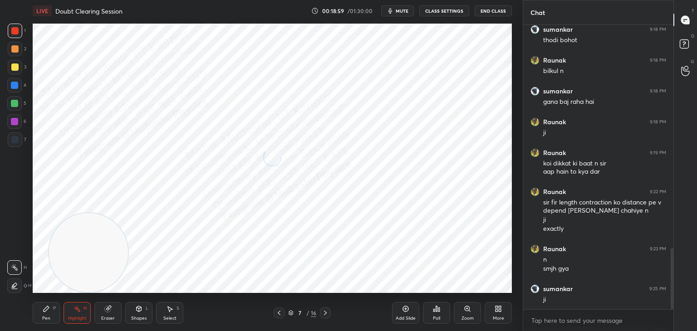
click at [37, 311] on div "Pen P" at bounding box center [46, 313] width 27 height 22
drag, startPoint x: 20, startPoint y: 140, endPoint x: 18, endPoint y: 131, distance: 9.4
click at [16, 140] on div at bounding box center [15, 140] width 15 height 15
drag, startPoint x: 113, startPoint y: 243, endPoint x: 512, endPoint y: 64, distance: 437.2
click at [145, 200] on video at bounding box center [105, 239] width 79 height 79
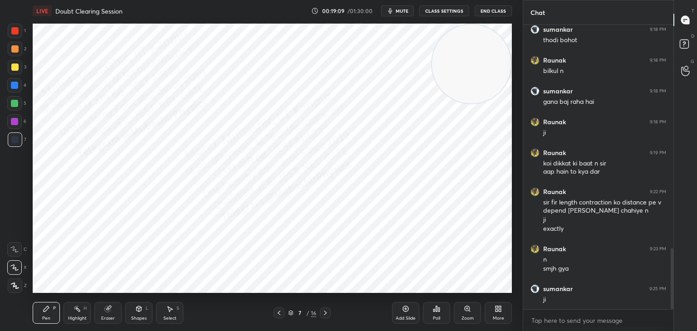
click at [145, 320] on div "Shapes" at bounding box center [138, 318] width 15 height 5
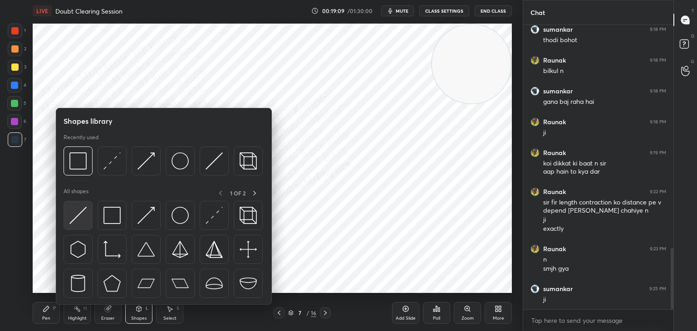
click at [73, 218] on img at bounding box center [77, 215] width 17 height 17
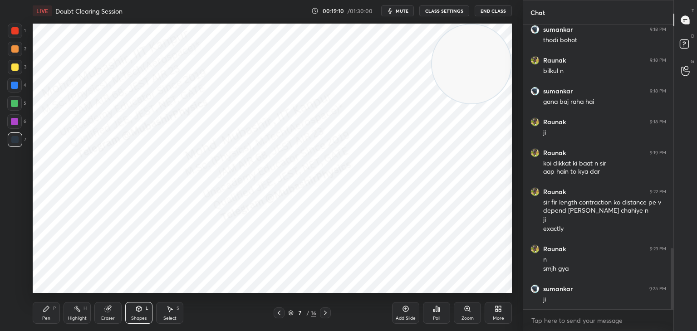
click at [14, 52] on div at bounding box center [14, 48] width 7 height 7
drag, startPoint x: 50, startPoint y: 318, endPoint x: 0, endPoint y: 158, distance: 167.8
click at [50, 316] on div "Pen P" at bounding box center [46, 313] width 27 height 22
click at [20, 28] on div at bounding box center [15, 31] width 15 height 15
click at [14, 89] on div at bounding box center [14, 85] width 15 height 15
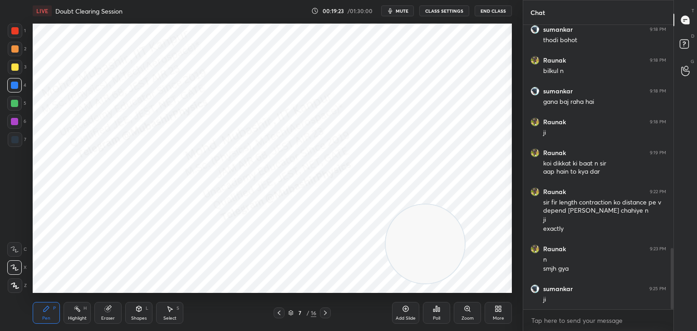
drag, startPoint x: 441, startPoint y: 140, endPoint x: 398, endPoint y: 235, distance: 104.2
click at [411, 241] on video at bounding box center [425, 244] width 79 height 79
drag, startPoint x: 7, startPoint y: 106, endPoint x: 28, endPoint y: 111, distance: 21.0
click at [7, 108] on div at bounding box center [14, 103] width 15 height 15
click at [447, 23] on div "Setting up your live class Poll for secs No correct answer Start poll" at bounding box center [272, 158] width 487 height 273
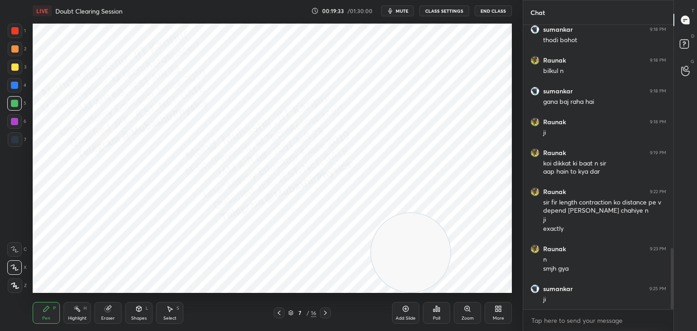
click at [407, 14] on button "mute" at bounding box center [397, 10] width 33 height 11
drag, startPoint x: 15, startPoint y: 91, endPoint x: 26, endPoint y: 93, distance: 11.5
click at [15, 88] on div at bounding box center [14, 85] width 15 height 15
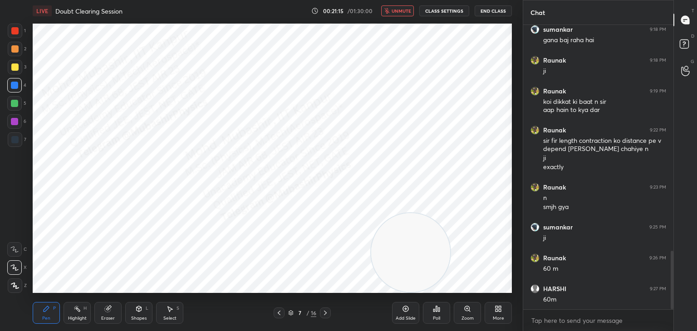
scroll to position [1129, 0]
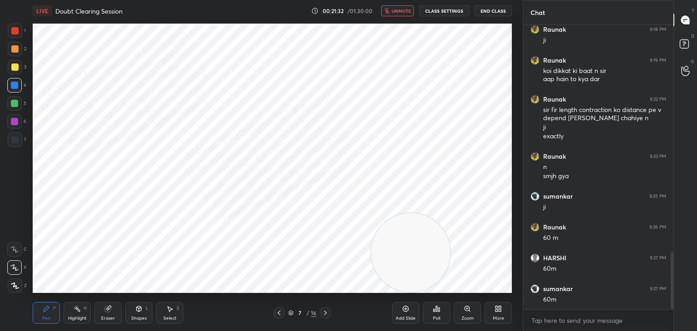
drag, startPoint x: 397, startPoint y: 11, endPoint x: 391, endPoint y: 15, distance: 7.6
click at [398, 9] on span "unmute" at bounding box center [402, 11] width 20 height 6
drag, startPoint x: 397, startPoint y: 12, endPoint x: 406, endPoint y: 18, distance: 11.1
click at [397, 11] on button "mute" at bounding box center [397, 10] width 33 height 11
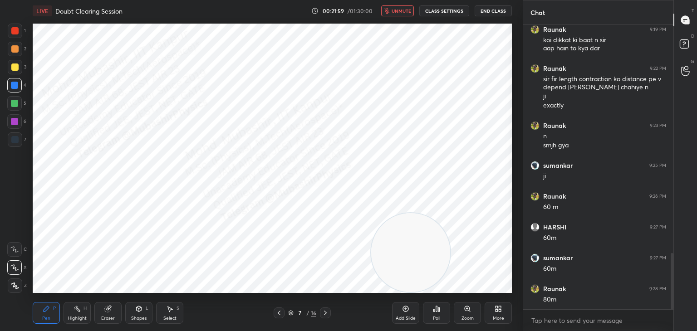
click at [403, 11] on span "unmute" at bounding box center [402, 11] width 20 height 6
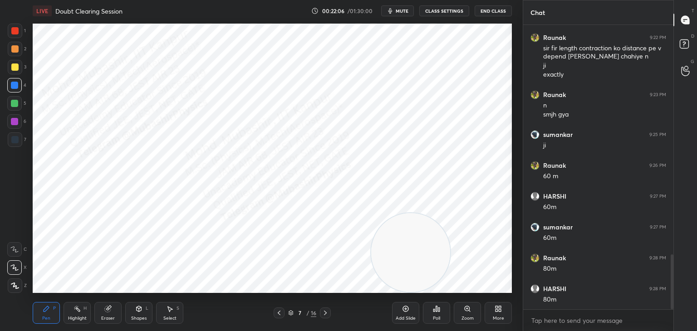
scroll to position [1222, 0]
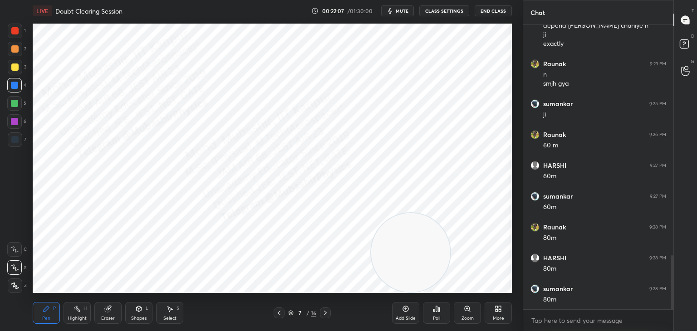
click at [396, 10] on button "mute" at bounding box center [397, 10] width 33 height 11
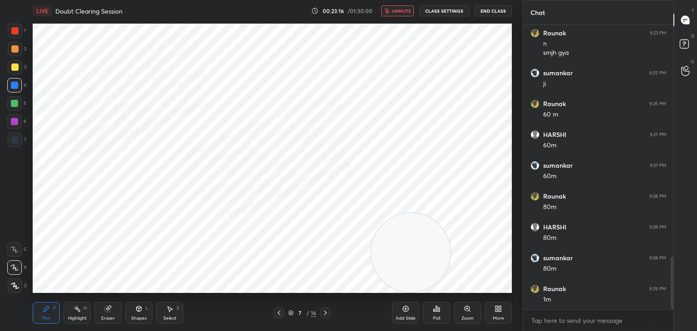
click at [401, 7] on button "unmute" at bounding box center [397, 10] width 33 height 11
drag, startPoint x: 398, startPoint y: 11, endPoint x: 414, endPoint y: 13, distance: 16.9
click at [399, 11] on span "mute" at bounding box center [402, 11] width 13 height 6
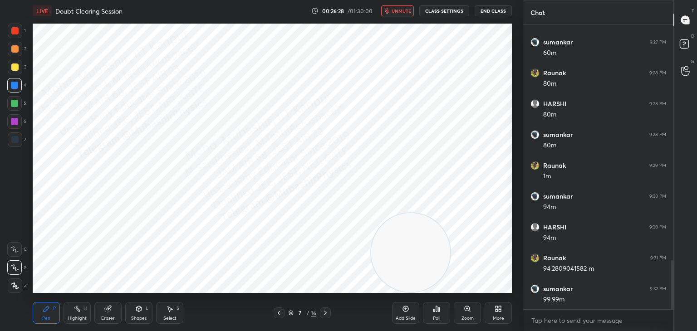
click at [407, 11] on span "unmute" at bounding box center [402, 11] width 20 height 6
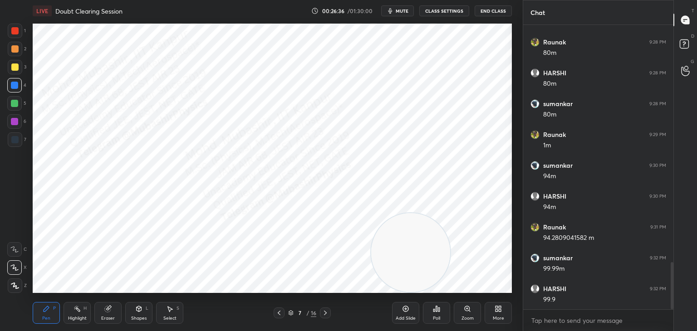
scroll to position [1438, 0]
drag, startPoint x: 392, startPoint y: 237, endPoint x: 436, endPoint y: 111, distance: 133.4
click at [450, 213] on video at bounding box center [410, 252] width 79 height 79
drag, startPoint x: 15, startPoint y: 64, endPoint x: 23, endPoint y: 69, distance: 9.8
click at [18, 66] on div at bounding box center [14, 67] width 7 height 7
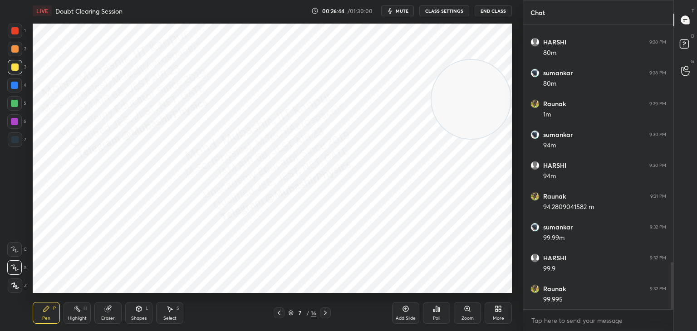
click at [11, 122] on div at bounding box center [14, 121] width 7 height 7
drag, startPoint x: 243, startPoint y: 93, endPoint x: 206, endPoint y: 97, distance: 37.8
click at [217, 96] on video at bounding box center [234, 94] width 79 height 79
drag, startPoint x: 15, startPoint y: 72, endPoint x: 170, endPoint y: 134, distance: 167.4
click at [16, 67] on div at bounding box center [15, 67] width 15 height 15
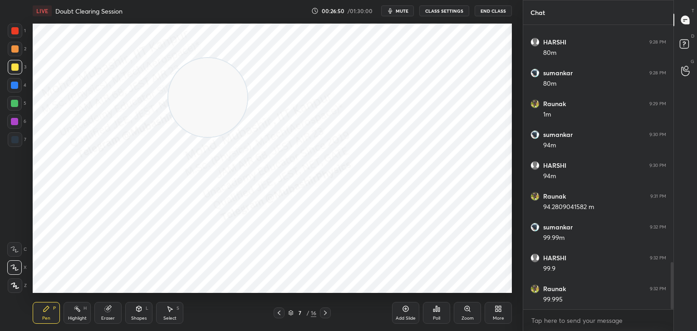
click at [15, 118] on div at bounding box center [14, 121] width 7 height 7
click at [73, 316] on div "Highlight H" at bounding box center [77, 313] width 27 height 22
drag, startPoint x: 384, startPoint y: 34, endPoint x: 438, endPoint y: 47, distance: 55.7
click at [452, 29] on video at bounding box center [456, 64] width 79 height 79
click at [278, 310] on icon at bounding box center [279, 313] width 7 height 7
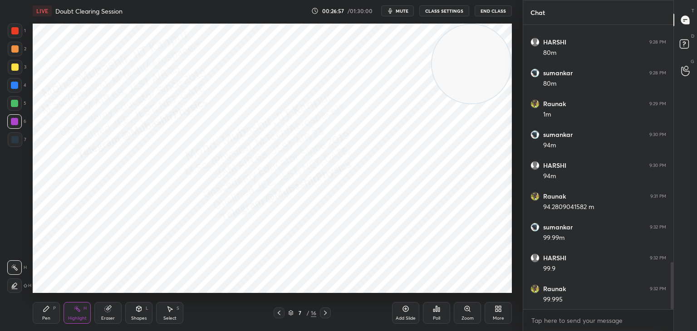
click at [276, 313] on icon at bounding box center [279, 313] width 7 height 7
click at [328, 316] on icon at bounding box center [325, 313] width 7 height 7
click at [325, 316] on icon at bounding box center [325, 313] width 7 height 7
click at [329, 312] on div at bounding box center [325, 313] width 11 height 11
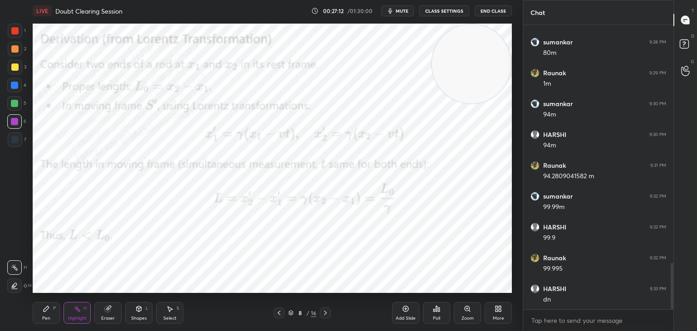
click at [47, 319] on div "Pen" at bounding box center [46, 318] width 8 height 5
drag, startPoint x: 15, startPoint y: 87, endPoint x: 21, endPoint y: 91, distance: 7.3
click at [13, 89] on div at bounding box center [14, 85] width 15 height 15
drag, startPoint x: 20, startPoint y: 108, endPoint x: 26, endPoint y: 114, distance: 8.7
click at [20, 107] on div "5" at bounding box center [16, 105] width 19 height 18
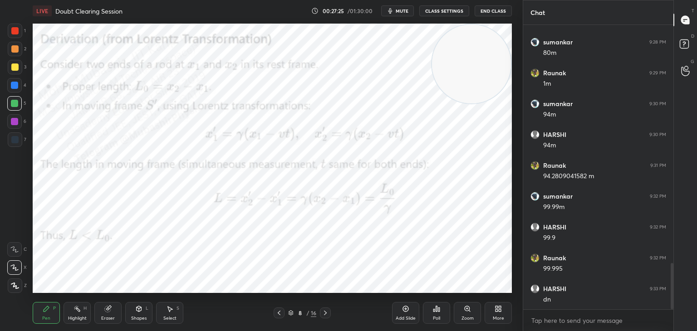
drag, startPoint x: 15, startPoint y: 126, endPoint x: 30, endPoint y: 129, distance: 15.3
click at [13, 123] on div at bounding box center [14, 121] width 15 height 15
click at [13, 84] on div at bounding box center [14, 85] width 7 height 7
drag, startPoint x: 13, startPoint y: 108, endPoint x: 31, endPoint y: 111, distance: 18.4
click at [18, 108] on div at bounding box center [14, 103] width 15 height 15
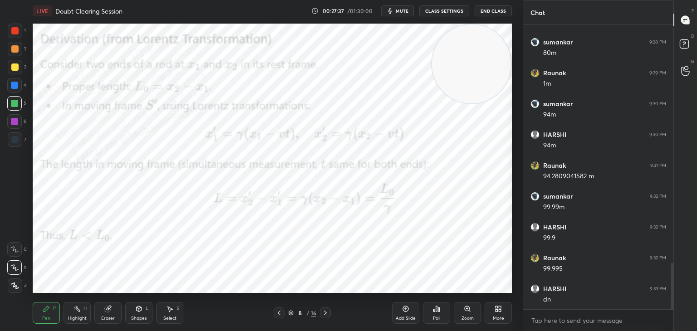
click at [17, 120] on div at bounding box center [14, 121] width 7 height 7
drag, startPoint x: 15, startPoint y: 86, endPoint x: 26, endPoint y: 91, distance: 12.4
click at [18, 88] on div at bounding box center [14, 85] width 7 height 7
drag, startPoint x: 19, startPoint y: 147, endPoint x: 26, endPoint y: 144, distance: 7.8
click at [20, 145] on div "7" at bounding box center [17, 142] width 19 height 18
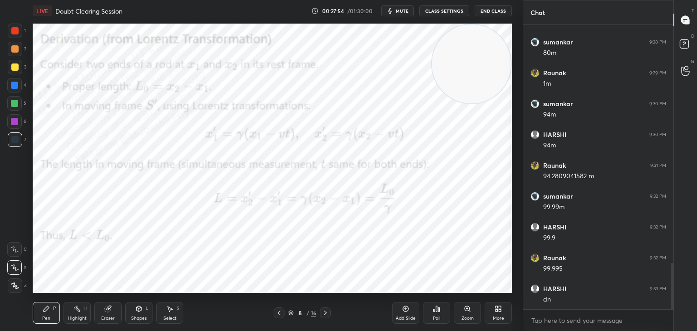
drag, startPoint x: 74, startPoint y: 318, endPoint x: 139, endPoint y: 294, distance: 69.1
click at [75, 318] on div "Highlight" at bounding box center [77, 318] width 19 height 5
click at [44, 321] on div "Pen" at bounding box center [46, 318] width 8 height 5
click at [13, 84] on div at bounding box center [14, 85] width 7 height 7
click at [88, 316] on div "Highlight H" at bounding box center [77, 313] width 27 height 22
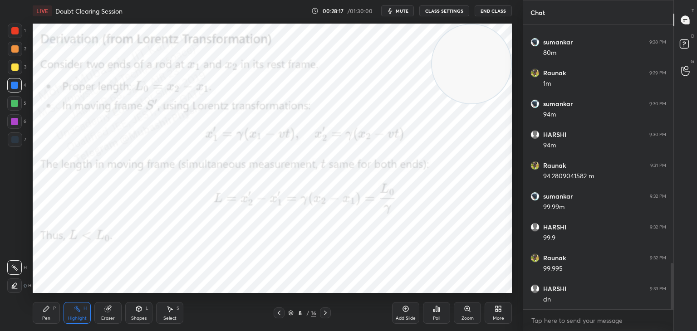
click at [325, 310] on icon at bounding box center [325, 313] width 7 height 7
drag, startPoint x: 273, startPoint y: 314, endPoint x: 286, endPoint y: 297, distance: 22.0
click at [276, 313] on div "9 / 16" at bounding box center [302, 313] width 180 height 11
click at [280, 311] on icon at bounding box center [279, 313] width 7 height 7
click at [322, 316] on icon at bounding box center [325, 313] width 7 height 7
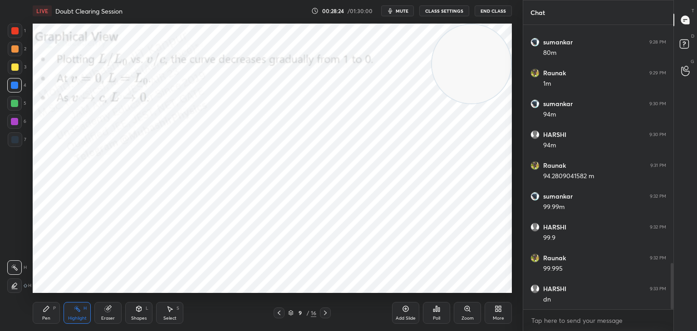
click at [42, 317] on div "Pen" at bounding box center [46, 318] width 8 height 5
click at [20, 121] on div at bounding box center [14, 121] width 15 height 15
click at [11, 56] on div "2" at bounding box center [17, 51] width 19 height 18
click at [278, 313] on icon at bounding box center [279, 313] width 7 height 7
drag, startPoint x: 76, startPoint y: 312, endPoint x: 85, endPoint y: 303, distance: 12.5
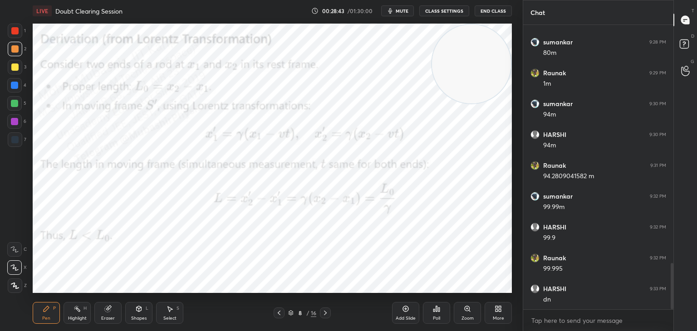
click at [77, 313] on div "Highlight H" at bounding box center [77, 313] width 27 height 22
click at [325, 310] on icon at bounding box center [325, 313] width 7 height 7
click at [328, 313] on icon at bounding box center [325, 313] width 7 height 7
drag, startPoint x: 452, startPoint y: 53, endPoint x: 78, endPoint y: 320, distance: 459.8
click at [93, 0] on html "1 2 3 4 5 6 7 C X Z C X Z E E Erase all H H LIVE Doubt Clearing Session 00:28:4…" at bounding box center [348, 0] width 697 height 0
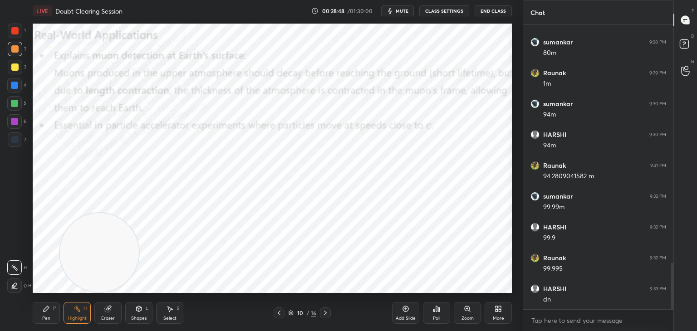
click at [40, 312] on div "Pen P" at bounding box center [46, 313] width 27 height 22
click at [16, 67] on div at bounding box center [14, 67] width 7 height 7
drag, startPoint x: 15, startPoint y: 106, endPoint x: 28, endPoint y: 103, distance: 13.1
click at [17, 106] on div at bounding box center [14, 103] width 7 height 7
click at [15, 122] on div at bounding box center [14, 121] width 7 height 7
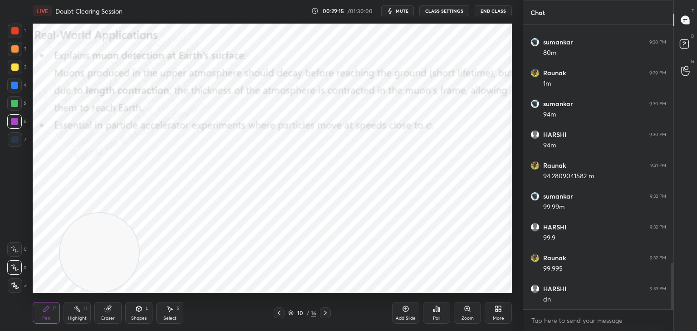
drag, startPoint x: 18, startPoint y: 49, endPoint x: 27, endPoint y: 57, distance: 11.6
click at [19, 53] on div at bounding box center [15, 49] width 15 height 15
click at [75, 314] on div "Highlight H" at bounding box center [77, 313] width 27 height 22
click at [325, 314] on icon at bounding box center [325, 313] width 7 height 7
click at [399, 15] on button "mute" at bounding box center [397, 10] width 33 height 11
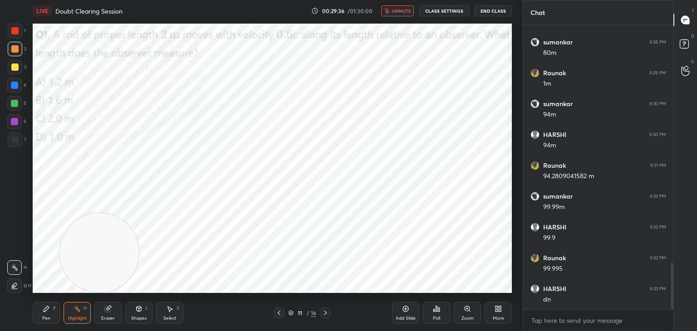
click at [49, 314] on div "Pen P" at bounding box center [46, 313] width 27 height 22
click at [78, 310] on rect at bounding box center [78, 310] width 5 height 5
click at [399, 6] on div "LIVE Doubt Clearing Session 00:30:33 / 01:30:00 unmute CLASS SETTINGS End Class" at bounding box center [272, 11] width 479 height 22
drag, startPoint x: 40, startPoint y: 315, endPoint x: 44, endPoint y: 293, distance: 21.7
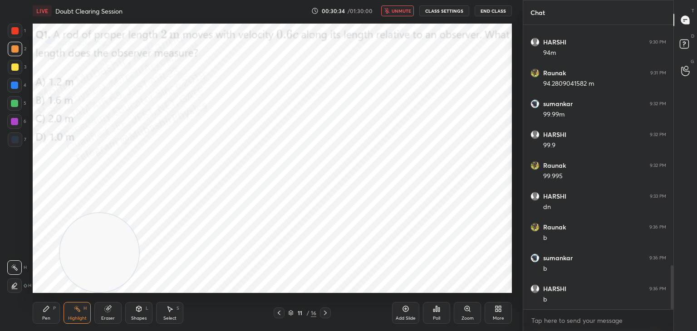
click at [44, 307] on div "Pen P" at bounding box center [46, 313] width 27 height 22
drag, startPoint x: 17, startPoint y: 91, endPoint x: 24, endPoint y: 98, distance: 10.3
click at [17, 91] on div at bounding box center [14, 85] width 15 height 15
click at [73, 94] on div "Setting up your live class Poll for secs No correct answer Start poll" at bounding box center [272, 158] width 487 height 273
click at [325, 312] on icon at bounding box center [325, 313] width 7 height 7
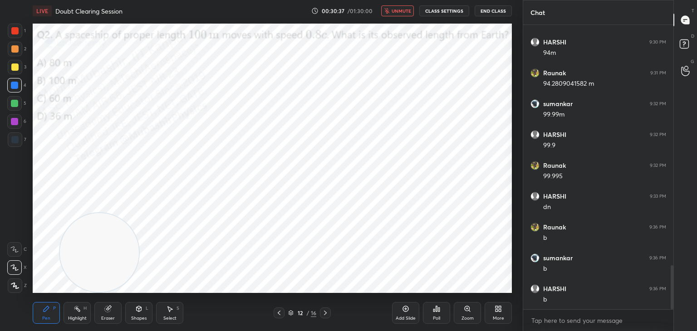
click at [77, 314] on div "Highlight H" at bounding box center [77, 313] width 27 height 22
click at [392, 10] on button "unmute" at bounding box center [397, 10] width 33 height 11
click at [398, 11] on span "mute" at bounding box center [402, 11] width 13 height 6
click at [399, 12] on span "unmute" at bounding box center [402, 11] width 20 height 6
click at [280, 314] on div at bounding box center [279, 313] width 11 height 11
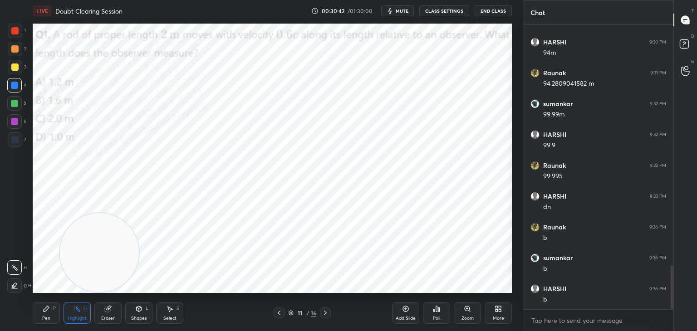
click at [325, 313] on icon at bounding box center [325, 313] width 7 height 7
click at [402, 11] on span "mute" at bounding box center [402, 11] width 13 height 6
drag, startPoint x: 51, startPoint y: 318, endPoint x: 54, endPoint y: 293, distance: 24.7
click at [49, 316] on div "Pen P" at bounding box center [46, 313] width 27 height 22
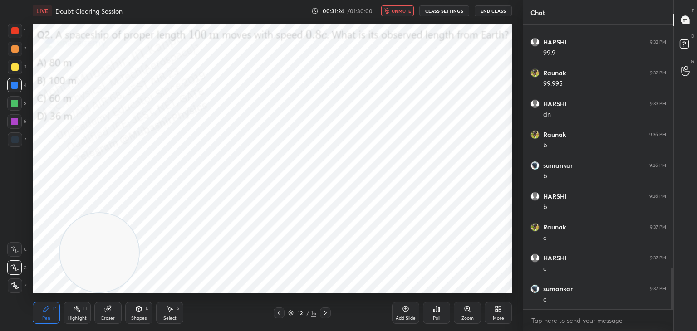
drag, startPoint x: 325, startPoint y: 311, endPoint x: 285, endPoint y: 304, distance: 40.1
click at [324, 310] on icon at bounding box center [325, 313] width 7 height 7
drag, startPoint x: 77, startPoint y: 315, endPoint x: 94, endPoint y: 309, distance: 18.4
click at [77, 315] on div "Highlight H" at bounding box center [77, 313] width 27 height 22
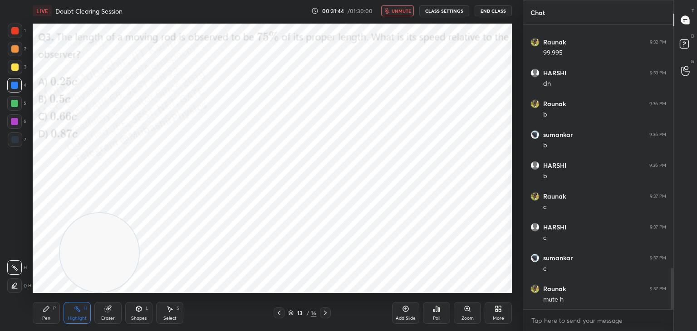
click at [398, 10] on span "unmute" at bounding box center [402, 11] width 20 height 6
click at [46, 310] on icon at bounding box center [46, 308] width 5 height 5
click at [82, 311] on div "Highlight H" at bounding box center [77, 313] width 27 height 22
drag, startPoint x: 39, startPoint y: 313, endPoint x: 41, endPoint y: 298, distance: 15.2
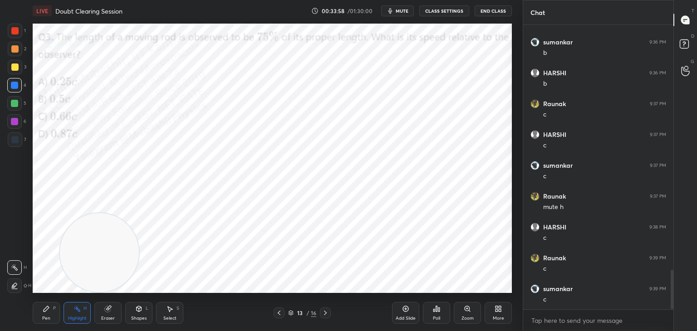
click at [40, 308] on div "Pen P" at bounding box center [46, 313] width 27 height 22
drag, startPoint x: 329, startPoint y: 314, endPoint x: 307, endPoint y: 310, distance: 22.5
click at [329, 314] on div at bounding box center [325, 313] width 11 height 11
click at [71, 310] on div "Highlight H" at bounding box center [77, 313] width 27 height 22
drag, startPoint x: 69, startPoint y: 261, endPoint x: 25, endPoint y: 280, distance: 47.8
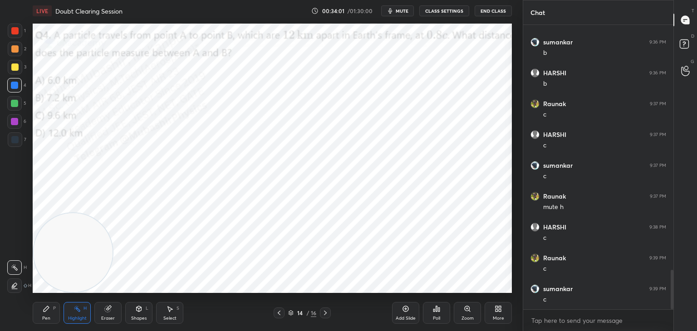
click at [25, 280] on div "1 2 3 4 5 6 7 C X Z C X Z E E Erase all H H LIVE Doubt Clearing Session 00:34:0…" at bounding box center [258, 165] width 516 height 331
click at [398, 10] on span "mute" at bounding box center [402, 11] width 13 height 6
click at [397, 8] on button "unmute" at bounding box center [397, 10] width 33 height 11
drag, startPoint x: 48, startPoint y: 311, endPoint x: 55, endPoint y: 214, distance: 97.0
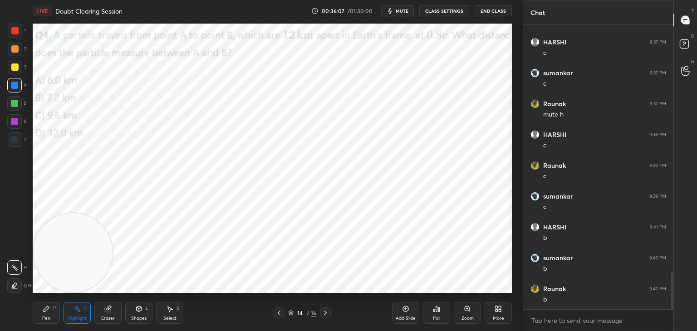
click at [49, 307] on icon at bounding box center [46, 308] width 7 height 7
click at [325, 312] on icon at bounding box center [325, 313] width 7 height 7
click at [74, 316] on div "Highlight" at bounding box center [77, 318] width 19 height 5
drag, startPoint x: 67, startPoint y: 262, endPoint x: 84, endPoint y: 242, distance: 25.7
click at [31, 296] on div "LIVE Doubt Clearing Session 00:36:10 / 01:30:00 mute CLASS SETTINGS End Class S…" at bounding box center [272, 165] width 487 height 331
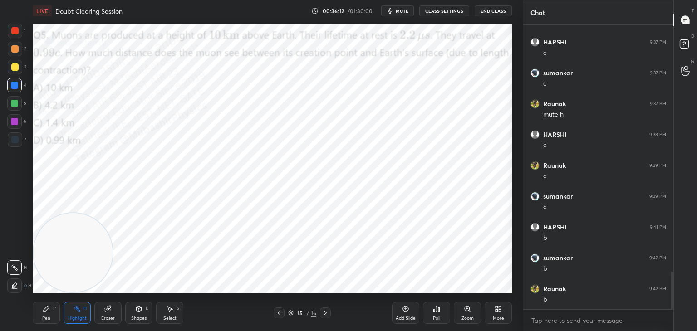
click at [405, 9] on span "mute" at bounding box center [402, 11] width 13 height 6
click at [398, 11] on button "unmute" at bounding box center [397, 10] width 33 height 11
click at [89, 321] on div "Highlight H" at bounding box center [77, 313] width 27 height 22
drag, startPoint x: 62, startPoint y: 318, endPoint x: 46, endPoint y: 278, distance: 43.4
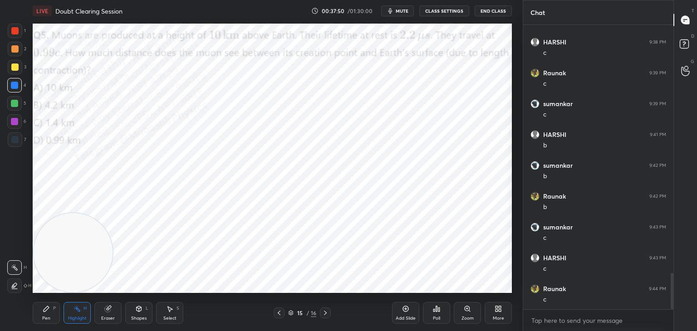
click at [60, 320] on div "Pen P Highlight H Eraser Shapes L Select S" at bounding box center [123, 313] width 180 height 22
click at [49, 320] on div "Pen" at bounding box center [46, 318] width 8 height 5
click at [74, 313] on div "Highlight H" at bounding box center [77, 313] width 27 height 22
drag, startPoint x: 328, startPoint y: 314, endPoint x: 292, endPoint y: 303, distance: 37.5
click at [327, 314] on icon at bounding box center [325, 313] width 7 height 7
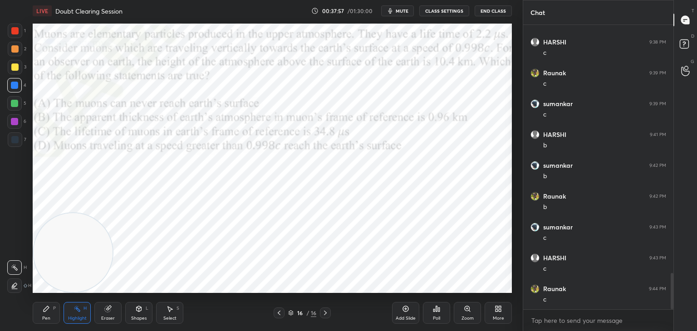
drag, startPoint x: 44, startPoint y: 319, endPoint x: 30, endPoint y: 200, distance: 119.8
click at [44, 318] on div "Pen" at bounding box center [46, 318] width 8 height 5
click at [13, 33] on div at bounding box center [14, 30] width 7 height 7
click at [73, 317] on div "Highlight" at bounding box center [77, 318] width 19 height 5
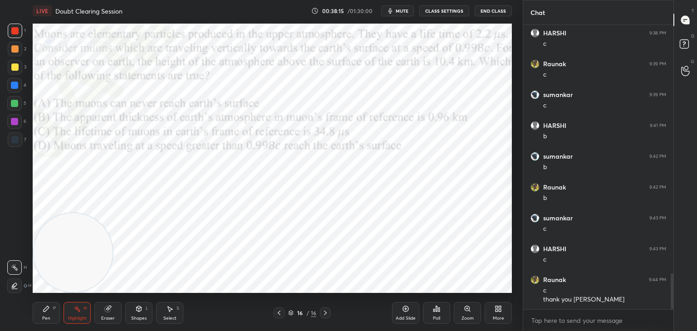
click at [496, 315] on div "More" at bounding box center [498, 313] width 27 height 22
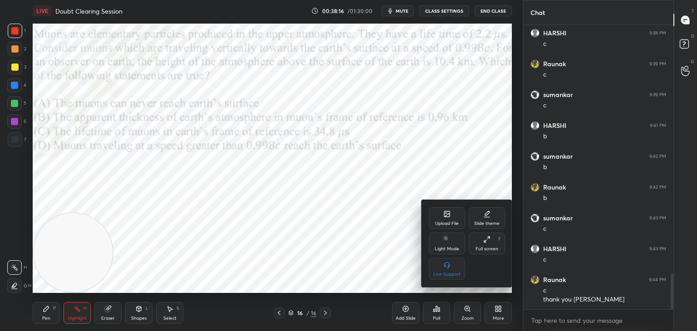
click at [456, 222] on div "Upload File" at bounding box center [447, 218] width 36 height 22
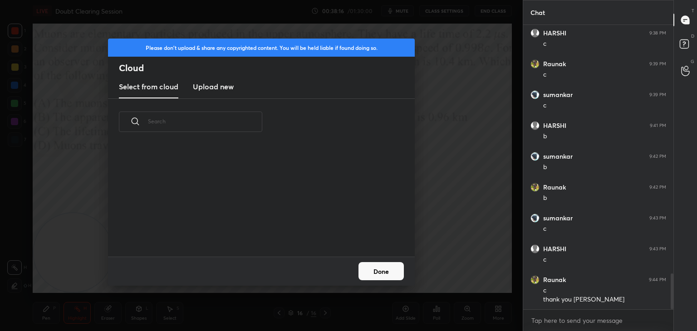
scroll to position [112, 291]
click at [218, 88] on h3 "Upload new" at bounding box center [213, 86] width 41 height 11
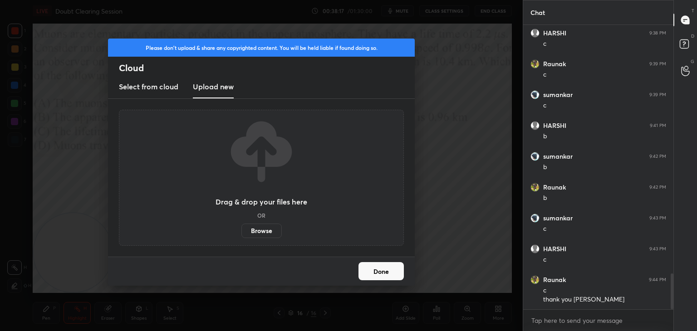
click at [262, 228] on label "Browse" at bounding box center [261, 231] width 40 height 15
click at [241, 228] on input "Browse" at bounding box center [241, 231] width 0 height 15
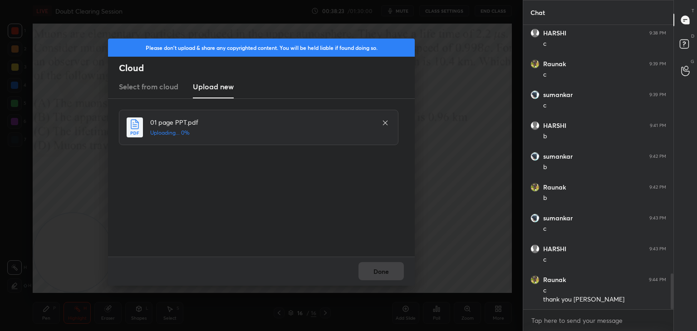
scroll to position [2003, 0]
click at [378, 269] on div "Done" at bounding box center [261, 271] width 307 height 29
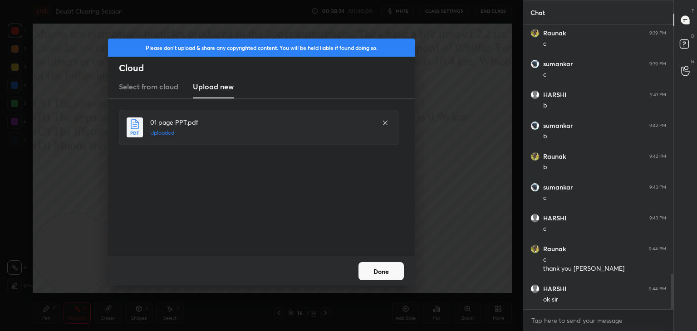
click at [384, 274] on button "Done" at bounding box center [381, 271] width 45 height 18
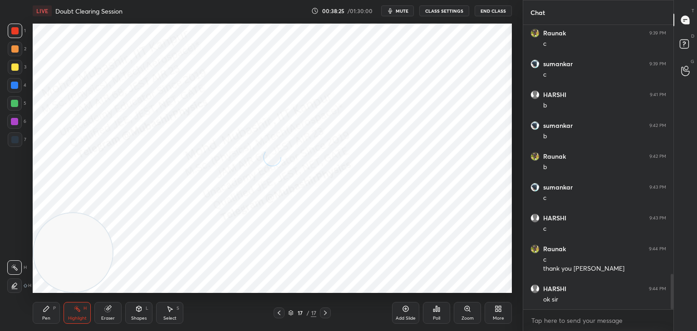
click at [53, 308] on div "P" at bounding box center [54, 308] width 3 height 5
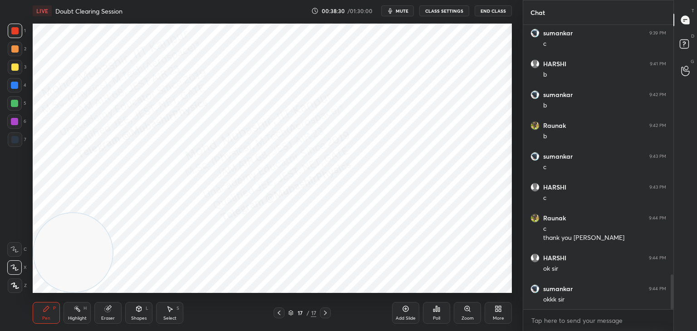
scroll to position [2064, 0]
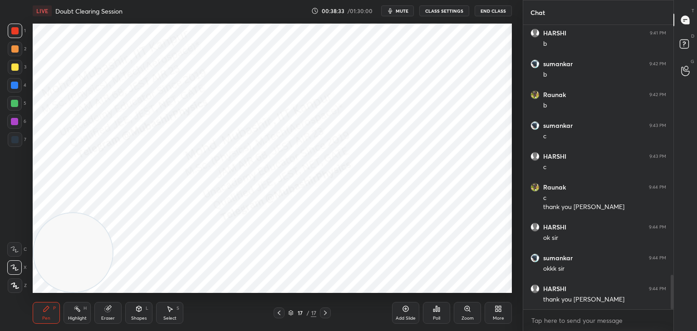
click at [5, 86] on div "1 2 3 4 5 6 7 C X Z C X Z E E Erase all H H" at bounding box center [14, 159] width 29 height 270
click at [18, 89] on div at bounding box center [14, 85] width 15 height 15
